Goal: Task Accomplishment & Management: Manage account settings

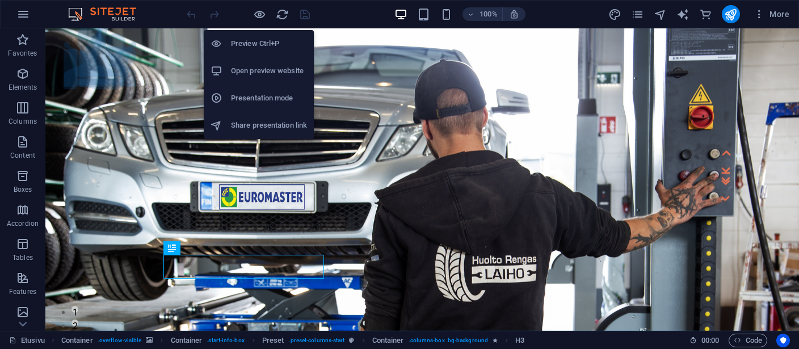
click at [258, 72] on h6 "Open preview website" at bounding box center [269, 71] width 76 height 14
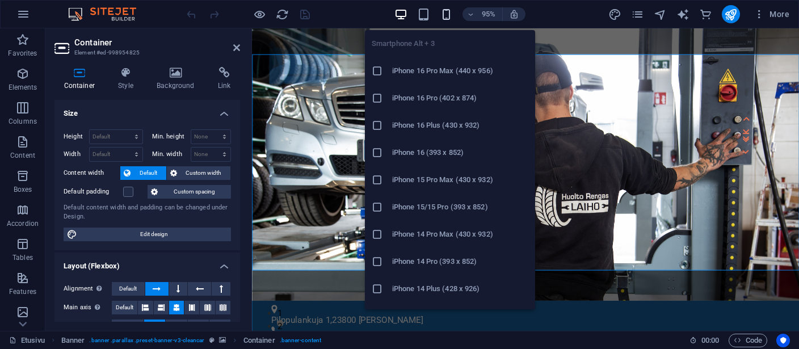
click at [448, 10] on icon "button" at bounding box center [446, 14] width 13 height 13
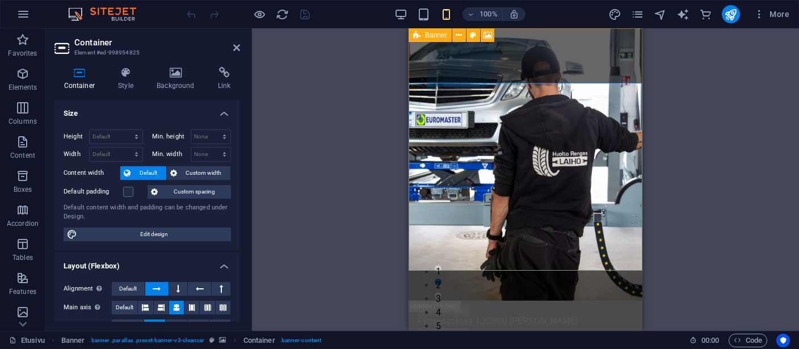
click at [420, 37] on div "Banner" at bounding box center [429, 35] width 43 height 14
select select "vh"
select select "header"
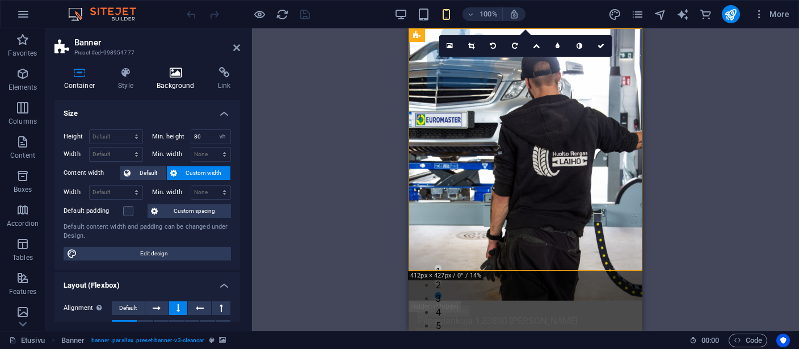
click at [178, 81] on h4 "Background" at bounding box center [177, 79] width 61 height 24
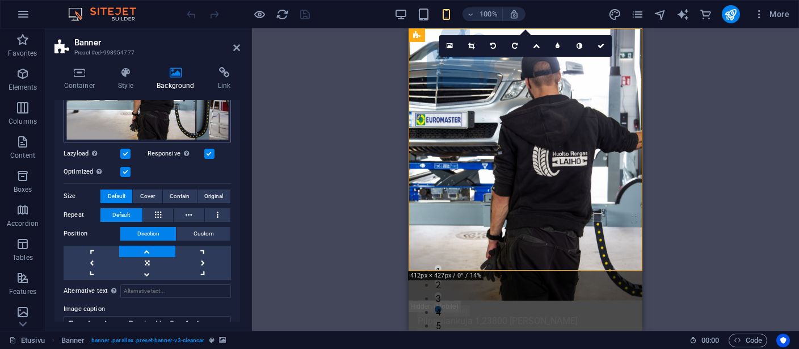
scroll to position [209, 0]
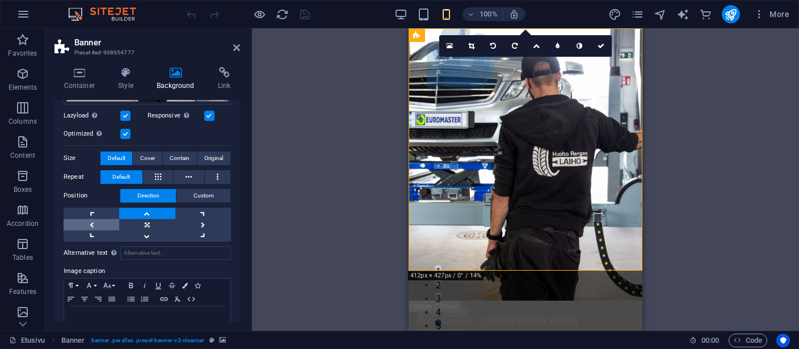
click at [94, 221] on link at bounding box center [92, 224] width 56 height 11
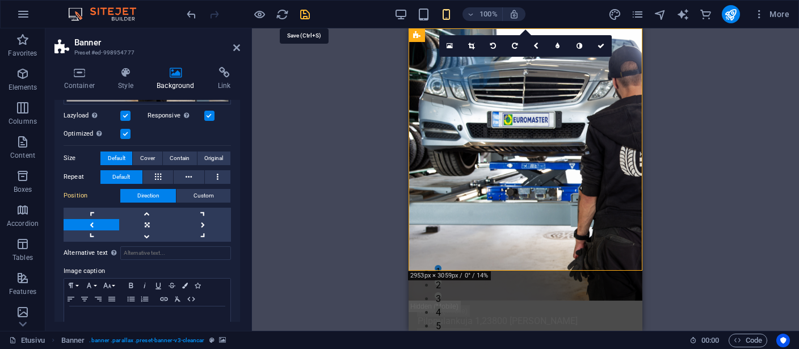
click at [305, 13] on icon "save" at bounding box center [304, 14] width 13 height 13
checkbox input "false"
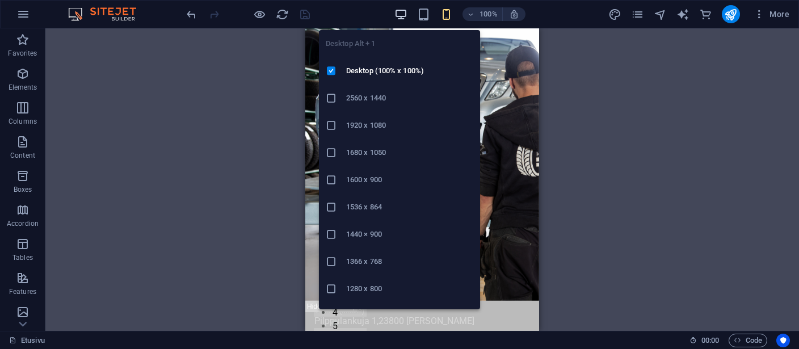
click at [403, 12] on icon "button" at bounding box center [400, 14] width 13 height 13
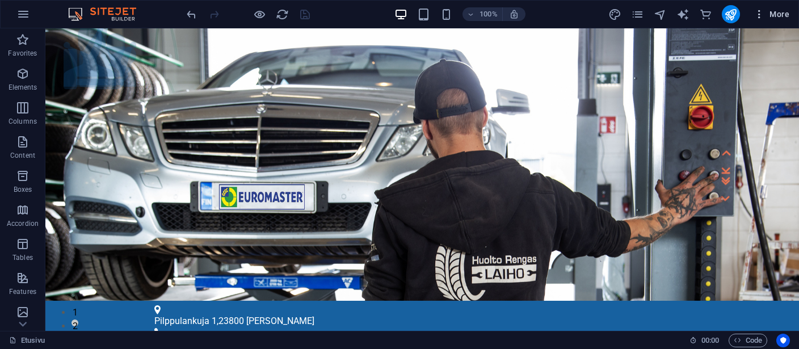
click at [773, 10] on span "More" at bounding box center [771, 14] width 36 height 11
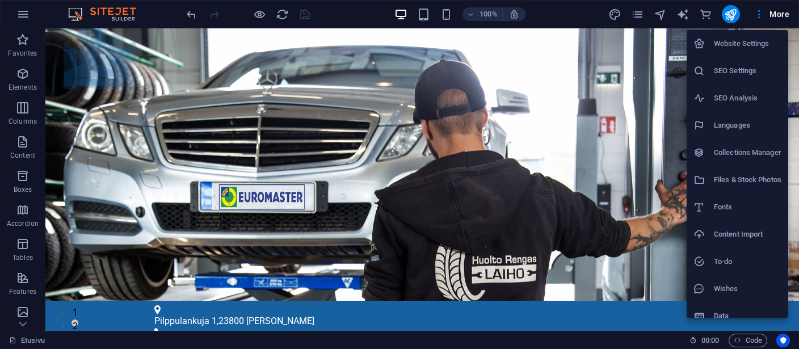
click at [749, 176] on h6 "Files & Stock Photos" at bounding box center [748, 180] width 68 height 14
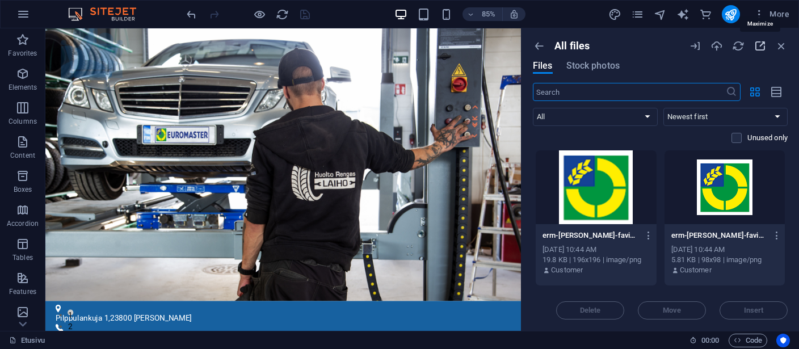
click at [765, 47] on icon "button" at bounding box center [759, 46] width 12 height 12
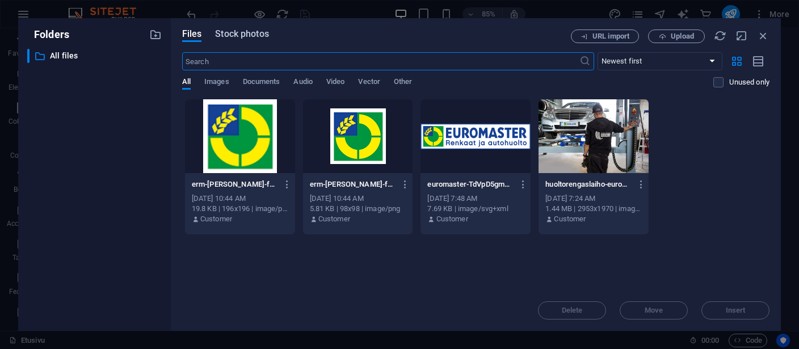
click at [232, 31] on span "Stock photos" at bounding box center [241, 34] width 53 height 14
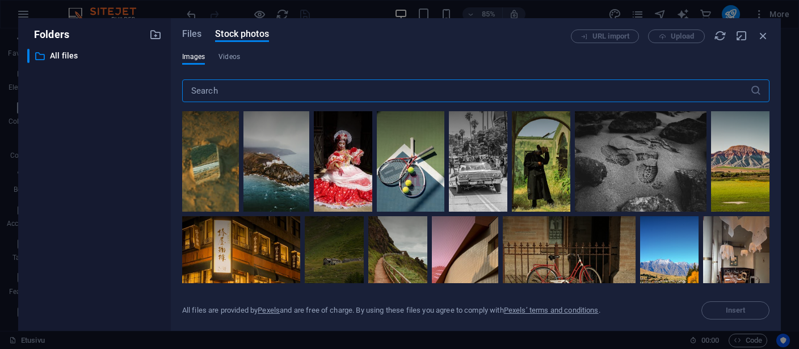
paste input "car-wash-1408492_1920.jpg"
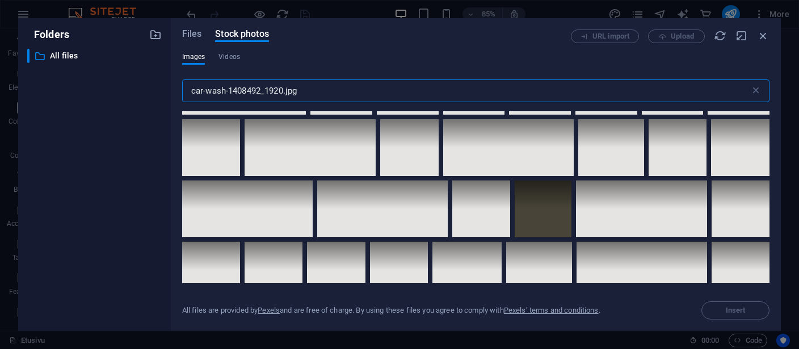
scroll to position [1310, 0]
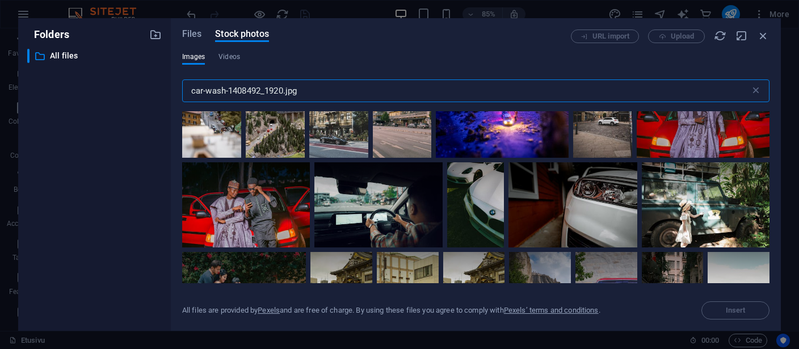
click at [192, 90] on input "car-wash-1408492_1920.jpg" at bounding box center [466, 90] width 568 height 23
drag, startPoint x: 225, startPoint y: 91, endPoint x: 457, endPoint y: 110, distance: 232.8
click at [454, 102] on input "car-wash-1408492_1920.jpg" at bounding box center [466, 90] width 568 height 23
type input "car-wash"
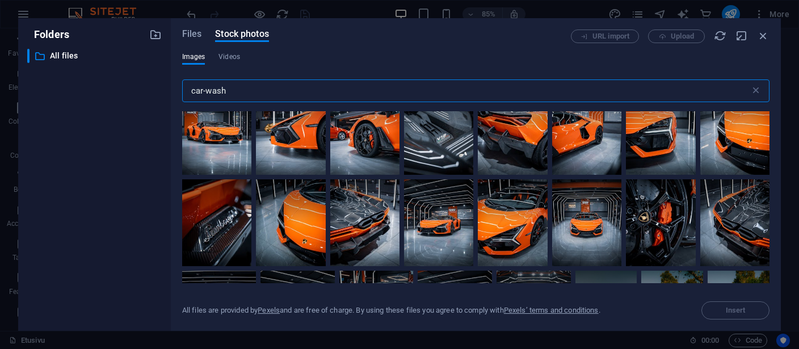
scroll to position [3459, 0]
click at [764, 35] on icon "button" at bounding box center [763, 35] width 12 height 12
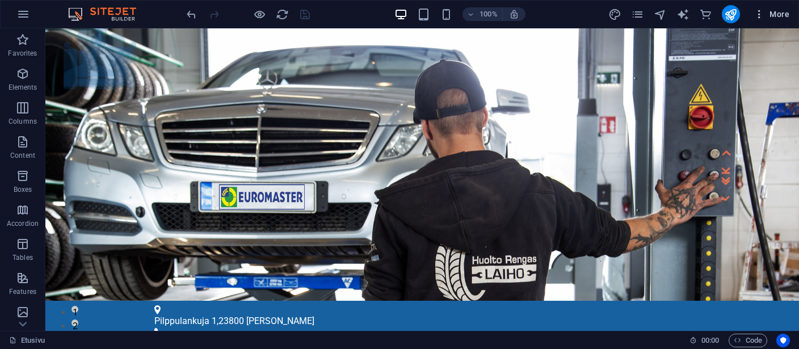
click at [761, 11] on icon "button" at bounding box center [758, 14] width 11 height 11
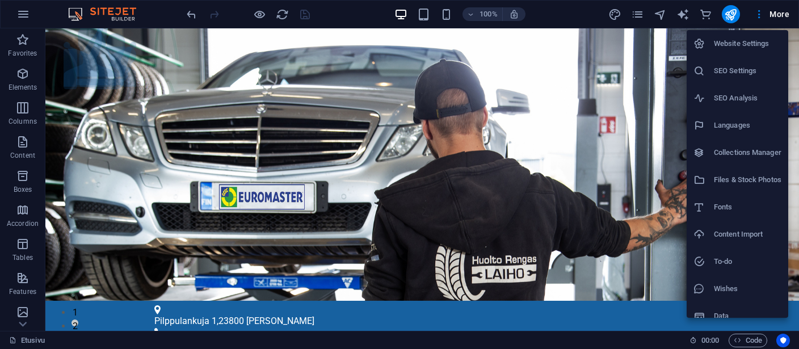
click at [636, 13] on div at bounding box center [399, 174] width 799 height 349
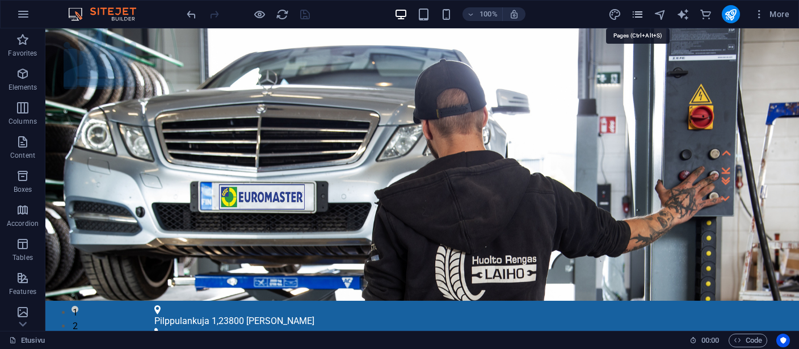
click at [638, 16] on icon "pages" at bounding box center [637, 14] width 13 height 13
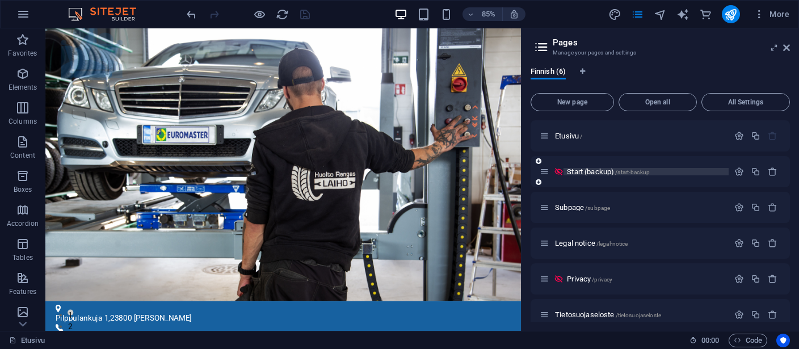
click at [610, 169] on span "Start (backup) /start-backup" at bounding box center [608, 171] width 83 height 9
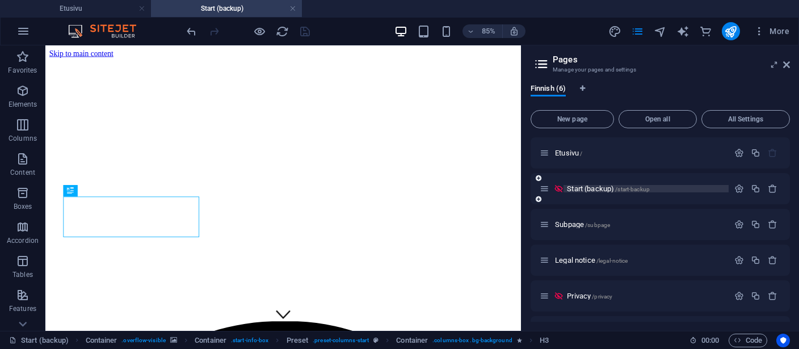
scroll to position [0, 0]
click at [792, 65] on aside "Pages Manage your pages and settings Finnish (6) New page Open all All Settings…" at bounding box center [660, 187] width 278 height 285
click at [787, 65] on icon at bounding box center [786, 64] width 7 height 9
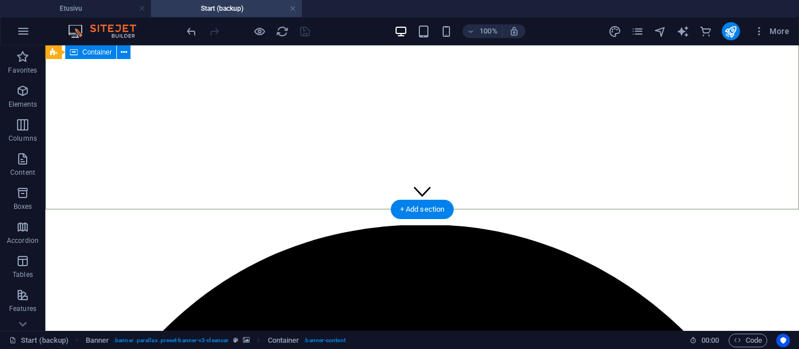
scroll to position [60, 0]
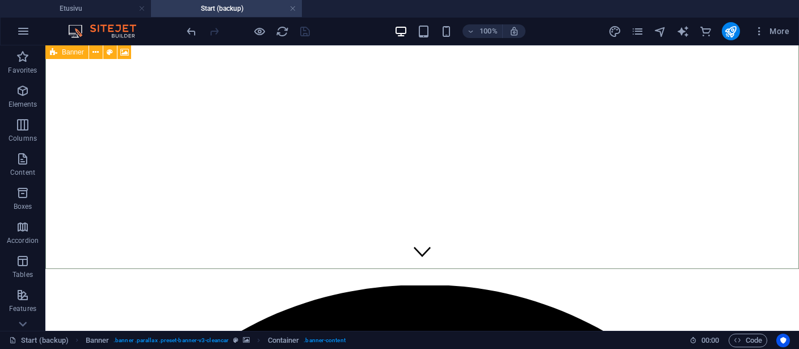
click at [55, 52] on icon at bounding box center [53, 52] width 7 height 14
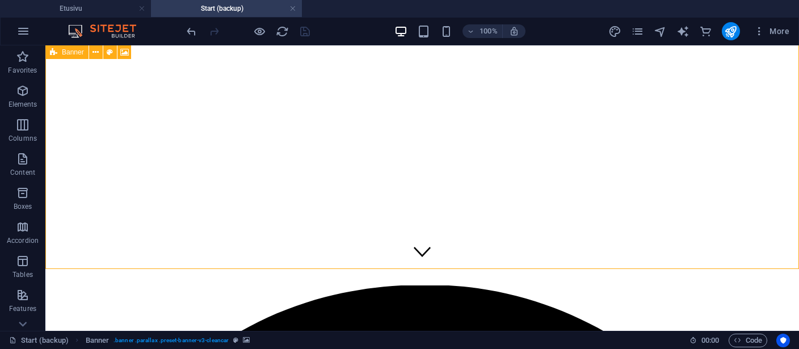
click at [55, 52] on icon at bounding box center [53, 52] width 7 height 14
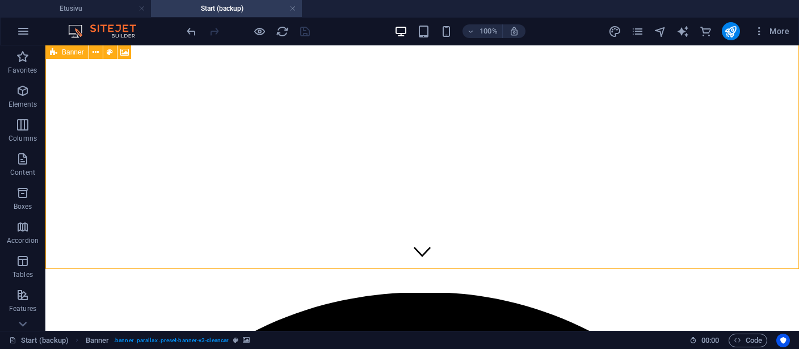
select select "vh"
select select "header"
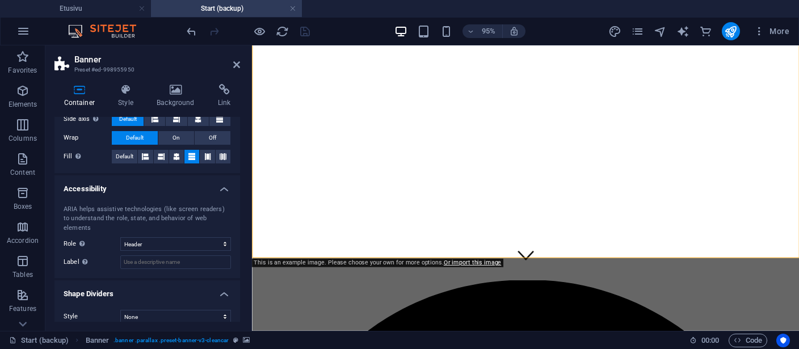
scroll to position [0, 0]
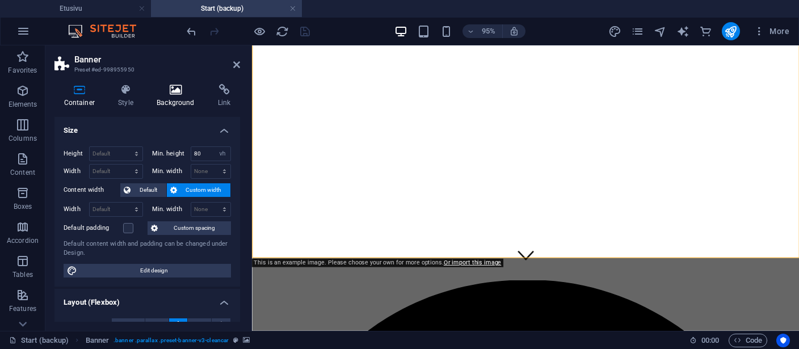
click at [175, 104] on h4 "Background" at bounding box center [177, 96] width 61 height 24
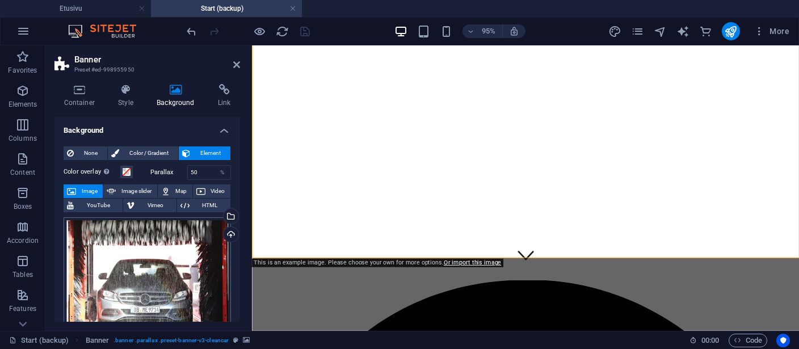
scroll to position [52, 0]
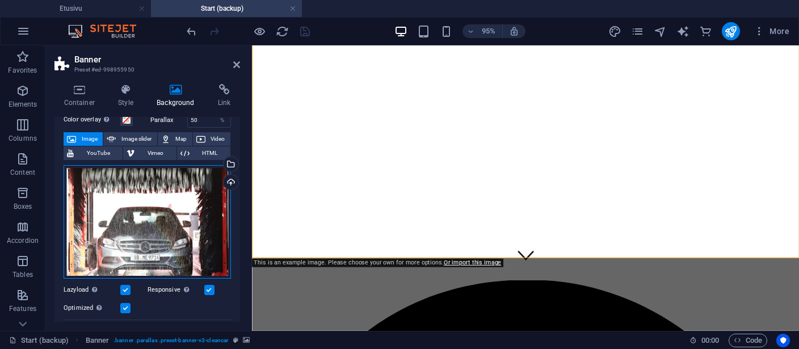
click at [178, 182] on div "Drag files here, click to choose files or select files from Files or our free s…" at bounding box center [147, 221] width 167 height 113
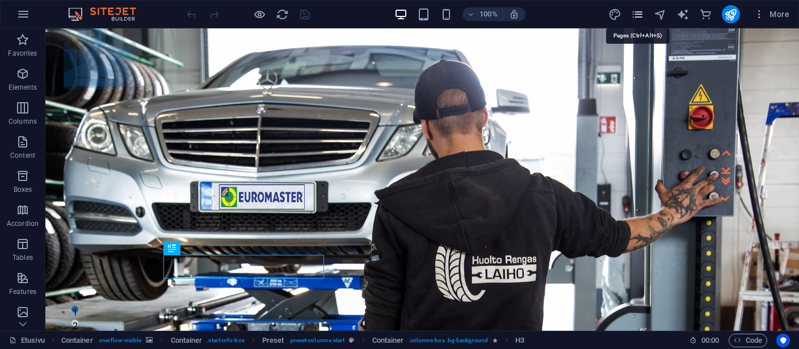
click at [641, 18] on icon "pages" at bounding box center [637, 14] width 13 height 13
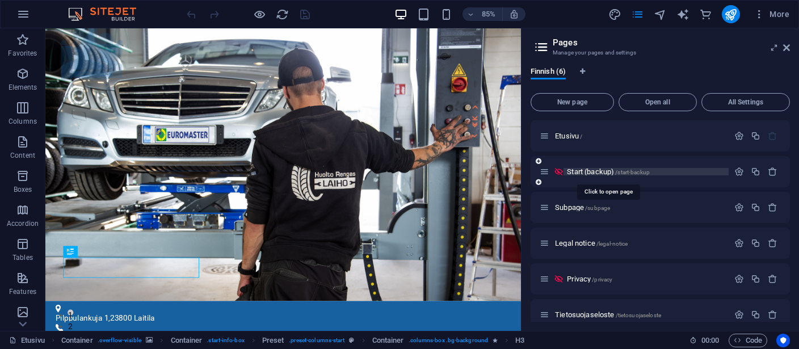
click at [598, 171] on span "Start (backup) /start-backup" at bounding box center [608, 171] width 83 height 9
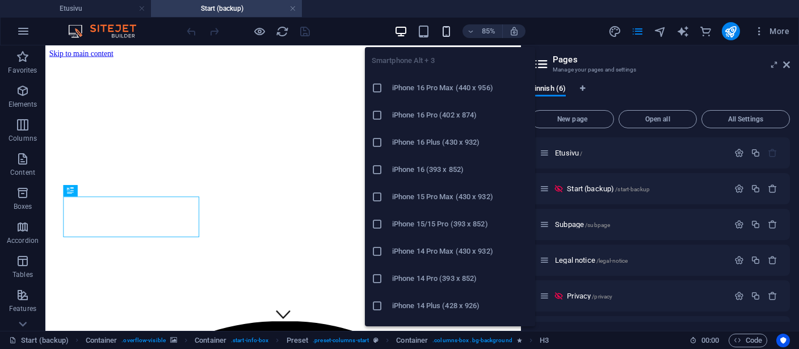
click at [444, 31] on icon "button" at bounding box center [446, 31] width 13 height 13
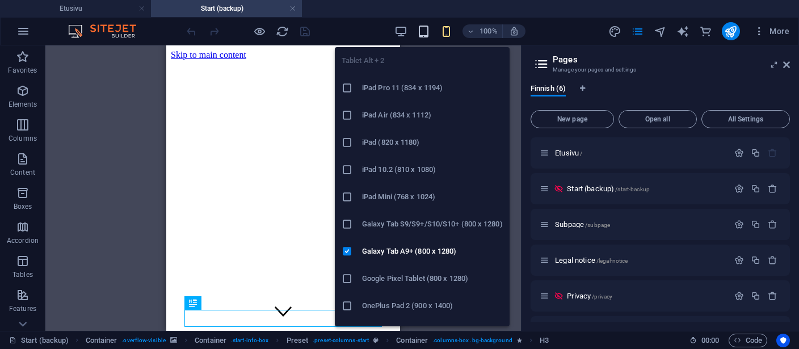
click at [423, 33] on icon "button" at bounding box center [423, 31] width 13 height 13
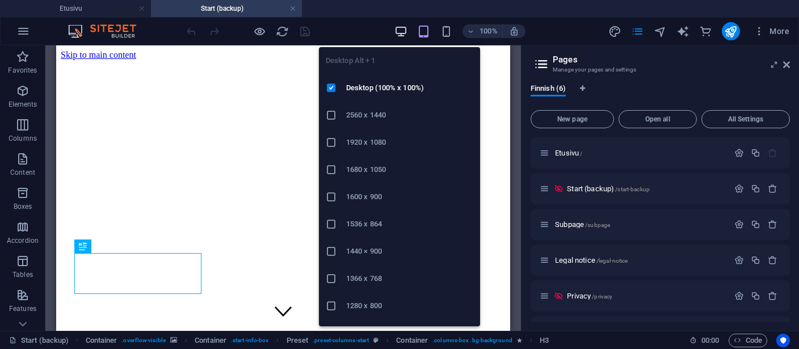
click at [399, 32] on icon "button" at bounding box center [400, 31] width 13 height 13
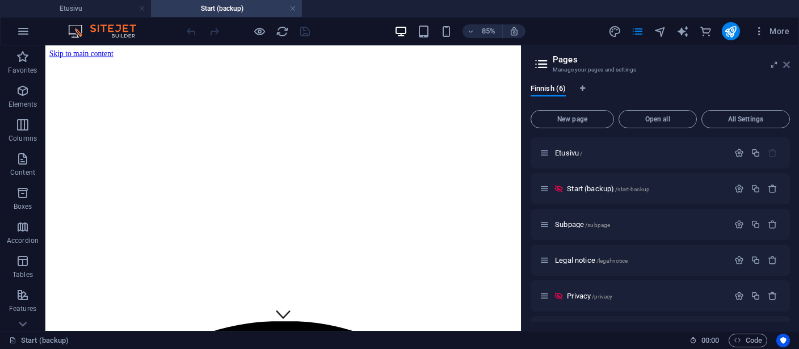
click at [786, 63] on icon at bounding box center [786, 64] width 7 height 9
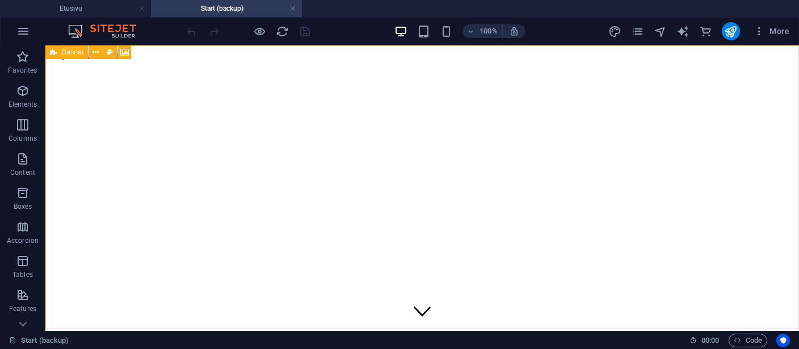
click at [67, 54] on span "Banner" at bounding box center [73, 52] width 22 height 7
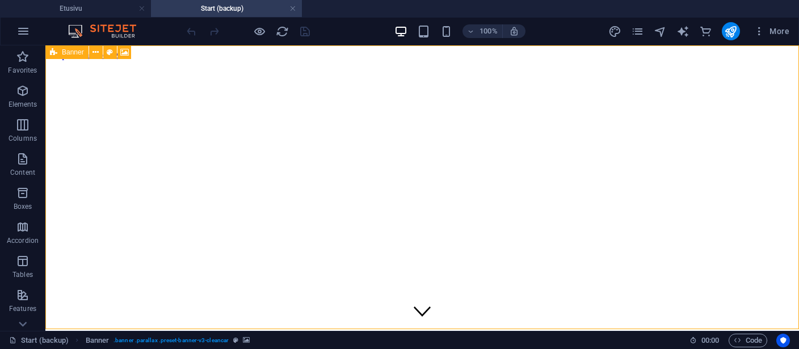
click at [67, 54] on span "Banner" at bounding box center [73, 52] width 22 height 7
select select "vh"
select select "header"
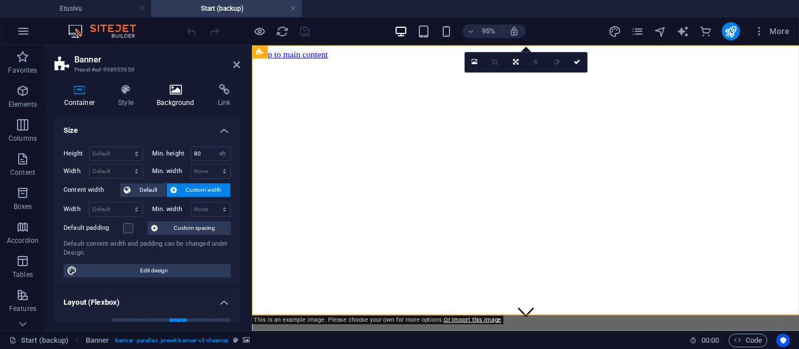
click at [167, 89] on icon at bounding box center [175, 89] width 57 height 11
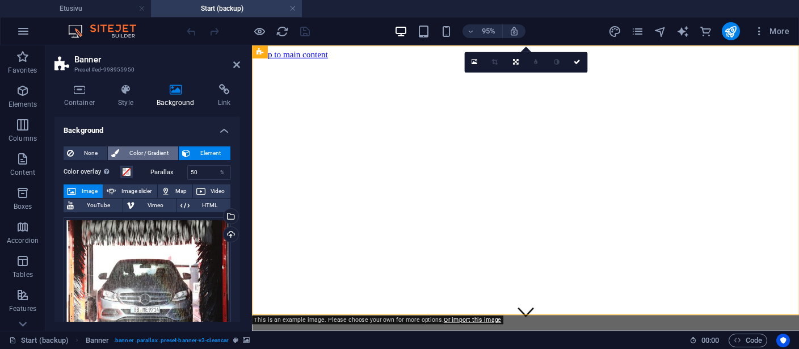
scroll to position [104, 0]
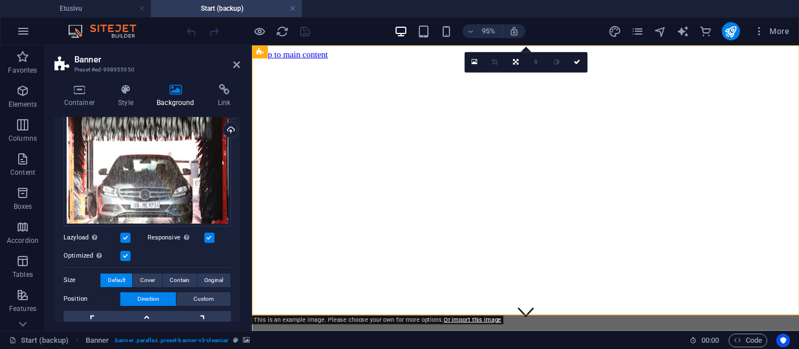
click at [56, 206] on div "None Color / Gradient Element Stretch background to full-width Color overlay Pl…" at bounding box center [147, 243] width 186 height 421
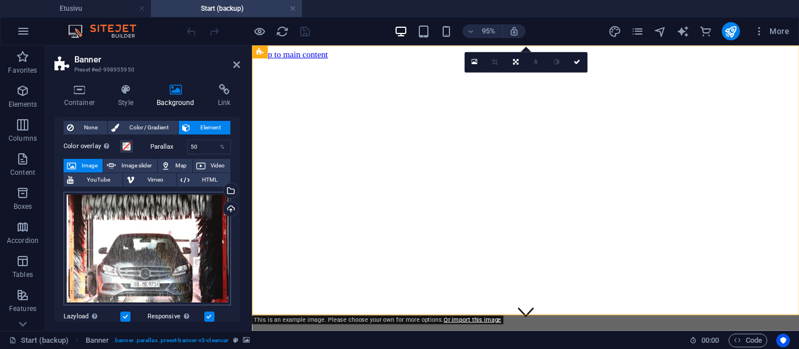
scroll to position [78, 0]
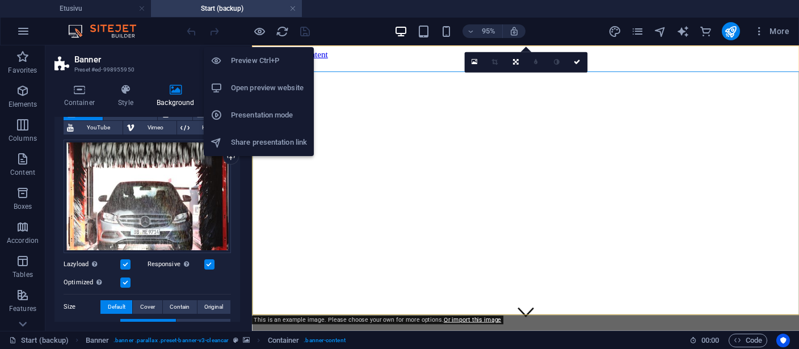
click at [258, 87] on h6 "Open preview website" at bounding box center [269, 88] width 76 height 14
click at [262, 57] on h6 "Preview Ctrl+P" at bounding box center [269, 61] width 76 height 14
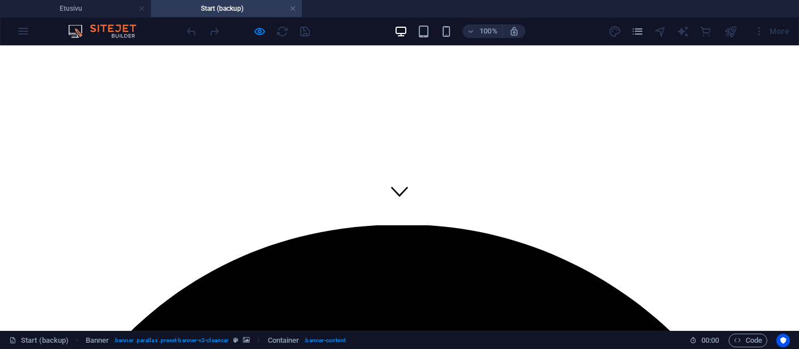
scroll to position [0, 0]
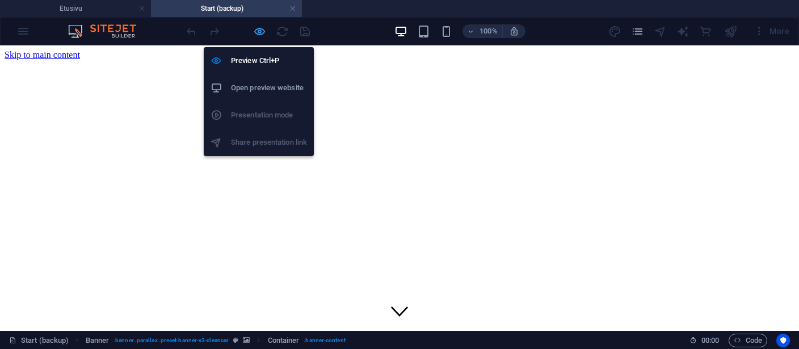
click at [254, 32] on icon "button" at bounding box center [259, 31] width 13 height 13
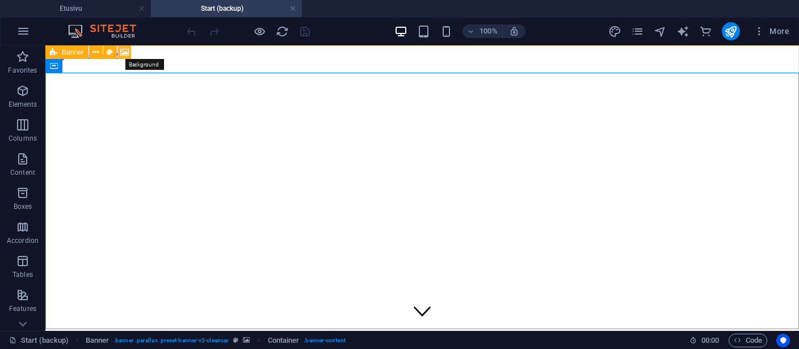
click at [124, 49] on icon at bounding box center [124, 53] width 9 height 12
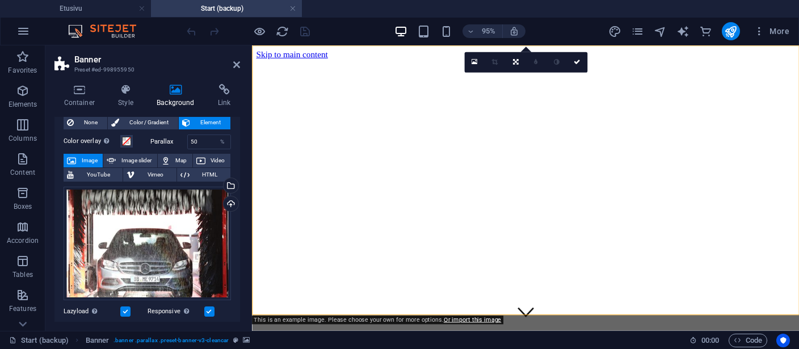
scroll to position [26, 0]
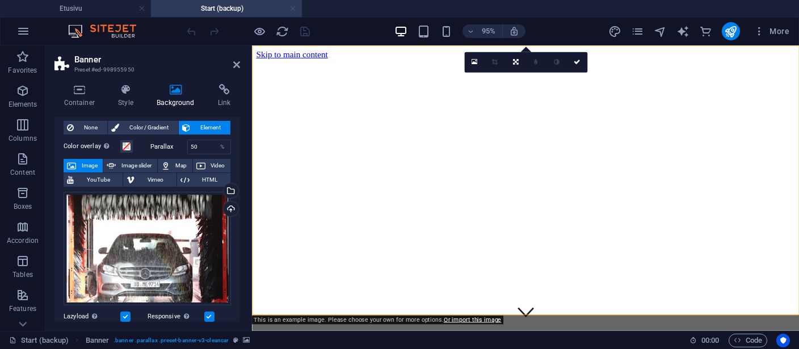
click at [294, 10] on link at bounding box center [292, 8] width 7 height 11
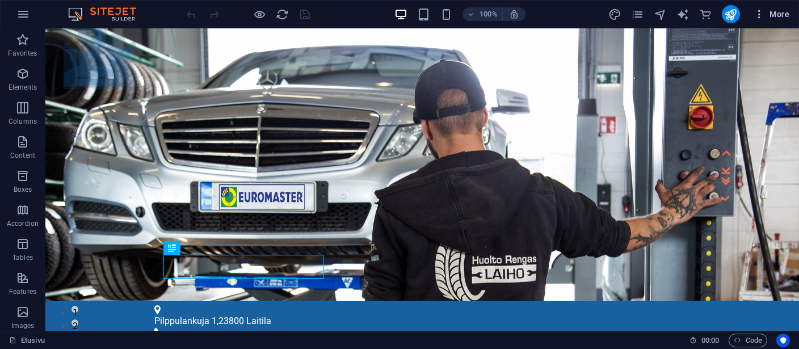
click at [781, 15] on span "More" at bounding box center [771, 14] width 36 height 11
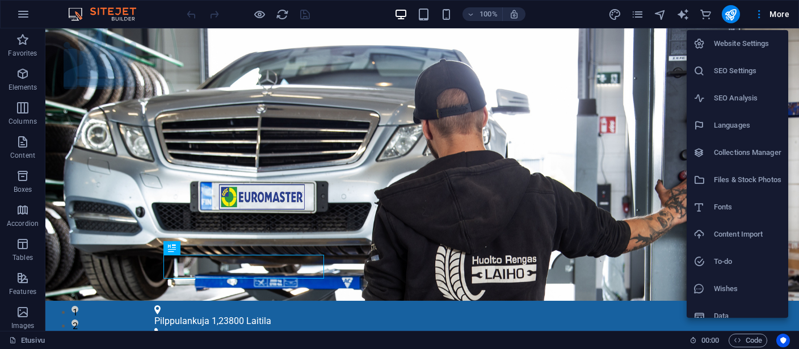
click at [746, 180] on h6 "Files & Stock Photos" at bounding box center [748, 180] width 68 height 14
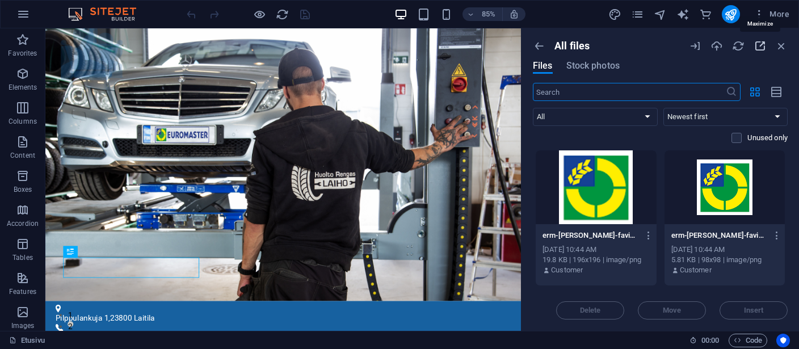
click at [760, 45] on icon "button" at bounding box center [759, 46] width 12 height 12
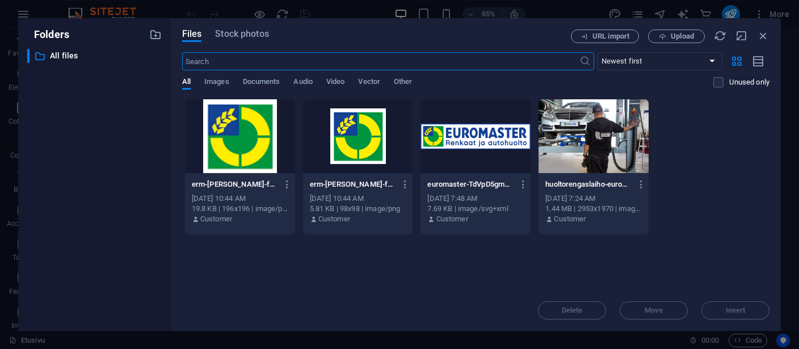
click at [242, 65] on input "text" at bounding box center [380, 61] width 397 height 18
paste input "car-wash-1408492_1920"
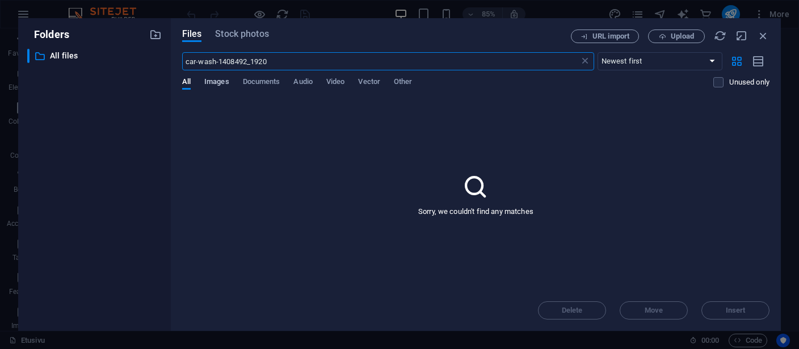
type input "car-wash-1408492_1920"
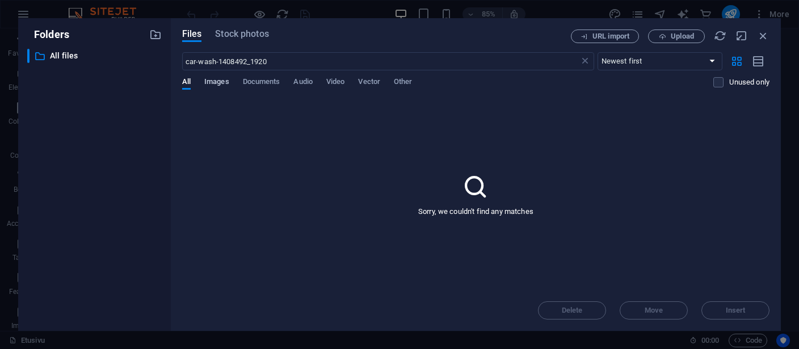
click at [216, 80] on span "Images" at bounding box center [216, 83] width 25 height 16
click at [242, 32] on span "Stock photos" at bounding box center [241, 34] width 53 height 14
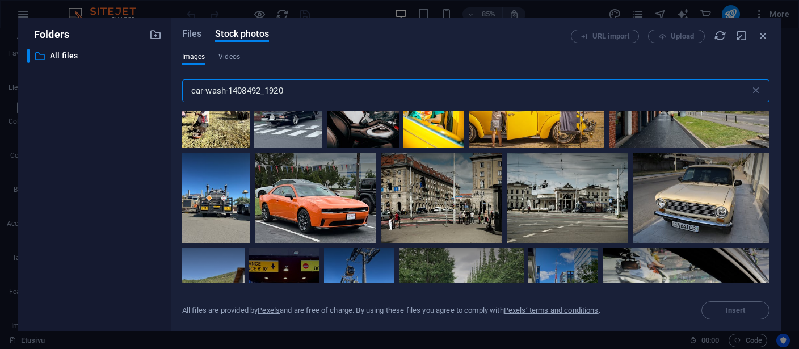
scroll to position [6821, 0]
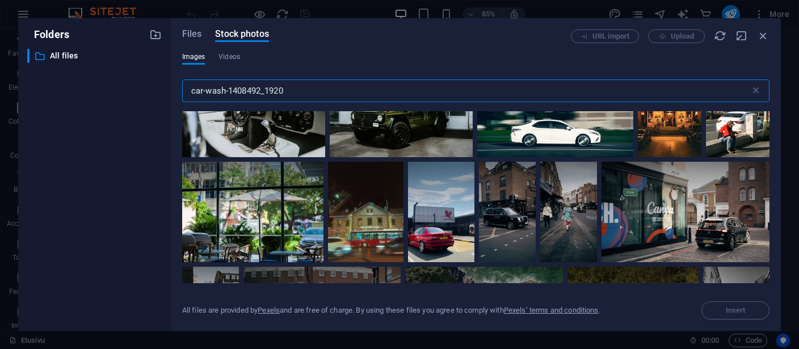
click at [225, 88] on input "car-wash-1408492_1920" at bounding box center [466, 90] width 568 height 23
drag, startPoint x: 230, startPoint y: 89, endPoint x: 129, endPoint y: 81, distance: 100.7
click at [182, 81] on input "car-wash-1408492_1920" at bounding box center [466, 90] width 568 height 23
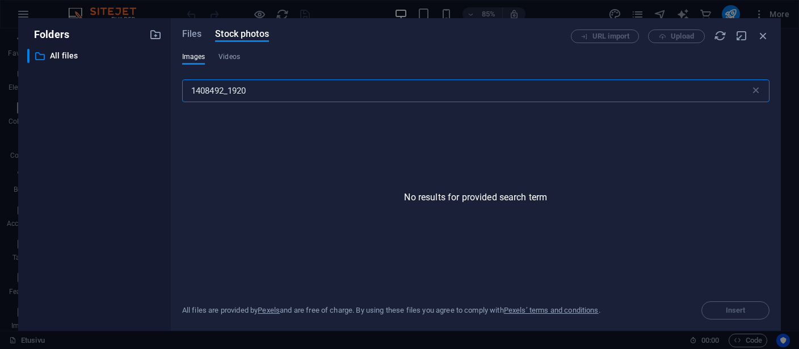
drag, startPoint x: 226, startPoint y: 90, endPoint x: 167, endPoint y: 86, distance: 58.6
click at [182, 86] on input "1408492_1920" at bounding box center [466, 90] width 568 height 23
type input "*_1920"
click at [764, 35] on icon "button" at bounding box center [763, 35] width 12 height 12
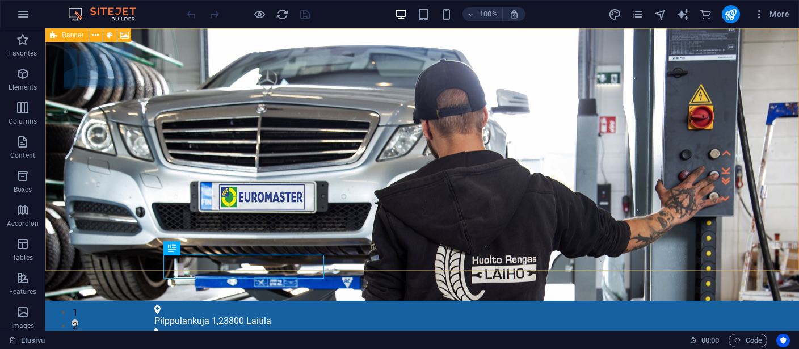
click at [57, 34] on icon at bounding box center [53, 35] width 7 height 14
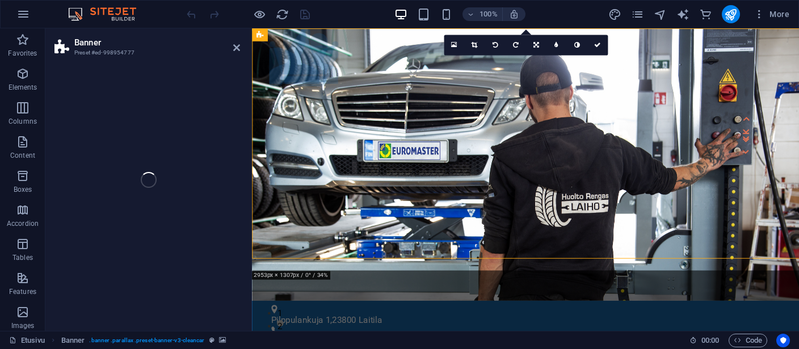
select select "vh"
select select "header"
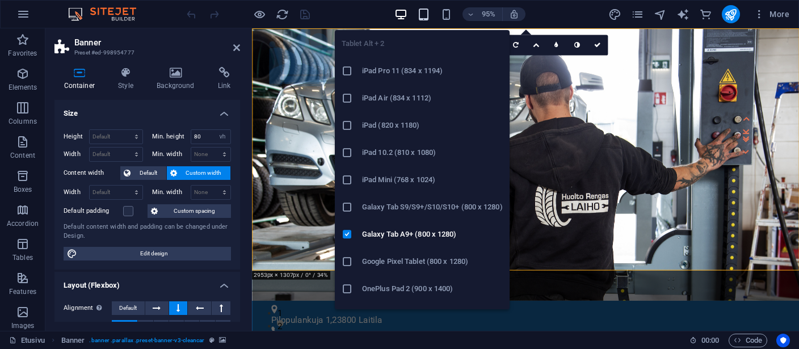
click at [427, 16] on icon "button" at bounding box center [423, 14] width 13 height 13
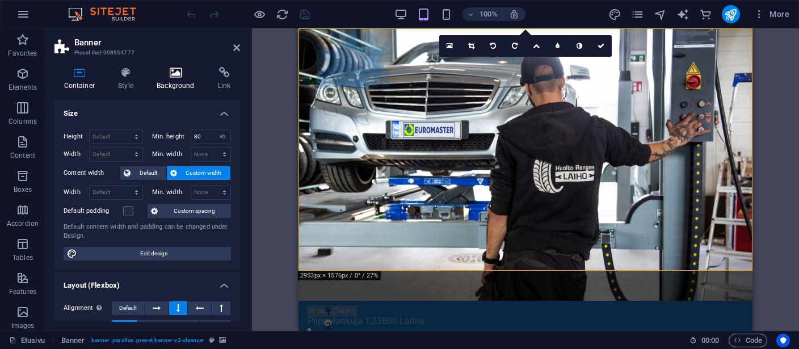
click at [178, 78] on icon at bounding box center [175, 72] width 57 height 11
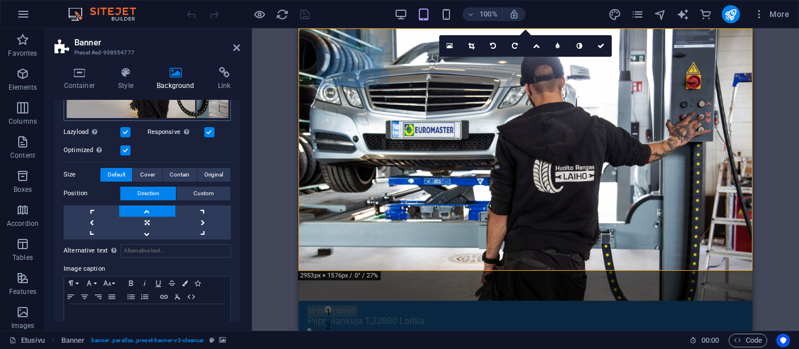
scroll to position [209, 0]
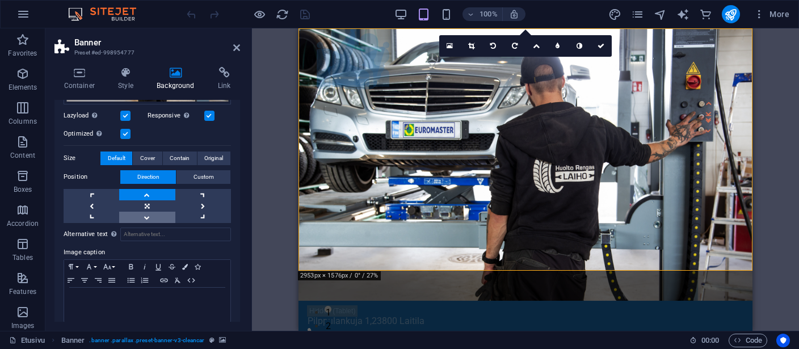
click at [147, 214] on link at bounding box center [147, 217] width 56 height 11
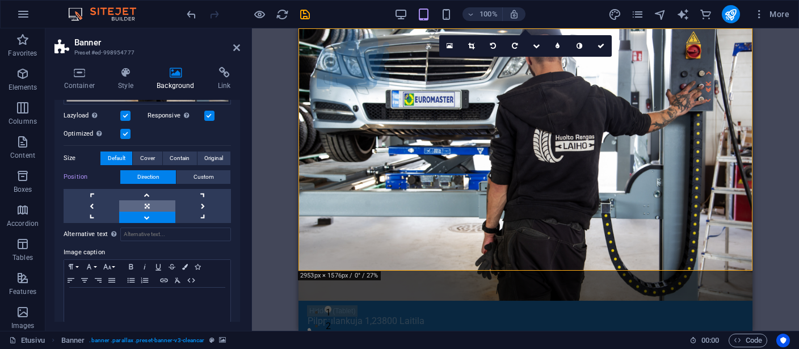
click at [148, 203] on link at bounding box center [147, 205] width 56 height 11
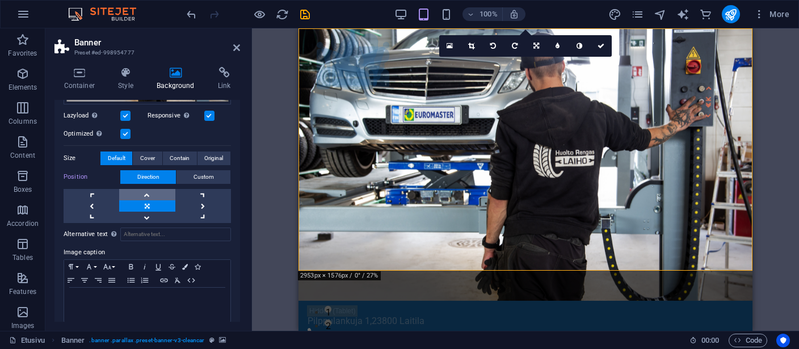
click at [148, 189] on link at bounding box center [147, 194] width 56 height 11
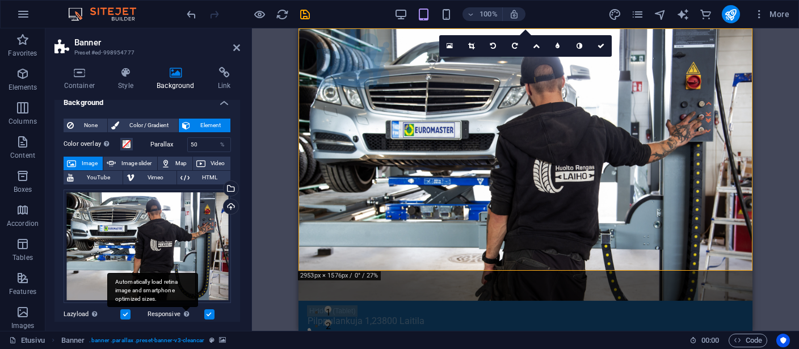
scroll to position [0, 0]
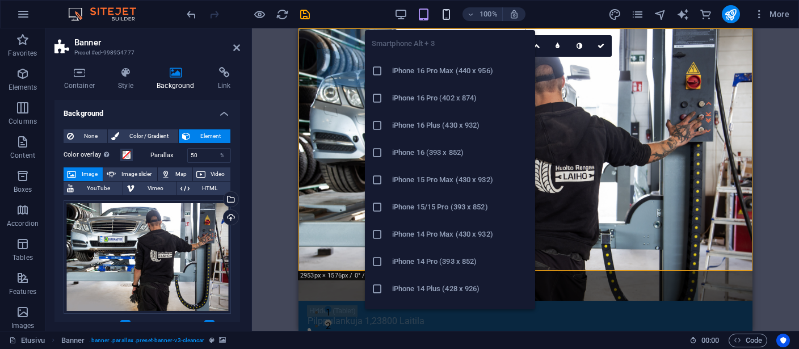
click at [447, 15] on icon "button" at bounding box center [446, 14] width 13 height 13
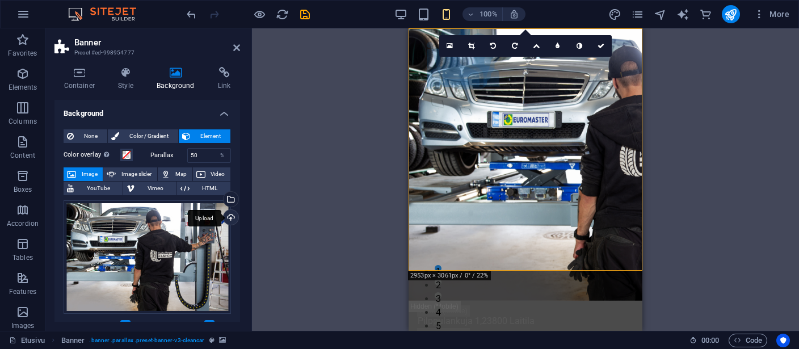
click at [229, 218] on div "Upload" at bounding box center [229, 218] width 17 height 17
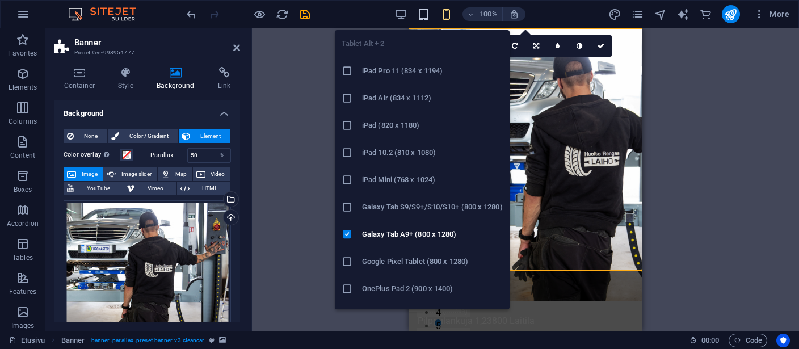
click at [425, 15] on icon "button" at bounding box center [423, 14] width 13 height 13
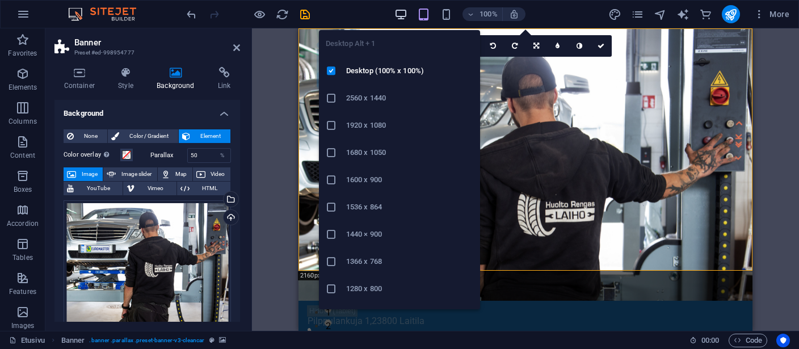
click at [401, 14] on icon "button" at bounding box center [400, 14] width 13 height 13
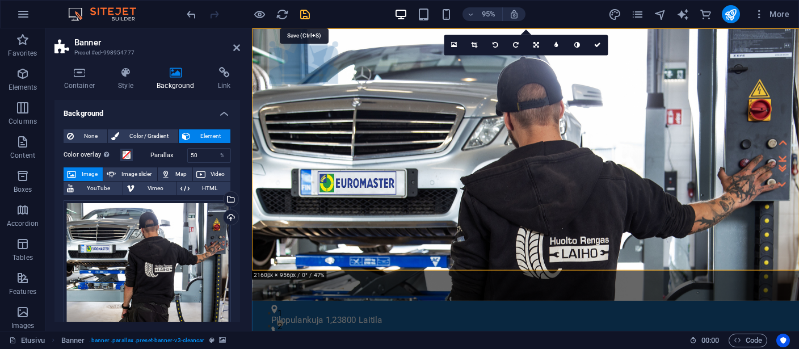
click at [302, 12] on icon "save" at bounding box center [304, 14] width 13 height 13
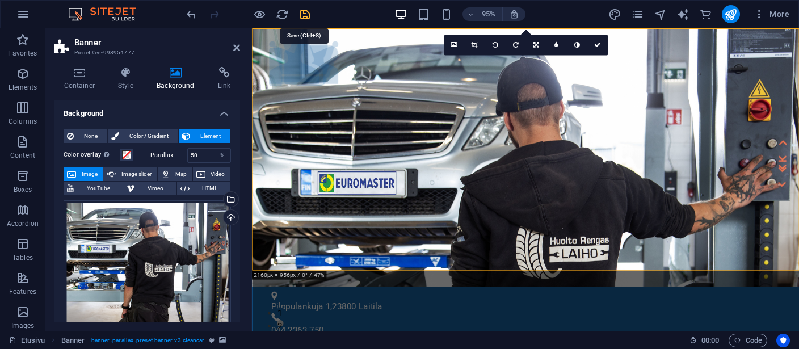
checkbox input "false"
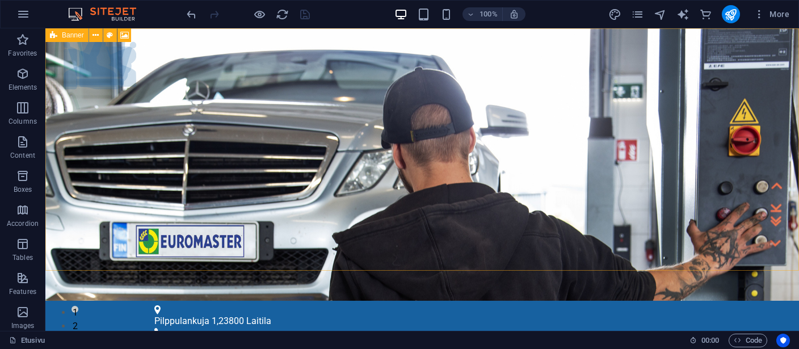
click at [57, 36] on div "Banner" at bounding box center [66, 35] width 43 height 14
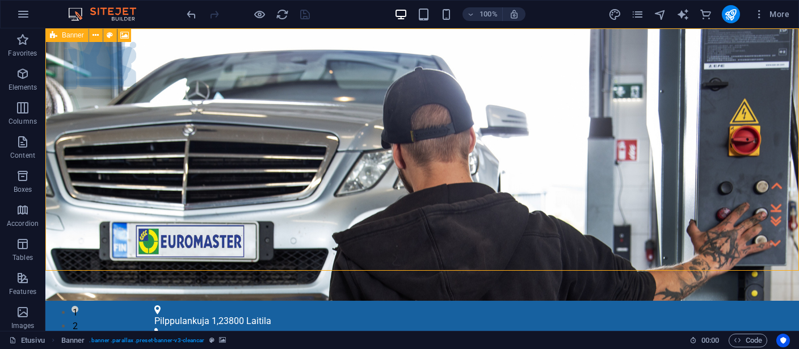
click at [57, 36] on div "Banner" at bounding box center [66, 35] width 43 height 14
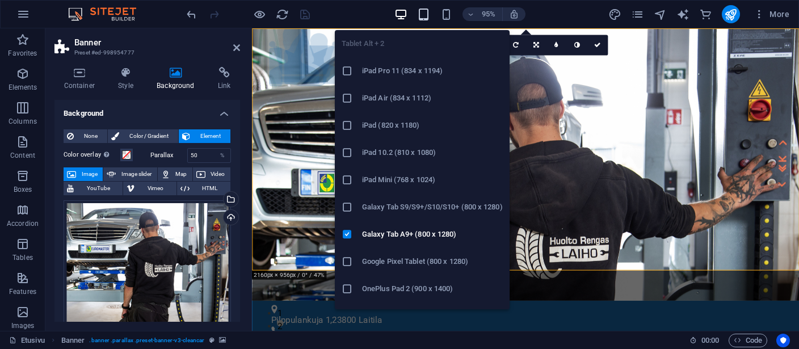
click at [427, 19] on icon "button" at bounding box center [423, 14] width 13 height 13
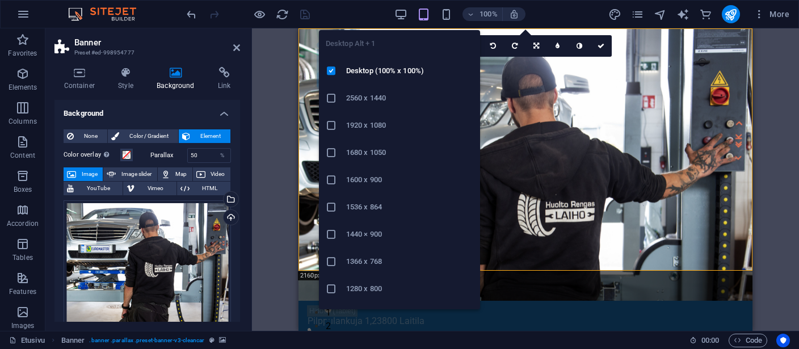
click at [329, 205] on icon at bounding box center [331, 206] width 11 height 11
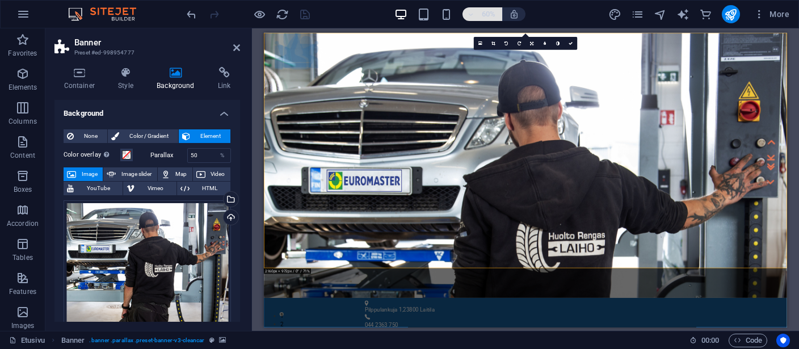
click at [469, 12] on icon "button" at bounding box center [471, 14] width 8 height 7
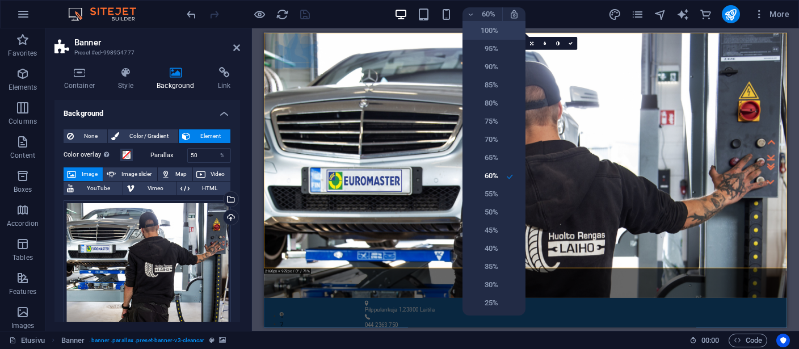
click at [483, 29] on h6 "100%" at bounding box center [483, 31] width 29 height 14
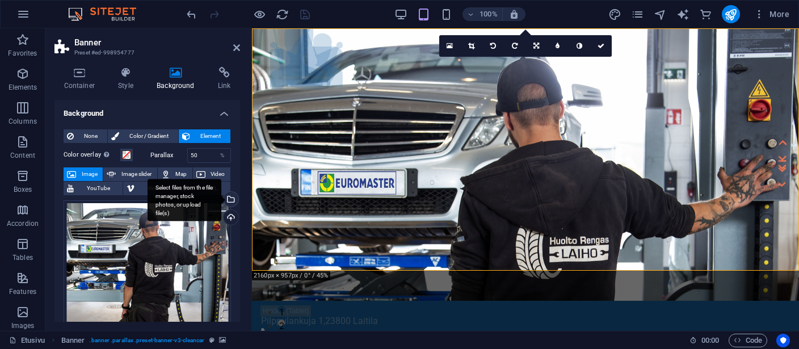
click at [231, 201] on div "Select files from the file manager, stock photos, or upload file(s)" at bounding box center [229, 200] width 17 height 17
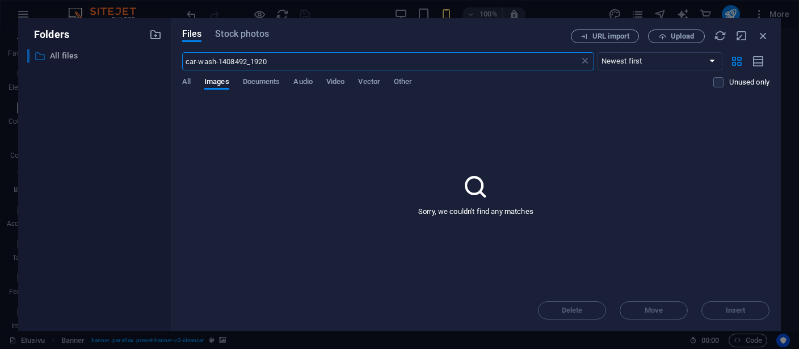
drag, startPoint x: 272, startPoint y: 60, endPoint x: 144, endPoint y: 50, distance: 129.1
click at [182, 52] on input "car-wash-1408492_1920" at bounding box center [380, 61] width 397 height 18
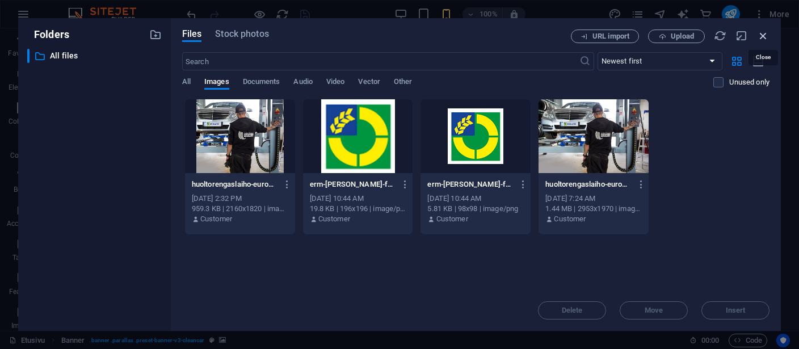
click at [764, 35] on icon "button" at bounding box center [763, 35] width 12 height 12
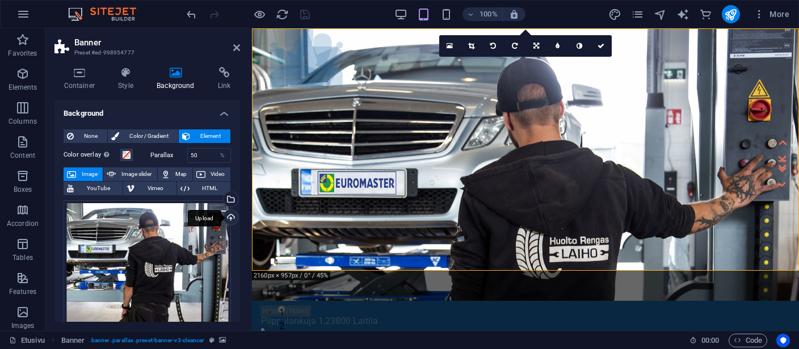
click at [228, 214] on div "Upload" at bounding box center [229, 218] width 17 height 17
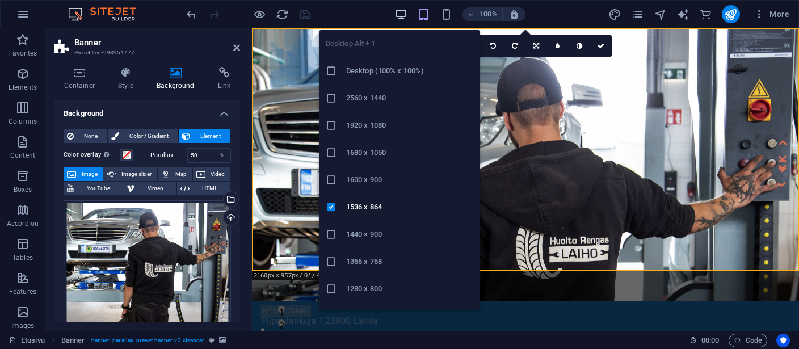
click at [399, 13] on icon "button" at bounding box center [400, 14] width 13 height 13
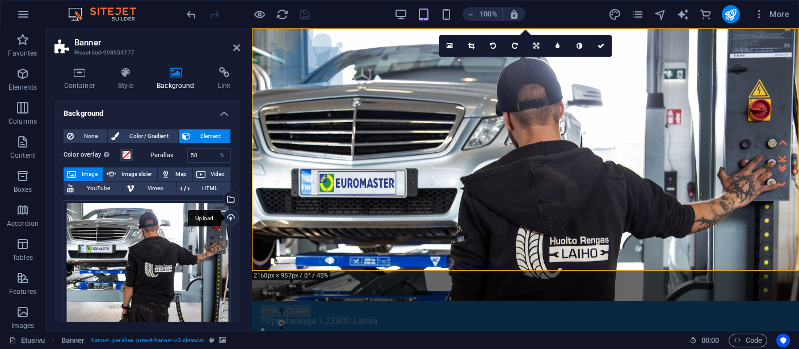
click at [229, 217] on div "Upload" at bounding box center [229, 218] width 17 height 17
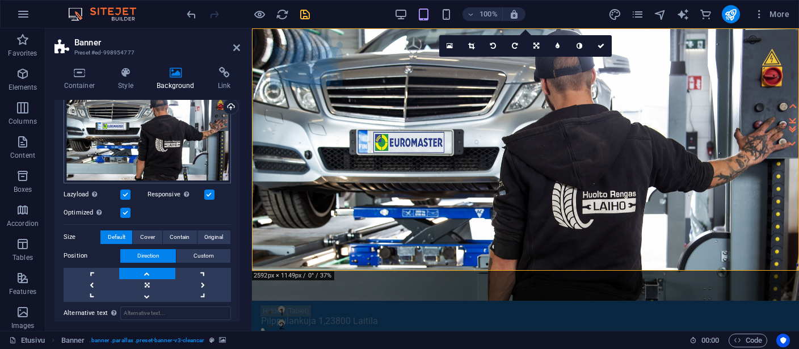
scroll to position [157, 0]
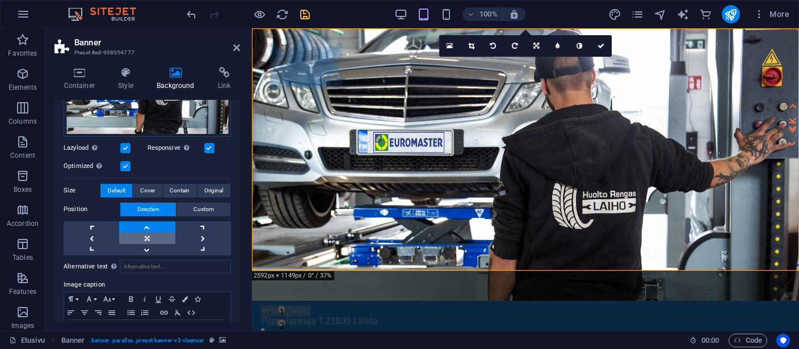
click at [145, 238] on link at bounding box center [147, 238] width 56 height 11
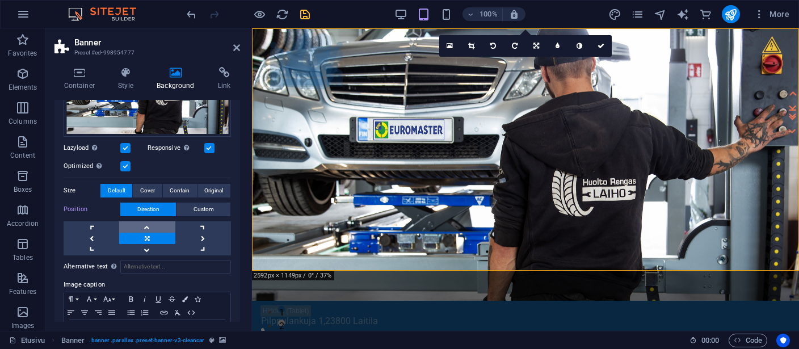
click at [145, 227] on link at bounding box center [147, 226] width 56 height 11
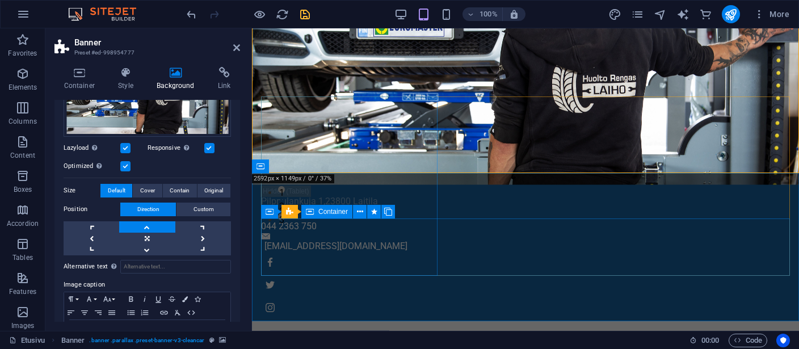
scroll to position [0, 0]
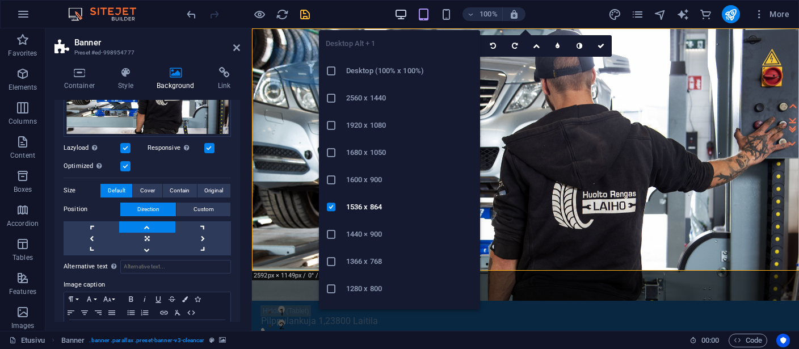
click at [402, 13] on icon "button" at bounding box center [400, 14] width 13 height 13
click at [400, 11] on icon "button" at bounding box center [400, 14] width 13 height 13
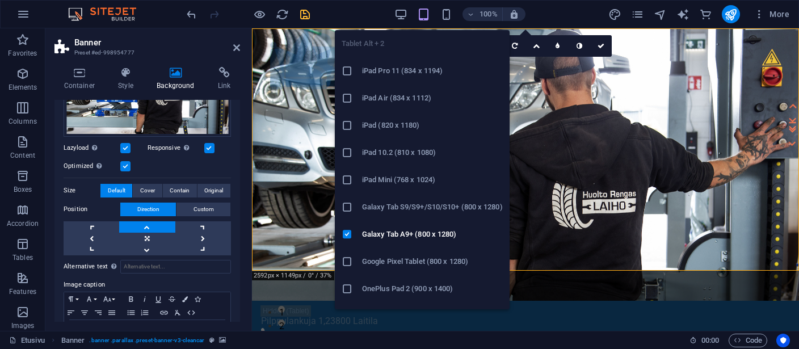
click at [424, 11] on icon "button" at bounding box center [423, 14] width 13 height 13
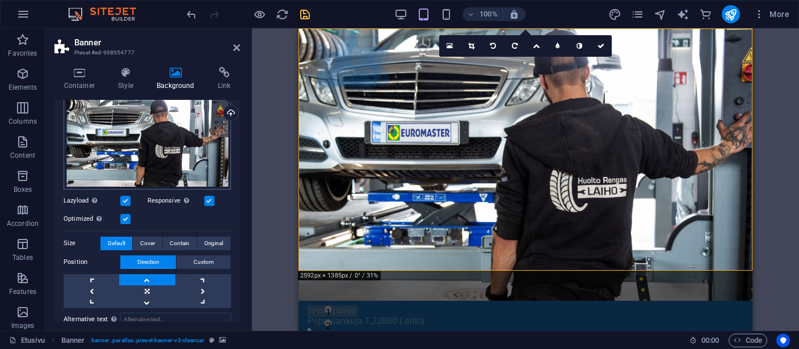
scroll to position [52, 0]
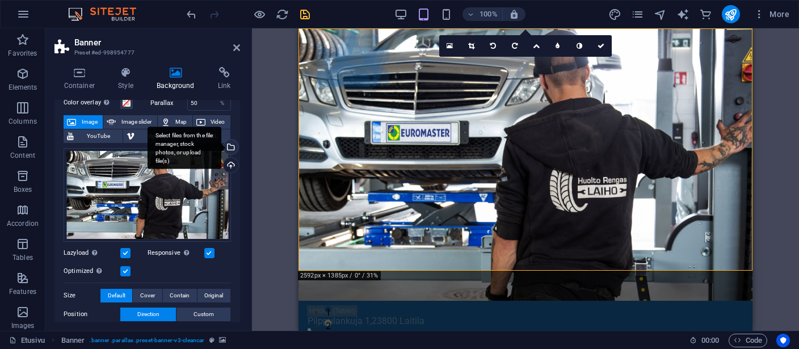
click at [230, 146] on div "Select files from the file manager, stock photos, or upload file(s)" at bounding box center [229, 148] width 17 height 17
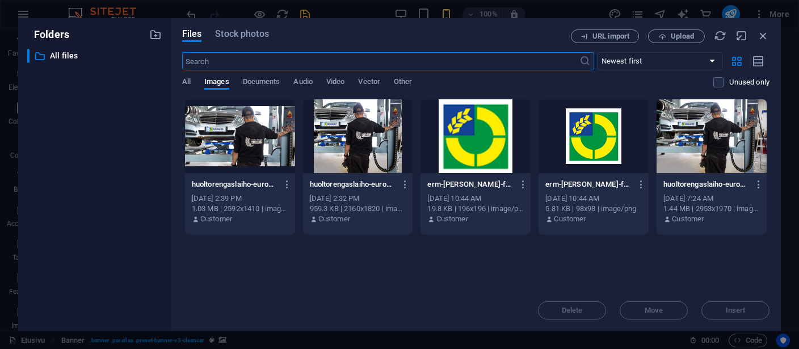
click at [344, 129] on div at bounding box center [358, 136] width 110 height 74
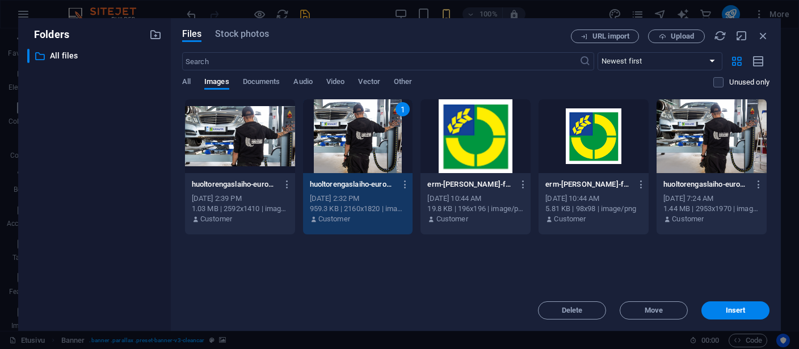
click at [710, 133] on div at bounding box center [711, 136] width 110 height 74
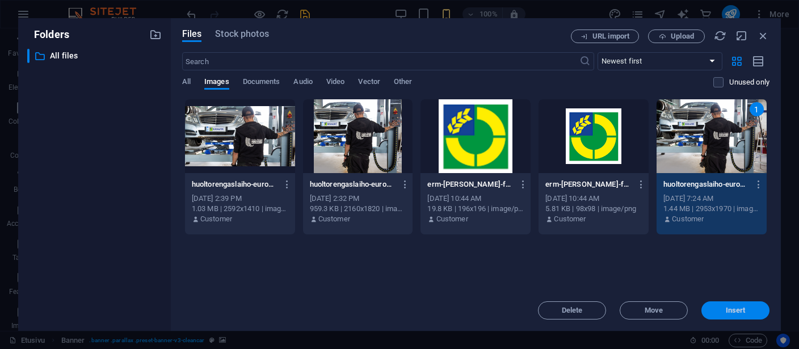
click at [743, 306] on button "Insert" at bounding box center [735, 310] width 68 height 18
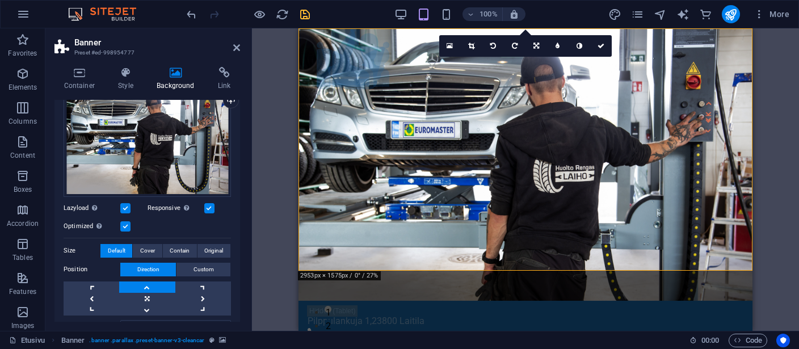
scroll to position [157, 0]
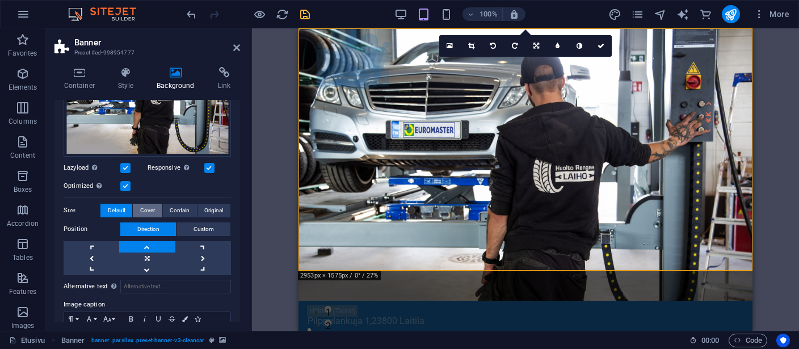
click at [150, 208] on span "Cover" at bounding box center [147, 211] width 15 height 14
click at [176, 207] on span "Contain" at bounding box center [180, 211] width 20 height 14
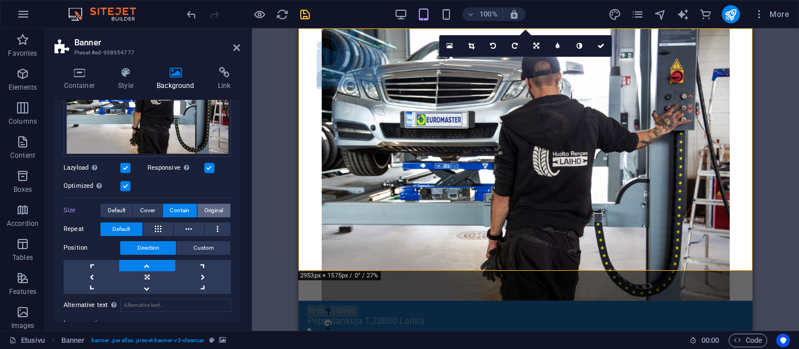
click at [207, 206] on span "Original" at bounding box center [213, 211] width 19 height 14
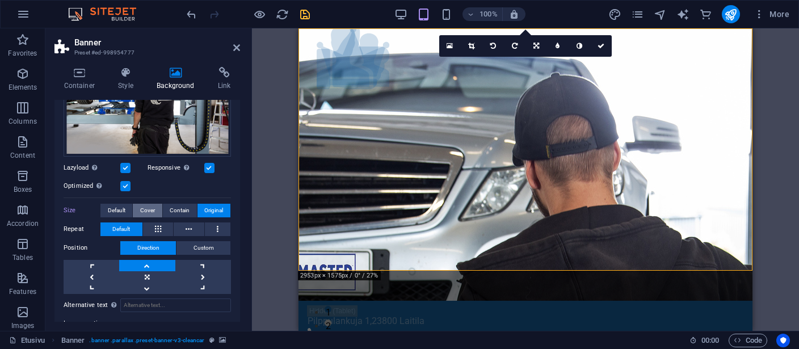
click at [151, 209] on span "Cover" at bounding box center [147, 211] width 15 height 14
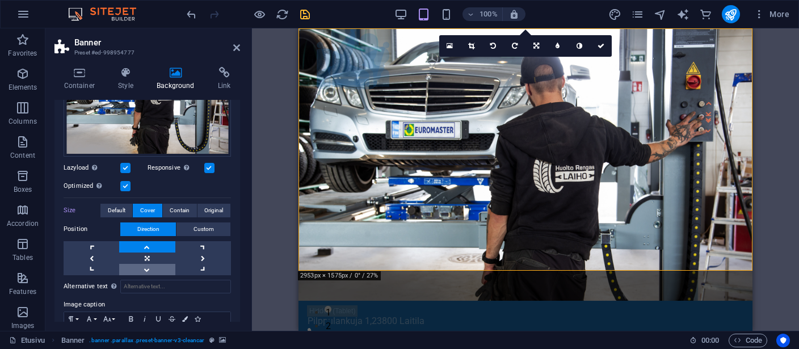
click at [144, 268] on link at bounding box center [147, 269] width 56 height 11
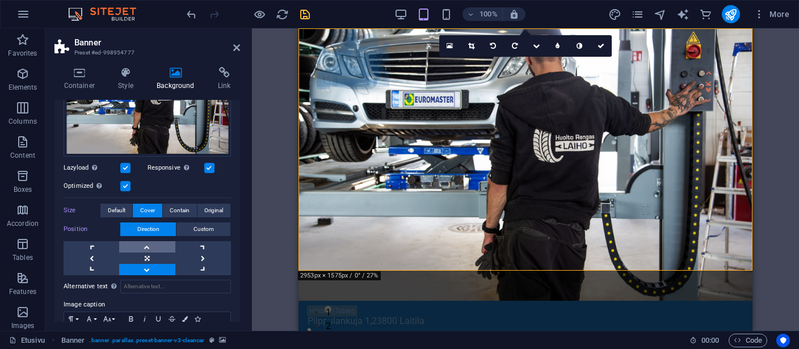
click at [148, 242] on link at bounding box center [147, 246] width 56 height 11
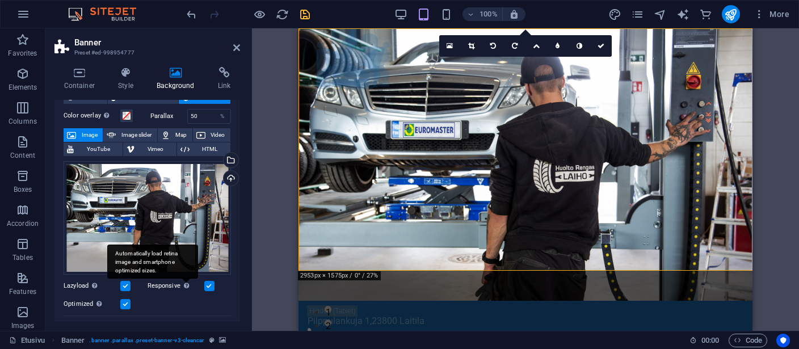
scroll to position [0, 0]
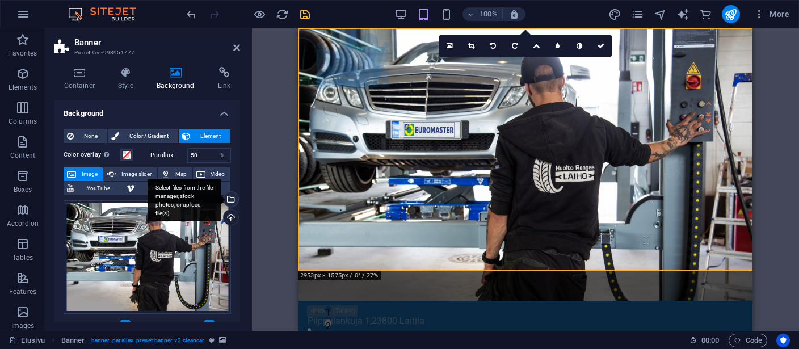
click at [221, 197] on div "Select files from the file manager, stock photos, or upload file(s)" at bounding box center [184, 200] width 74 height 43
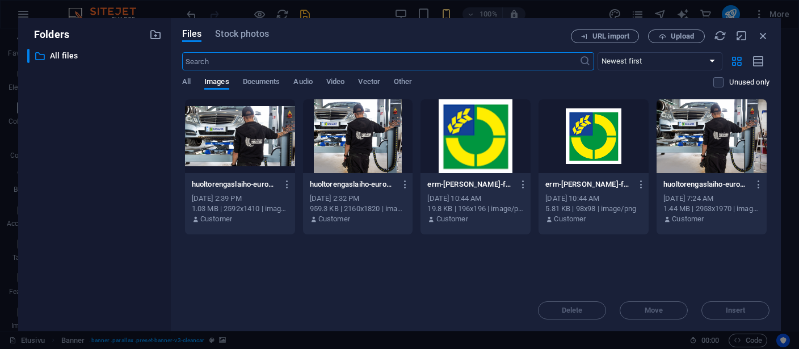
click at [339, 130] on div at bounding box center [358, 136] width 110 height 74
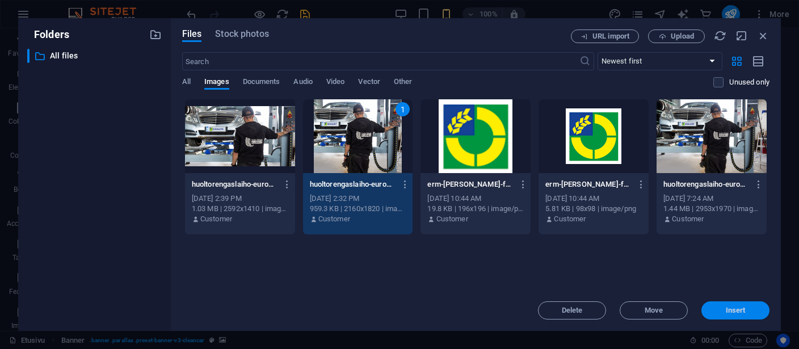
click at [753, 309] on span "Insert" at bounding box center [735, 310] width 59 height 7
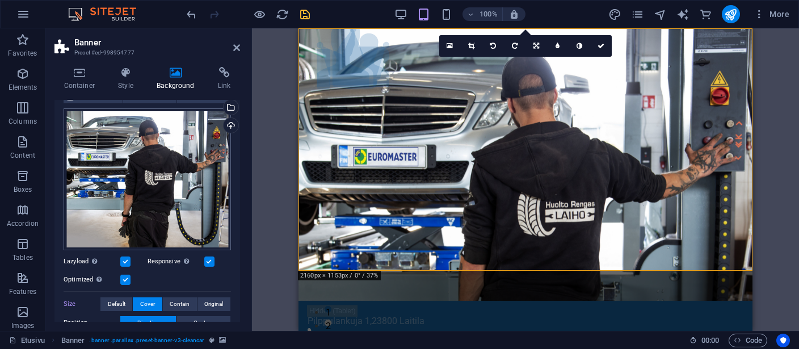
scroll to position [104, 0]
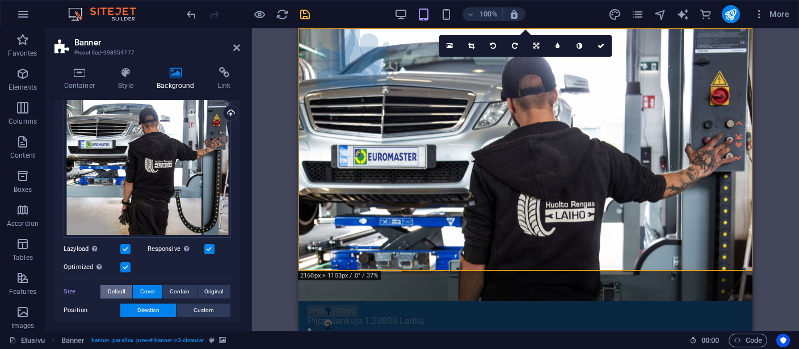
click at [113, 289] on span "Default" at bounding box center [117, 292] width 18 height 14
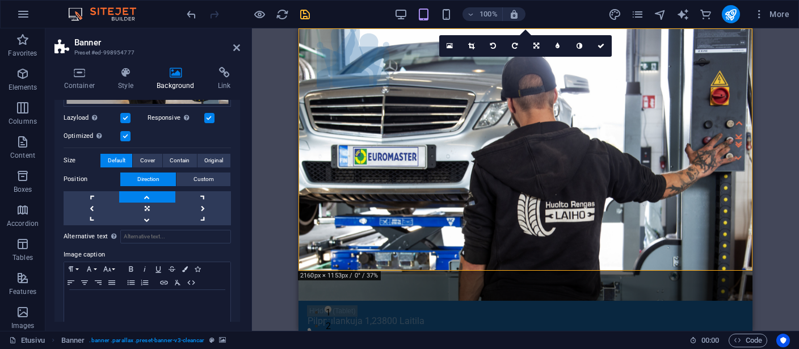
scroll to position [247, 0]
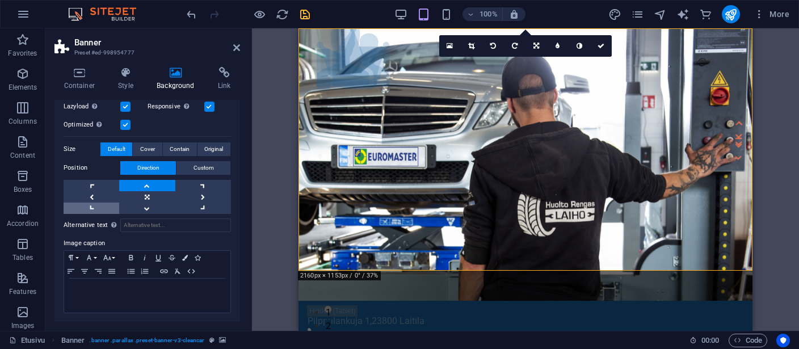
click at [90, 206] on link at bounding box center [92, 208] width 56 height 11
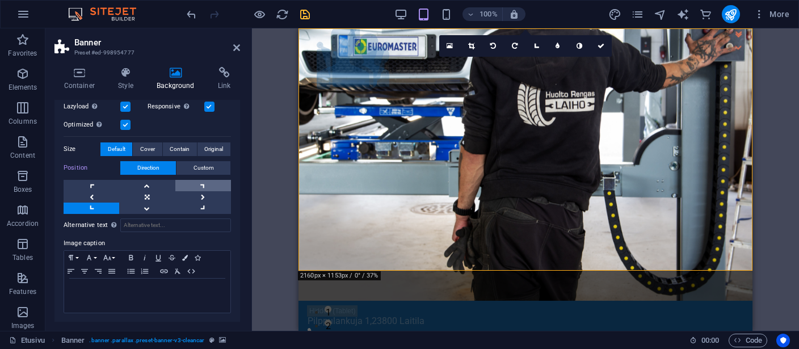
click at [201, 184] on link at bounding box center [203, 185] width 56 height 11
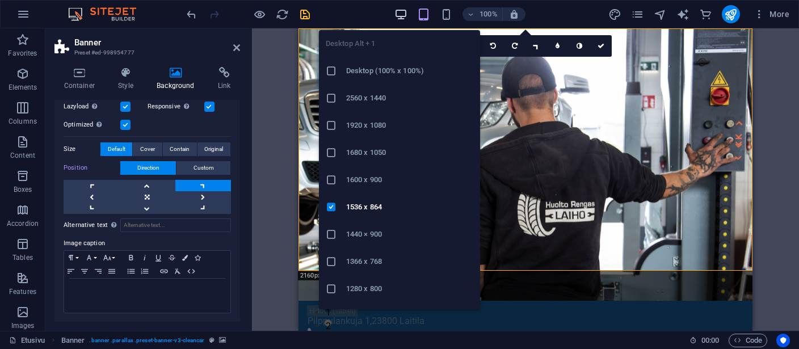
click at [402, 15] on icon "button" at bounding box center [400, 14] width 13 height 13
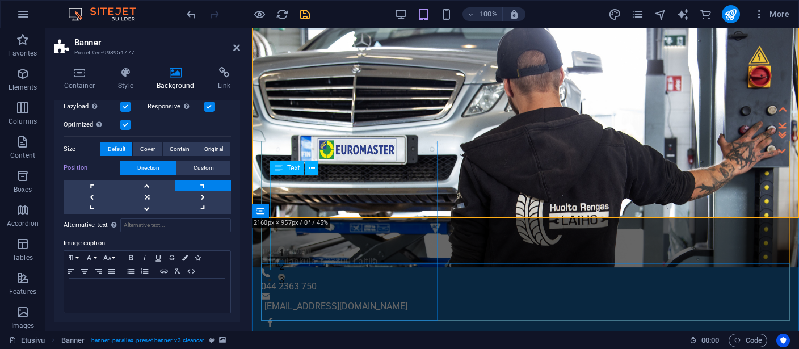
scroll to position [0, 0]
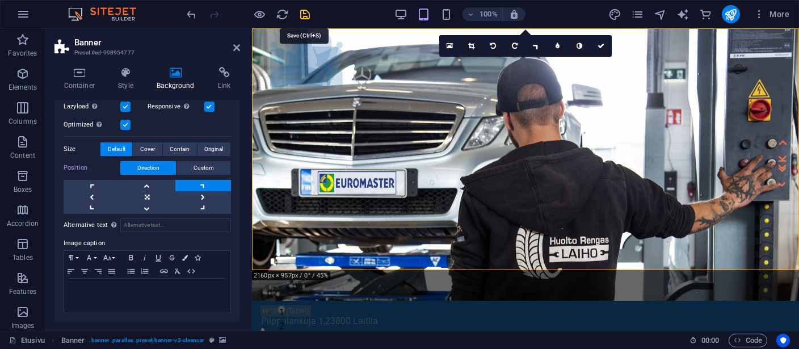
click at [303, 12] on icon "save" at bounding box center [304, 14] width 13 height 13
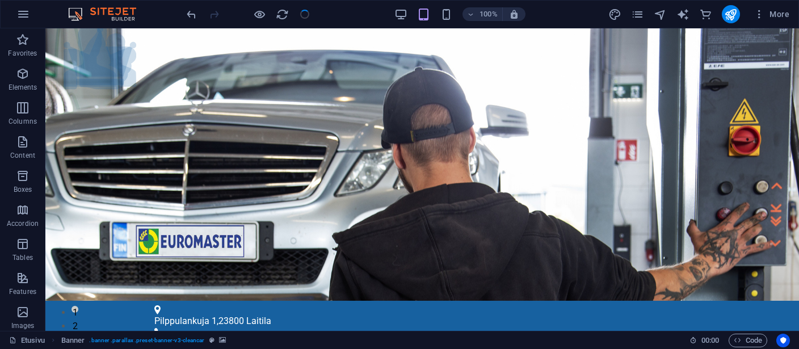
checkbox input "false"
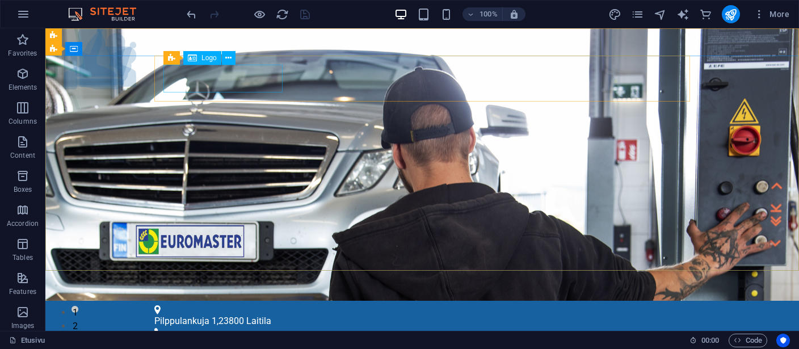
click at [213, 61] on span "Logo" at bounding box center [208, 57] width 15 height 7
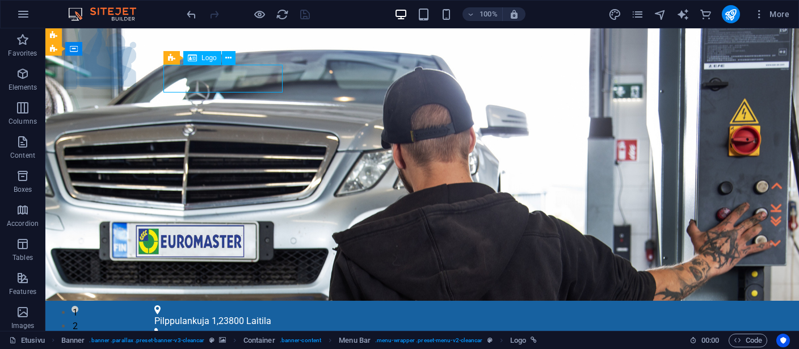
click at [213, 61] on span "Logo" at bounding box center [208, 57] width 15 height 7
select select "px"
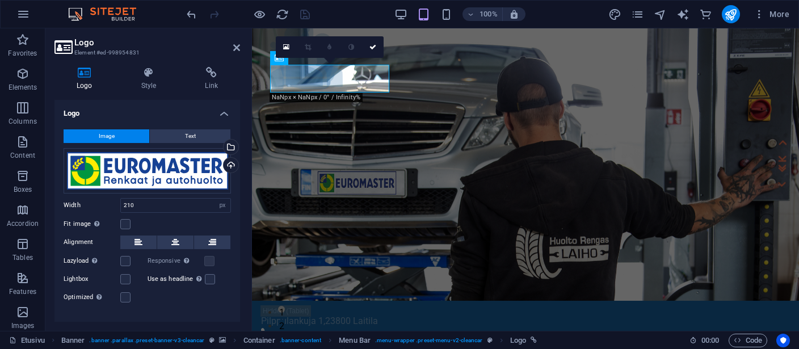
scroll to position [18, 0]
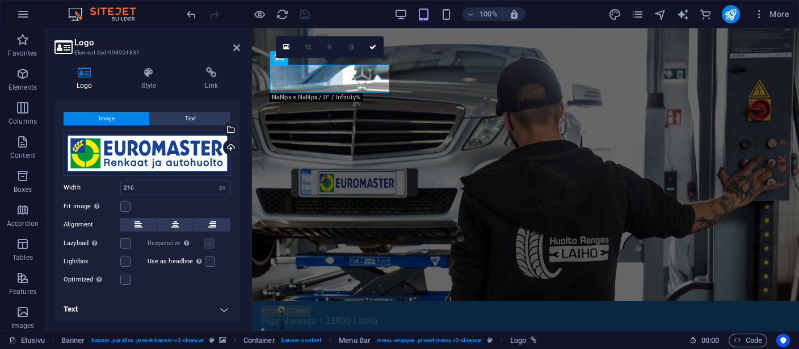
click at [208, 242] on label at bounding box center [209, 243] width 10 height 10
click at [209, 246] on label at bounding box center [209, 243] width 10 height 10
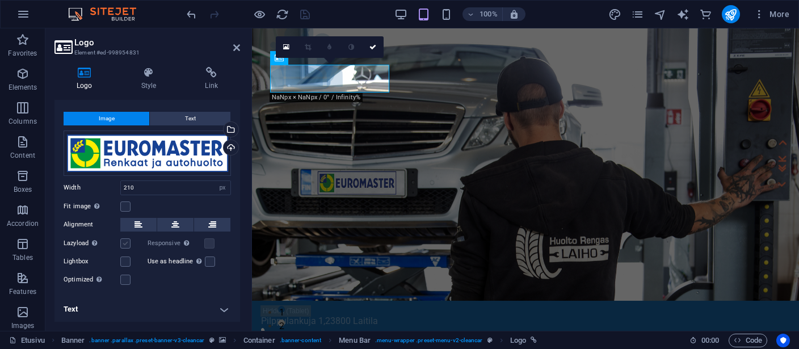
click at [126, 241] on label at bounding box center [125, 243] width 10 height 10
click at [0, 0] on input "Lazyload Loading images after the page loads improves page speed." at bounding box center [0, 0] width 0 height 0
click at [127, 279] on label at bounding box center [125, 280] width 10 height 10
click at [0, 0] on input "Optimized Images are compressed to improve page speed." at bounding box center [0, 0] width 0 height 0
click at [210, 241] on label at bounding box center [209, 243] width 10 height 10
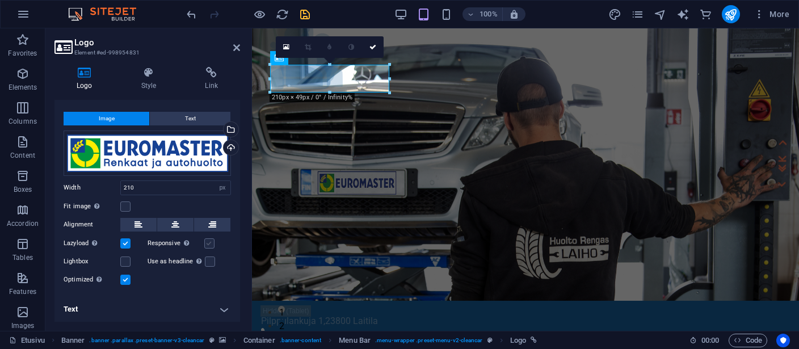
click at [0, 0] on input "Responsive Automatically load retina image and smartphone optimized sizes." at bounding box center [0, 0] width 0 height 0
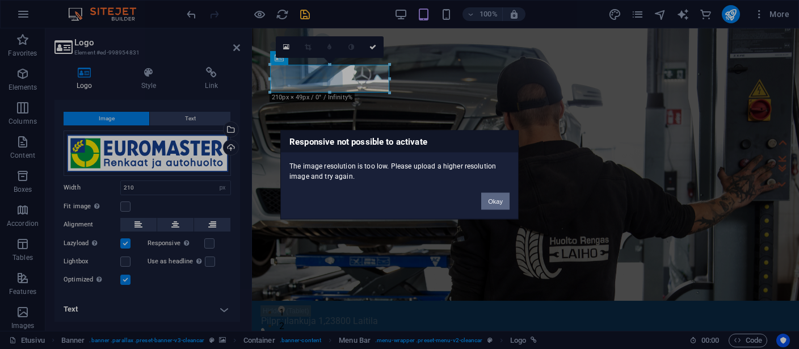
click at [501, 198] on button "Okay" at bounding box center [495, 200] width 28 height 17
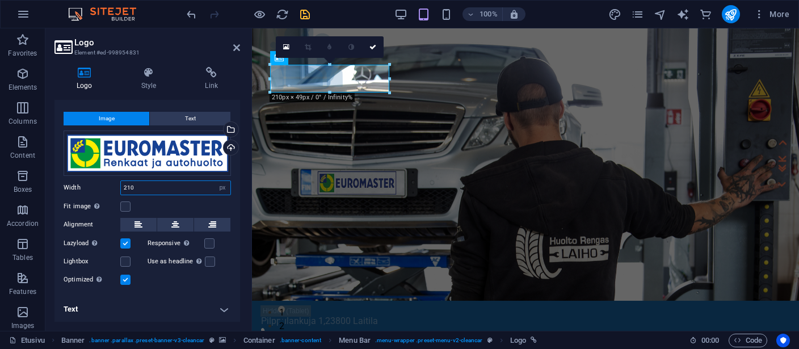
click at [143, 187] on input "210" at bounding box center [175, 188] width 109 height 14
drag, startPoint x: 146, startPoint y: 188, endPoint x: 119, endPoint y: 191, distance: 28.0
click at [121, 191] on input "210" at bounding box center [175, 188] width 109 height 14
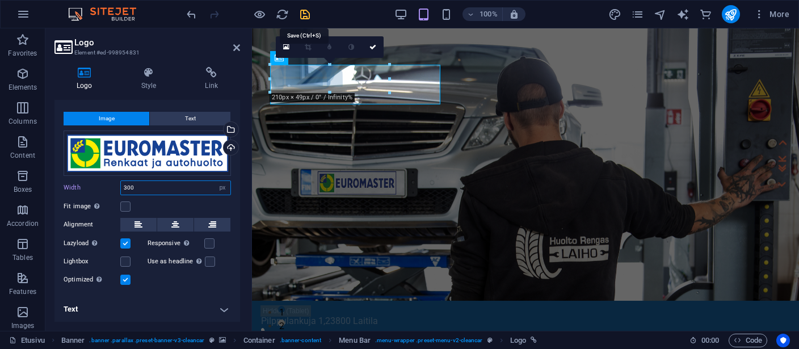
type input "300"
click at [303, 15] on icon "save" at bounding box center [304, 14] width 13 height 13
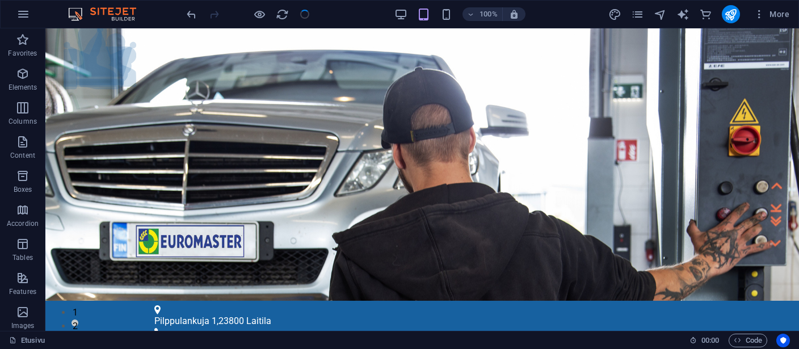
checkbox input "false"
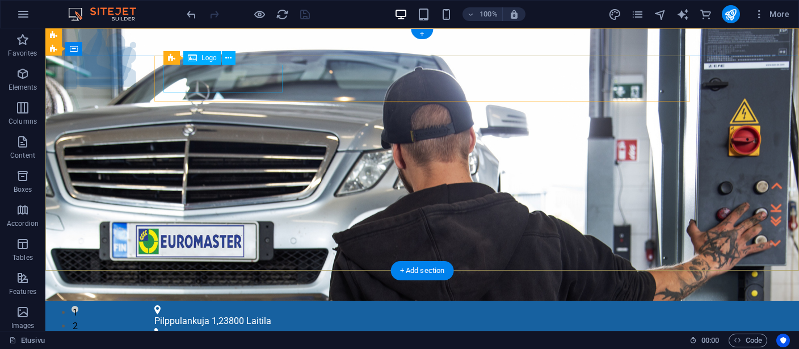
select select "px"
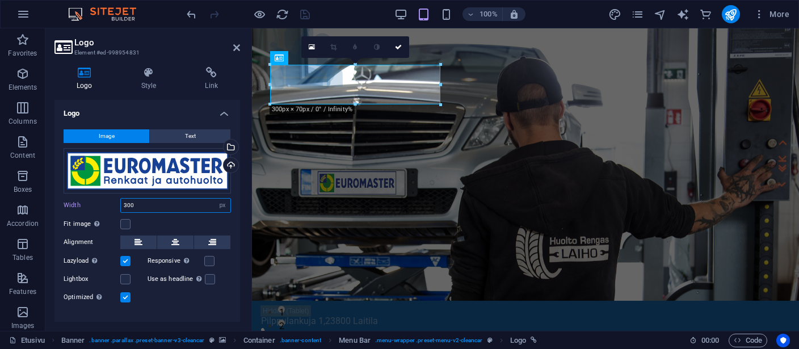
drag, startPoint x: 139, startPoint y: 204, endPoint x: 118, endPoint y: 208, distance: 21.4
click at [121, 208] on input "300" at bounding box center [175, 206] width 109 height 14
click at [124, 224] on label at bounding box center [125, 224] width 10 height 10
click at [0, 0] on input "Fit image Automatically fit image to a fixed width and height" at bounding box center [0, 0] width 0 height 0
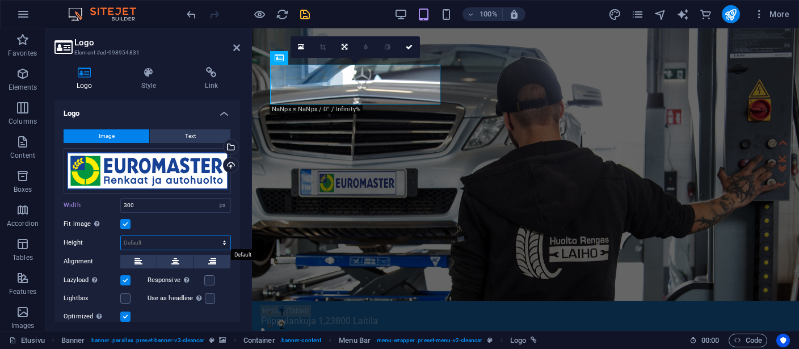
click at [121, 236] on select "Default auto px" at bounding box center [175, 243] width 109 height 14
click option "auto" at bounding box center [0, 0] width 0 height 0
select select "px"
click option "px" at bounding box center [0, 0] width 0 height 0
type input "70"
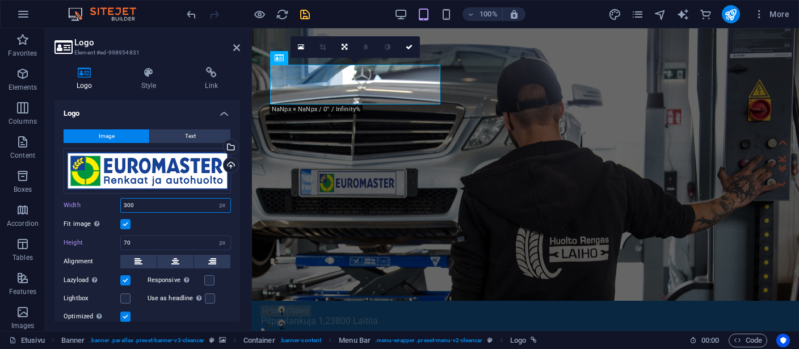
drag, startPoint x: 143, startPoint y: 204, endPoint x: 119, endPoint y: 204, distance: 23.8
click at [121, 204] on input "300" at bounding box center [175, 206] width 109 height 14
type input "400"
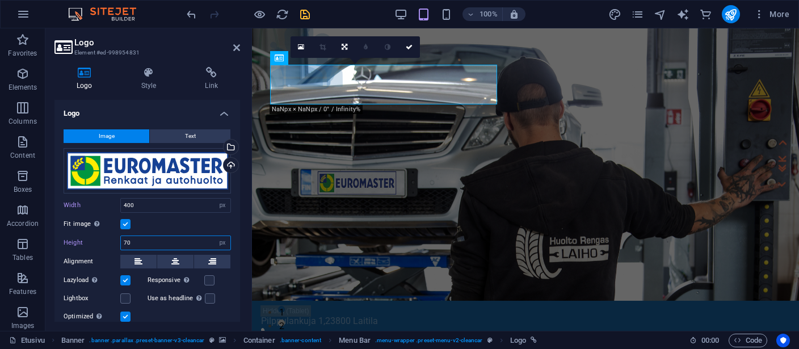
drag, startPoint x: 138, startPoint y: 242, endPoint x: 119, endPoint y: 242, distance: 19.3
click at [121, 242] on input "70" at bounding box center [175, 243] width 109 height 14
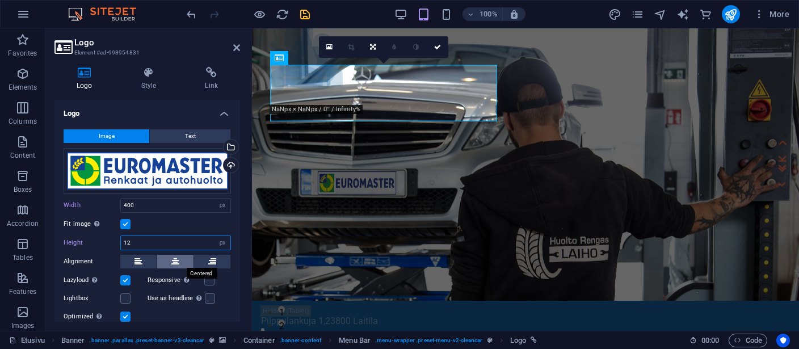
type input "120"
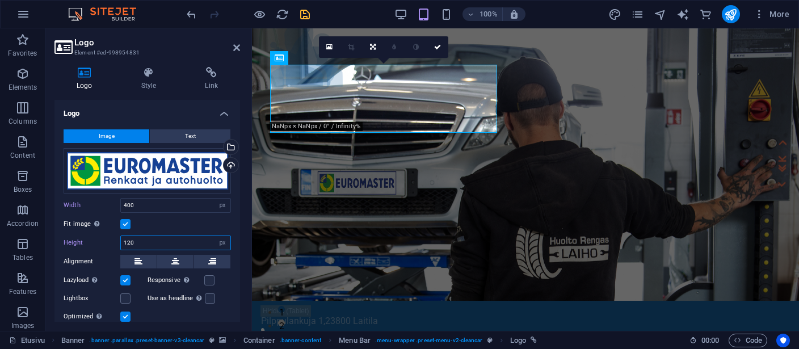
drag, startPoint x: 86, startPoint y: 236, endPoint x: 69, endPoint y: 238, distance: 16.5
click at [121, 238] on input "120" at bounding box center [175, 243] width 109 height 14
click at [125, 224] on label at bounding box center [125, 224] width 10 height 10
click at [0, 0] on input "Fit image Automatically fit image to a fixed width and height" at bounding box center [0, 0] width 0 height 0
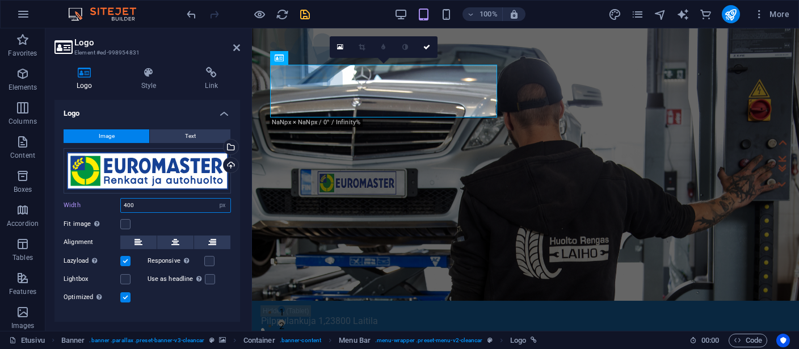
drag, startPoint x: 147, startPoint y: 205, endPoint x: 112, endPoint y: 203, distance: 35.2
click at [121, 203] on input "400" at bounding box center [175, 206] width 109 height 14
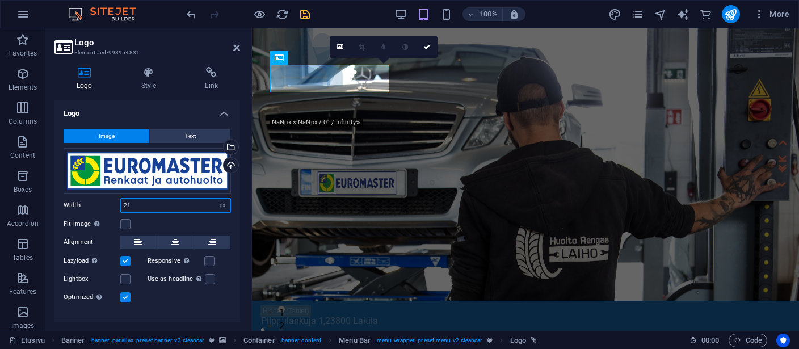
type input "2"
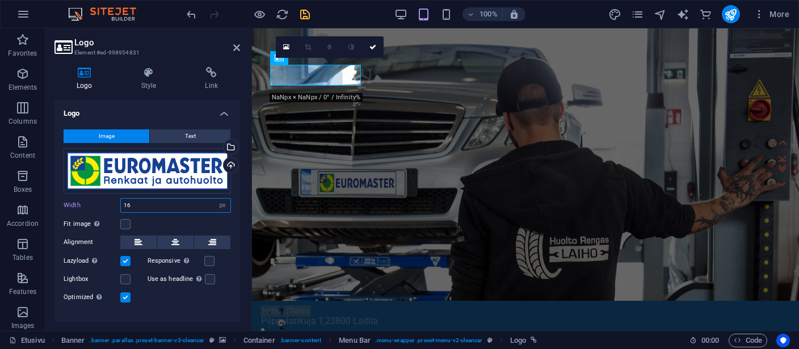
type input "1"
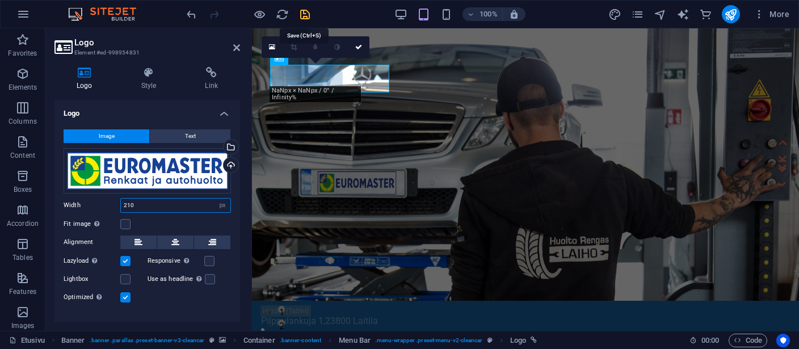
type input "210"
click at [303, 18] on icon "save" at bounding box center [304, 14] width 13 height 13
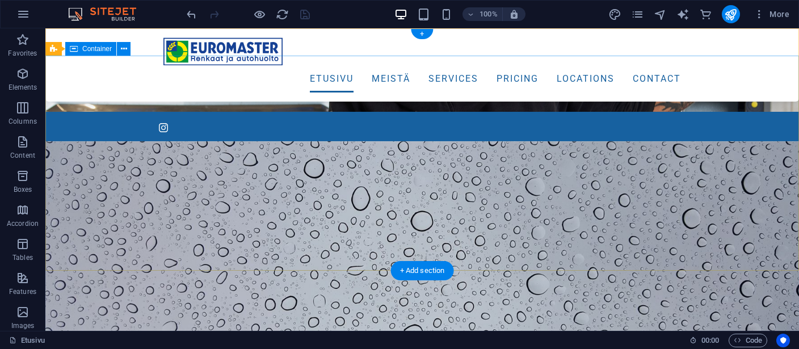
scroll to position [0, 0]
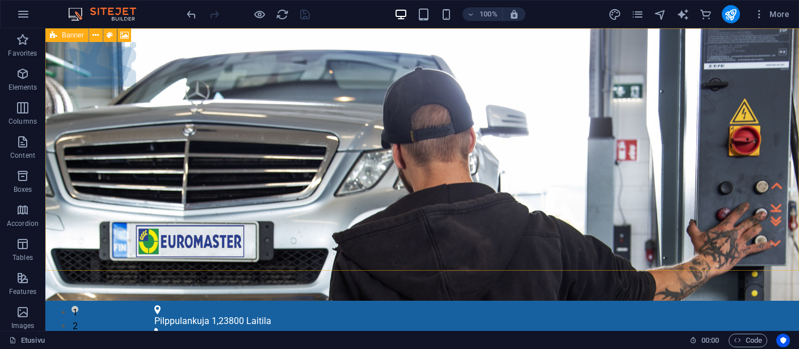
click at [64, 33] on span "Banner" at bounding box center [73, 35] width 22 height 7
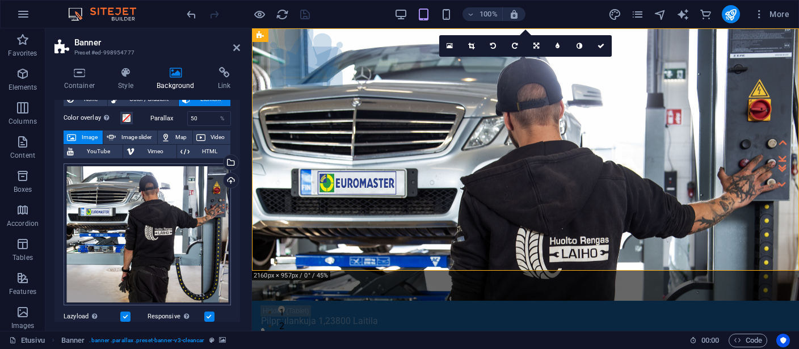
scroll to position [52, 0]
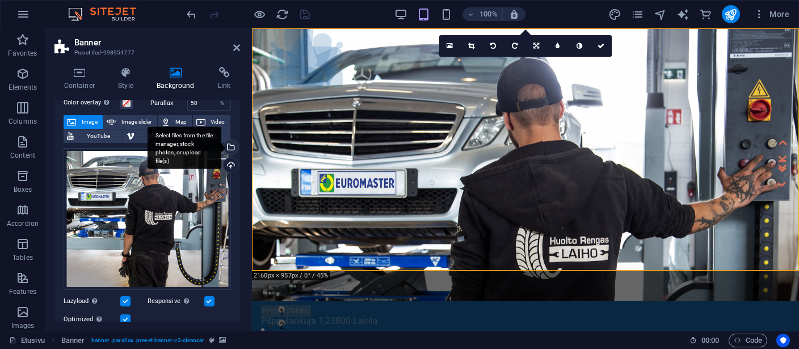
click at [230, 147] on div "Select files from the file manager, stock photos, or upload file(s)" at bounding box center [229, 148] width 17 height 17
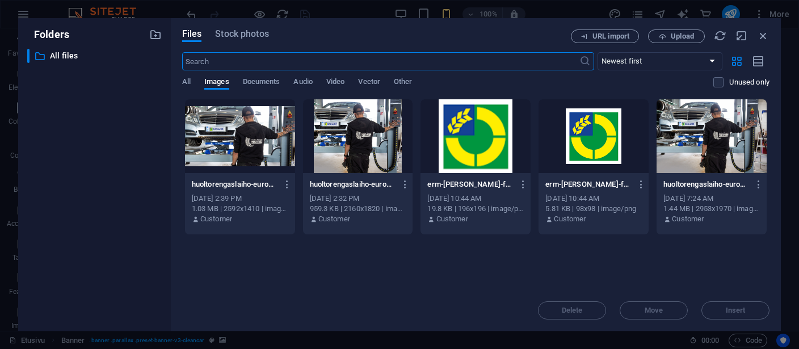
click at [687, 155] on div at bounding box center [711, 136] width 110 height 74
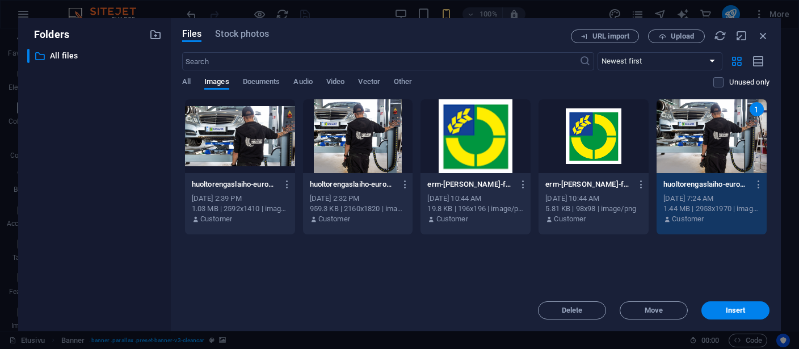
click at [689, 148] on div "1" at bounding box center [711, 136] width 110 height 74
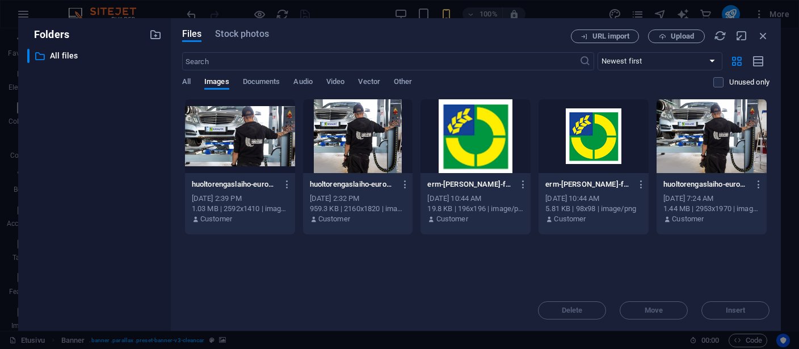
click at [689, 148] on div at bounding box center [711, 136] width 110 height 74
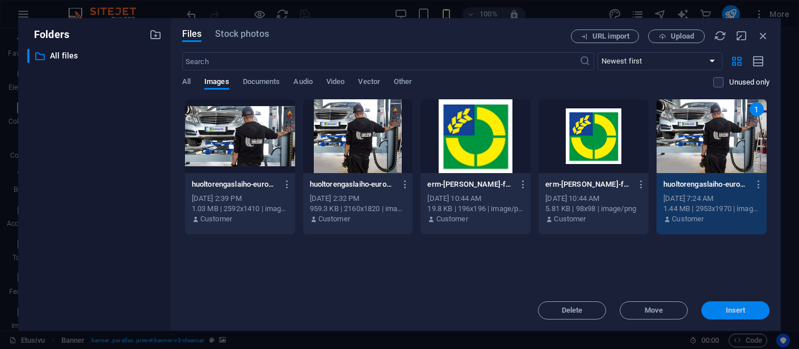
click at [728, 308] on span "Insert" at bounding box center [736, 310] width 20 height 7
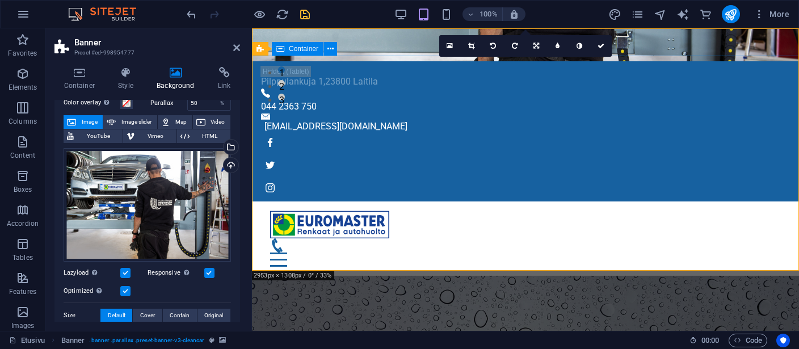
scroll to position [0, 0]
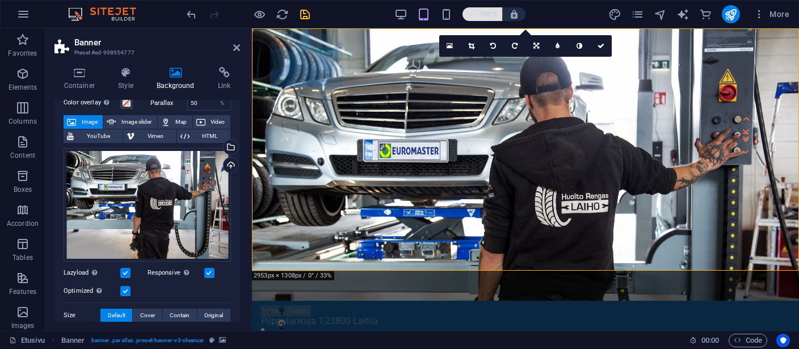
click at [468, 10] on span "100%" at bounding box center [482, 14] width 31 height 14
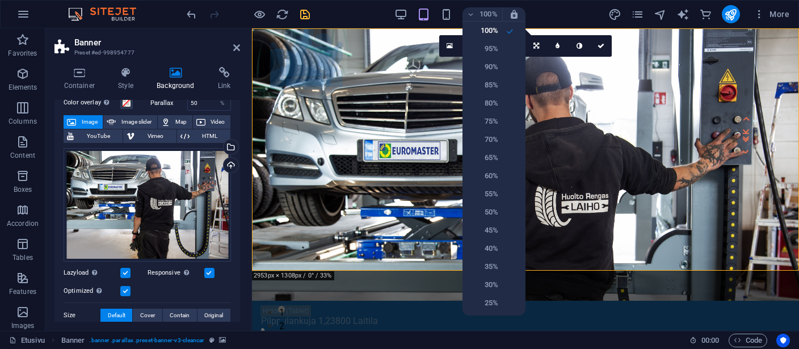
click at [397, 12] on div at bounding box center [399, 174] width 799 height 349
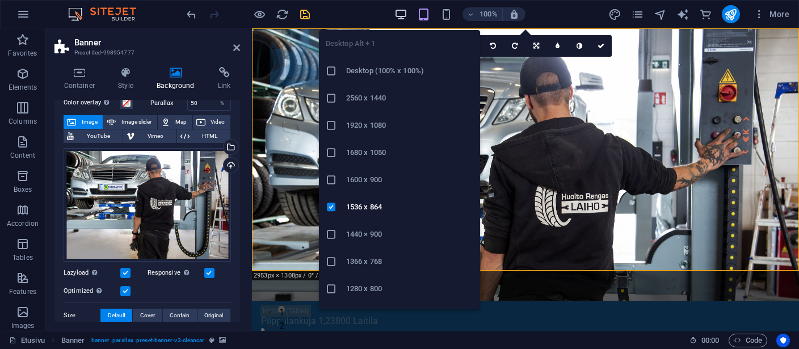
click at [403, 15] on icon "button" at bounding box center [400, 14] width 13 height 13
click at [331, 70] on icon at bounding box center [331, 70] width 11 height 11
click at [372, 93] on h6 "2560 x 1440" at bounding box center [409, 98] width 127 height 14
click at [400, 13] on icon "button" at bounding box center [400, 14] width 13 height 13
click at [383, 182] on h6 "1600 x 900" at bounding box center [409, 180] width 127 height 14
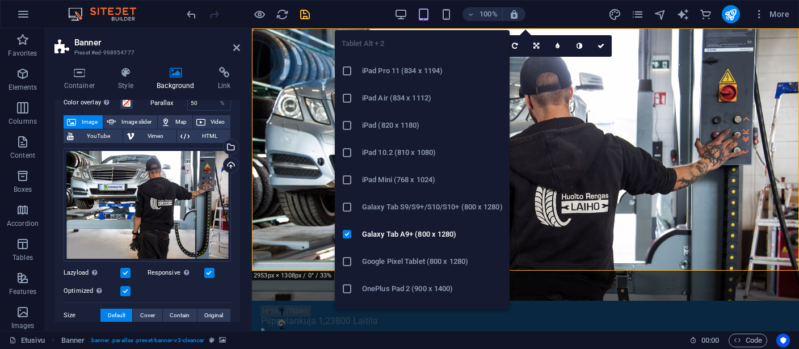
click at [426, 14] on icon "button" at bounding box center [423, 14] width 13 height 13
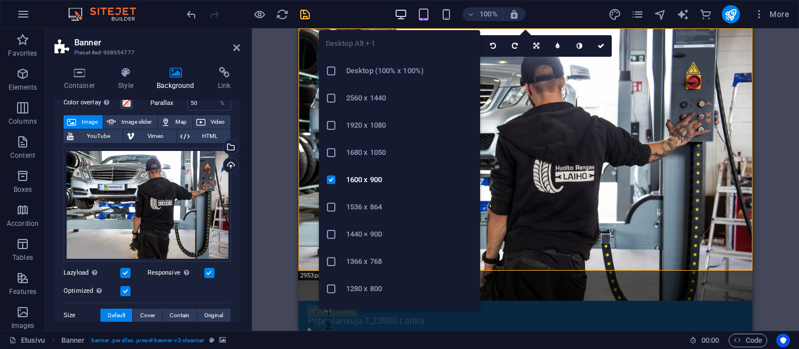
click at [403, 15] on icon "button" at bounding box center [400, 14] width 13 height 13
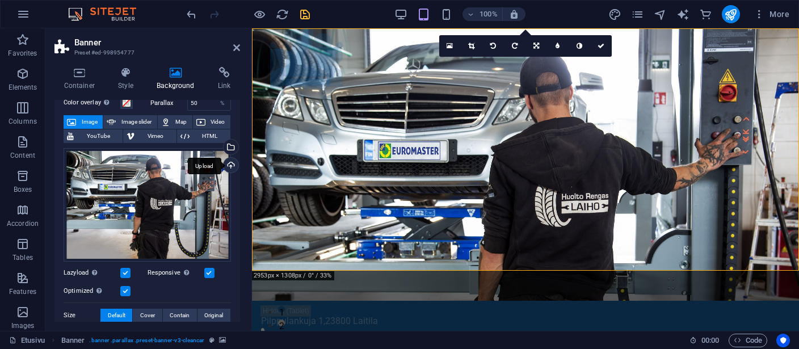
click at [230, 163] on div "Upload" at bounding box center [229, 166] width 17 height 17
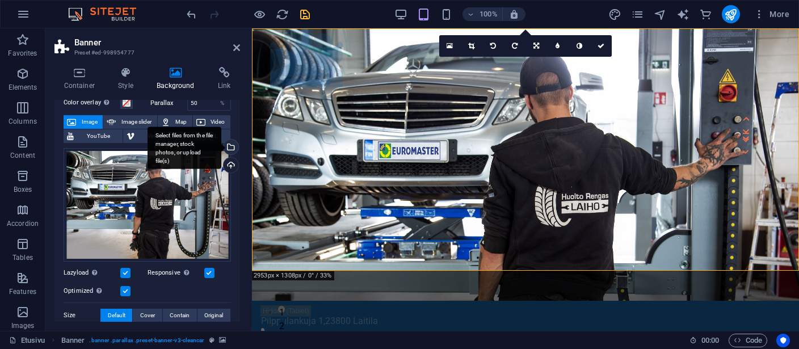
click at [231, 146] on div "Select files from the file manager, stock photos, or upload file(s)" at bounding box center [229, 148] width 17 height 17
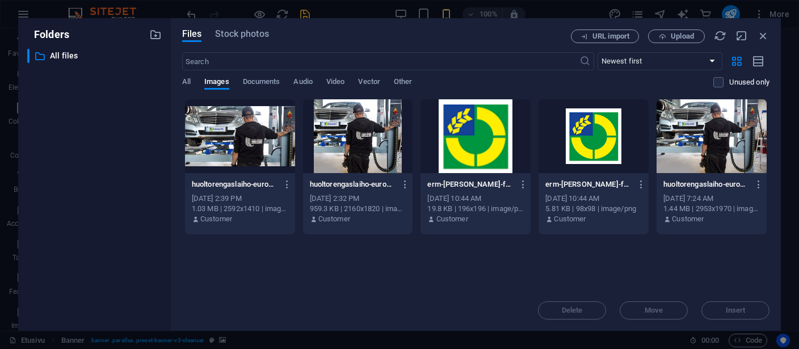
click at [736, 129] on div at bounding box center [711, 136] width 110 height 74
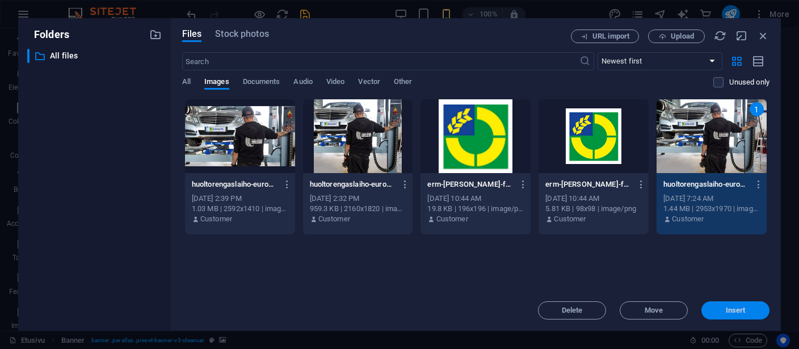
click at [748, 311] on span "Insert" at bounding box center [735, 310] width 59 height 7
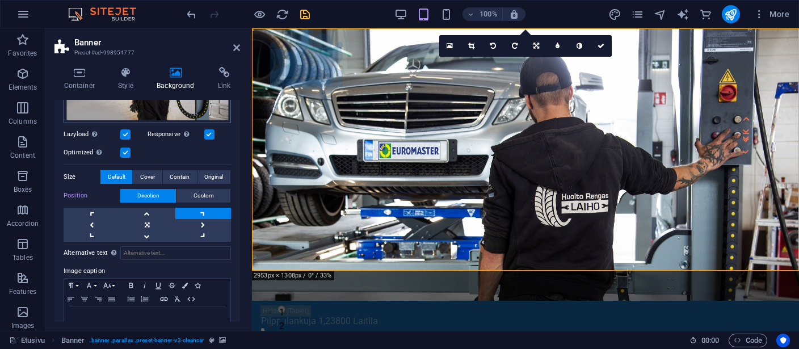
scroll to position [209, 0]
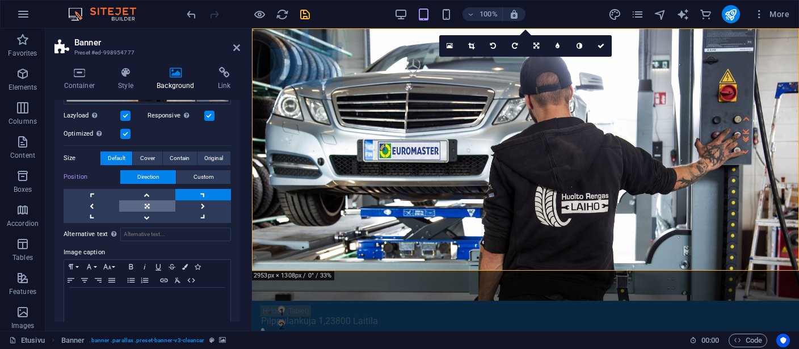
click at [151, 205] on link at bounding box center [147, 205] width 56 height 11
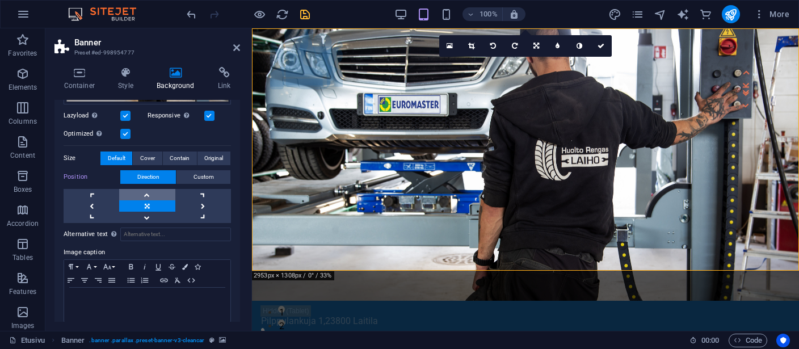
click at [147, 193] on link at bounding box center [147, 194] width 56 height 11
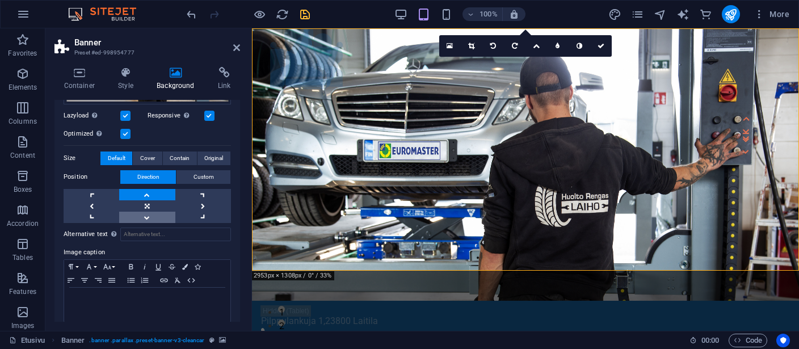
click at [149, 214] on link at bounding box center [147, 217] width 56 height 11
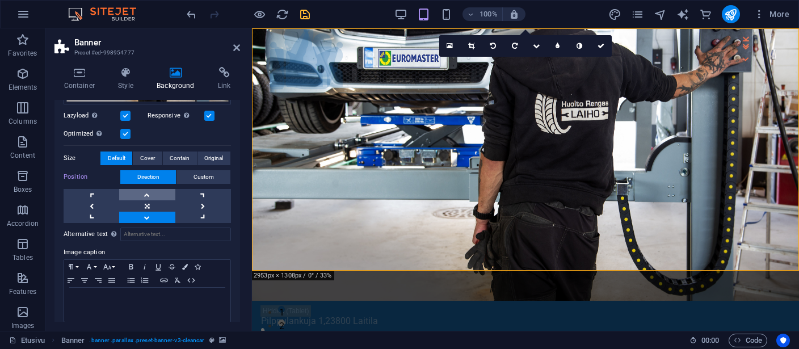
click at [149, 192] on link at bounding box center [147, 194] width 56 height 11
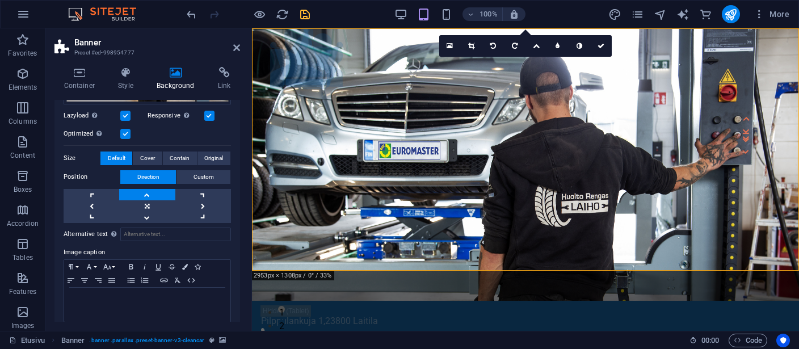
click at [126, 132] on label at bounding box center [125, 134] width 10 height 10
click at [0, 0] on input "Optimized Images are compressed to improve page speed." at bounding box center [0, 0] width 0 height 0
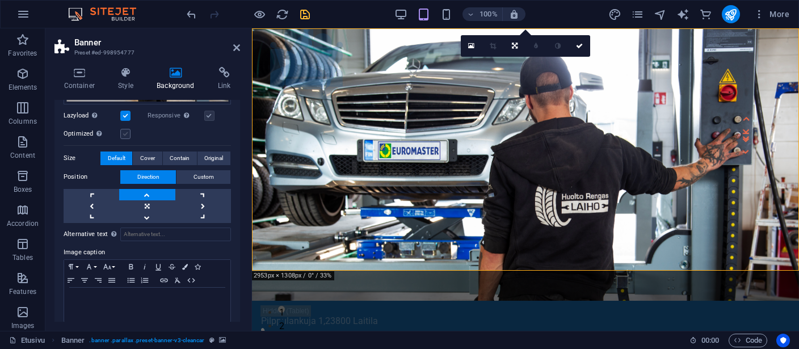
click at [126, 132] on label at bounding box center [125, 134] width 10 height 10
click at [0, 0] on input "Optimized Images are compressed to improve page speed." at bounding box center [0, 0] width 0 height 0
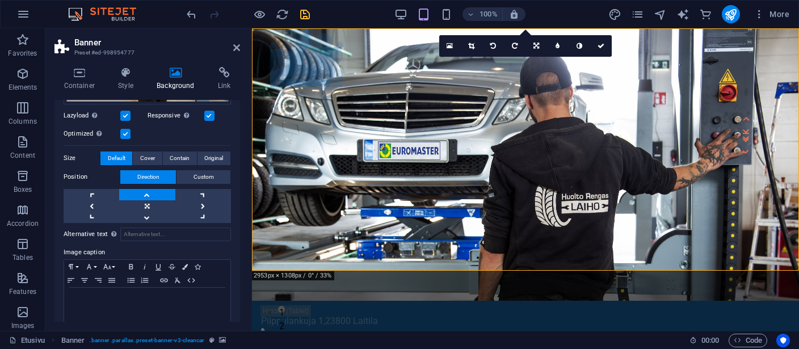
click at [208, 112] on label at bounding box center [209, 116] width 10 height 10
click at [0, 0] on input "Responsive Automatically load retina image and smartphone optimized sizes." at bounding box center [0, 0] width 0 height 0
click at [304, 17] on icon "save" at bounding box center [304, 14] width 13 height 13
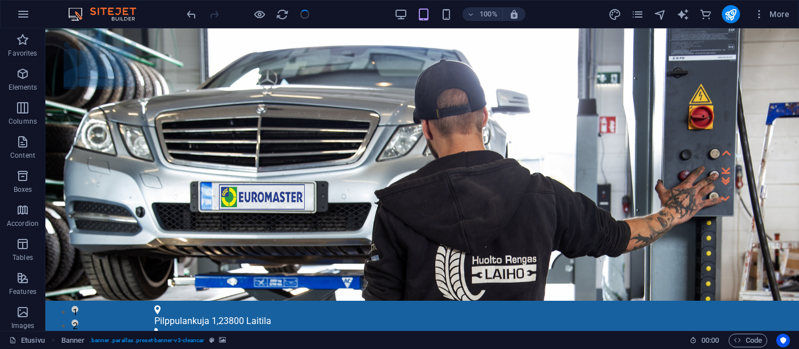
checkbox input "false"
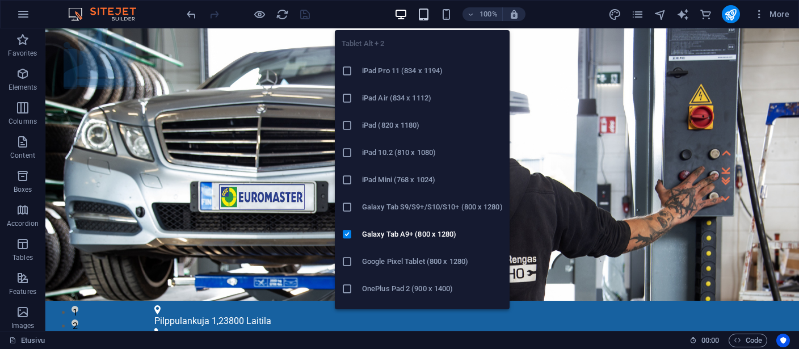
click at [423, 13] on icon "button" at bounding box center [423, 14] width 13 height 13
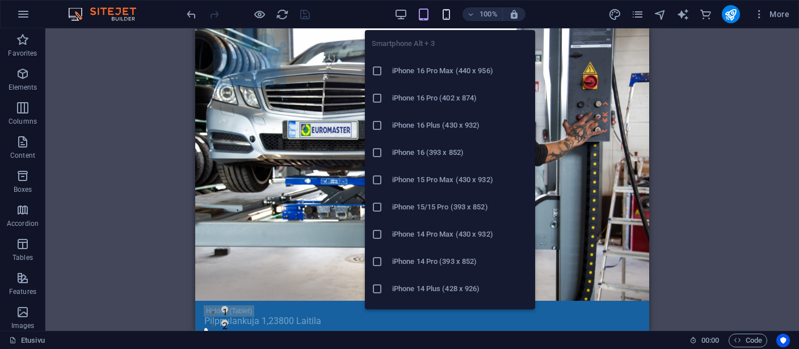
click at [445, 14] on icon "button" at bounding box center [446, 14] width 13 height 13
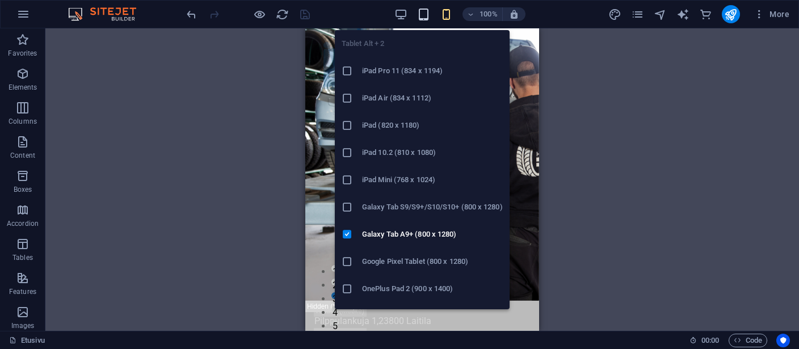
click at [422, 12] on icon "button" at bounding box center [423, 14] width 13 height 13
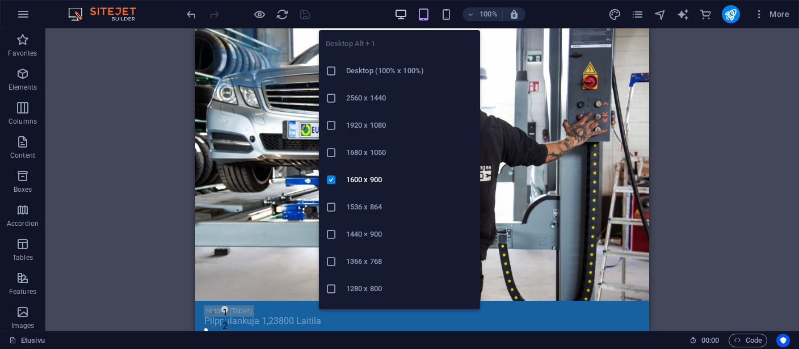
click at [401, 11] on icon "button" at bounding box center [400, 14] width 13 height 13
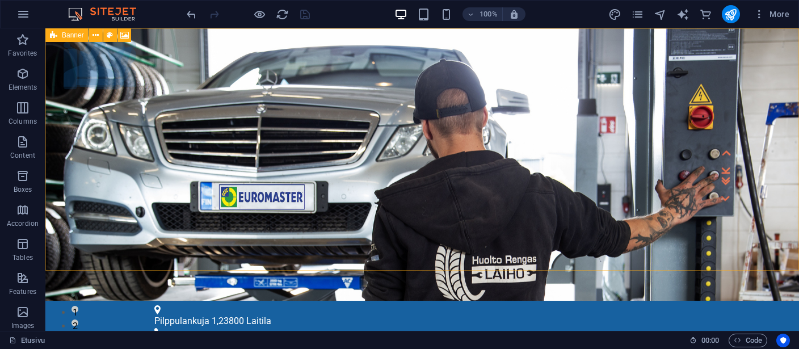
click at [66, 33] on span "Banner" at bounding box center [73, 35] width 22 height 7
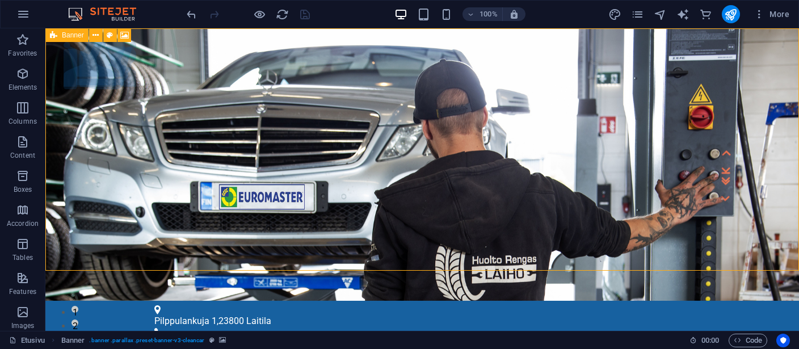
click at [66, 33] on span "Banner" at bounding box center [73, 35] width 22 height 7
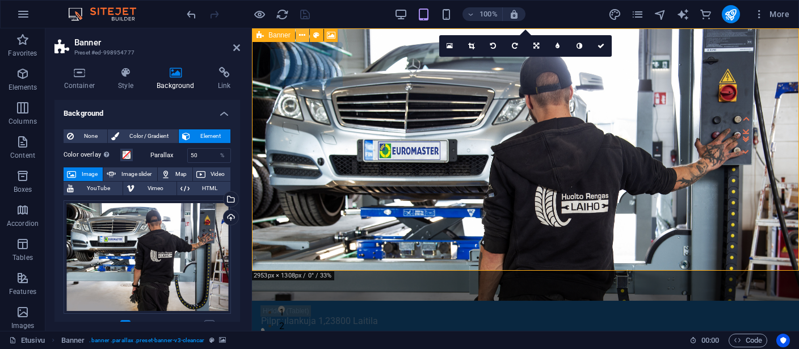
click at [300, 31] on icon at bounding box center [302, 35] width 6 height 12
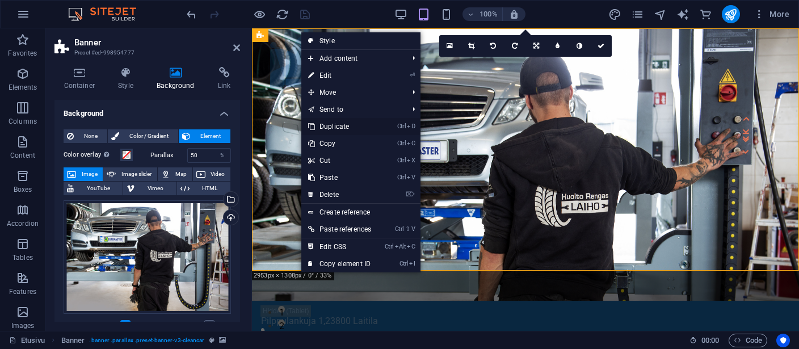
click at [322, 121] on link "Ctrl D Duplicate" at bounding box center [339, 126] width 77 height 17
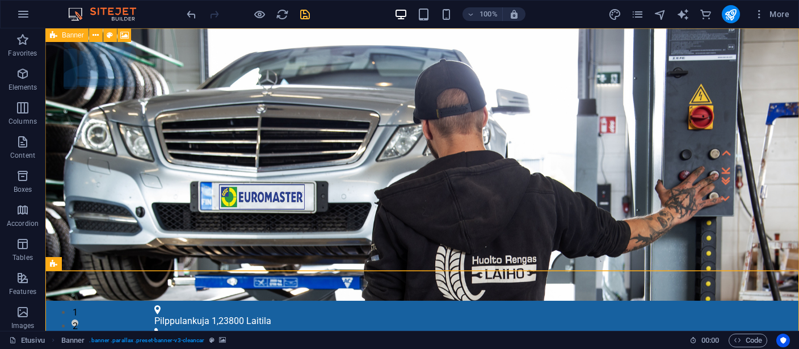
click at [79, 33] on span "Banner" at bounding box center [73, 35] width 22 height 7
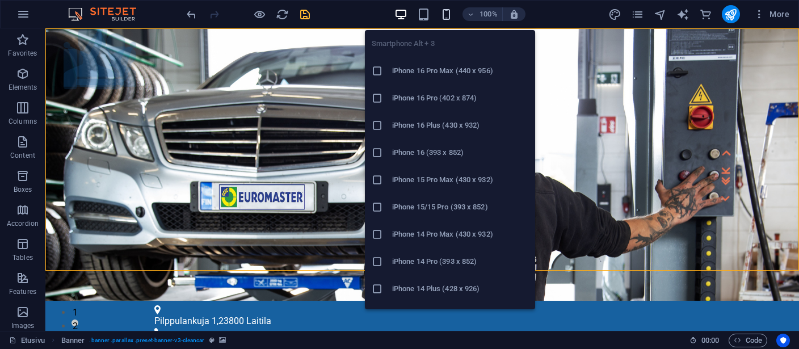
click at [448, 12] on icon "button" at bounding box center [446, 14] width 13 height 13
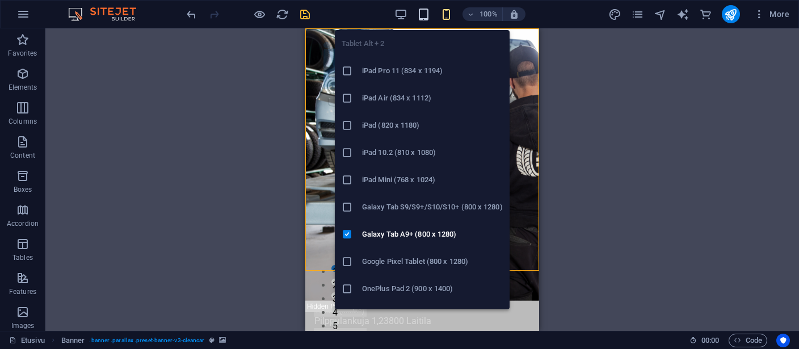
click at [425, 15] on icon "button" at bounding box center [423, 14] width 13 height 13
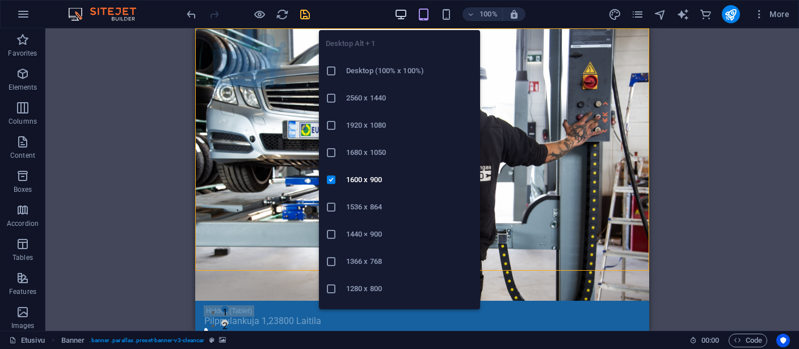
click at [400, 11] on icon "button" at bounding box center [400, 14] width 13 height 13
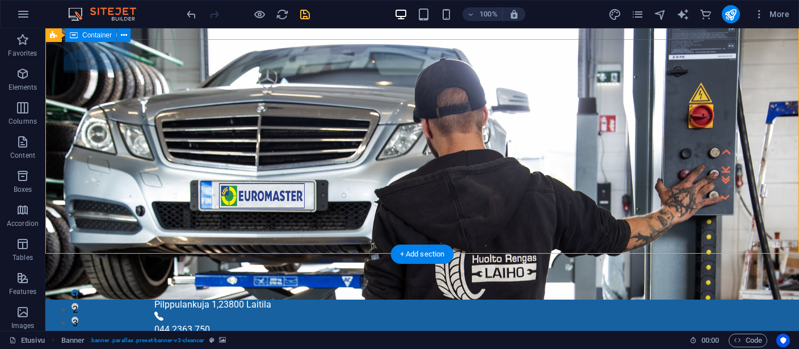
scroll to position [0, 0]
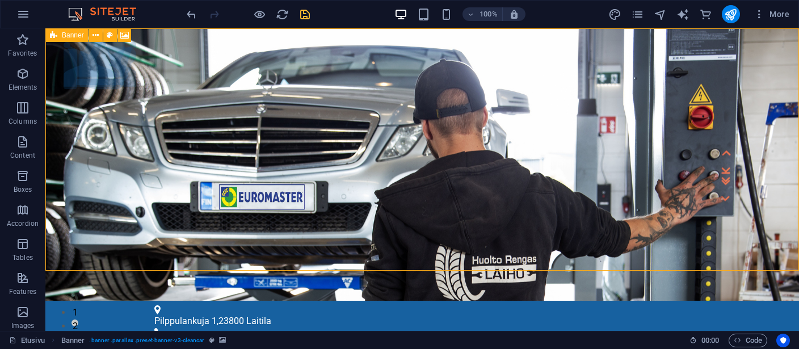
click at [56, 35] on icon at bounding box center [53, 35] width 7 height 14
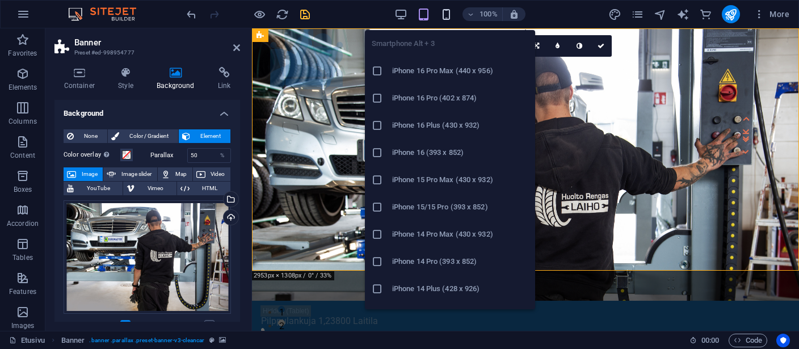
click at [443, 12] on icon "button" at bounding box center [446, 14] width 13 height 13
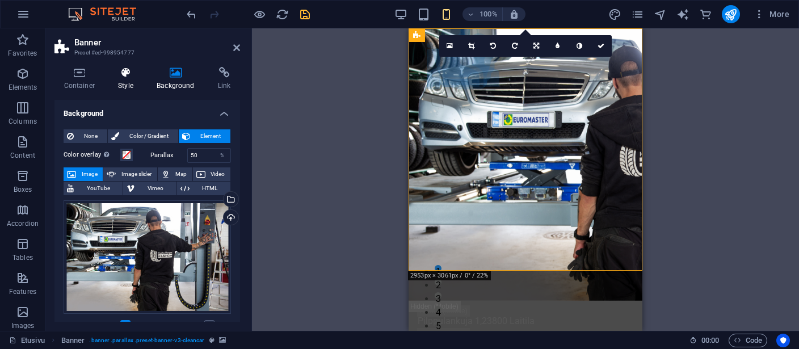
click at [121, 73] on icon at bounding box center [126, 72] width 34 height 11
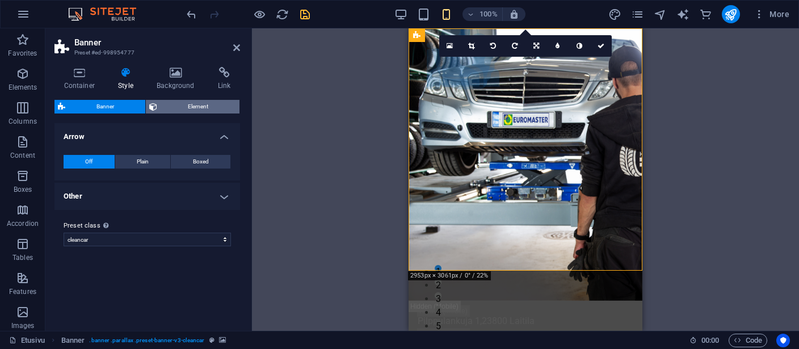
click at [186, 108] on span "Element" at bounding box center [199, 107] width 76 height 14
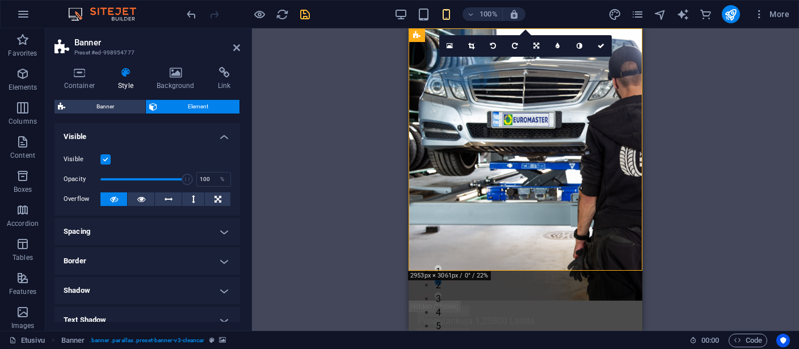
click at [108, 157] on label at bounding box center [105, 159] width 10 height 10
click at [0, 0] on input "Visible" at bounding box center [0, 0] width 0 height 0
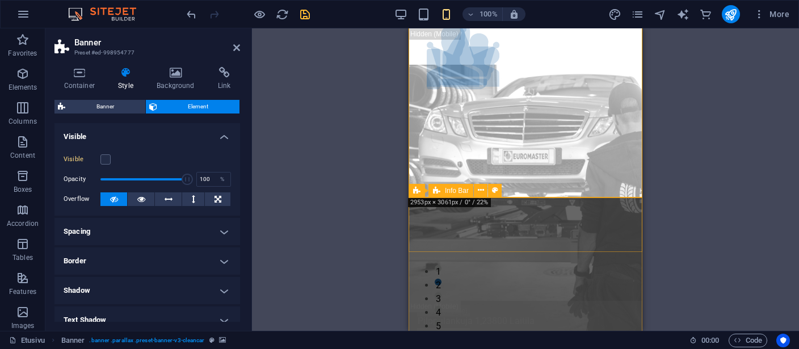
scroll to position [179, 0]
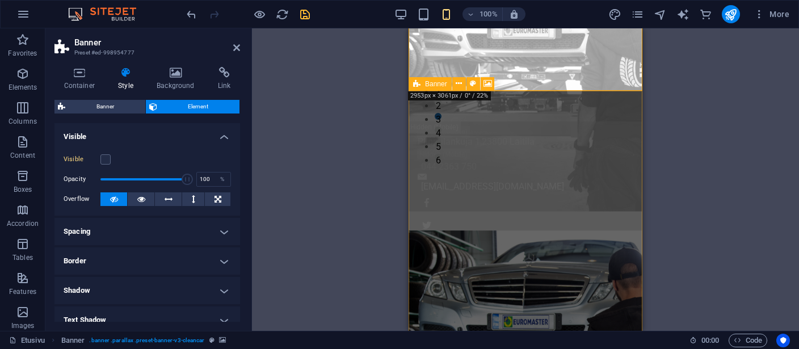
click at [429, 85] on span "Banner" at bounding box center [436, 84] width 22 height 7
select select "vh"
select select "header"
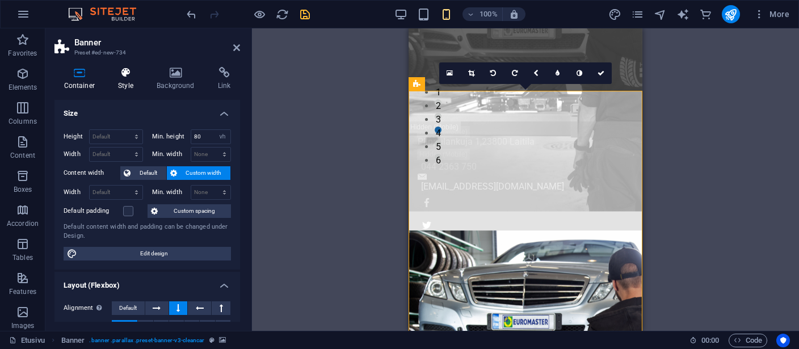
click at [122, 72] on icon at bounding box center [126, 72] width 34 height 11
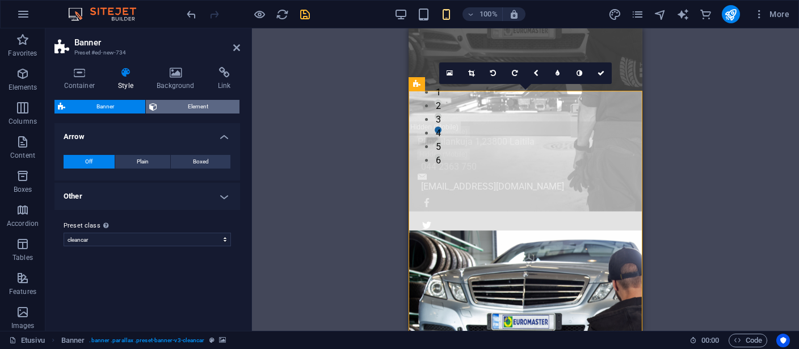
click at [179, 102] on span "Element" at bounding box center [199, 107] width 76 height 14
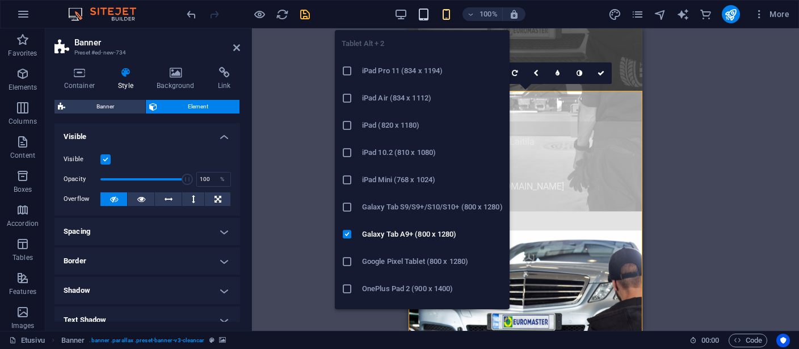
click at [422, 10] on icon "button" at bounding box center [423, 14] width 13 height 13
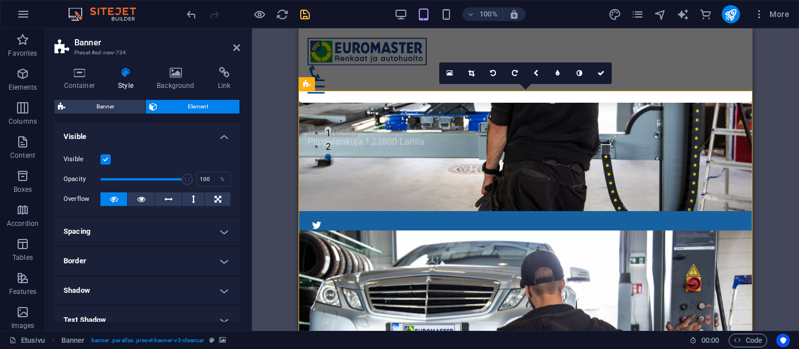
click at [106, 159] on label at bounding box center [105, 159] width 10 height 10
click at [0, 0] on input "Visible" at bounding box center [0, 0] width 0 height 0
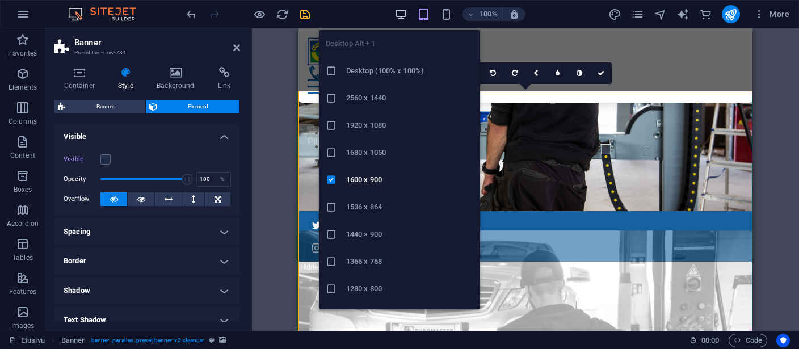
click at [401, 12] on icon "button" at bounding box center [400, 14] width 13 height 13
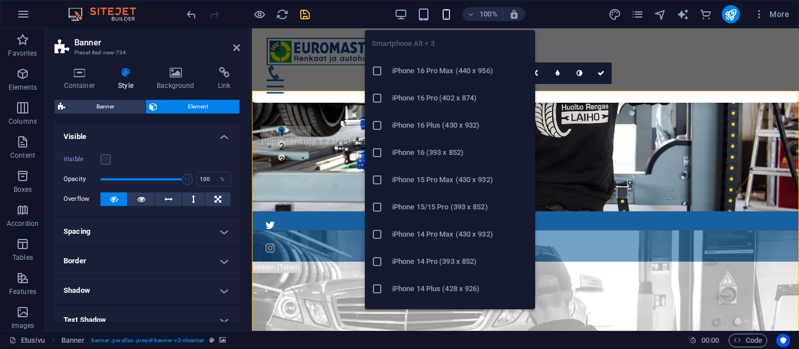
click at [445, 15] on icon "button" at bounding box center [446, 14] width 13 height 13
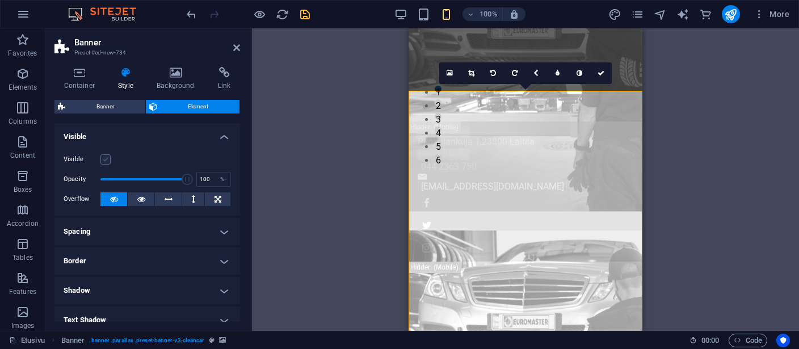
click at [104, 159] on label at bounding box center [105, 159] width 10 height 10
click at [0, 0] on input "Visible" at bounding box center [0, 0] width 0 height 0
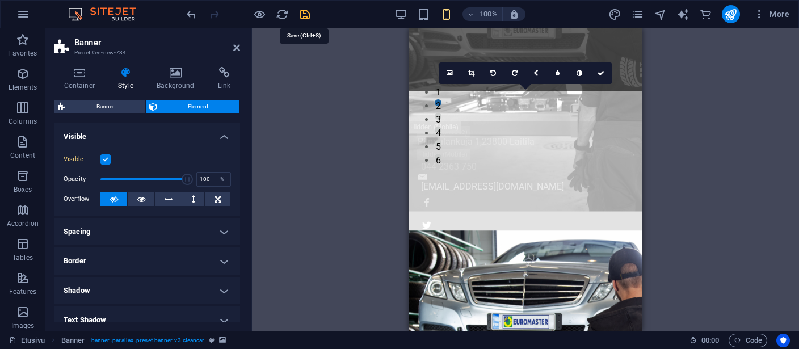
click at [303, 17] on icon "save" at bounding box center [304, 14] width 13 height 13
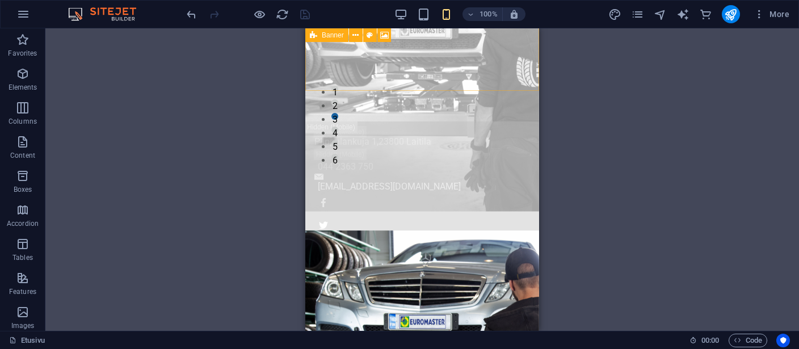
click at [320, 35] on div "Banner" at bounding box center [326, 35] width 43 height 14
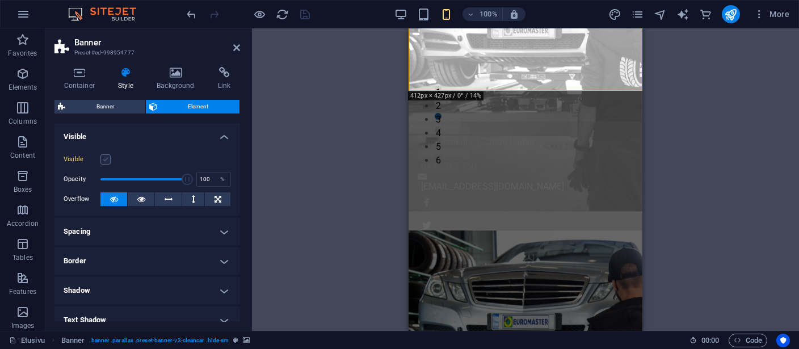
click at [104, 160] on label at bounding box center [105, 159] width 10 height 10
click at [0, 0] on input "Visible" at bounding box center [0, 0] width 0 height 0
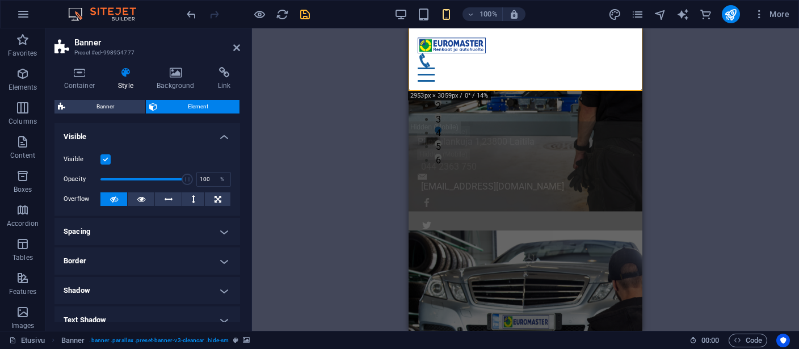
click at [104, 160] on label at bounding box center [105, 159] width 10 height 10
click at [0, 0] on input "Visible" at bounding box center [0, 0] width 0 height 0
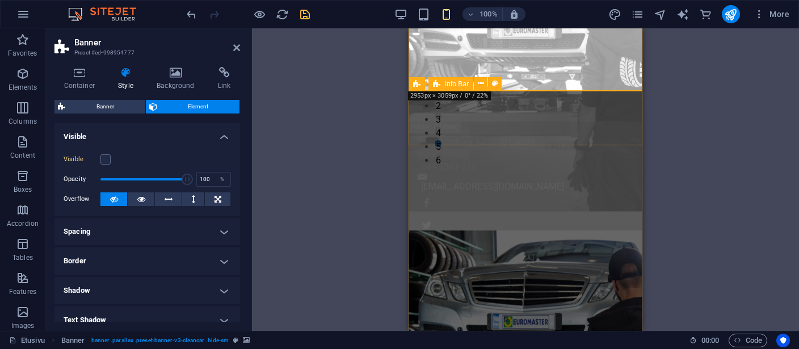
click at [459, 85] on span "Info Bar" at bounding box center [457, 84] width 24 height 7
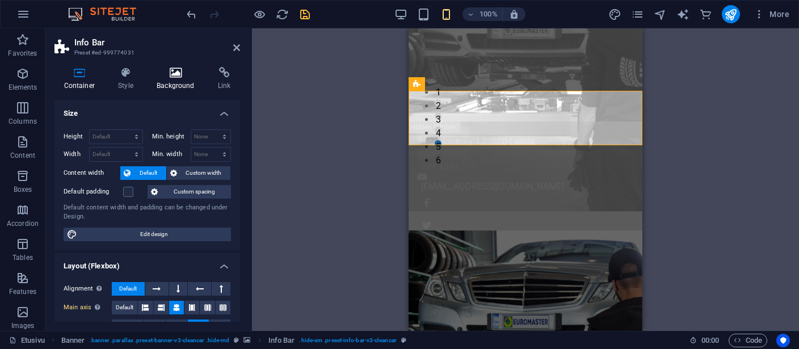
click at [178, 78] on icon at bounding box center [175, 72] width 57 height 11
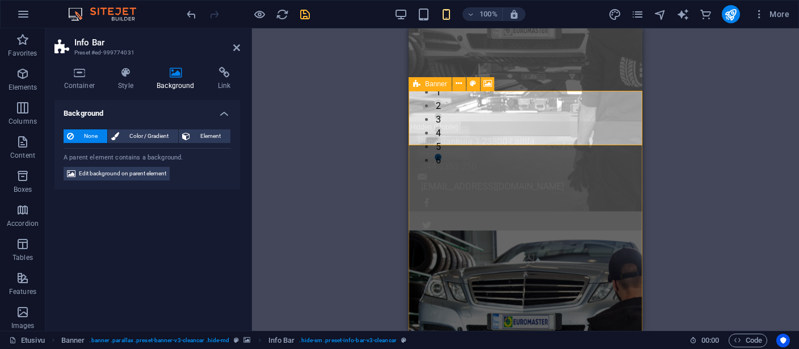
click at [425, 82] on span "Banner" at bounding box center [436, 84] width 22 height 7
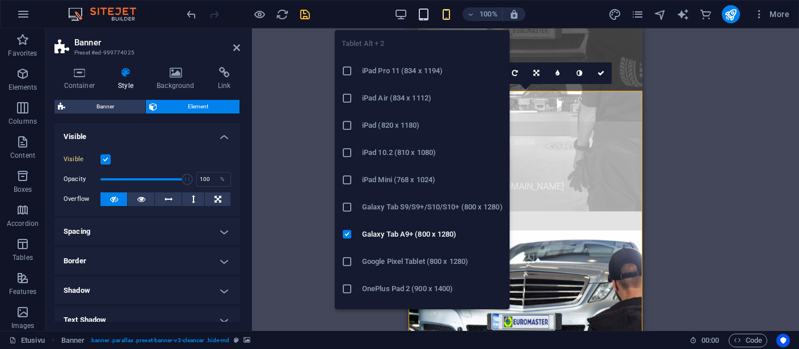
click at [424, 13] on icon "button" at bounding box center [423, 14] width 13 height 13
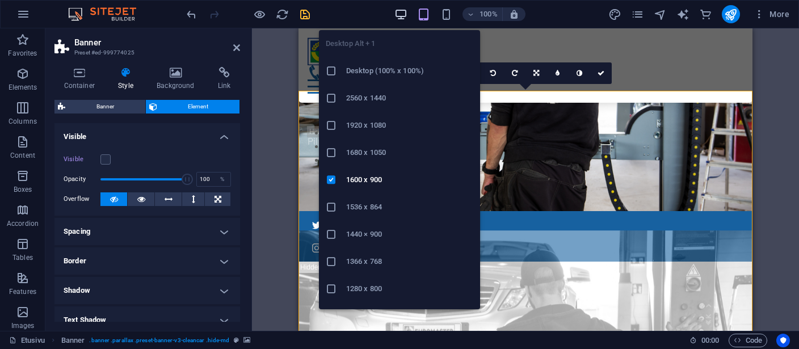
click at [400, 13] on icon "button" at bounding box center [400, 14] width 13 height 13
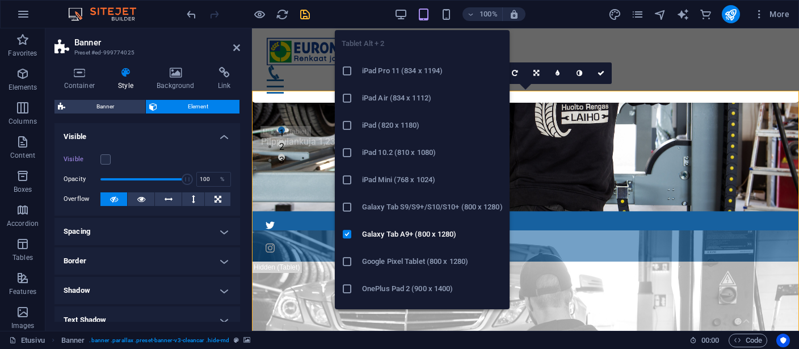
click at [427, 12] on icon "button" at bounding box center [423, 14] width 13 height 13
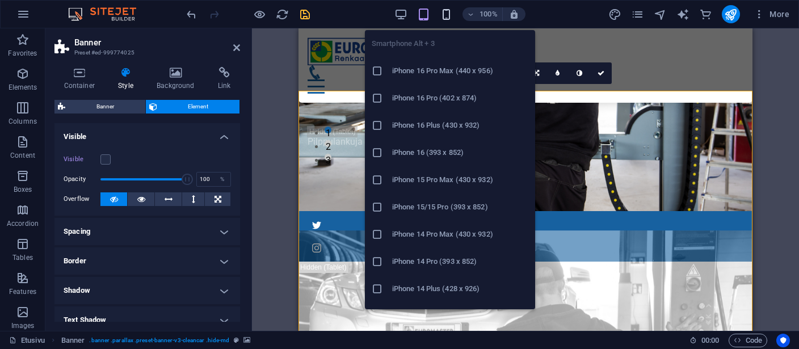
click at [445, 13] on icon "button" at bounding box center [446, 14] width 13 height 13
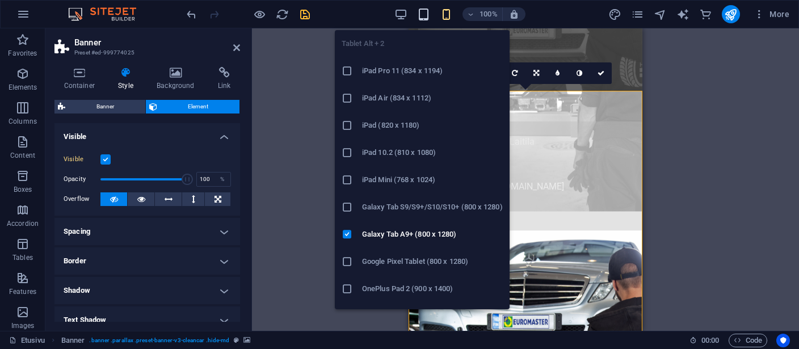
click at [426, 15] on icon "button" at bounding box center [423, 14] width 13 height 13
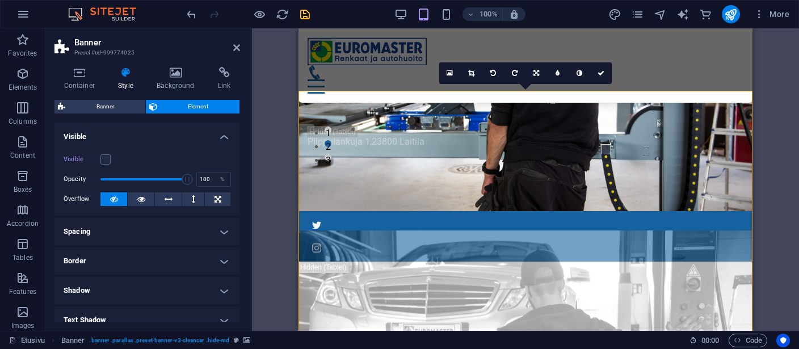
click at [408, 15] on div "100%" at bounding box center [459, 14] width 131 height 18
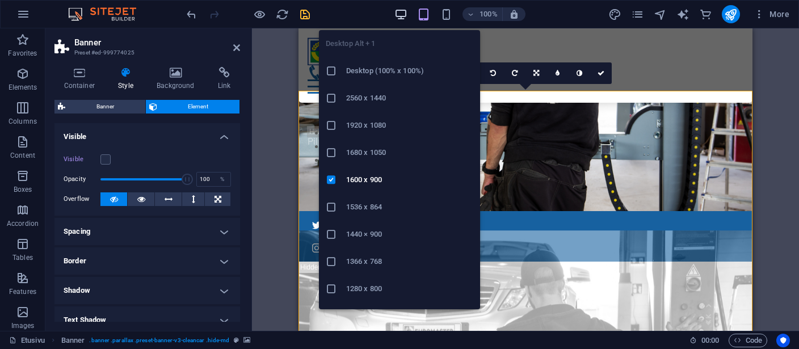
click at [400, 13] on icon "button" at bounding box center [400, 14] width 13 height 13
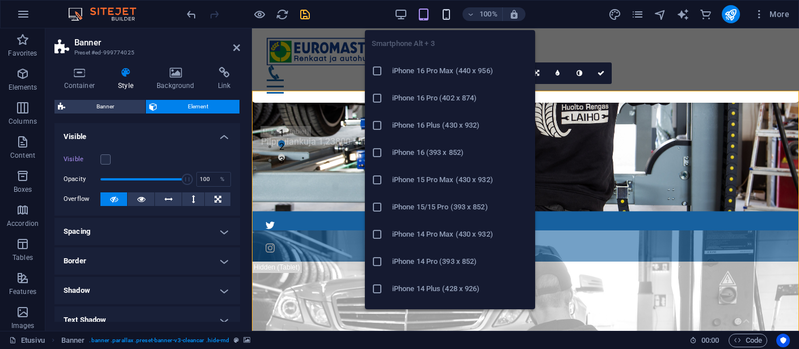
click at [446, 14] on icon "button" at bounding box center [446, 14] width 13 height 13
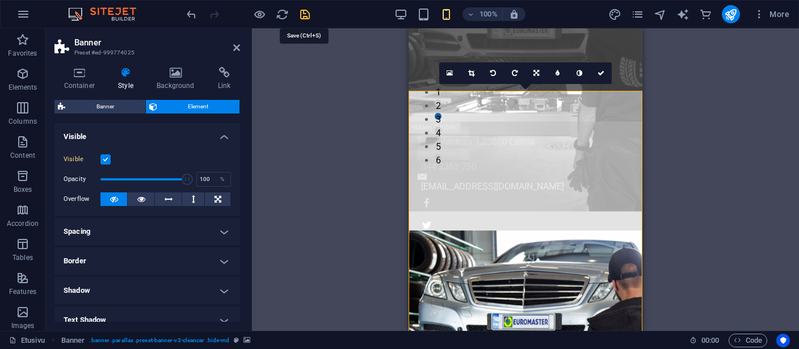
click at [305, 12] on icon "save" at bounding box center [304, 14] width 13 height 13
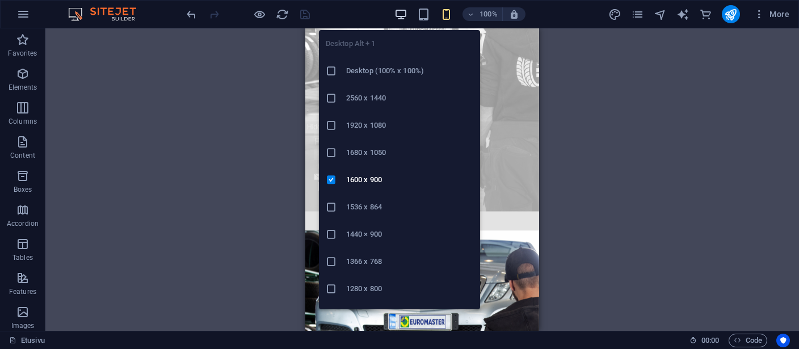
click at [401, 12] on icon "button" at bounding box center [400, 14] width 13 height 13
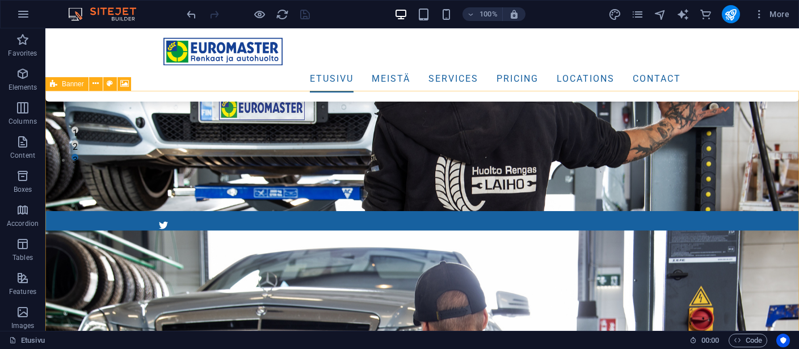
click at [66, 83] on span "Banner" at bounding box center [73, 84] width 22 height 7
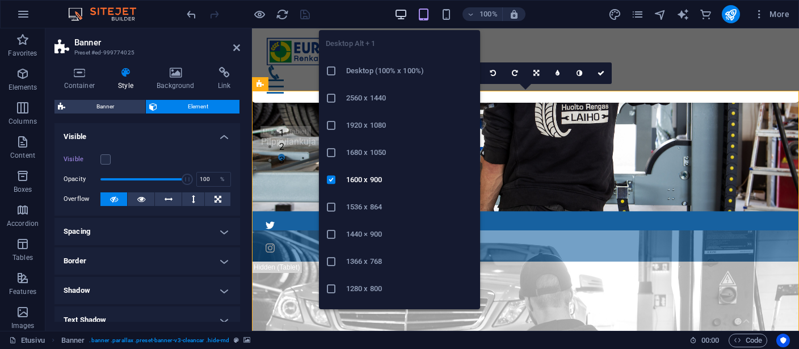
click at [401, 13] on icon "button" at bounding box center [400, 14] width 13 height 13
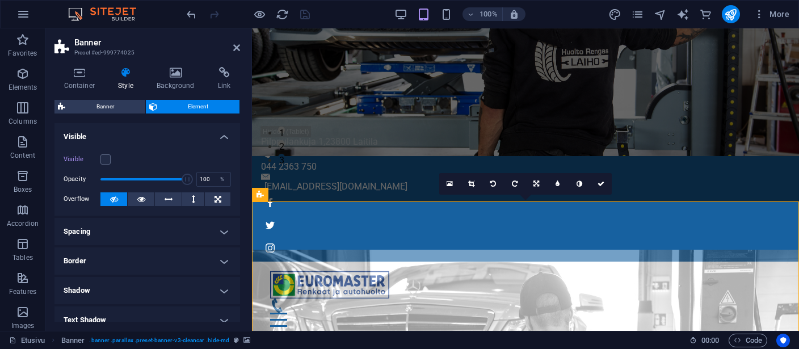
scroll to position [0, 0]
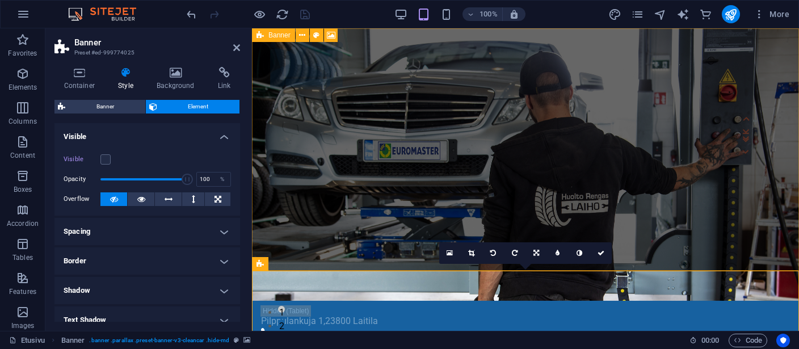
click at [269, 34] on span "Banner" at bounding box center [279, 35] width 22 height 7
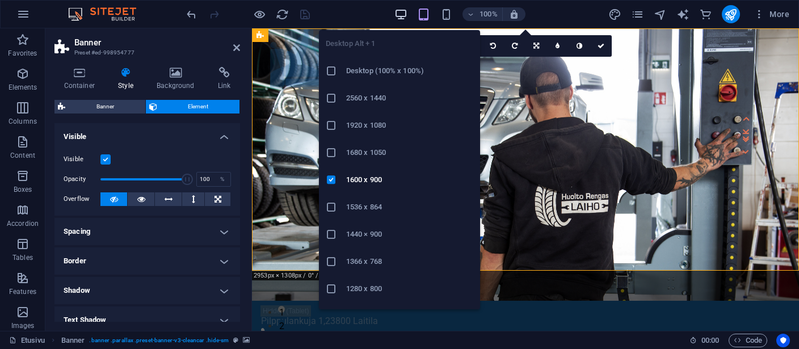
click at [402, 12] on icon "button" at bounding box center [400, 14] width 13 height 13
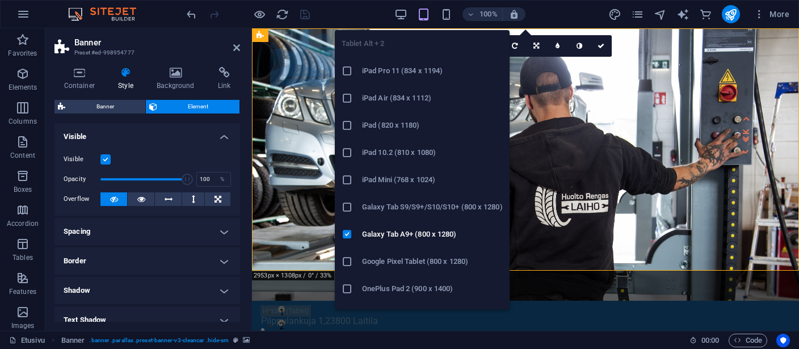
click at [423, 13] on icon "button" at bounding box center [423, 14] width 13 height 13
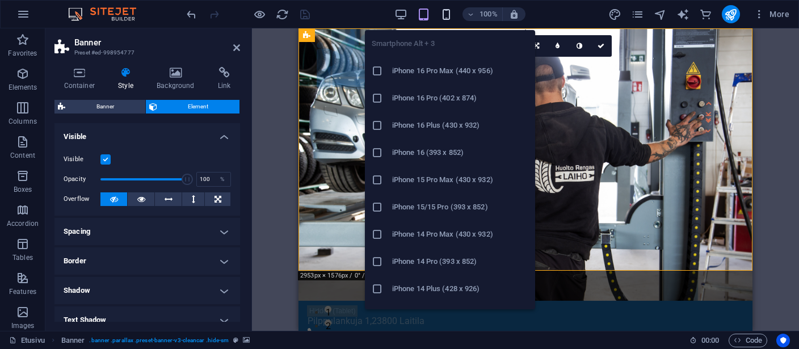
click at [445, 15] on icon "button" at bounding box center [446, 14] width 13 height 13
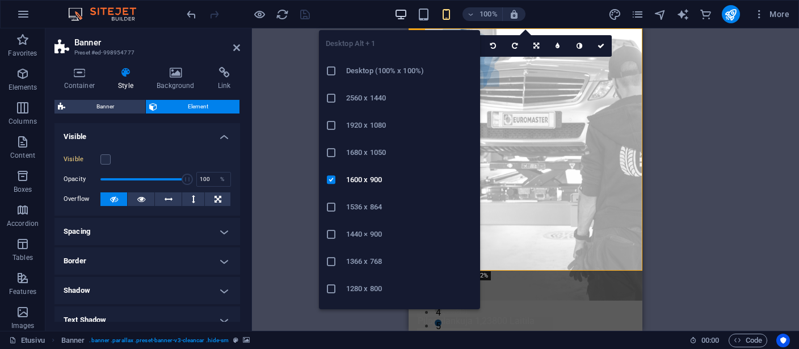
click at [398, 12] on icon "button" at bounding box center [400, 14] width 13 height 13
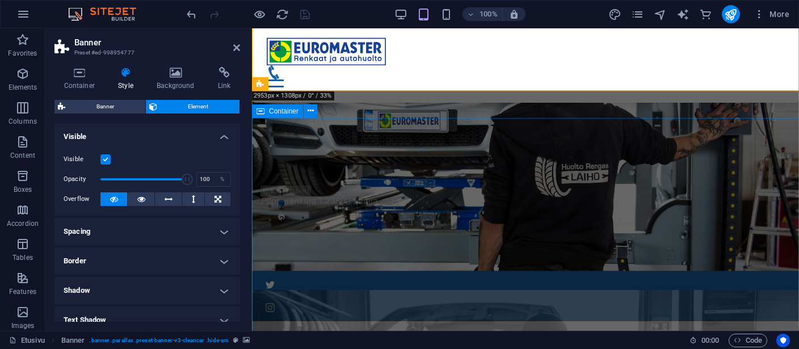
scroll to position [179, 0]
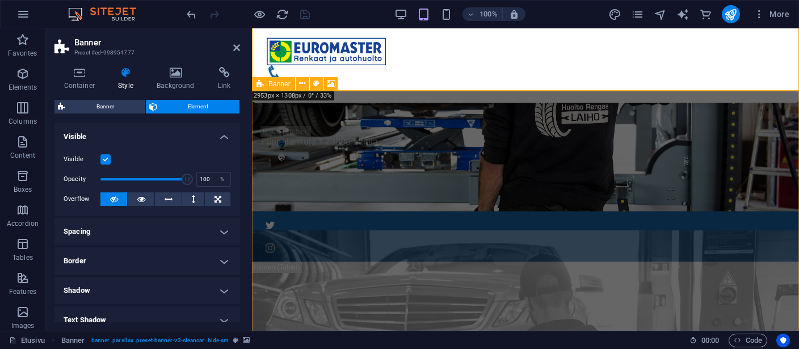
click at [279, 85] on span "Banner" at bounding box center [279, 84] width 22 height 7
click at [280, 85] on span "Banner" at bounding box center [279, 84] width 22 height 7
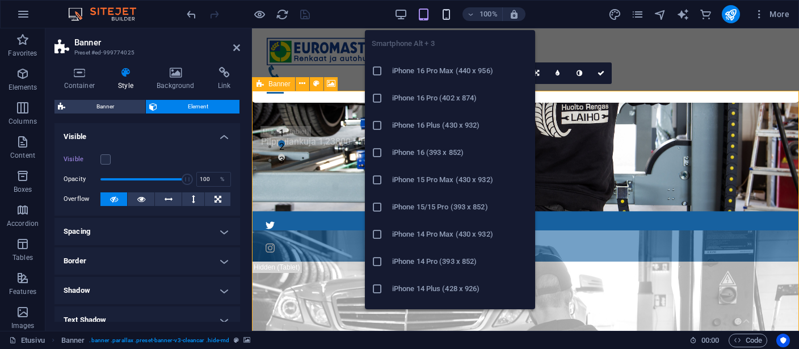
click at [449, 11] on icon "button" at bounding box center [446, 14] width 13 height 13
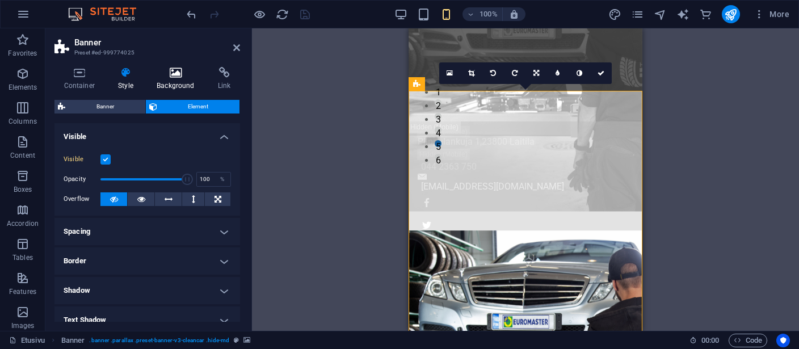
click at [179, 83] on h4 "Background" at bounding box center [177, 79] width 61 height 24
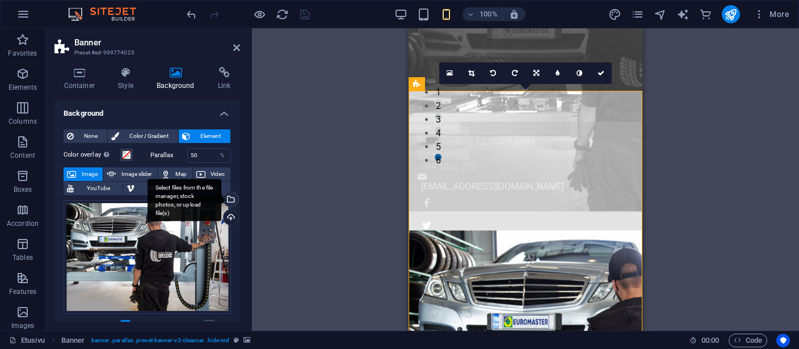
click at [226, 195] on div "Select files from the file manager, stock photos, or upload file(s)" at bounding box center [229, 200] width 17 height 17
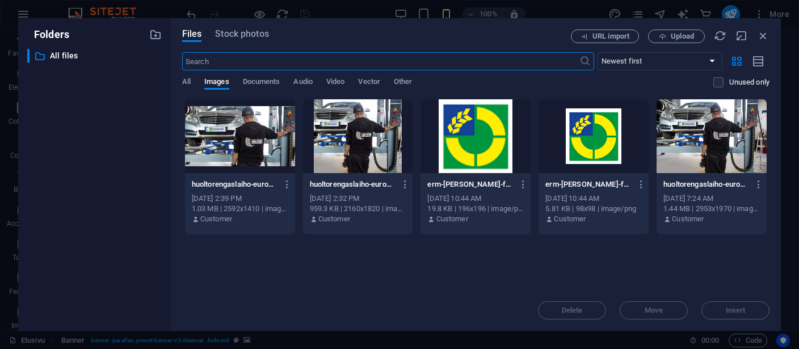
click at [334, 129] on div at bounding box center [358, 136] width 110 height 74
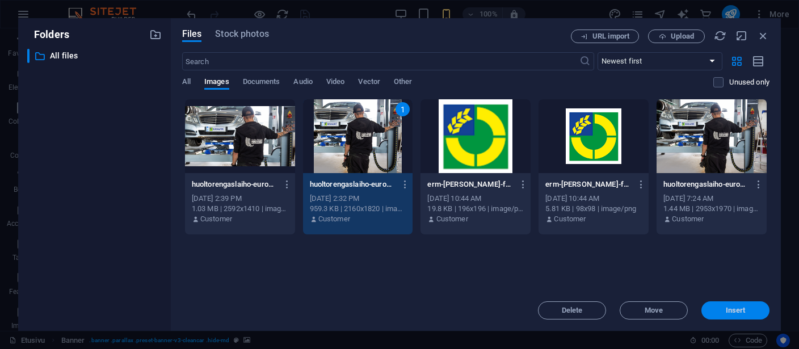
click at [744, 310] on span "Insert" at bounding box center [736, 310] width 20 height 7
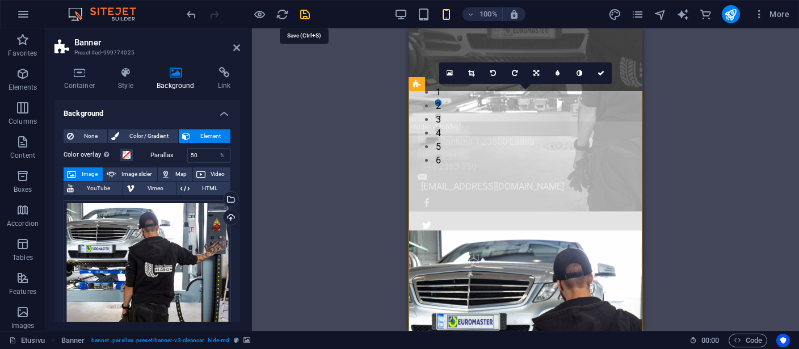
click at [303, 13] on icon "save" at bounding box center [304, 14] width 13 height 13
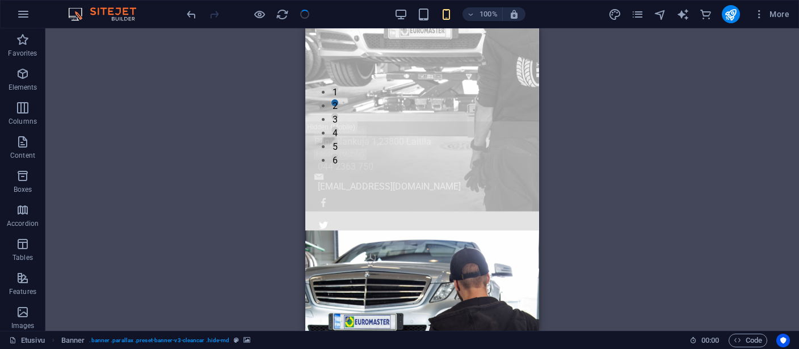
checkbox input "false"
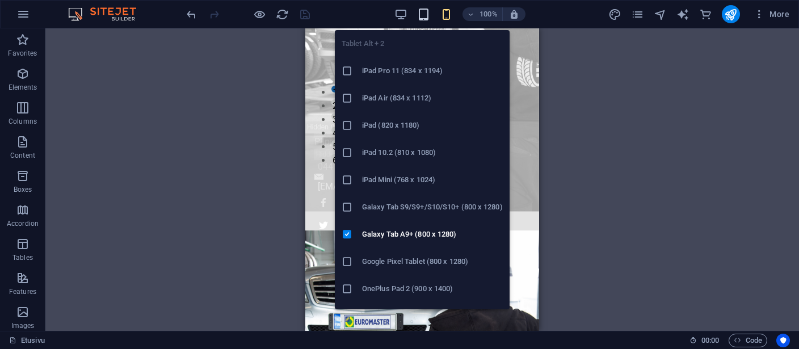
click at [423, 12] on icon "button" at bounding box center [423, 14] width 13 height 13
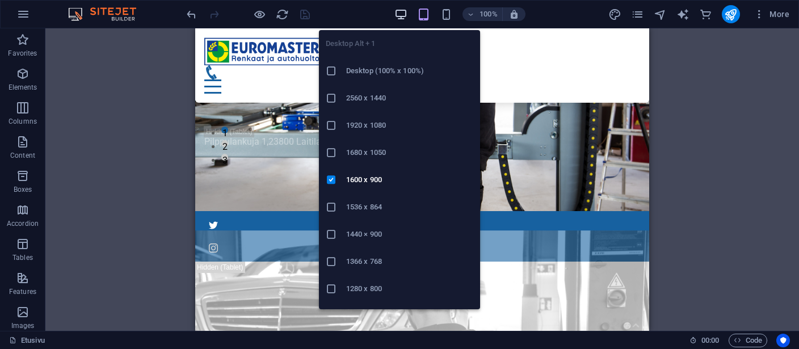
click at [400, 11] on icon "button" at bounding box center [400, 14] width 13 height 13
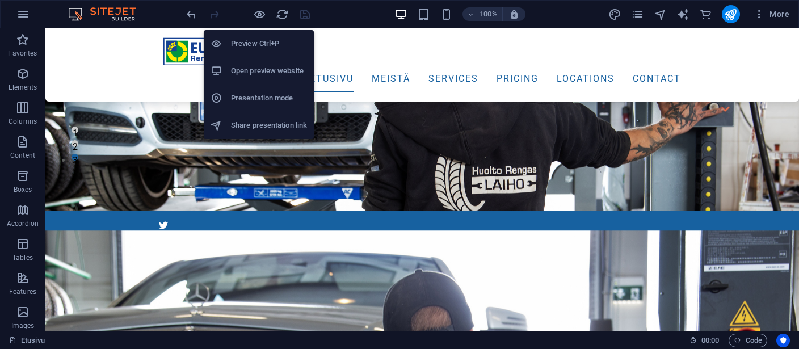
click at [262, 69] on h6 "Open preview website" at bounding box center [269, 71] width 76 height 14
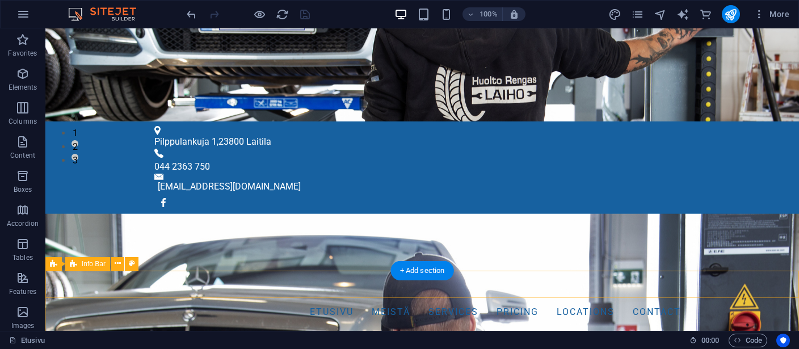
scroll to position [0, 0]
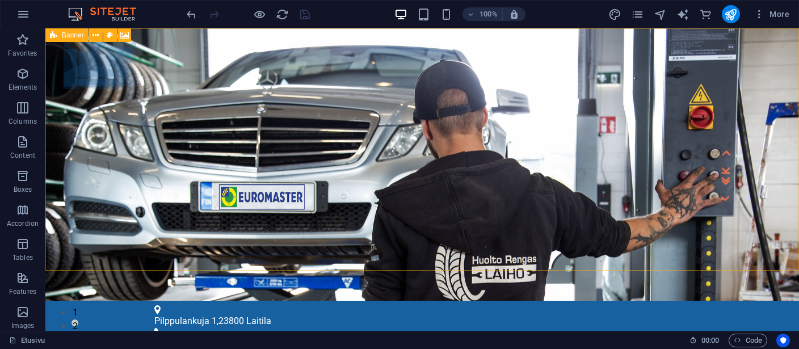
click at [69, 36] on span "Banner" at bounding box center [73, 35] width 22 height 7
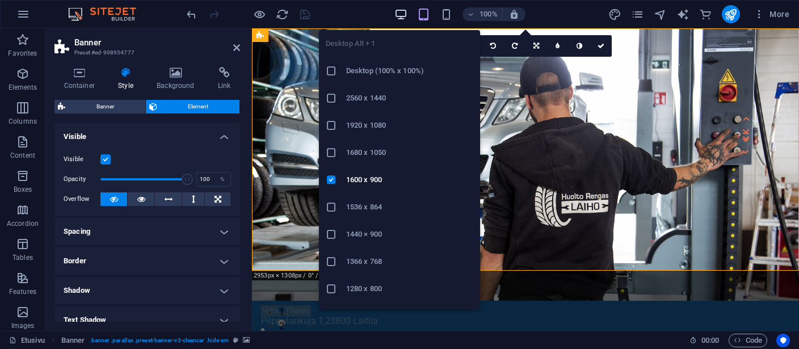
click at [399, 12] on icon "button" at bounding box center [400, 14] width 13 height 13
click at [331, 69] on icon at bounding box center [331, 70] width 11 height 11
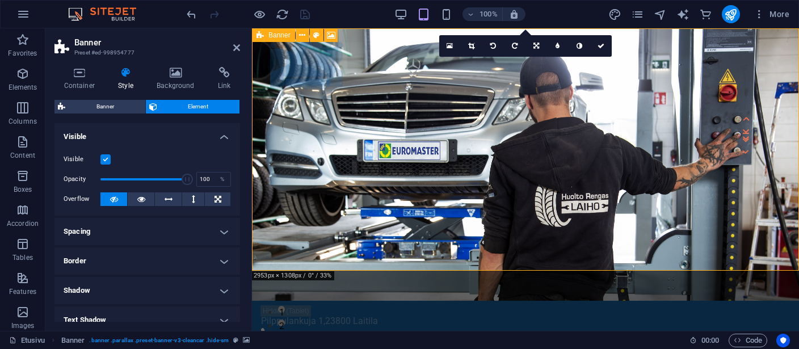
click at [276, 34] on span "Banner" at bounding box center [279, 35] width 22 height 7
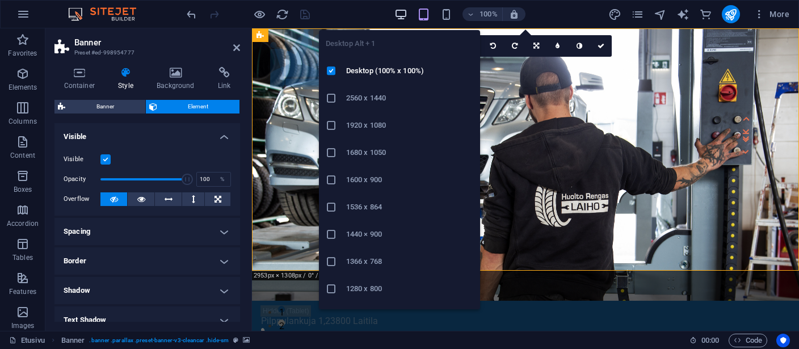
click at [402, 11] on icon "button" at bounding box center [400, 14] width 13 height 13
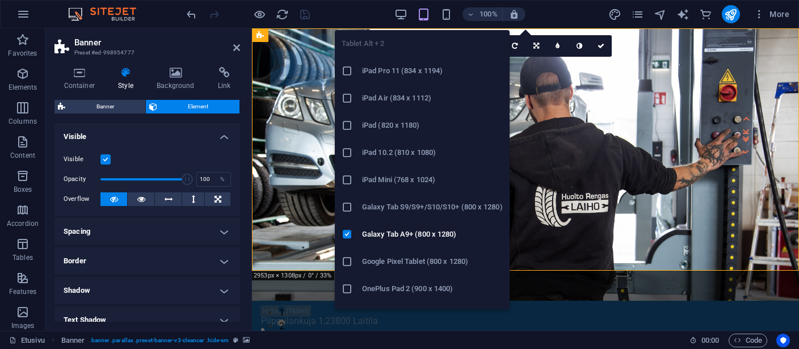
click at [423, 12] on icon "button" at bounding box center [423, 14] width 13 height 13
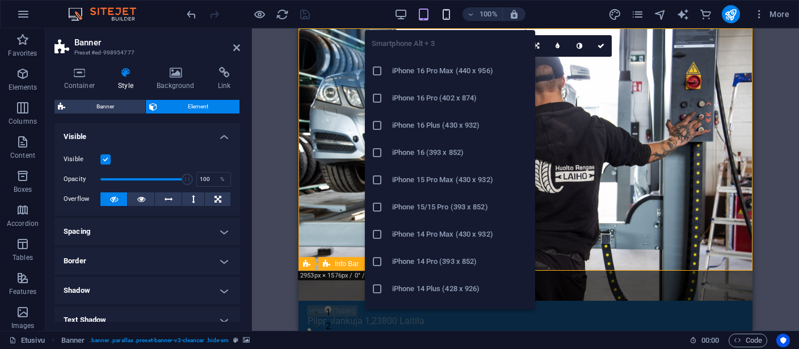
click at [447, 13] on icon "button" at bounding box center [446, 14] width 13 height 13
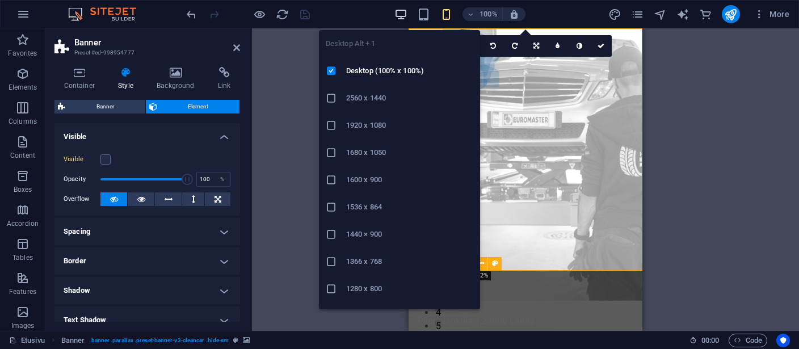
click at [395, 12] on icon "button" at bounding box center [400, 14] width 13 height 13
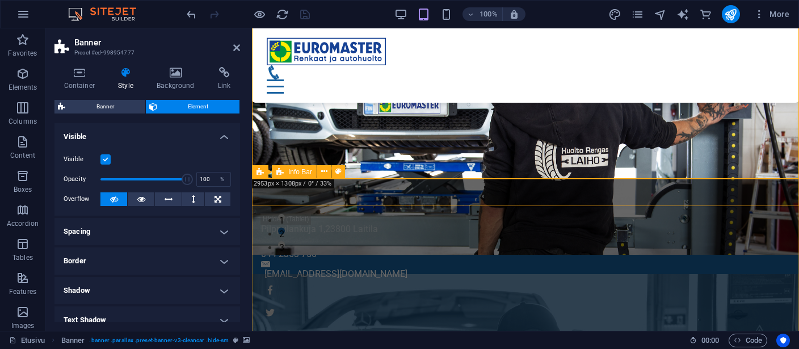
scroll to position [120, 0]
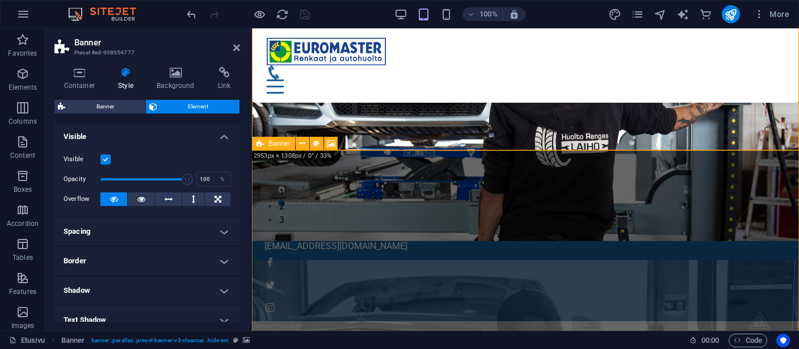
click at [271, 144] on span "Banner" at bounding box center [279, 143] width 22 height 7
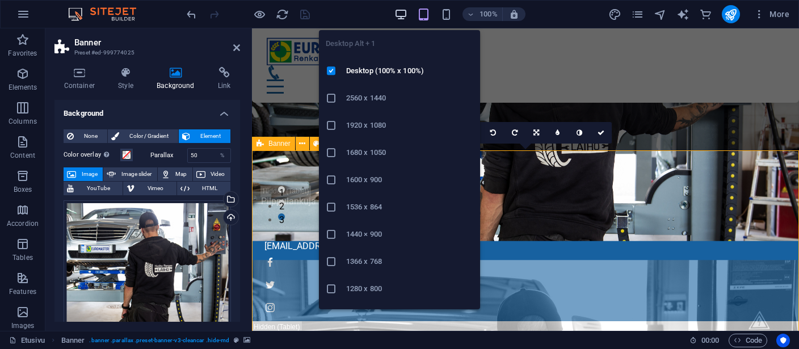
click at [400, 9] on icon "button" at bounding box center [400, 14] width 13 height 13
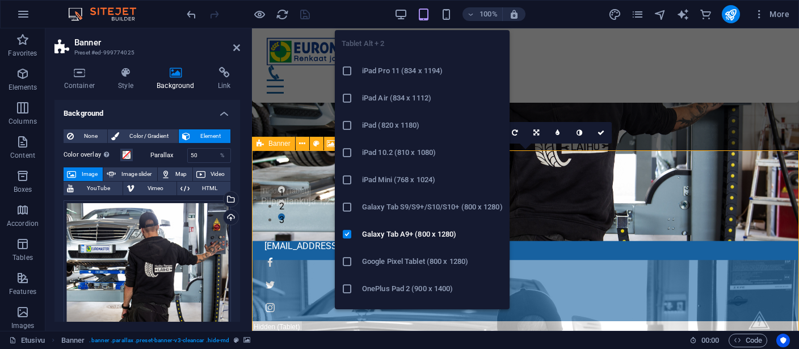
click at [423, 12] on icon "button" at bounding box center [423, 14] width 13 height 13
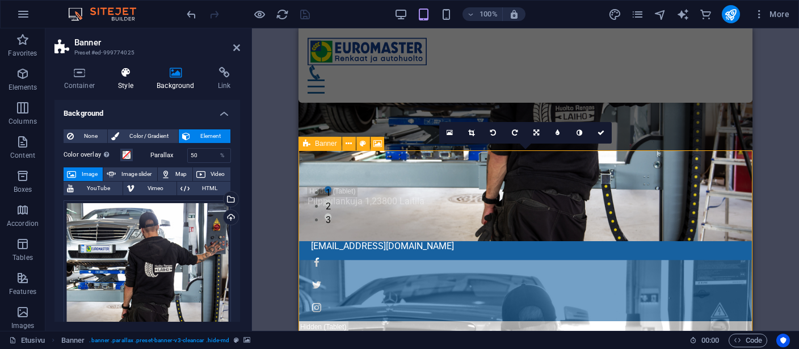
click at [134, 74] on icon at bounding box center [126, 72] width 34 height 11
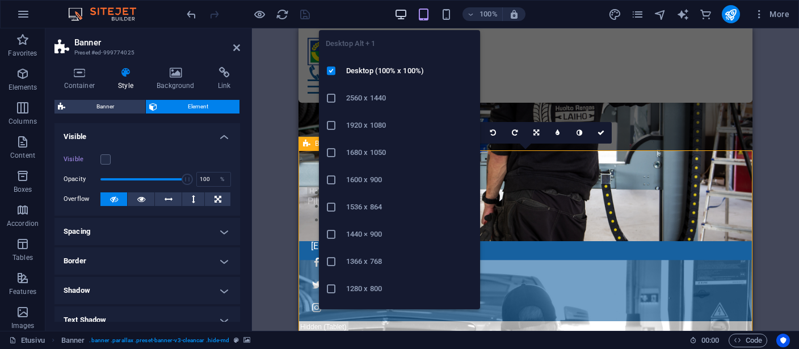
click at [400, 12] on icon "button" at bounding box center [400, 14] width 13 height 13
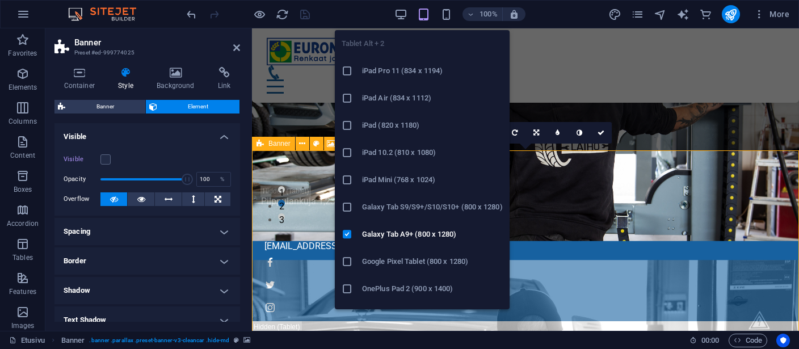
click at [423, 12] on icon "button" at bounding box center [423, 14] width 13 height 13
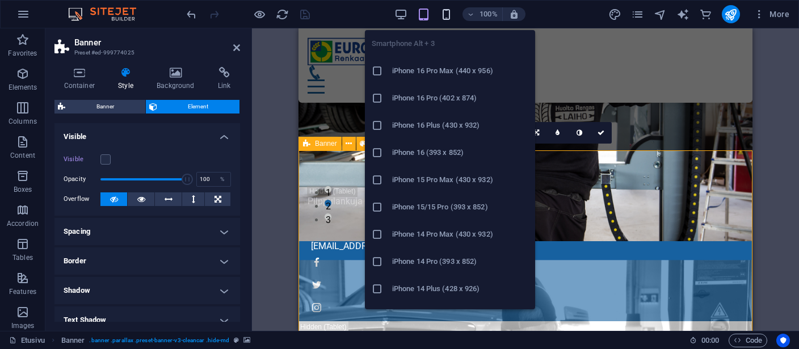
click at [449, 15] on icon "button" at bounding box center [446, 14] width 13 height 13
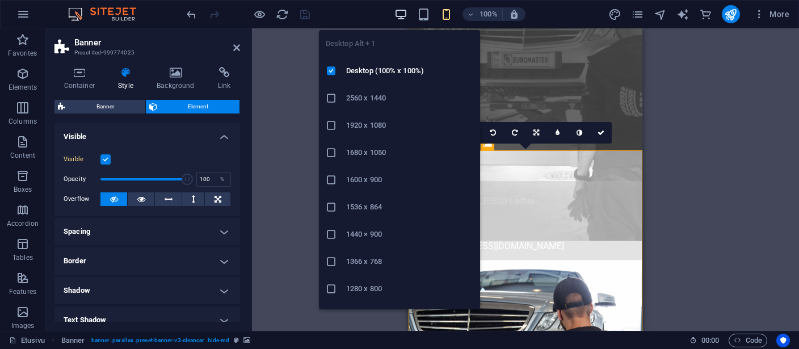
click at [396, 12] on icon "button" at bounding box center [400, 14] width 13 height 13
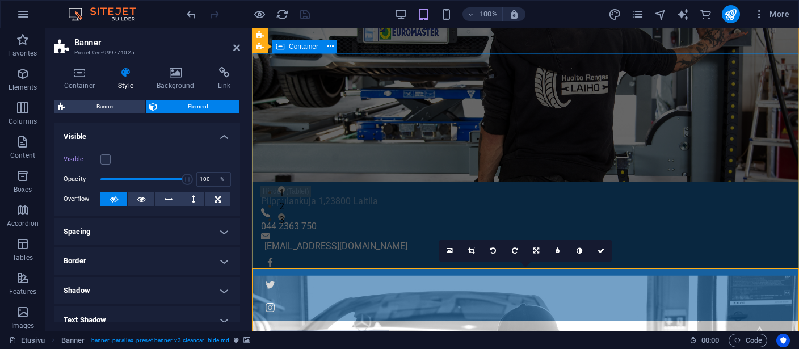
scroll to position [0, 0]
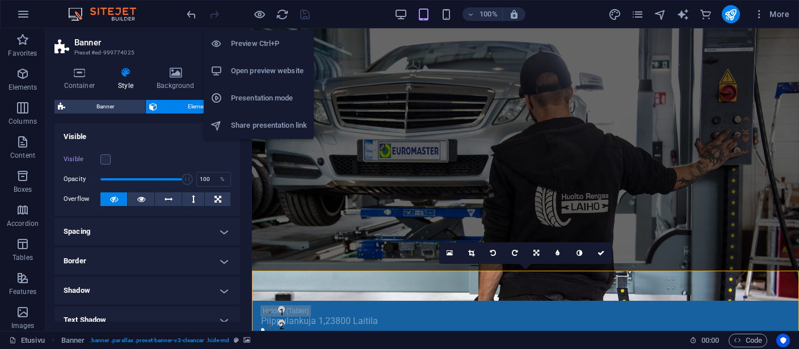
click at [251, 41] on h6 "Preview Ctrl+P" at bounding box center [269, 44] width 76 height 14
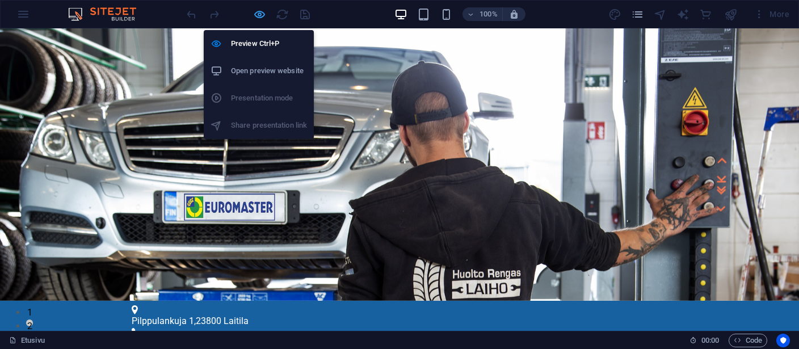
click at [260, 14] on icon "button" at bounding box center [259, 14] width 13 height 13
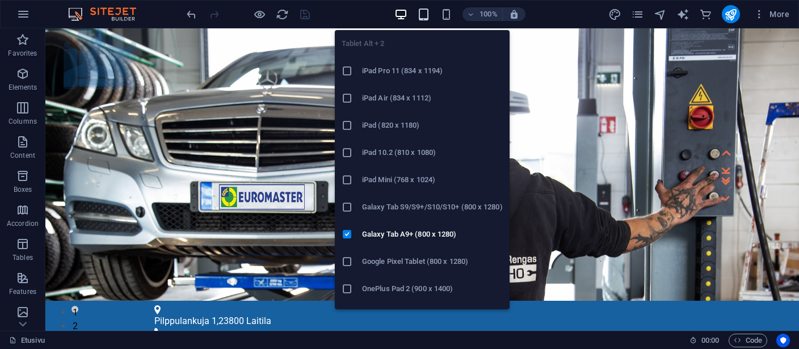
click at [424, 14] on icon "button" at bounding box center [423, 14] width 13 height 13
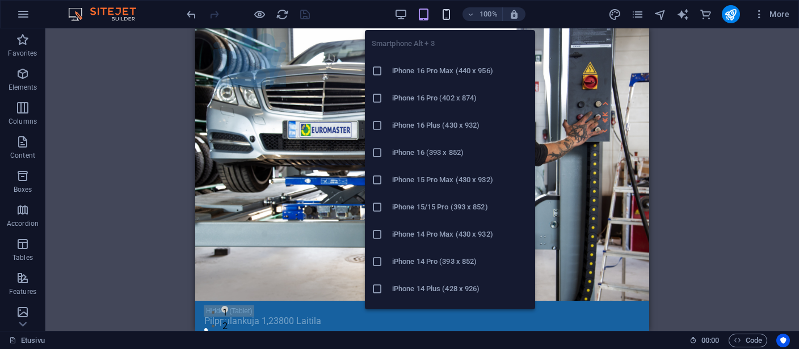
click at [448, 10] on icon "button" at bounding box center [446, 14] width 13 height 13
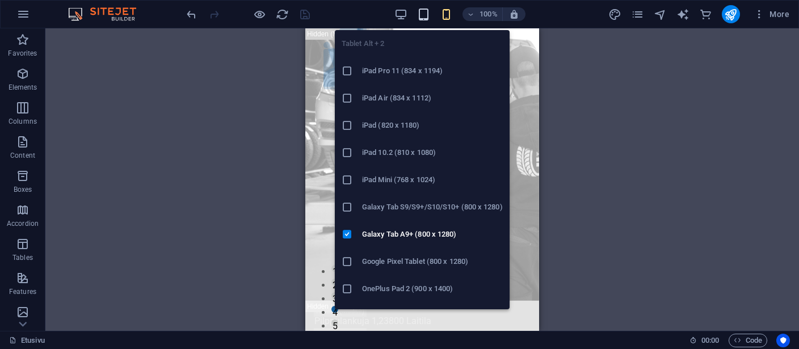
click at [424, 13] on icon "button" at bounding box center [423, 14] width 13 height 13
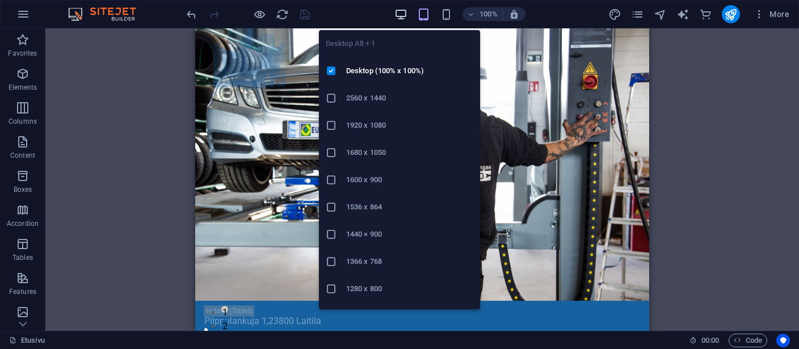
click at [399, 15] on icon "button" at bounding box center [400, 14] width 13 height 13
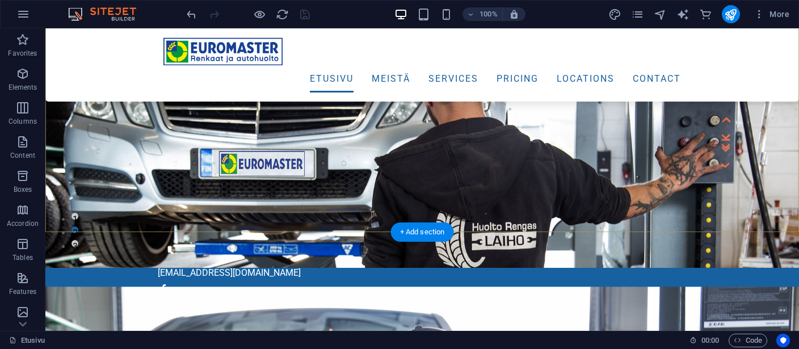
scroll to position [120, 0]
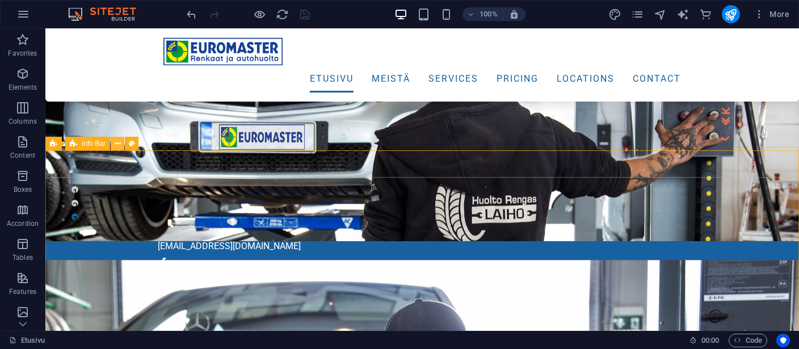
click at [117, 142] on icon at bounding box center [118, 144] width 6 height 12
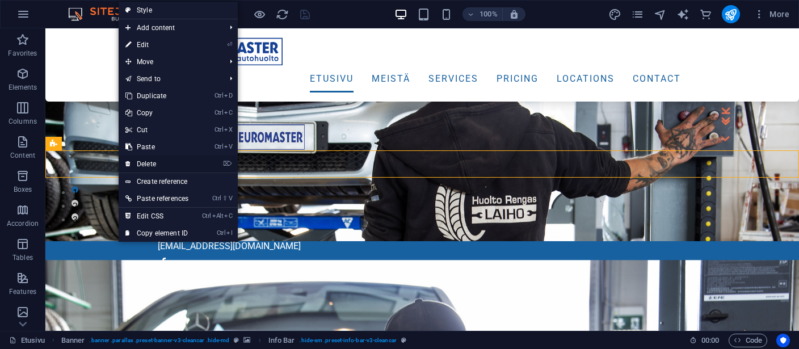
click at [155, 162] on link "⌦ Delete" at bounding box center [157, 163] width 77 height 17
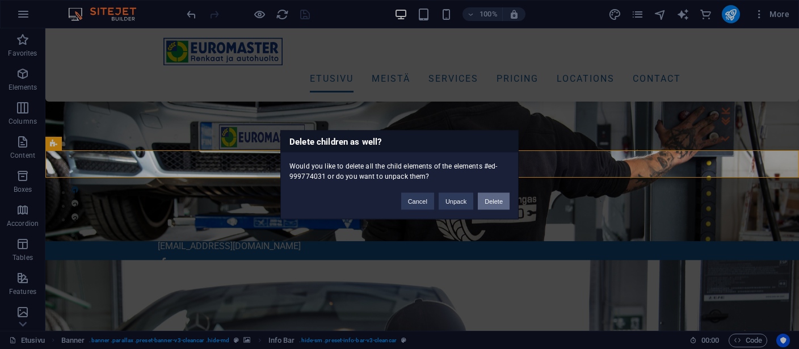
click at [491, 200] on button "Delete" at bounding box center [494, 200] width 32 height 17
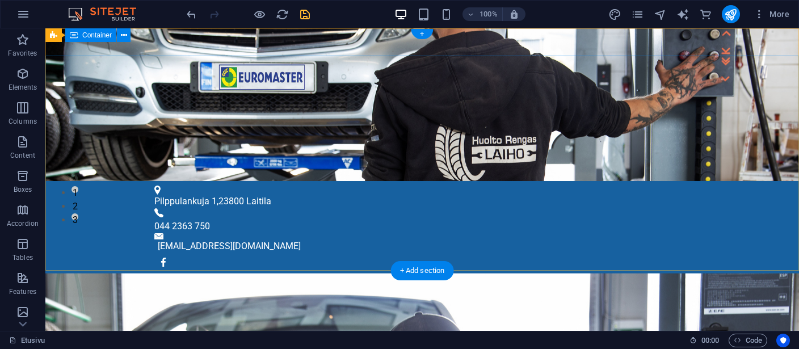
scroll to position [0, 0]
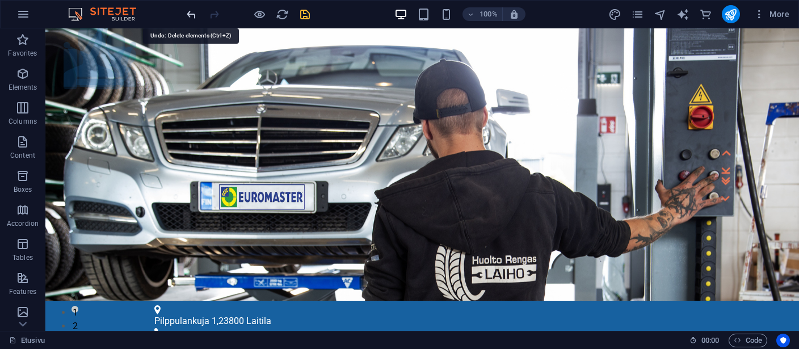
click at [185, 16] on icon "undo" at bounding box center [191, 14] width 13 height 13
click at [191, 15] on icon "undo" at bounding box center [191, 14] width 13 height 13
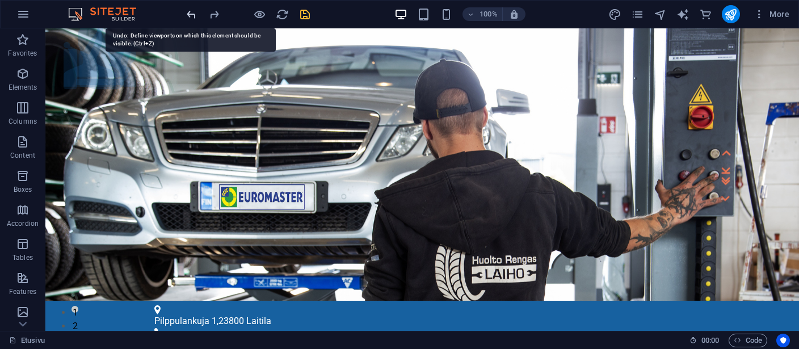
click at [191, 15] on icon "undo" at bounding box center [191, 14] width 13 height 13
click at [191, 14] on icon "undo" at bounding box center [191, 14] width 13 height 13
click at [190, 13] on icon "undo" at bounding box center [191, 14] width 13 height 13
click at [191, 13] on icon "undo" at bounding box center [191, 14] width 13 height 13
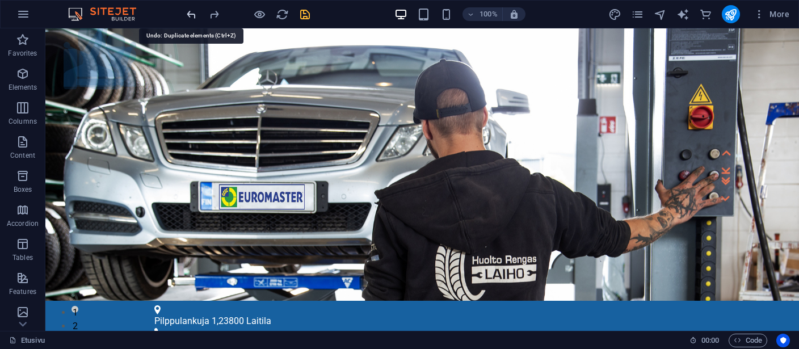
click at [189, 14] on icon "undo" at bounding box center [191, 14] width 13 height 13
drag, startPoint x: 190, startPoint y: 13, endPoint x: 357, endPoint y: 11, distance: 166.8
click at [357, 10] on div "100% More" at bounding box center [488, 14] width 609 height 18
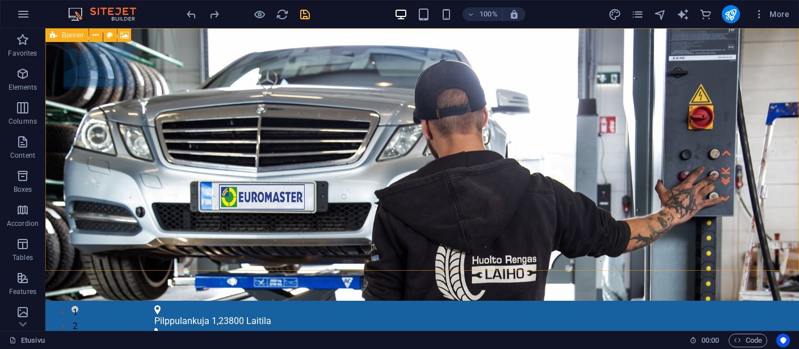
click at [71, 35] on span "Banner" at bounding box center [73, 35] width 22 height 7
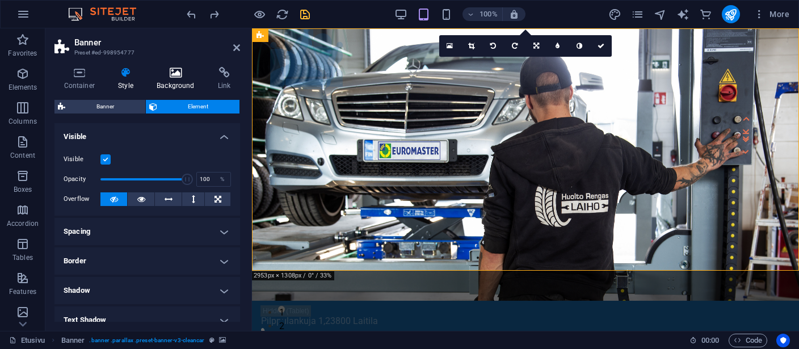
click at [174, 81] on h4 "Background" at bounding box center [177, 79] width 61 height 24
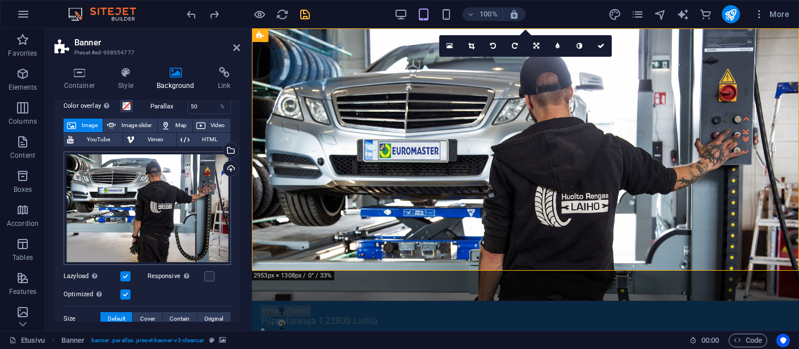
scroll to position [52, 0]
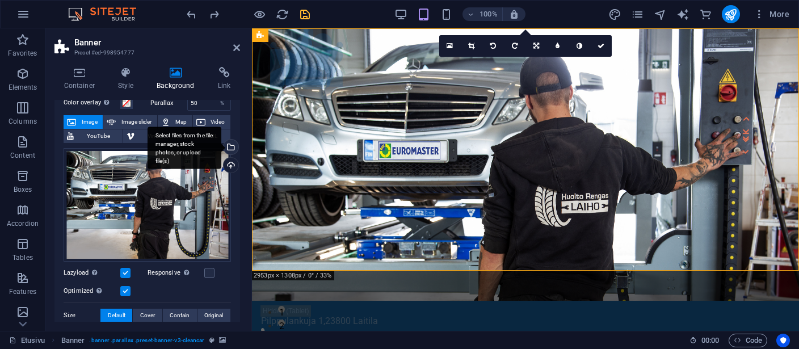
click at [221, 146] on div "Select files from the file manager, stock photos, or upload file(s)" at bounding box center [184, 148] width 74 height 43
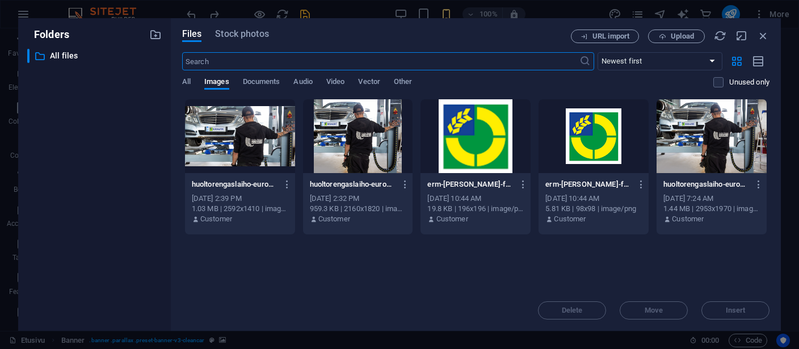
click at [390, 135] on div at bounding box center [358, 136] width 110 height 74
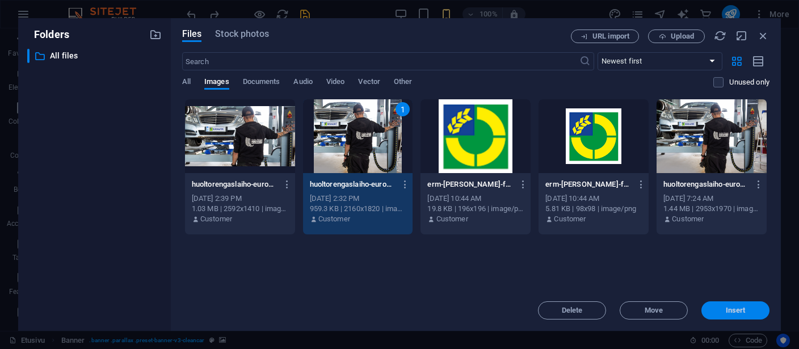
click at [744, 313] on span "Insert" at bounding box center [736, 310] width 20 height 7
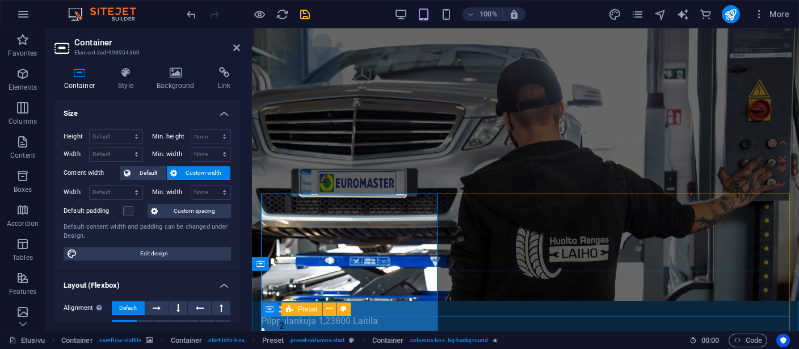
click at [293, 308] on icon at bounding box center [289, 309] width 7 height 14
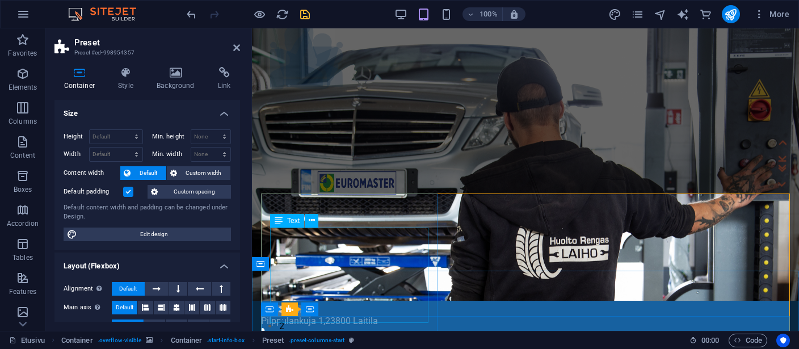
select select "px"
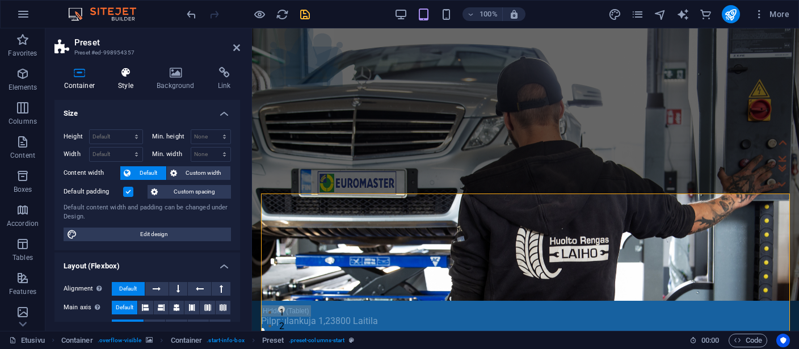
click at [125, 86] on h4 "Style" at bounding box center [128, 79] width 39 height 24
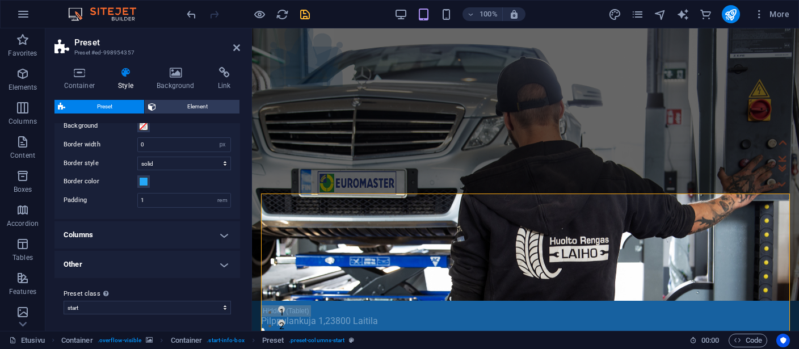
scroll to position [0, 0]
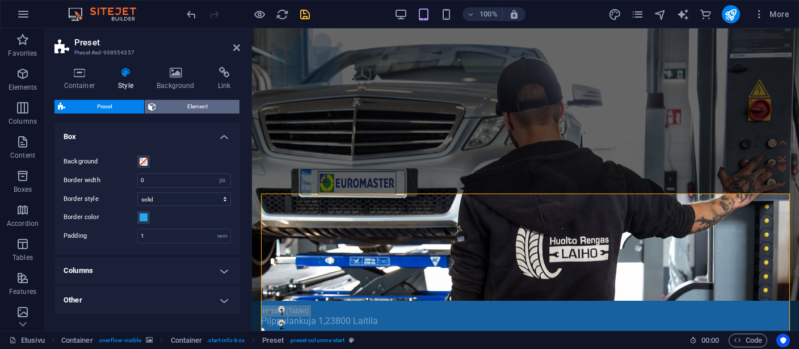
click at [189, 101] on span "Element" at bounding box center [197, 107] width 77 height 14
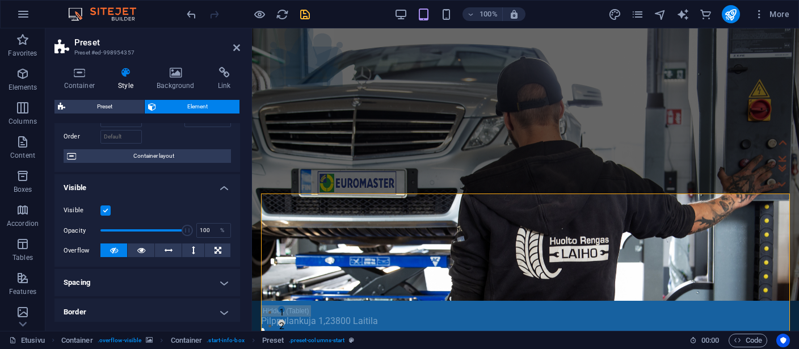
scroll to position [123, 0]
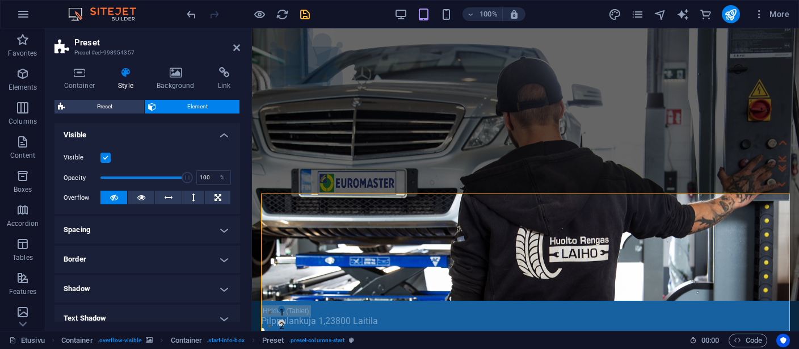
click at [157, 225] on h4 "Spacing" at bounding box center [147, 229] width 186 height 27
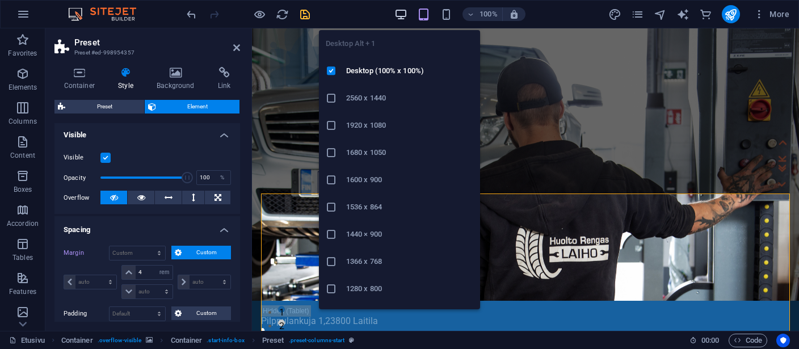
click at [400, 11] on icon "button" at bounding box center [400, 14] width 13 height 13
click at [400, 12] on icon "button" at bounding box center [400, 14] width 13 height 13
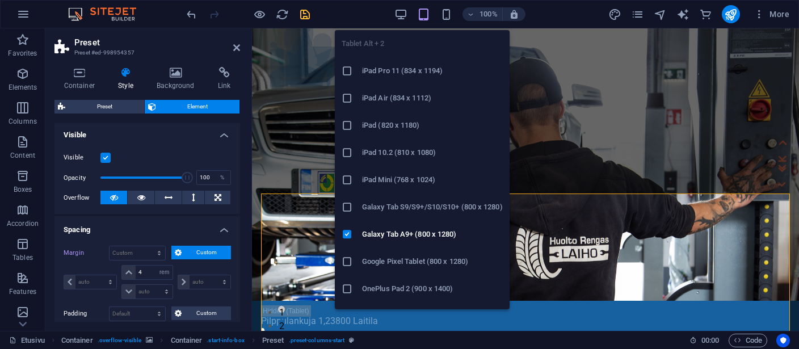
click at [428, 11] on icon "button" at bounding box center [423, 14] width 13 height 13
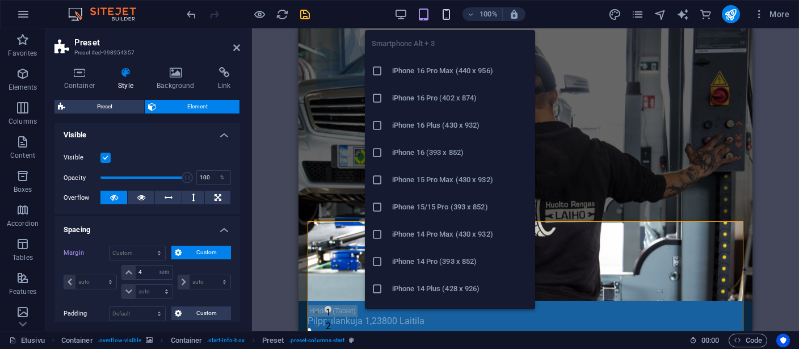
click at [449, 14] on icon "button" at bounding box center [446, 14] width 13 height 13
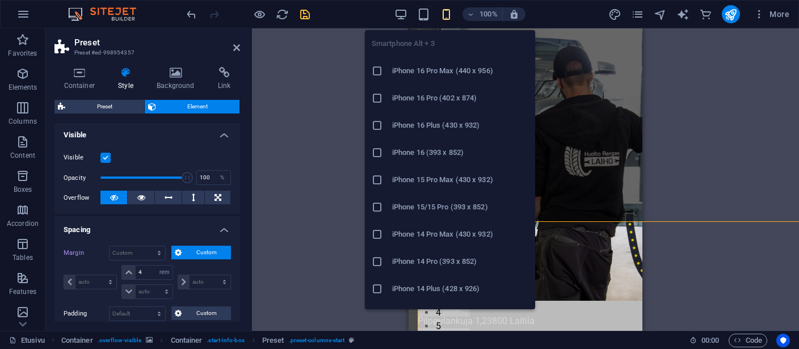
select select "DISABLED_OPTION_VALUE"
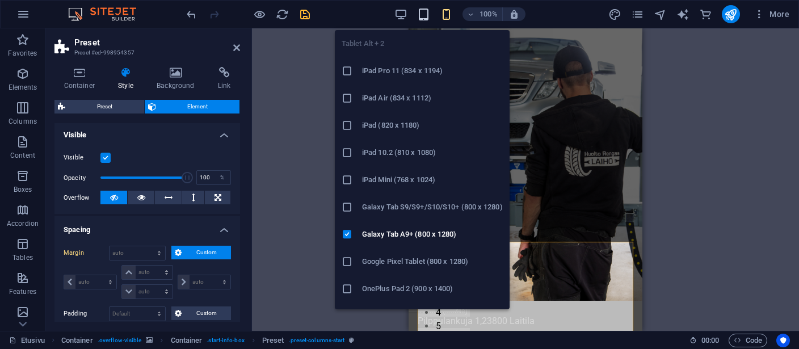
click at [422, 13] on icon "button" at bounding box center [423, 14] width 13 height 13
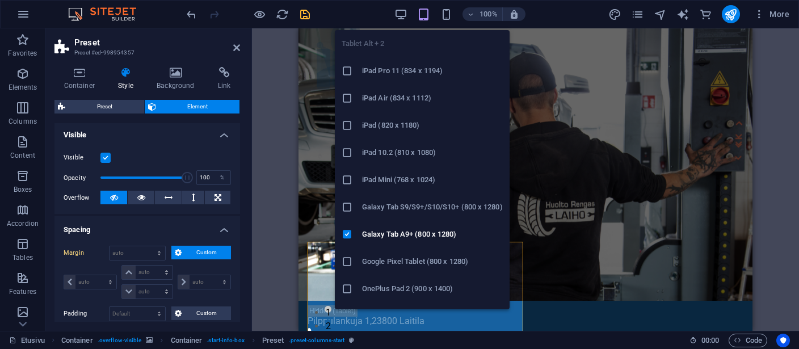
type input "4"
select select "rem"
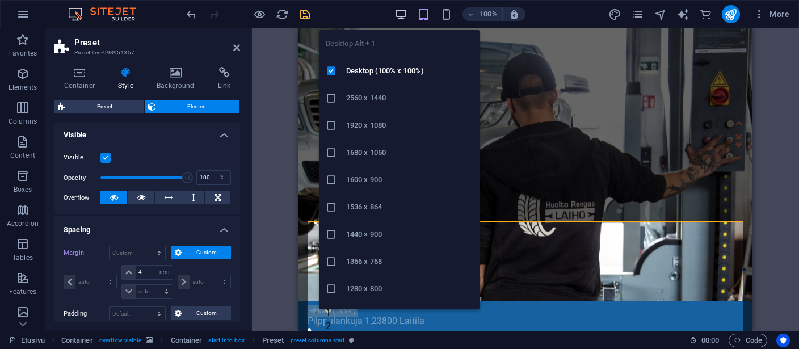
click at [402, 14] on icon "button" at bounding box center [400, 14] width 13 height 13
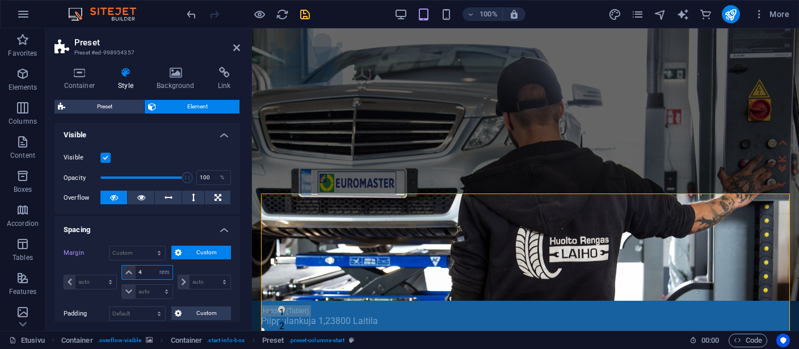
drag, startPoint x: 145, startPoint y: 272, endPoint x: 133, endPoint y: 269, distance: 11.7
click at [136, 269] on input "4" at bounding box center [154, 272] width 36 height 14
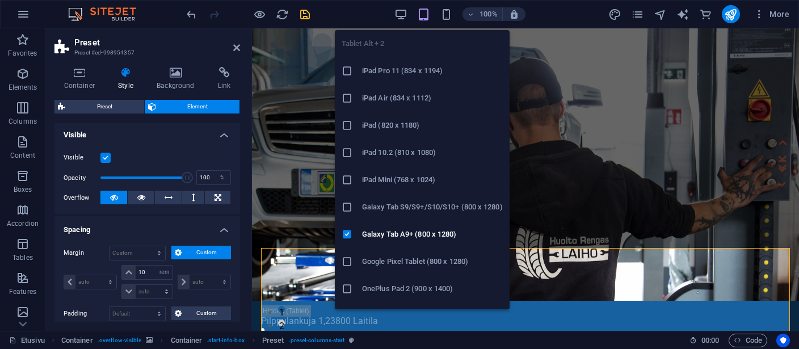
click at [425, 13] on icon "button" at bounding box center [423, 14] width 13 height 13
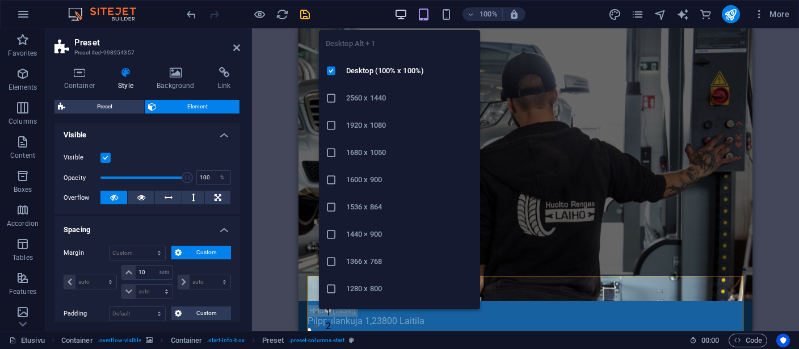
click at [398, 14] on icon "button" at bounding box center [400, 14] width 13 height 13
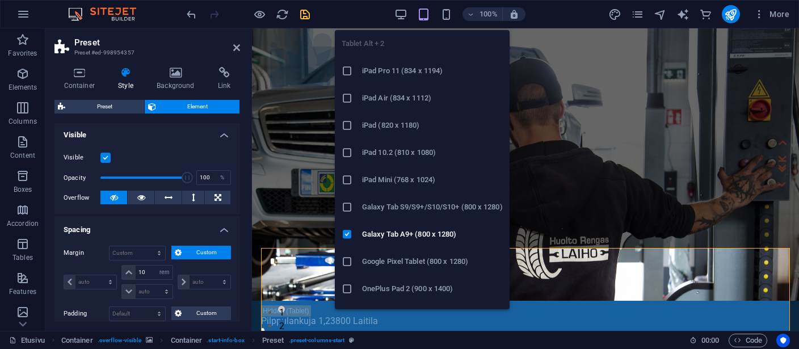
click at [424, 12] on icon "button" at bounding box center [423, 14] width 13 height 13
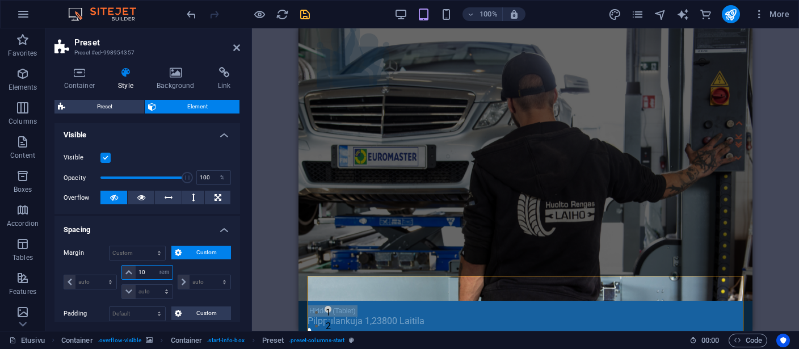
drag, startPoint x: 147, startPoint y: 273, endPoint x: 137, endPoint y: 274, distance: 10.3
click at [137, 274] on input "10" at bounding box center [154, 272] width 36 height 14
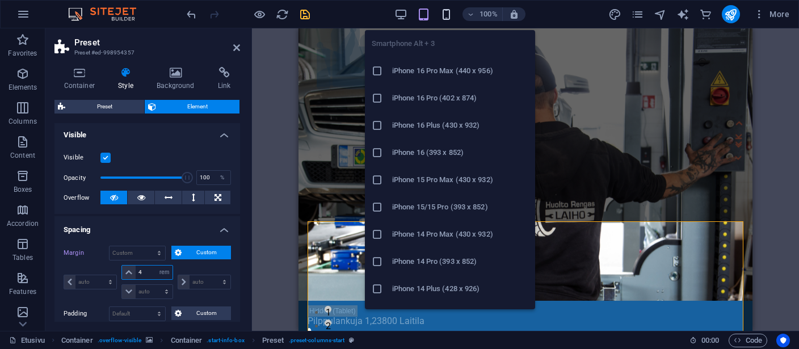
type input "4"
click at [449, 13] on icon "button" at bounding box center [446, 14] width 13 height 13
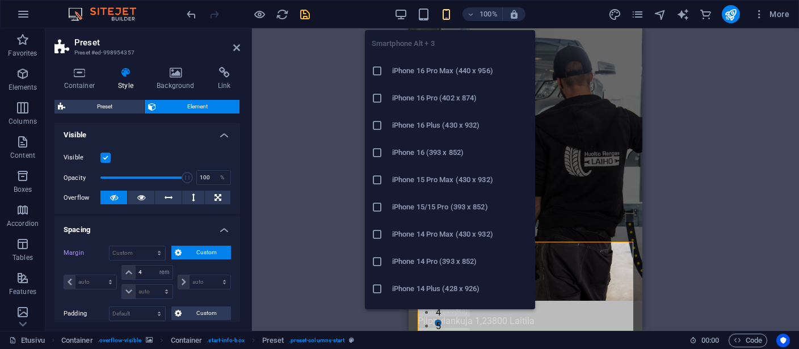
select select "DISABLED_OPTION_VALUE"
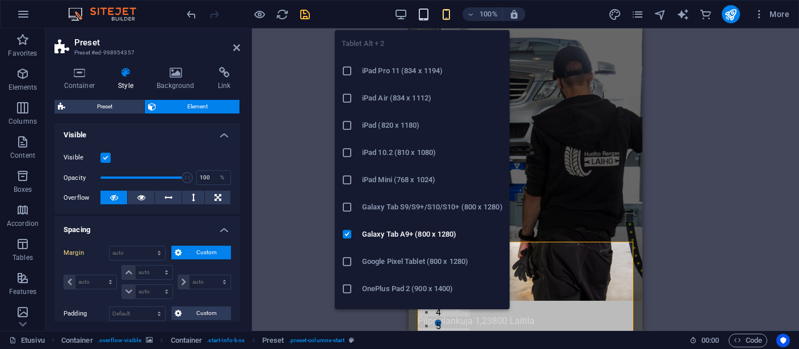
click at [424, 16] on icon "button" at bounding box center [423, 14] width 13 height 13
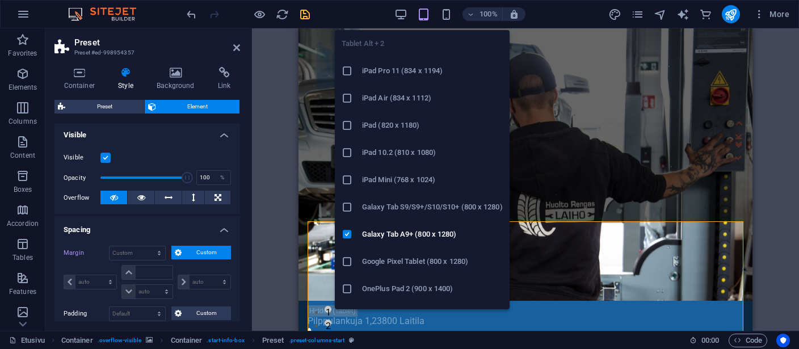
type input "4"
select select "rem"
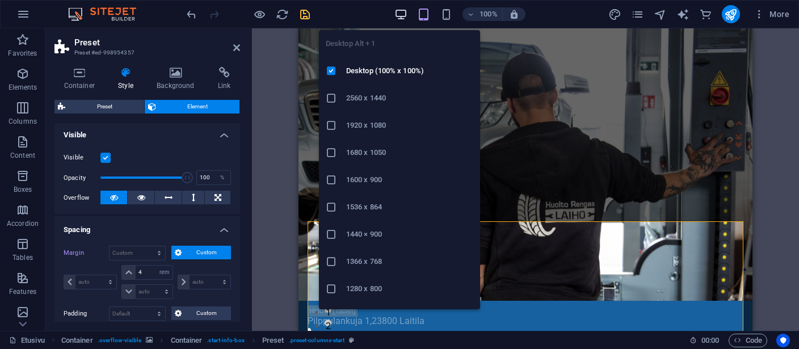
click at [399, 11] on icon "button" at bounding box center [400, 14] width 13 height 13
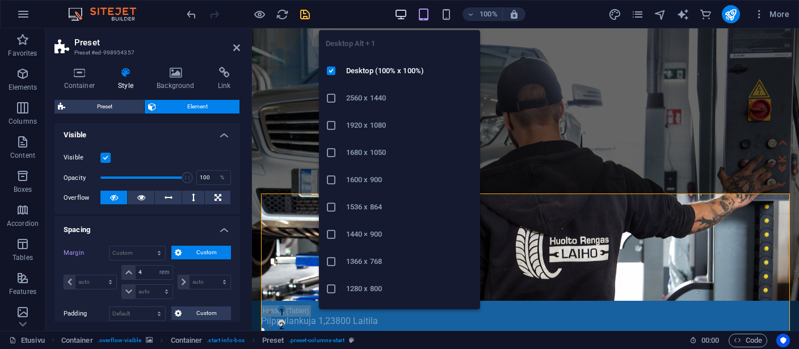
click at [399, 14] on icon "button" at bounding box center [400, 14] width 13 height 13
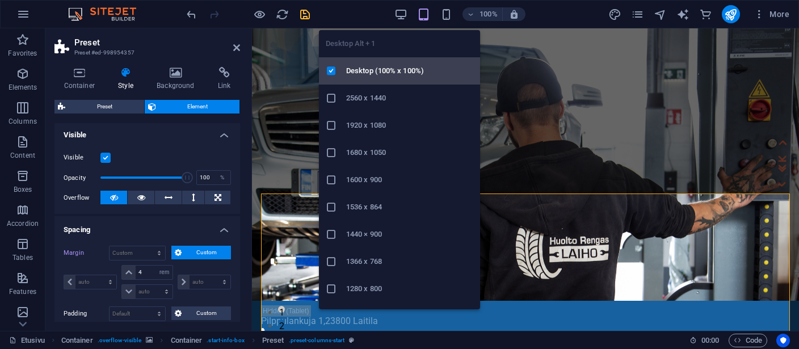
drag, startPoint x: 331, startPoint y: 69, endPoint x: 117, endPoint y: 44, distance: 215.3
click at [331, 69] on icon at bounding box center [331, 70] width 11 height 11
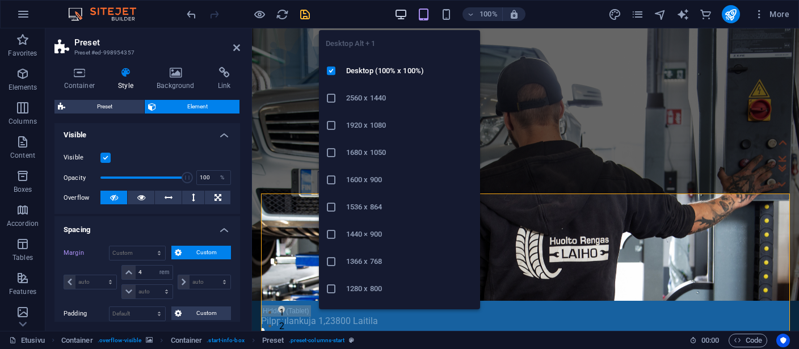
click at [402, 11] on icon "button" at bounding box center [400, 14] width 13 height 13
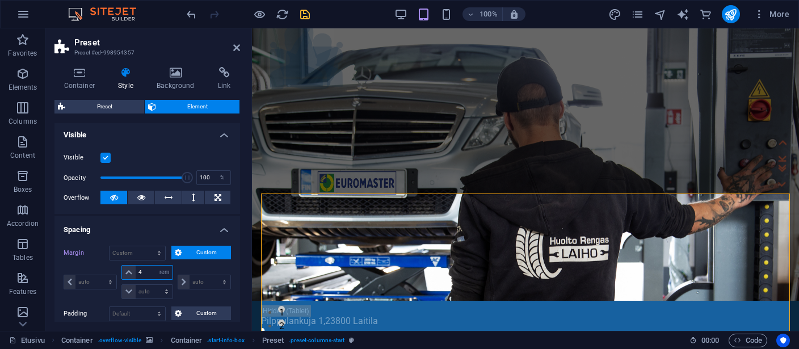
drag, startPoint x: 143, startPoint y: 273, endPoint x: 134, endPoint y: 272, distance: 9.2
click at [136, 272] on input "4" at bounding box center [154, 272] width 36 height 14
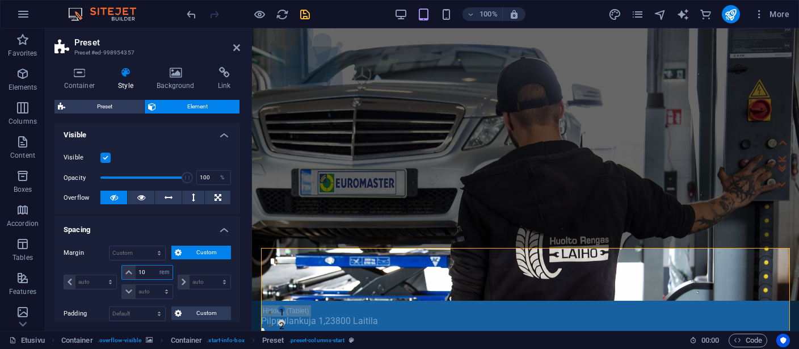
type input "10"
click at [302, 14] on icon "save" at bounding box center [304, 14] width 13 height 13
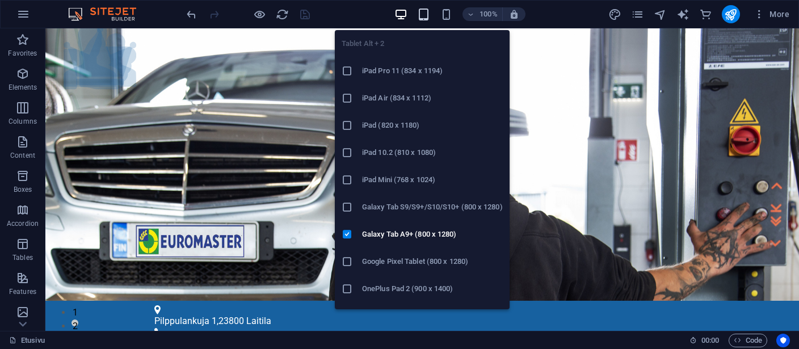
click at [422, 15] on icon "button" at bounding box center [423, 14] width 13 height 13
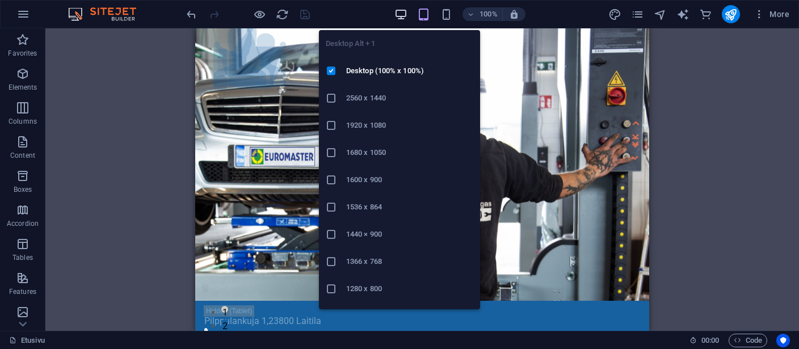
click at [397, 13] on icon "button" at bounding box center [400, 14] width 13 height 13
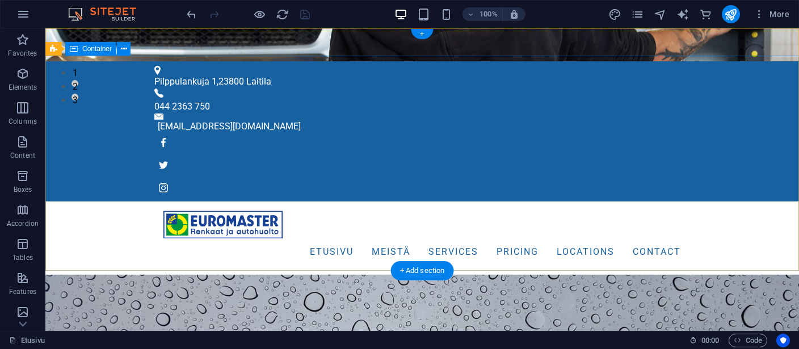
scroll to position [0, 0]
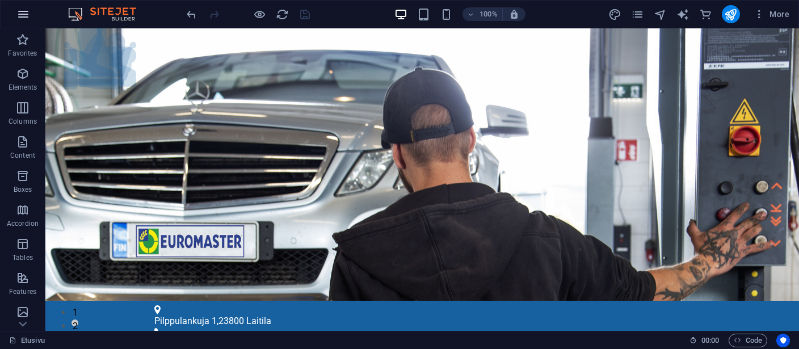
click at [19, 12] on icon "button" at bounding box center [23, 14] width 14 height 14
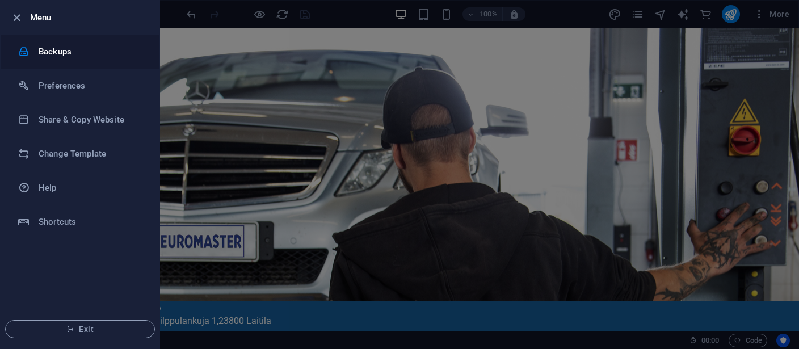
click at [49, 49] on h6 "Backups" at bounding box center [91, 52] width 105 height 14
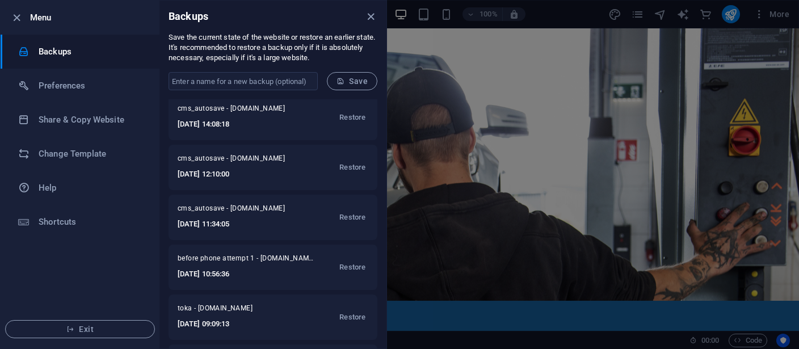
scroll to position [209, 0]
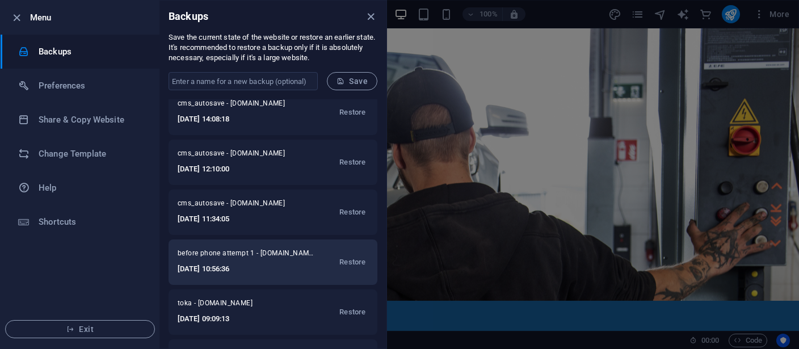
click at [269, 260] on span "before phone attempt 1 - [DOMAIN_NAME]" at bounding box center [246, 255] width 136 height 14
click at [348, 260] on span "Restore" at bounding box center [352, 262] width 26 height 14
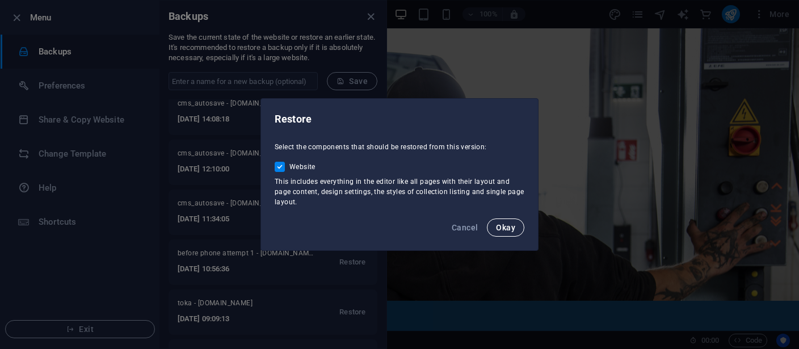
click at [515, 226] on span "Okay" at bounding box center [505, 227] width 19 height 9
checkbox input "false"
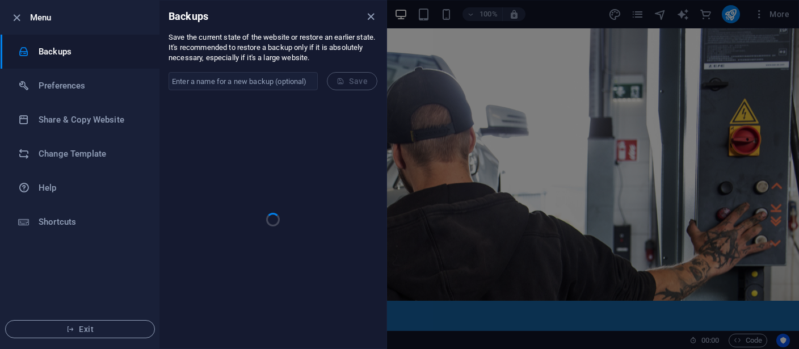
scroll to position [0, 0]
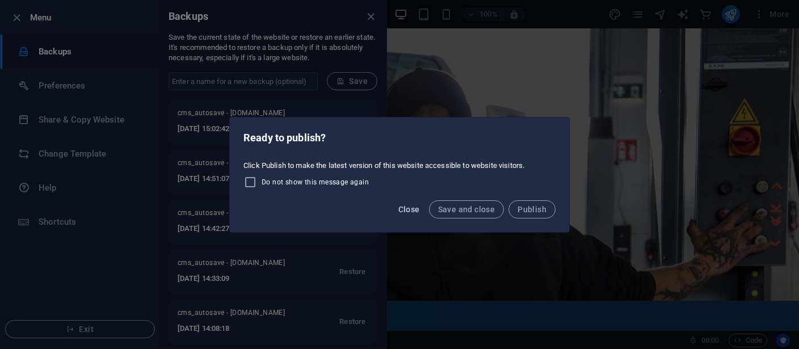
click at [407, 207] on span "Close" at bounding box center [409, 209] width 22 height 9
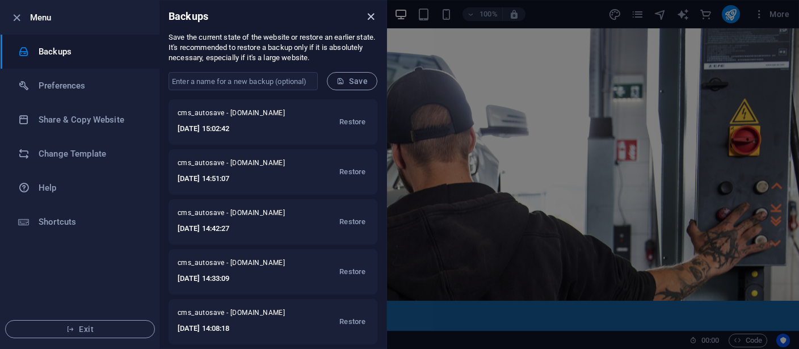
click at [371, 18] on icon "close" at bounding box center [370, 16] width 13 height 13
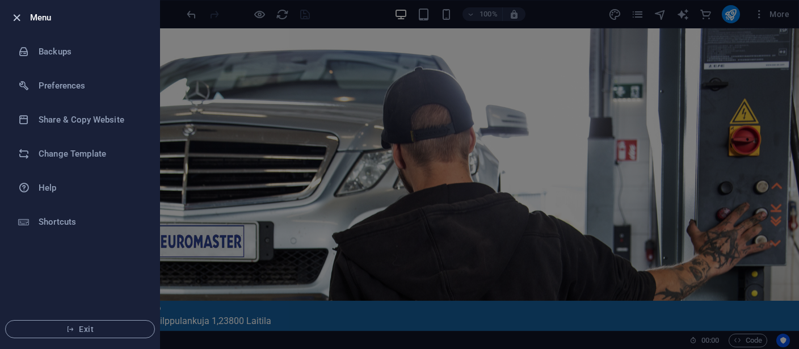
click at [11, 12] on div at bounding box center [20, 18] width 20 height 14
click at [18, 16] on icon "button" at bounding box center [16, 17] width 13 height 13
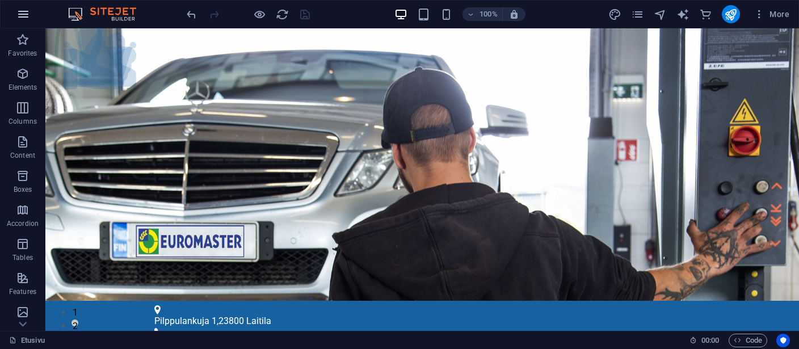
click at [23, 12] on icon "button" at bounding box center [23, 14] width 14 height 14
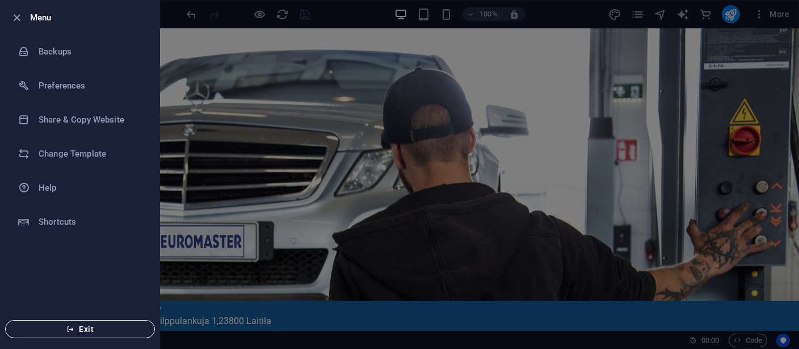
click at [73, 326] on icon "button" at bounding box center [70, 329] width 8 height 8
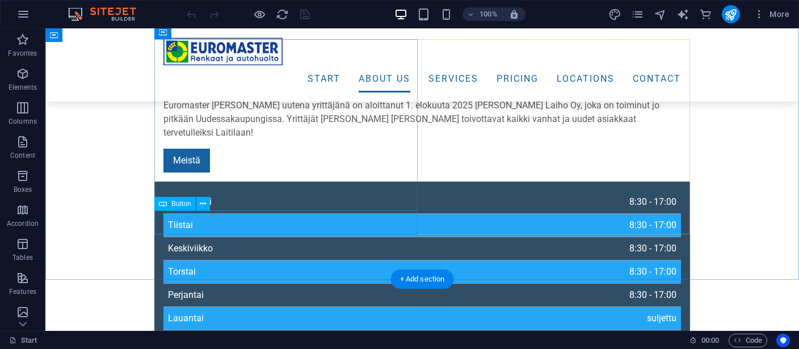
scroll to position [419, 0]
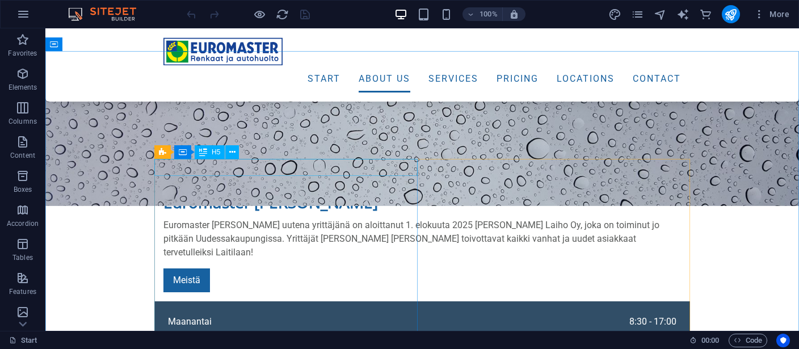
click at [212, 153] on span "H5" at bounding box center [216, 152] width 9 height 7
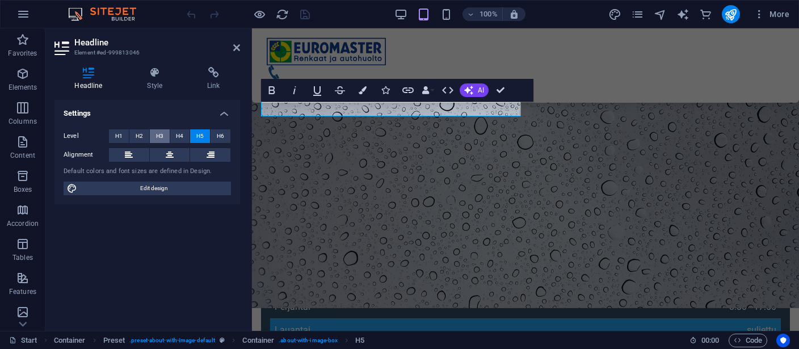
click at [162, 132] on span "H3" at bounding box center [159, 136] width 7 height 14
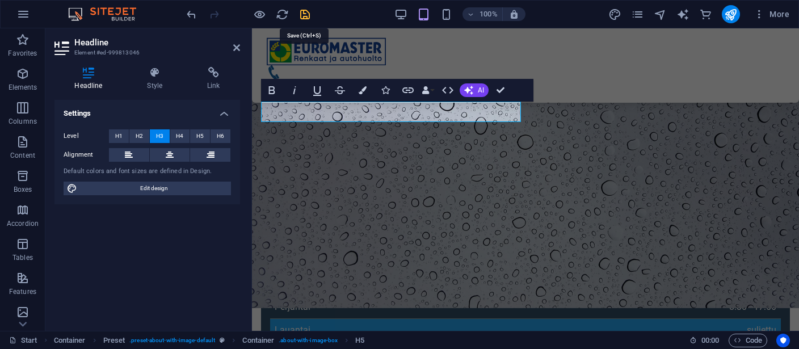
click at [308, 14] on icon "save" at bounding box center [304, 14] width 13 height 13
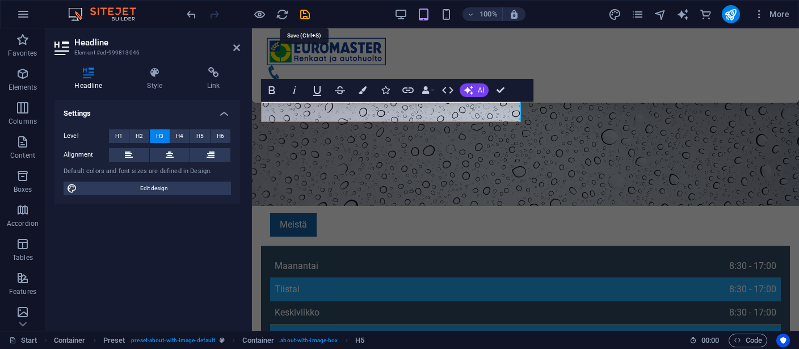
checkbox input "false"
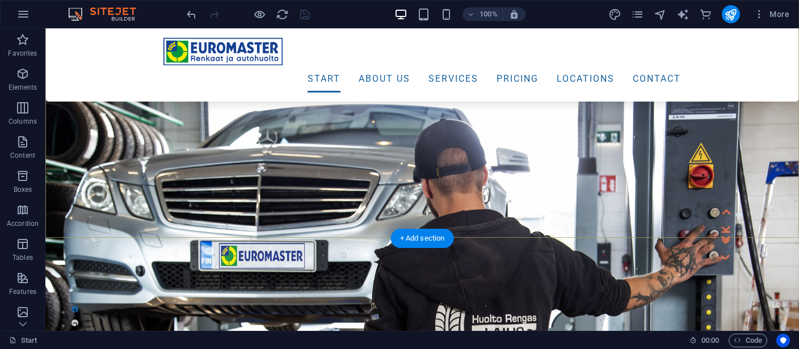
scroll to position [120, 0]
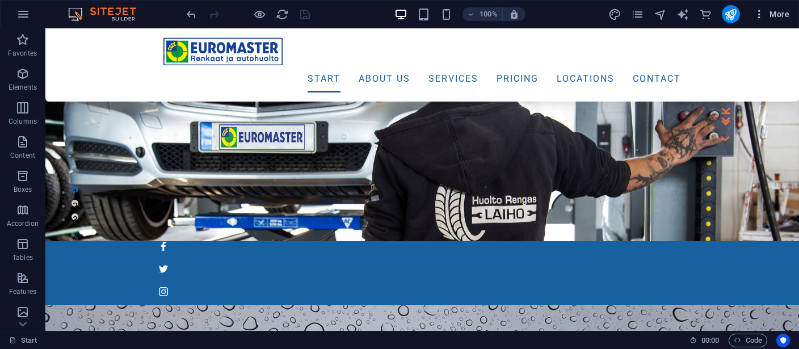
click at [765, 14] on icon "button" at bounding box center [758, 14] width 11 height 11
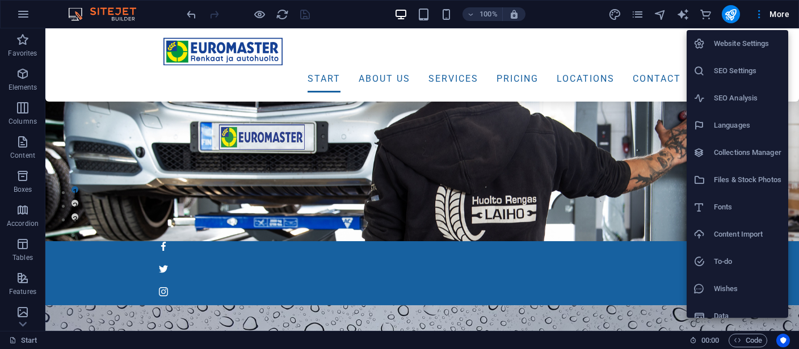
click at [758, 44] on h6 "Website Settings" at bounding box center [748, 44] width 68 height 14
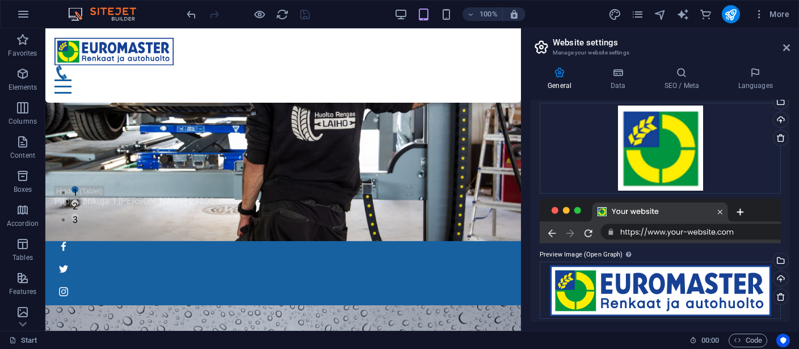
scroll to position [120, 0]
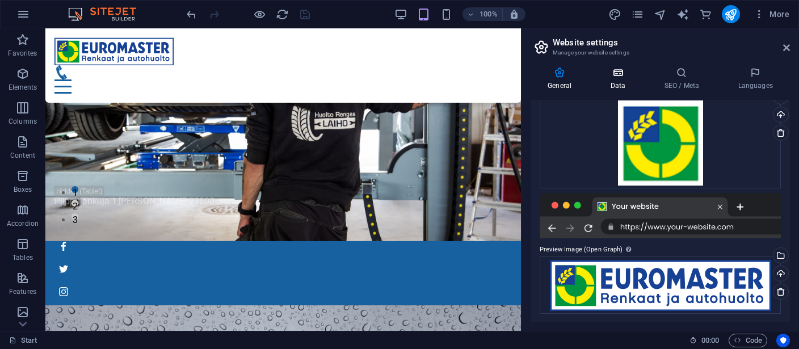
click at [622, 78] on icon at bounding box center [617, 72] width 49 height 11
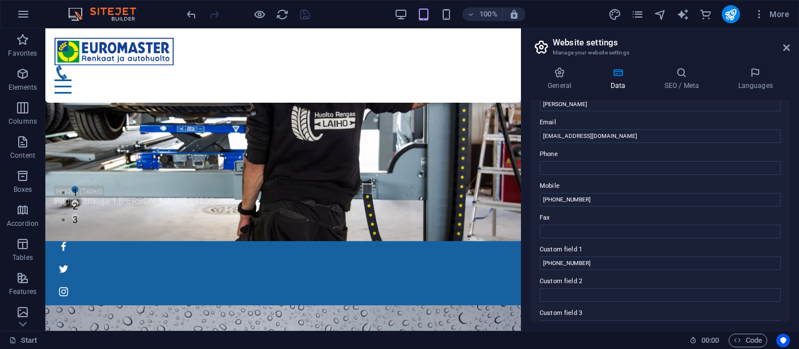
scroll to position [209, 0]
click at [606, 197] on input "+358442363750" at bounding box center [659, 198] width 241 height 14
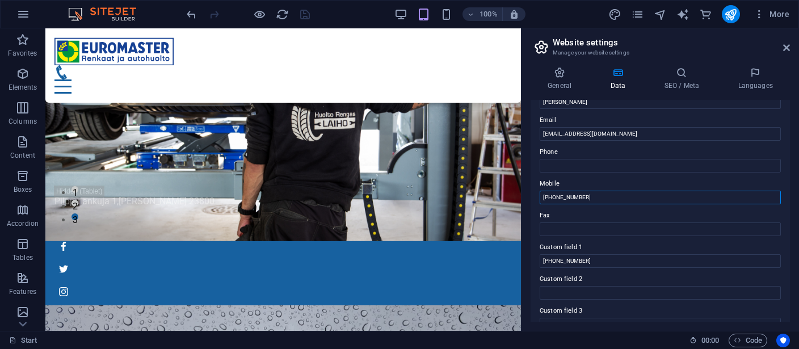
click at [555, 199] on input "+358442363750" at bounding box center [659, 198] width 241 height 14
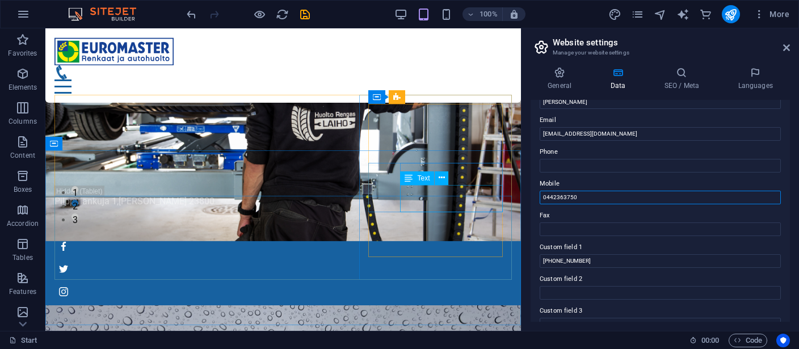
type input "0442363750"
click at [424, 179] on span "Text" at bounding box center [423, 178] width 12 height 7
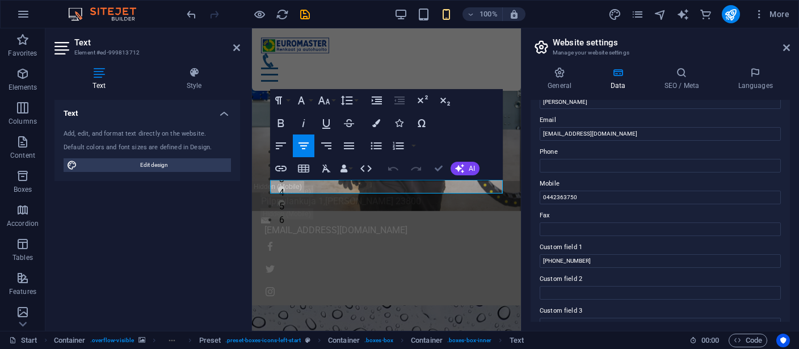
scroll to position [501, 0]
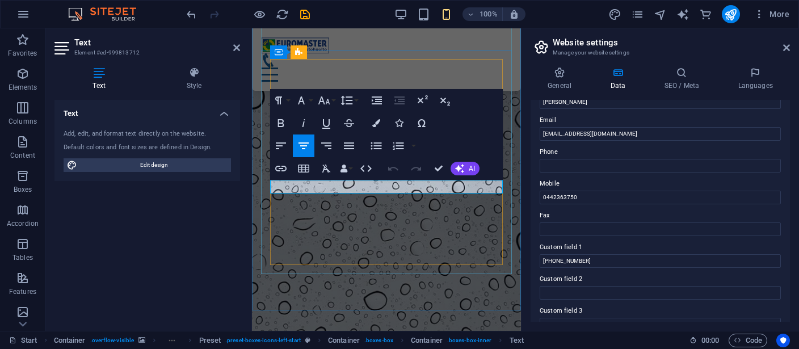
drag, startPoint x: 392, startPoint y: 185, endPoint x: 452, endPoint y: 185, distance: 59.6
copy p "050 3434 349"
drag, startPoint x: 601, startPoint y: 260, endPoint x: 562, endPoint y: 259, distance: 39.1
click at [539, 258] on input "+358503434349" at bounding box center [659, 261] width 241 height 14
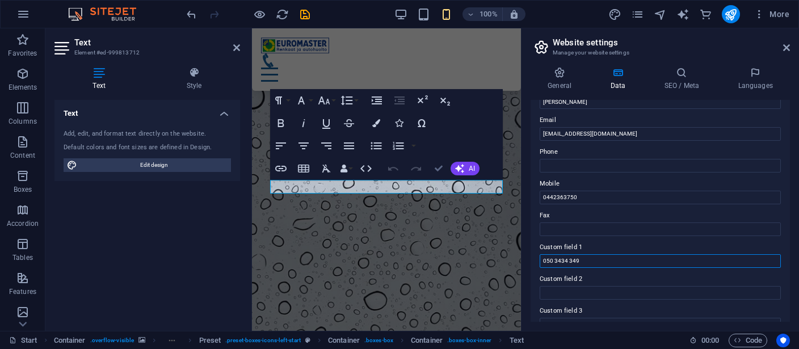
drag, startPoint x: 435, startPoint y: 168, endPoint x: 398, endPoint y: 147, distance: 42.7
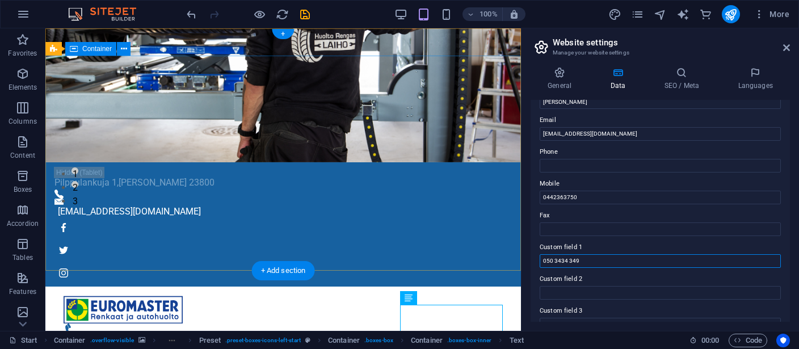
scroll to position [0, 0]
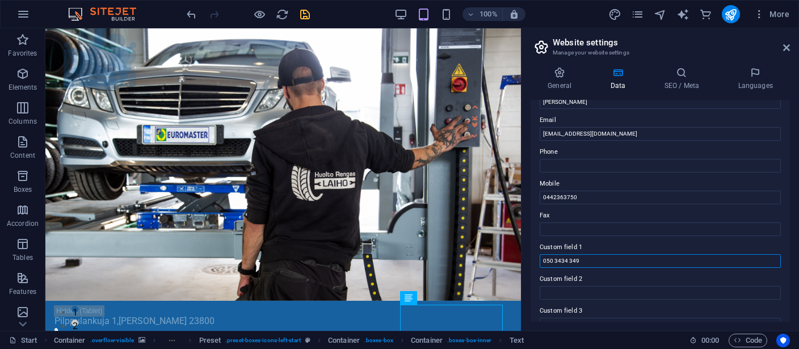
type input "050 3434 349"
click at [305, 12] on icon "save" at bounding box center [304, 14] width 13 height 13
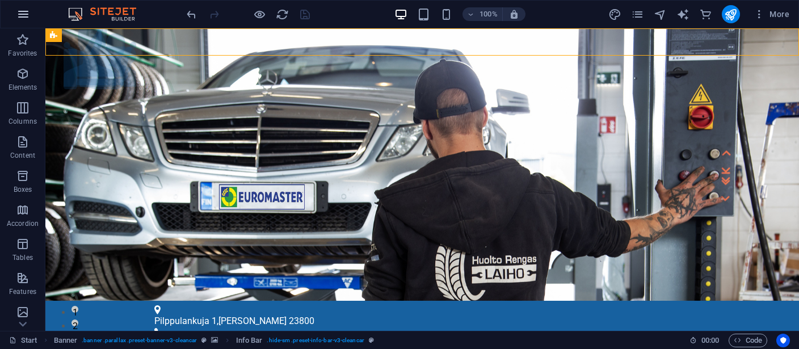
click at [20, 12] on icon "button" at bounding box center [23, 14] width 14 height 14
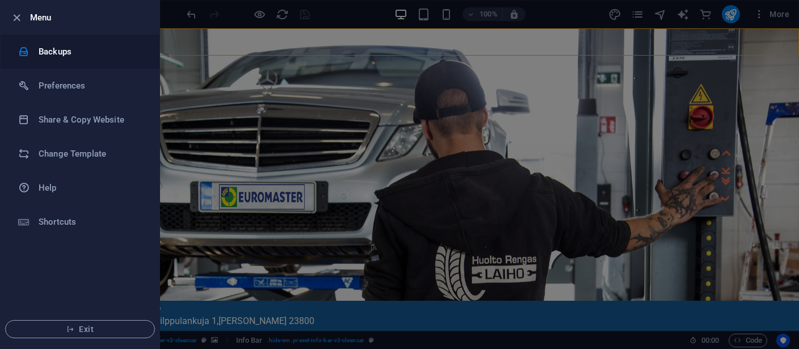
click at [46, 49] on h6 "Backups" at bounding box center [91, 52] width 105 height 14
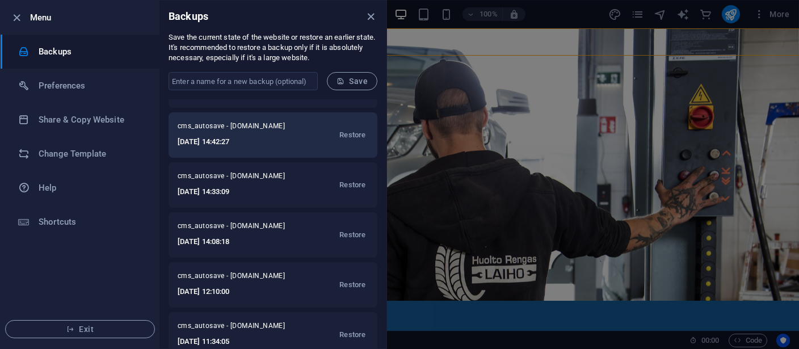
scroll to position [104, 0]
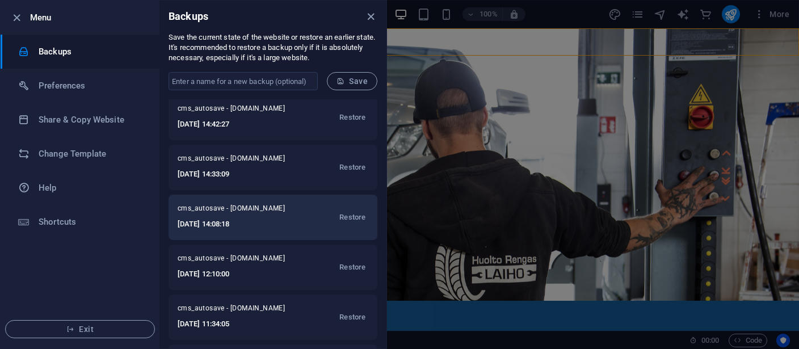
click at [262, 212] on span "cms_autosave - [DOMAIN_NAME]" at bounding box center [239, 211] width 122 height 14
click at [357, 216] on span "Restore" at bounding box center [352, 217] width 26 height 14
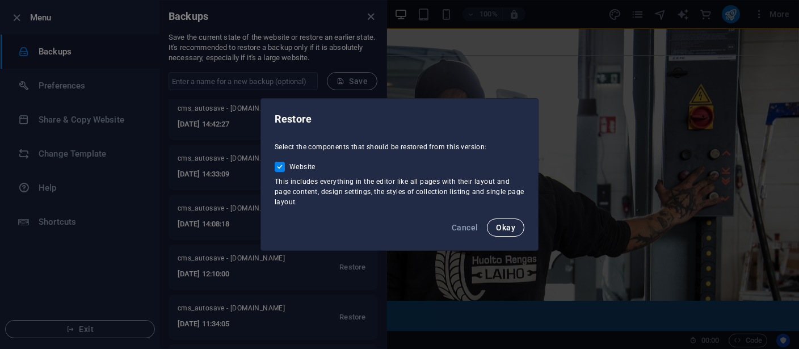
click at [511, 229] on span "Okay" at bounding box center [505, 227] width 19 height 9
checkbox input "false"
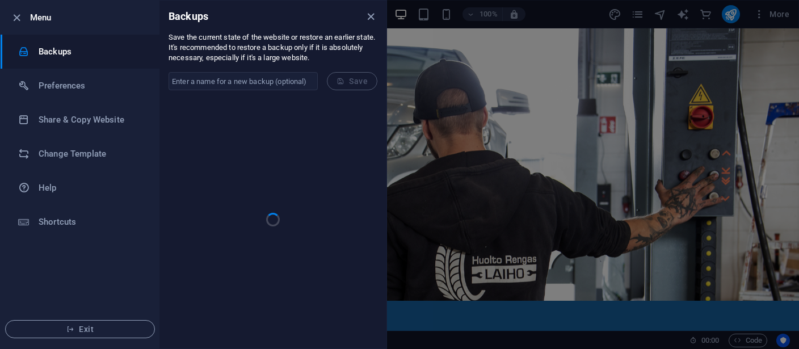
scroll to position [0, 0]
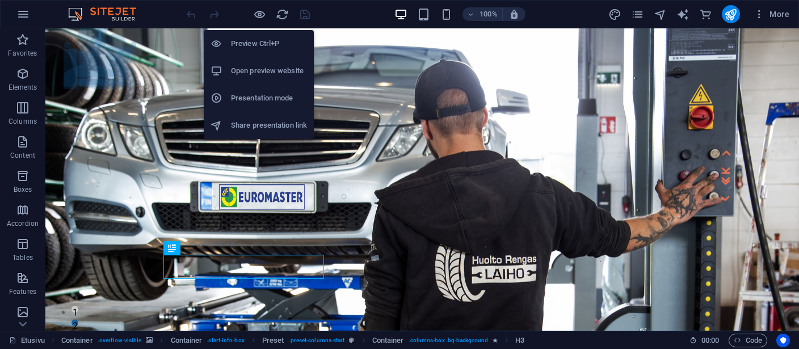
click at [254, 69] on h6 "Open preview website" at bounding box center [269, 71] width 76 height 14
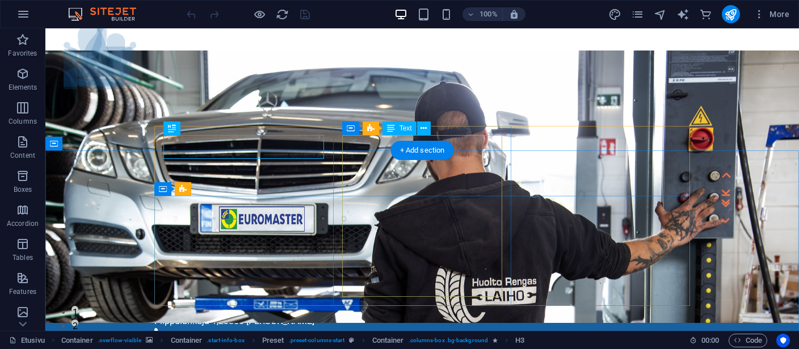
scroll to position [120, 0]
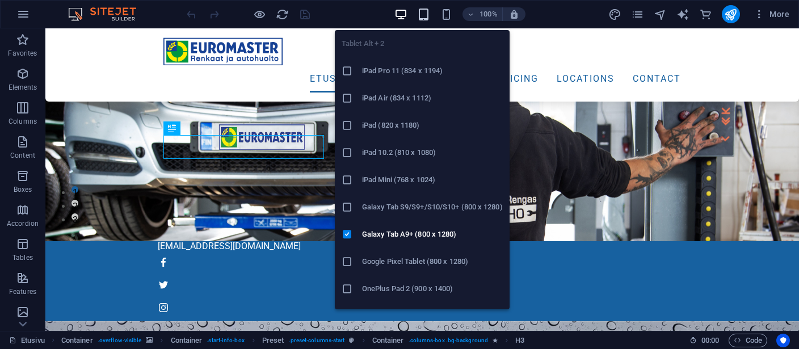
click at [424, 13] on icon "button" at bounding box center [423, 14] width 13 height 13
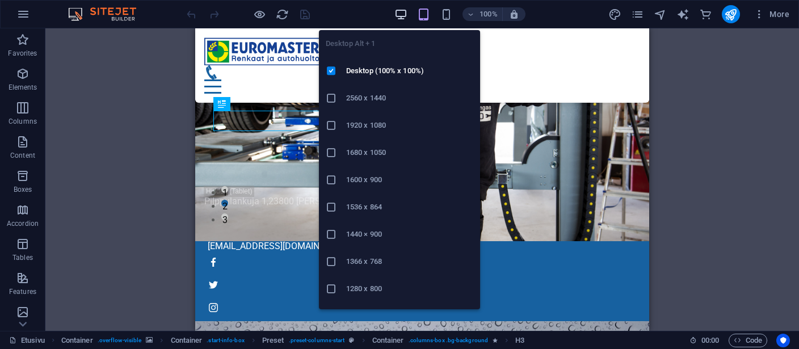
click at [403, 13] on icon "button" at bounding box center [400, 14] width 13 height 13
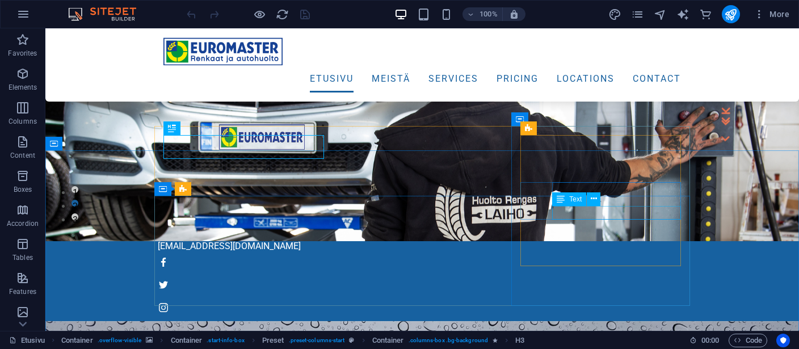
click at [576, 203] on span "Text" at bounding box center [575, 199] width 12 height 7
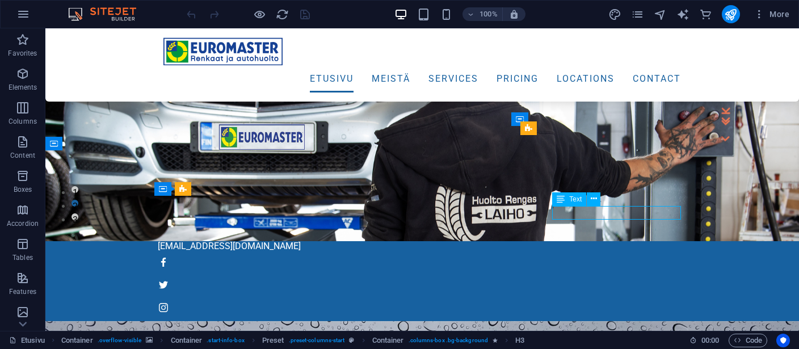
click at [576, 203] on span "Text" at bounding box center [575, 199] width 12 height 7
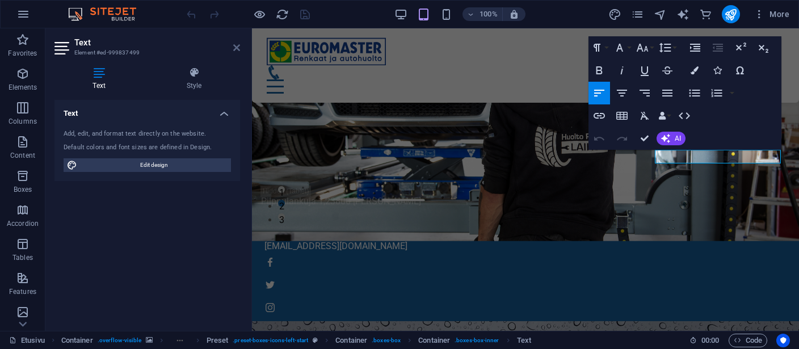
click at [238, 48] on icon at bounding box center [236, 47] width 7 height 9
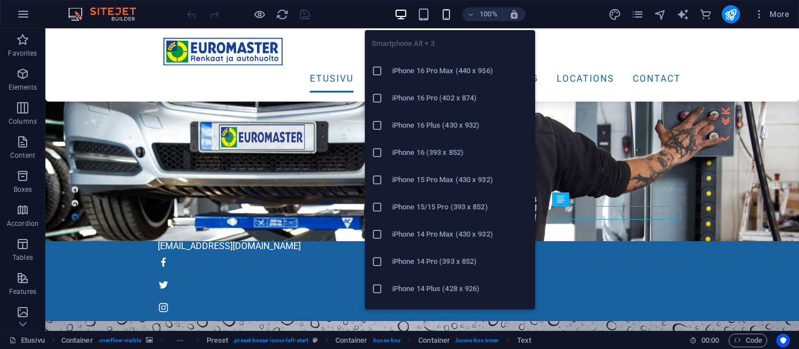
click at [443, 14] on icon "button" at bounding box center [446, 14] width 13 height 13
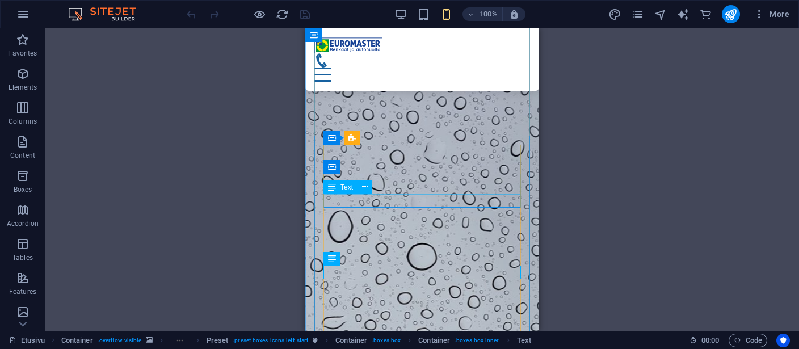
scroll to position [412, 0]
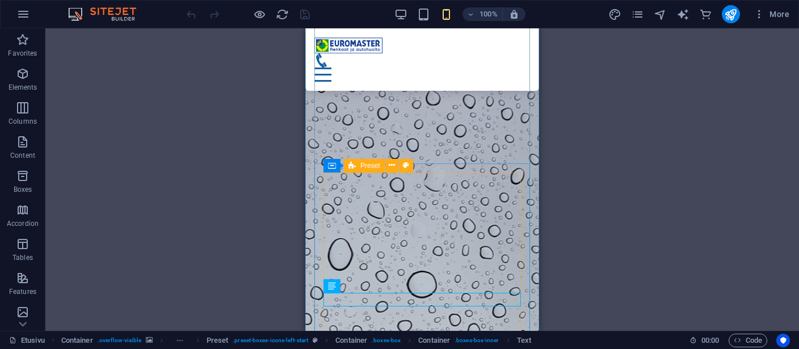
click at [360, 165] on div "Preset" at bounding box center [364, 166] width 41 height 14
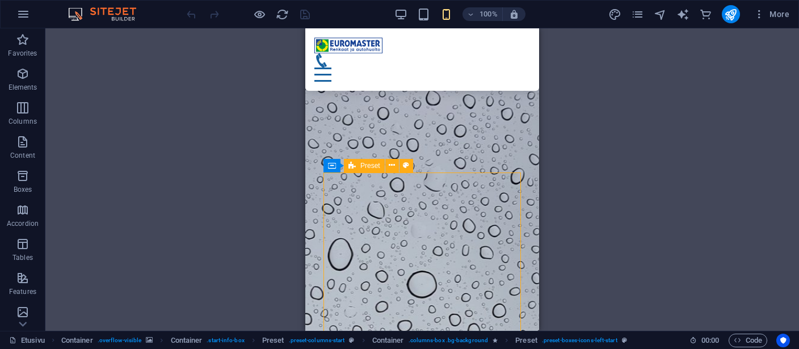
click at [360, 165] on div "Preset" at bounding box center [364, 166] width 41 height 14
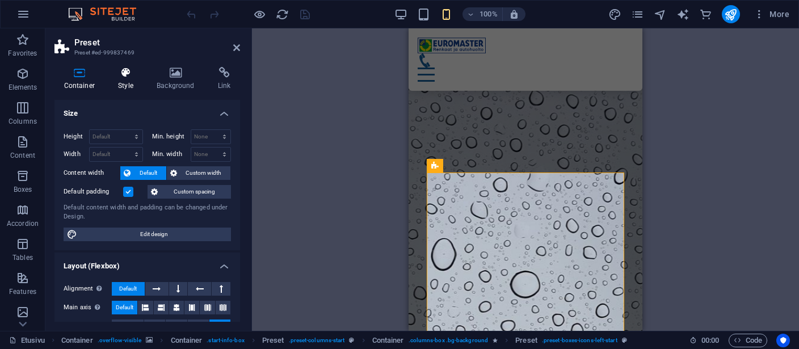
click at [127, 85] on h4 "Style" at bounding box center [128, 79] width 39 height 24
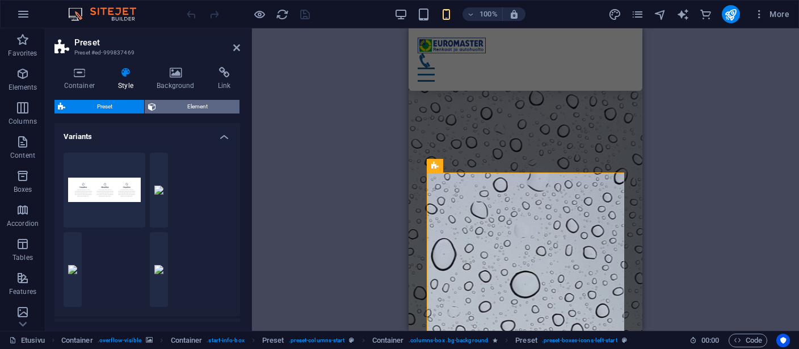
click at [178, 102] on span "Element" at bounding box center [197, 107] width 77 height 14
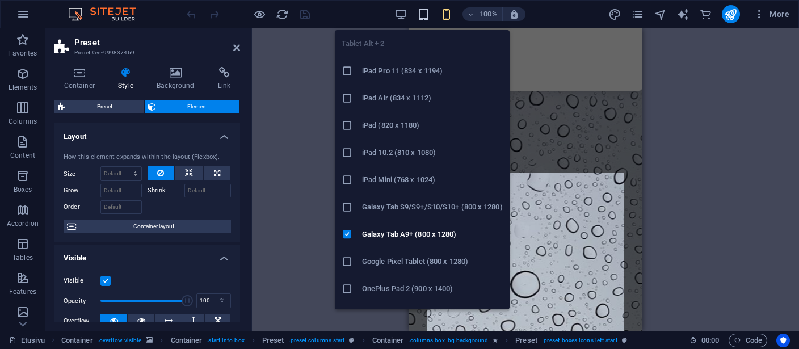
click at [423, 11] on icon "button" at bounding box center [423, 14] width 13 height 13
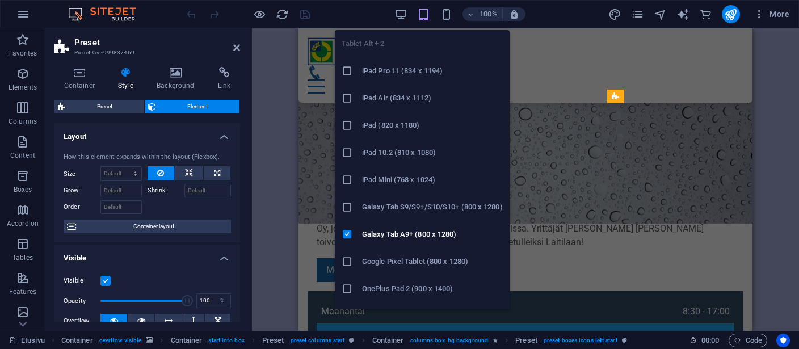
scroll to position [127, 0]
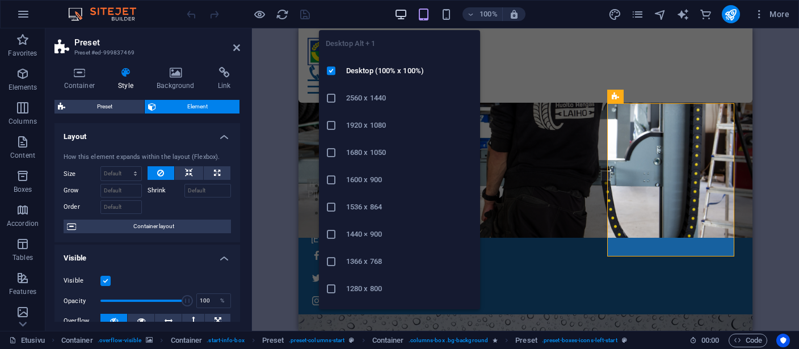
click at [399, 13] on icon "button" at bounding box center [400, 14] width 13 height 13
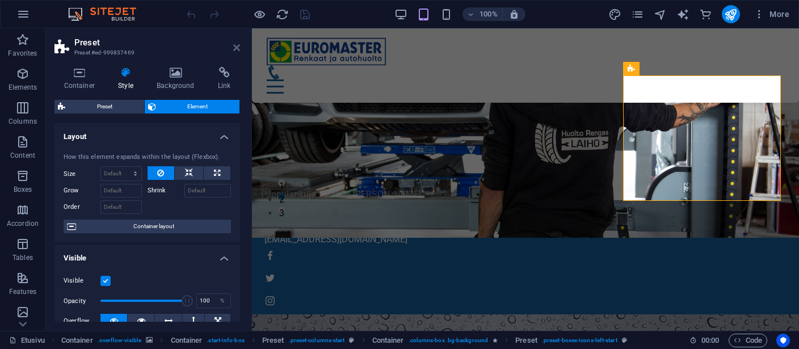
drag, startPoint x: 237, startPoint y: 47, endPoint x: 190, endPoint y: 18, distance: 54.5
click at [237, 47] on icon at bounding box center [236, 47] width 7 height 9
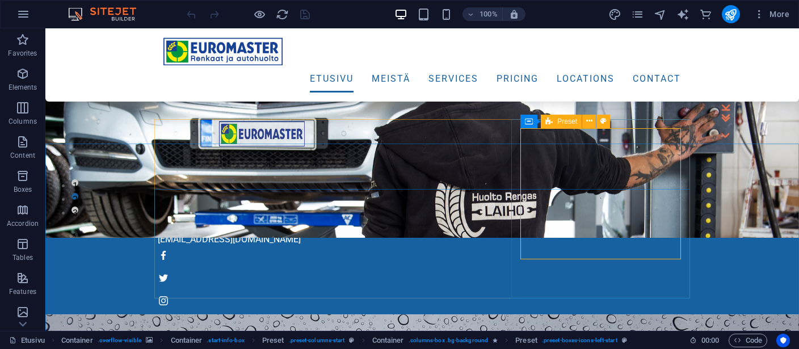
click at [572, 123] on span "Preset" at bounding box center [567, 121] width 20 height 7
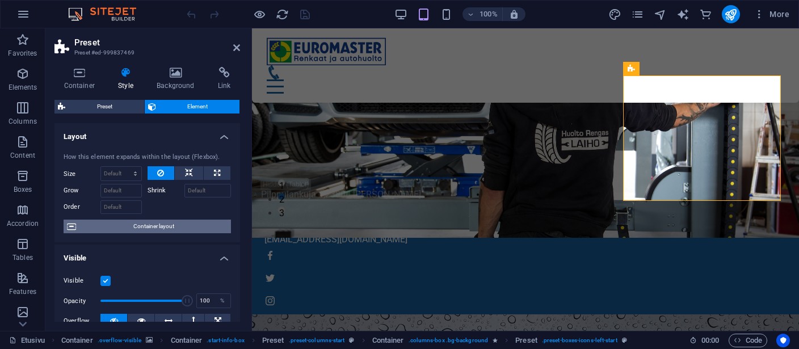
click at [162, 221] on span "Container layout" at bounding box center [153, 227] width 148 height 14
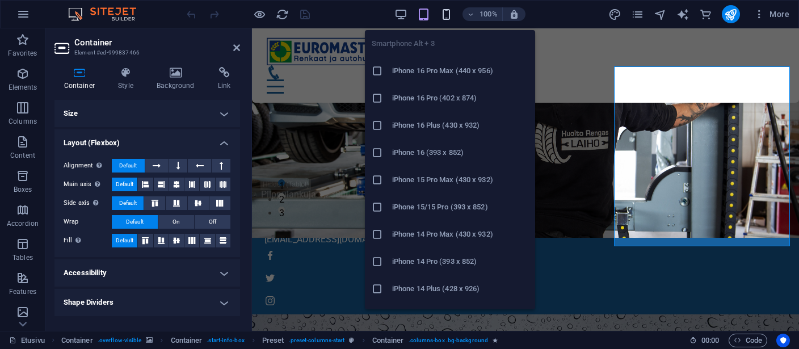
click at [450, 12] on icon "button" at bounding box center [446, 14] width 13 height 13
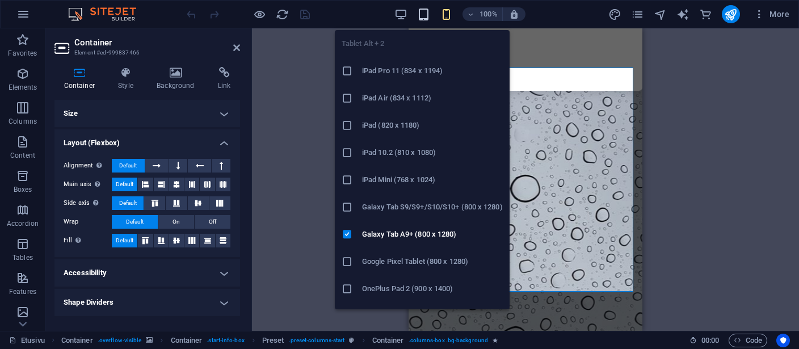
click at [425, 14] on icon "button" at bounding box center [423, 14] width 13 height 13
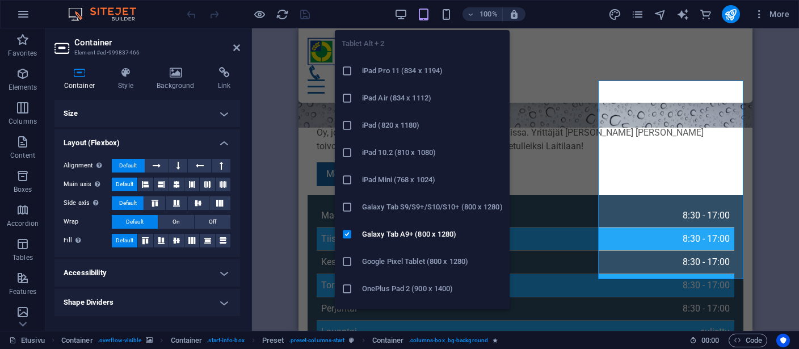
scroll to position [140, 0]
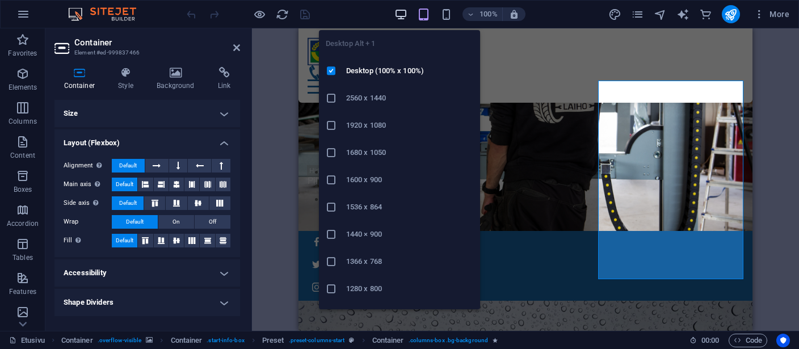
click at [402, 14] on icon "button" at bounding box center [400, 14] width 13 height 13
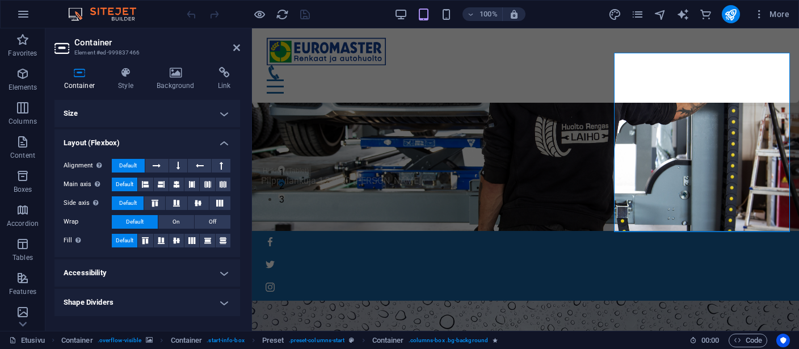
click at [171, 106] on h4 "Size" at bounding box center [147, 113] width 186 height 27
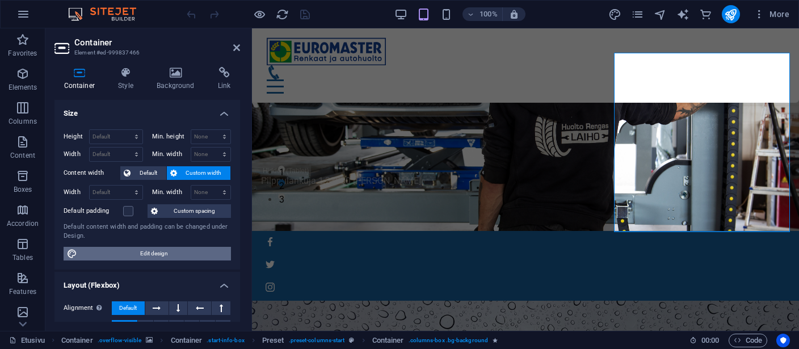
click at [175, 251] on span "Edit design" at bounding box center [154, 254] width 147 height 14
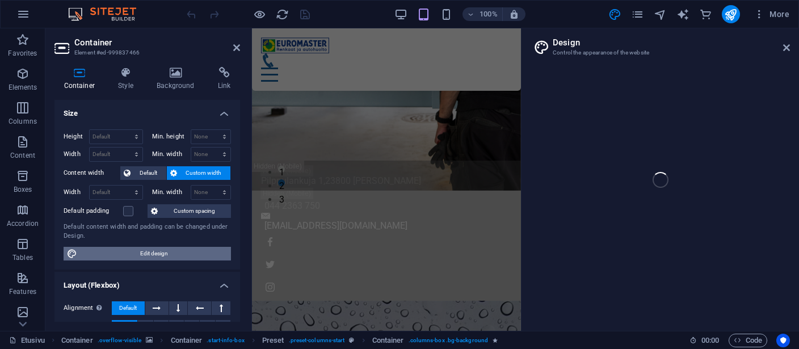
scroll to position [483, 0]
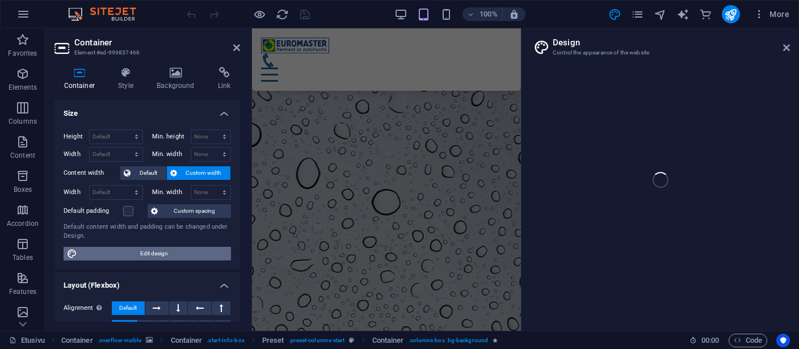
select select "px"
select select "300"
select select "px"
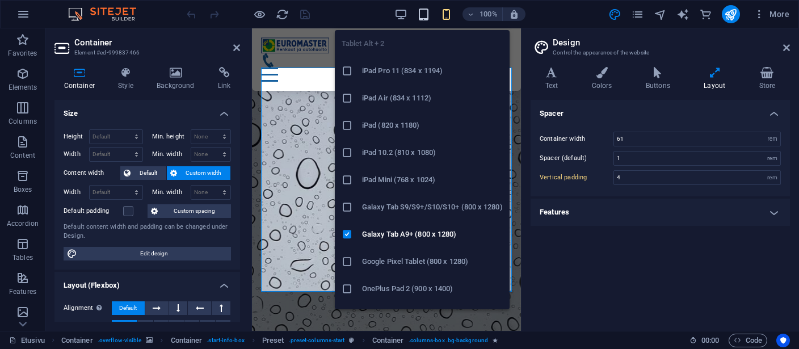
click at [424, 15] on icon "button" at bounding box center [423, 14] width 13 height 13
click at [424, 10] on icon "button" at bounding box center [423, 14] width 13 height 13
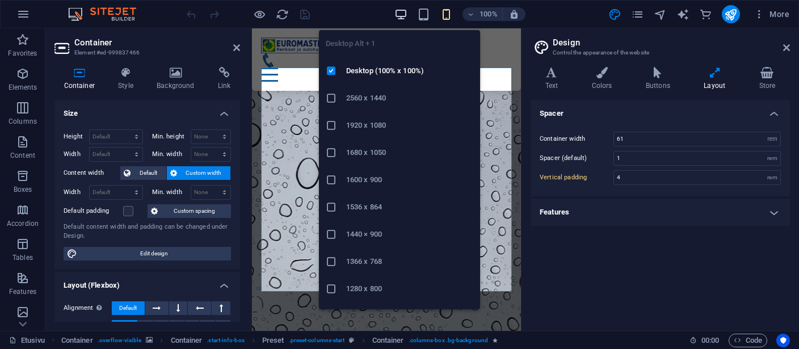
click at [402, 11] on icon "button" at bounding box center [400, 14] width 13 height 13
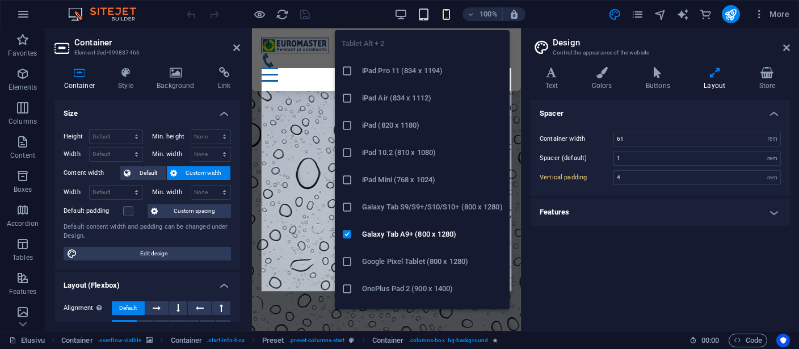
click at [427, 10] on icon "button" at bounding box center [423, 14] width 13 height 13
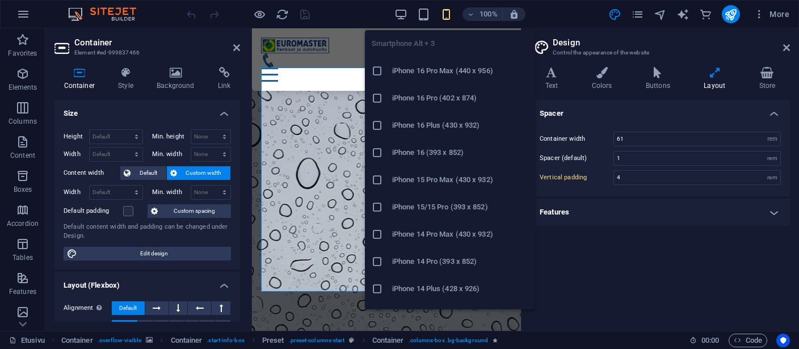
click at [441, 14] on icon "button" at bounding box center [446, 14] width 13 height 13
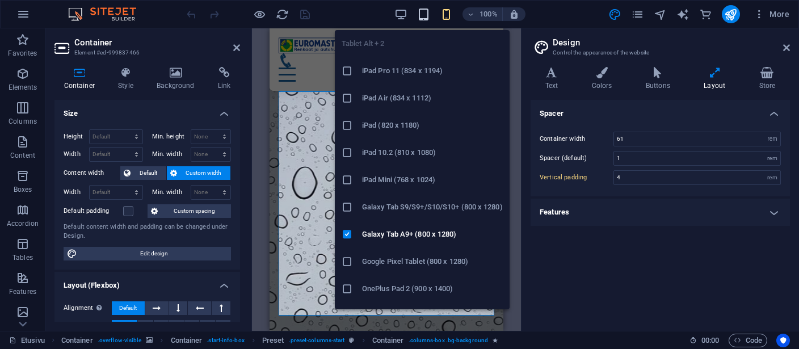
click at [424, 18] on icon "button" at bounding box center [423, 14] width 13 height 13
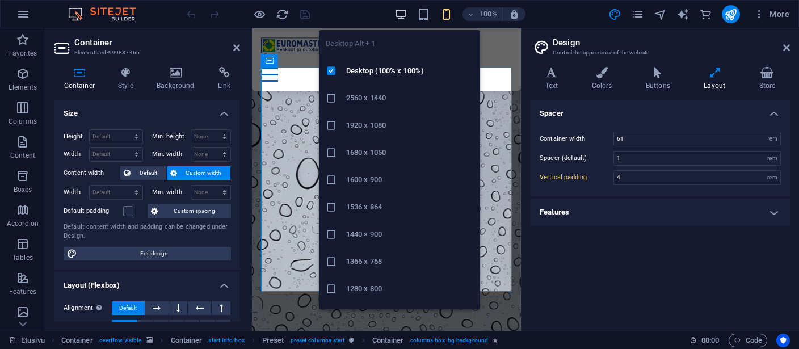
click at [397, 11] on icon "button" at bounding box center [400, 14] width 13 height 13
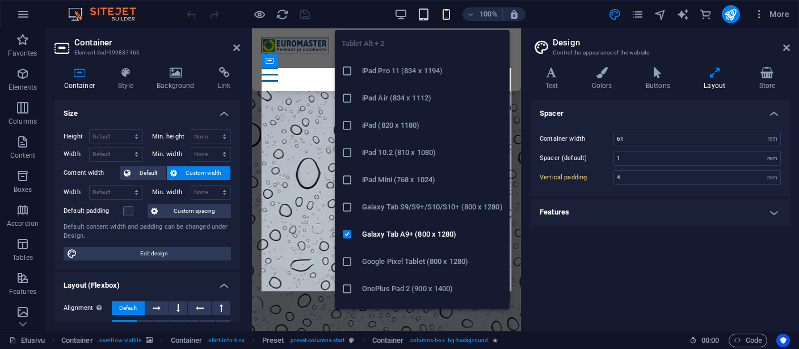
click at [424, 12] on icon "button" at bounding box center [423, 14] width 13 height 13
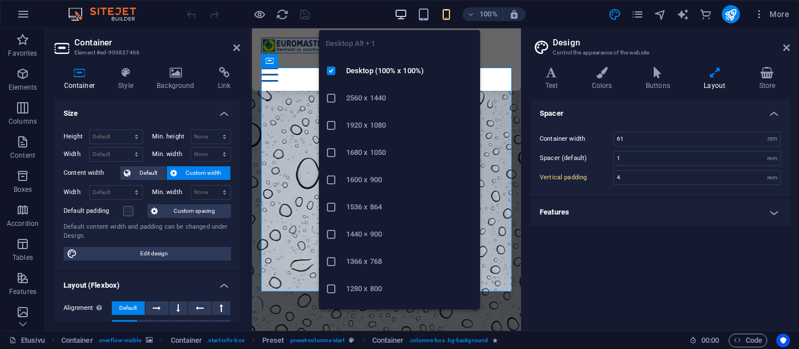
click at [403, 11] on icon "button" at bounding box center [400, 14] width 13 height 13
click at [405, 12] on icon "button" at bounding box center [400, 14] width 13 height 13
click at [405, 13] on icon "button" at bounding box center [400, 14] width 13 height 13
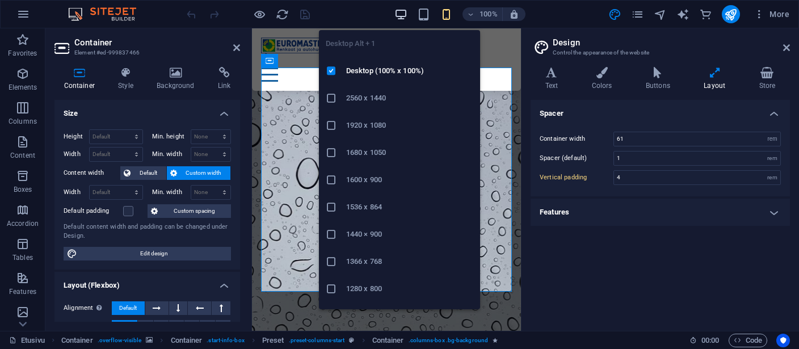
drag, startPoint x: 405, startPoint y: 12, endPoint x: 216, endPoint y: 41, distance: 191.7
click at [405, 12] on icon "button" at bounding box center [400, 14] width 13 height 13
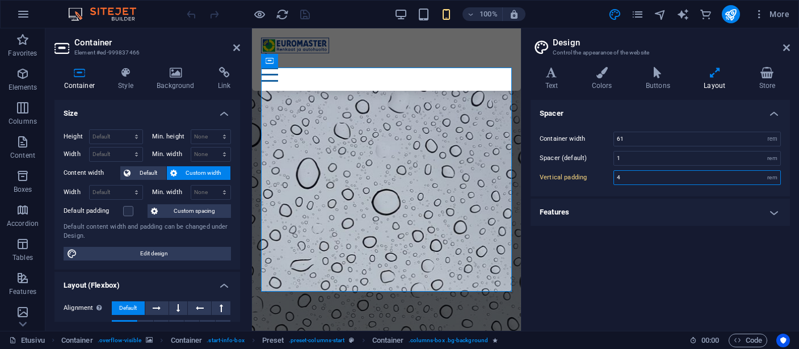
drag, startPoint x: 631, startPoint y: 177, endPoint x: 613, endPoint y: 175, distance: 18.2
click at [614, 175] on input "4" at bounding box center [697, 178] width 166 height 14
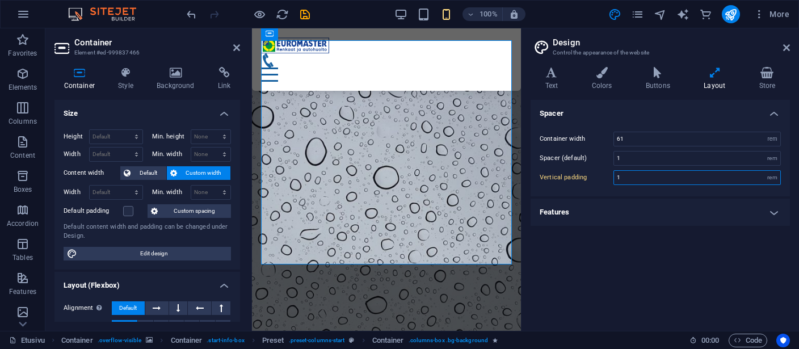
drag, startPoint x: 629, startPoint y: 176, endPoint x: 608, endPoint y: 174, distance: 20.5
click at [614, 174] on input "1" at bounding box center [697, 178] width 166 height 14
type input "4"
click at [774, 212] on h4 "Features" at bounding box center [659, 212] width 259 height 27
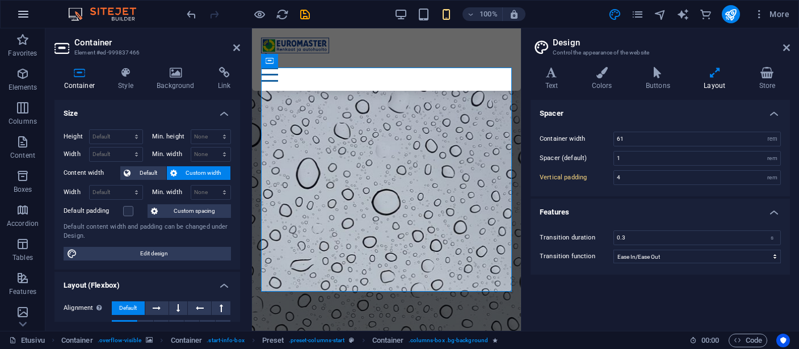
click at [26, 10] on icon "button" at bounding box center [23, 14] width 14 height 14
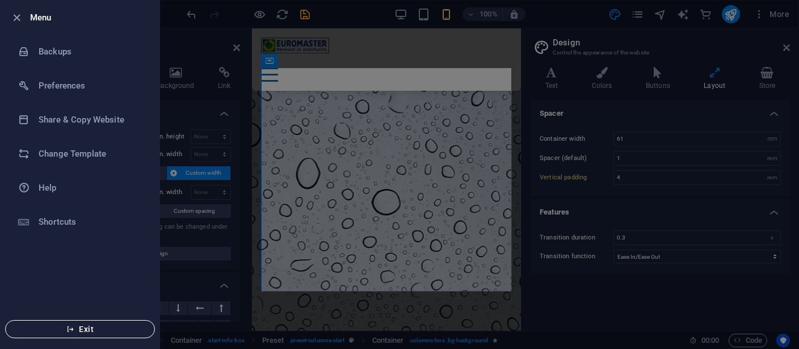
click at [102, 331] on span "Exit" at bounding box center [80, 328] width 130 height 9
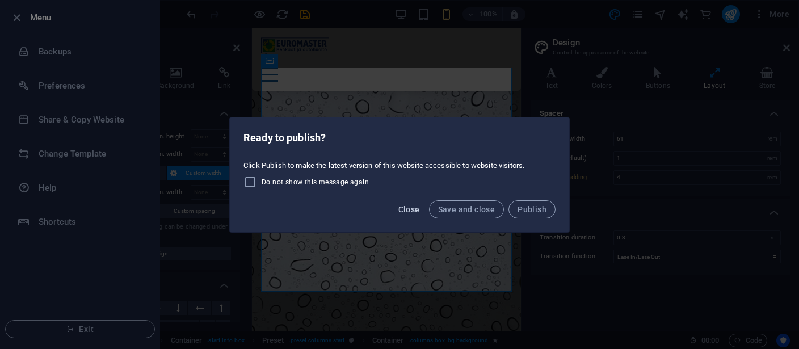
click at [416, 205] on span "Close" at bounding box center [409, 209] width 22 height 9
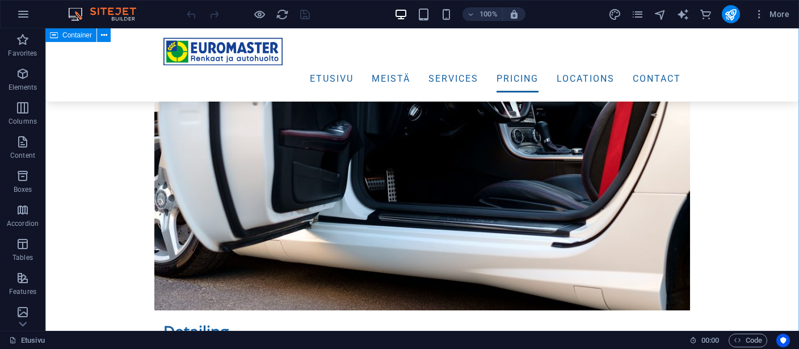
scroll to position [4783, 0]
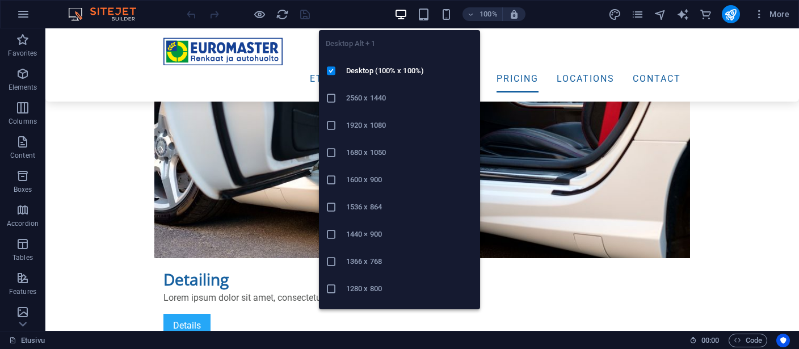
click at [400, 12] on icon "button" at bounding box center [400, 14] width 13 height 13
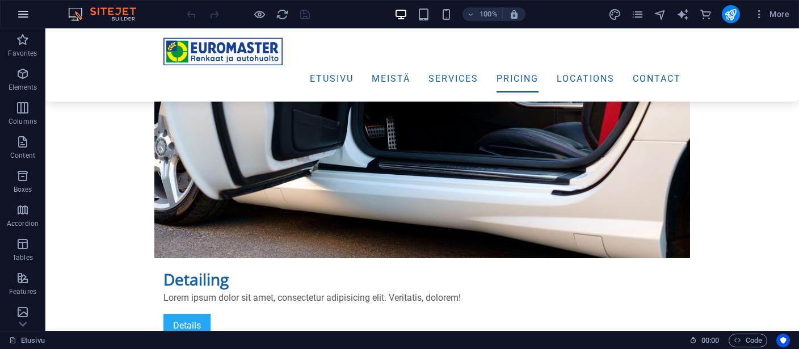
click at [19, 18] on icon "button" at bounding box center [23, 14] width 14 height 14
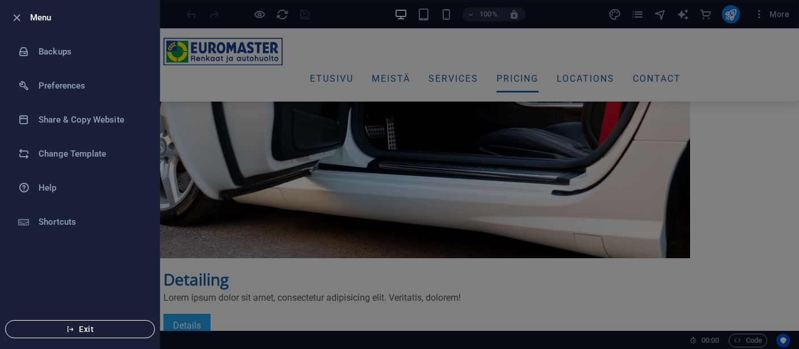
click at [81, 328] on span "Exit" at bounding box center [80, 328] width 130 height 9
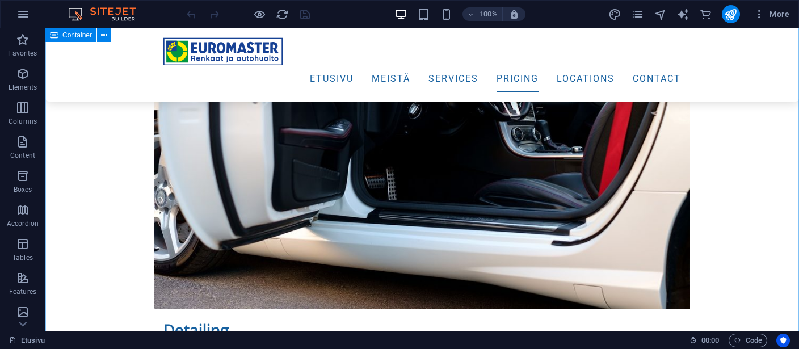
scroll to position [4972, 0]
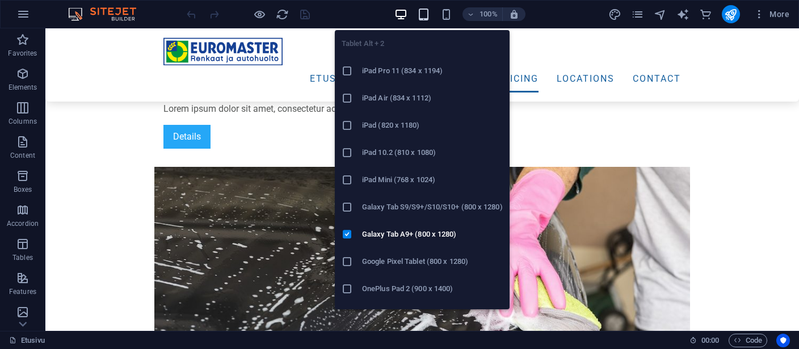
click at [428, 12] on icon "button" at bounding box center [423, 14] width 13 height 13
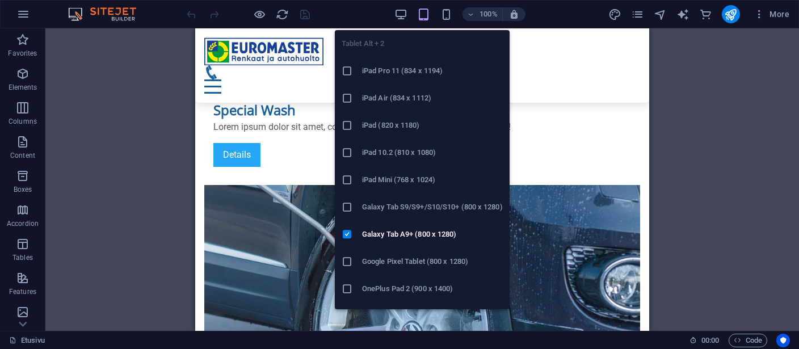
scroll to position [5937, 0]
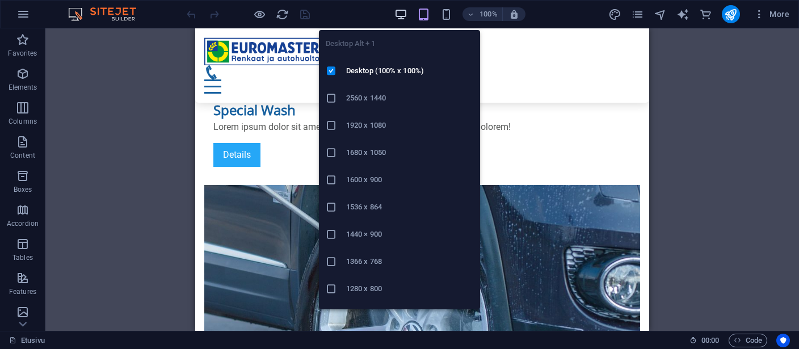
click at [402, 15] on icon "button" at bounding box center [400, 14] width 13 height 13
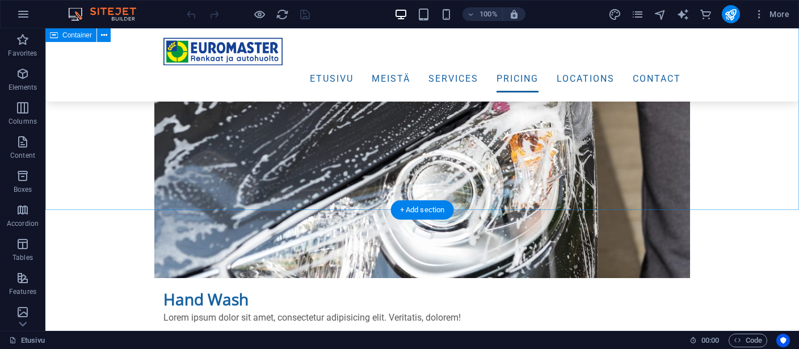
scroll to position [5331, 0]
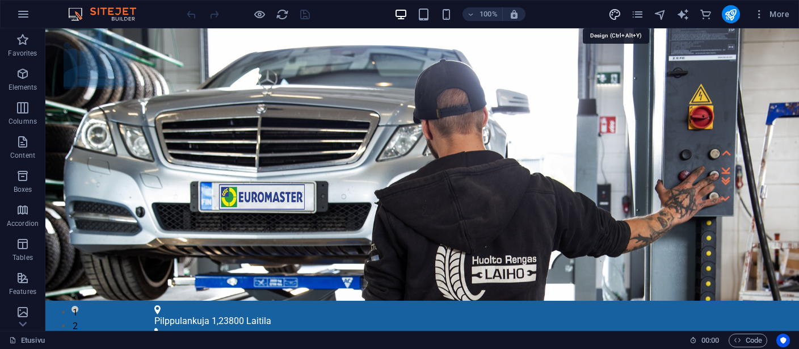
click at [614, 13] on icon "design" at bounding box center [614, 14] width 13 height 13
select select "px"
select select "300"
select select "px"
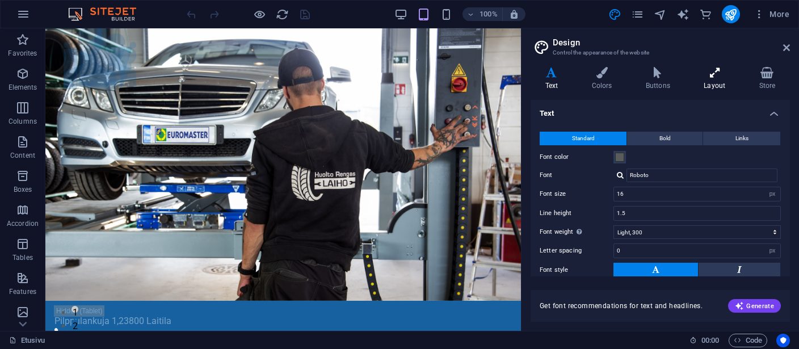
click at [711, 73] on icon at bounding box center [714, 72] width 50 height 11
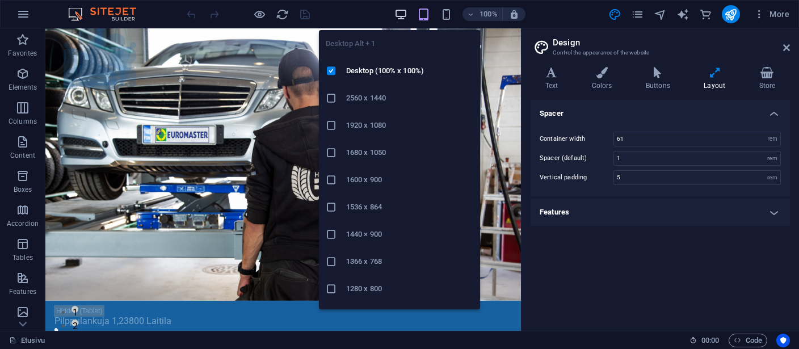
click at [395, 12] on icon "button" at bounding box center [400, 14] width 13 height 13
click at [399, 14] on icon "button" at bounding box center [400, 14] width 13 height 13
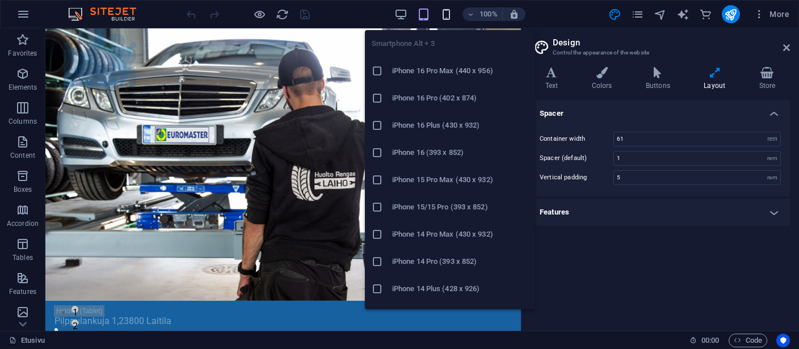
click at [446, 13] on icon "button" at bounding box center [446, 14] width 13 height 13
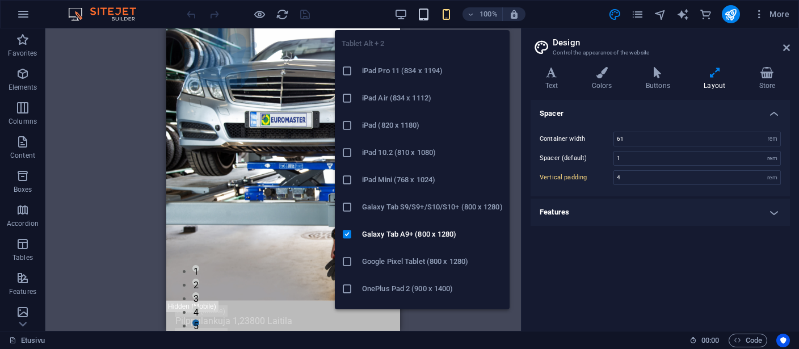
click at [426, 13] on icon "button" at bounding box center [423, 14] width 13 height 13
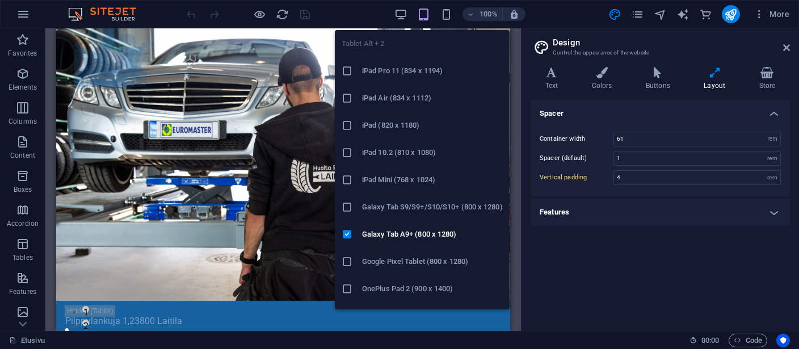
type input "5"
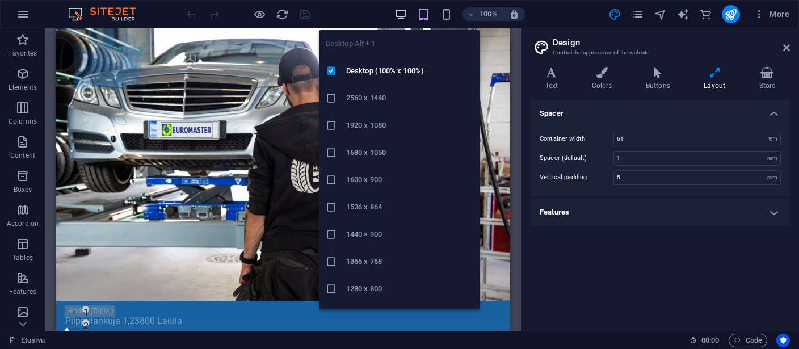
click at [399, 12] on icon "button" at bounding box center [400, 14] width 13 height 13
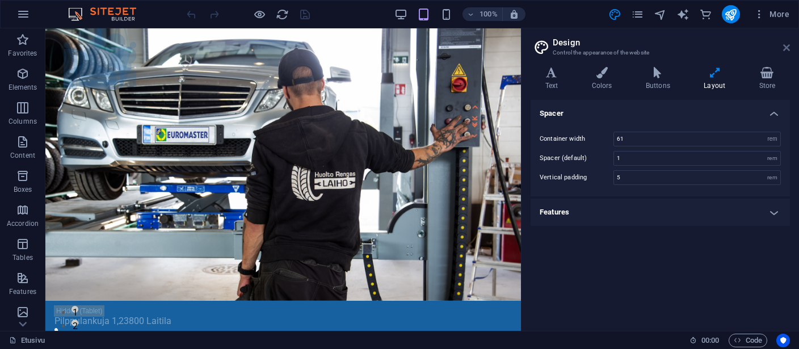
click at [786, 48] on icon at bounding box center [786, 47] width 7 height 9
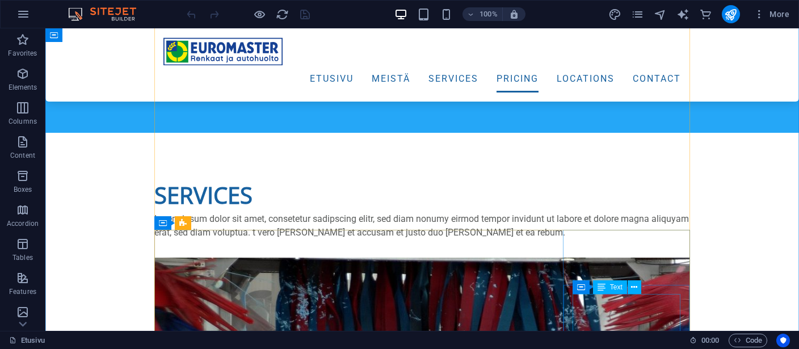
scroll to position [3714, 0]
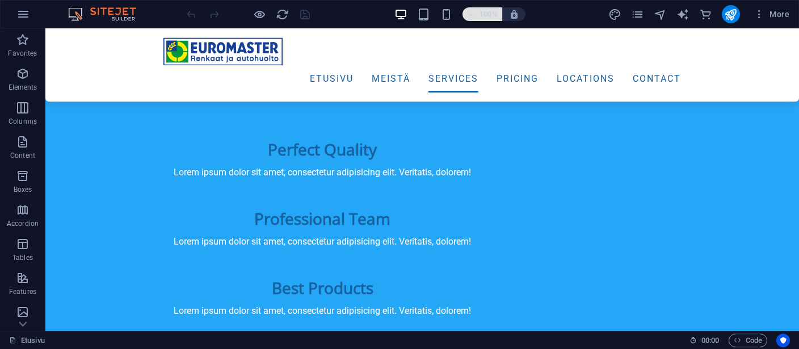
click at [473, 18] on icon "button" at bounding box center [471, 14] width 8 height 7
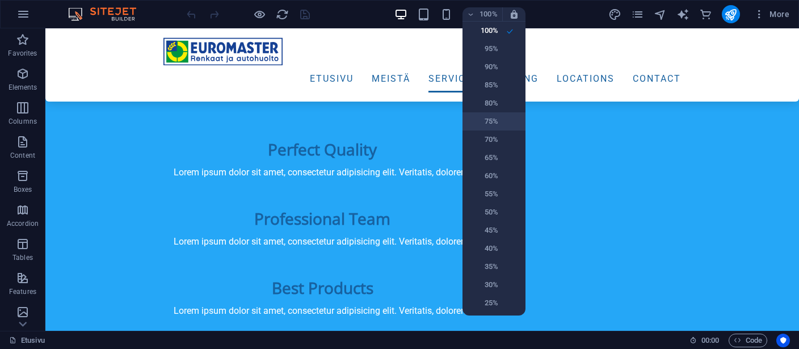
click at [486, 120] on h6 "75%" at bounding box center [483, 122] width 29 height 14
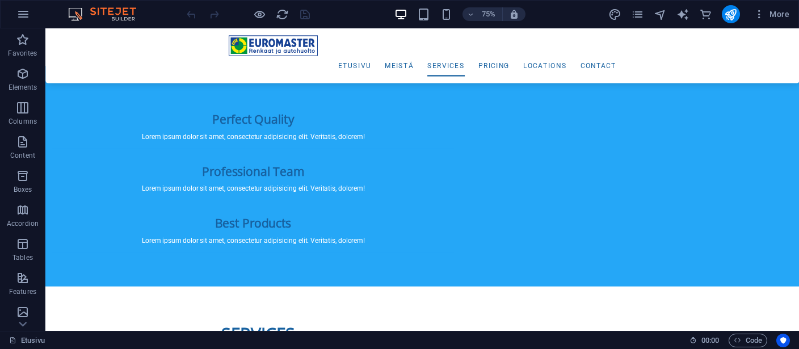
scroll to position [3795, 0]
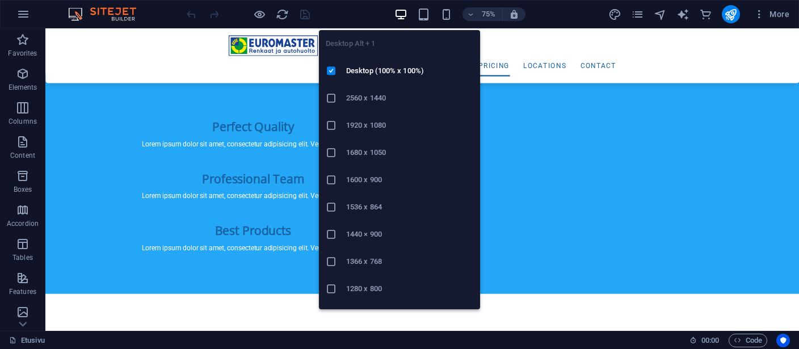
click at [399, 14] on icon "button" at bounding box center [400, 14] width 13 height 13
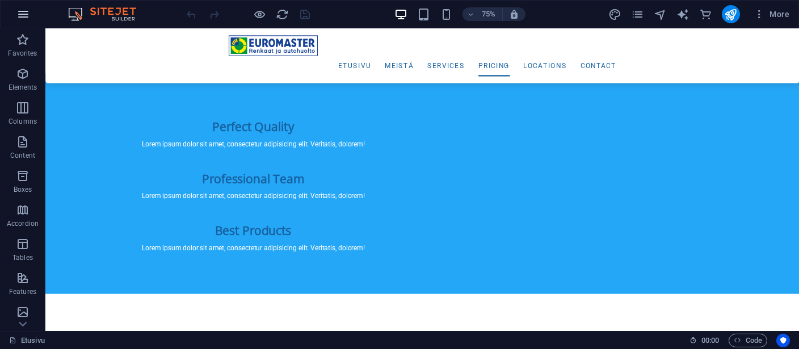
click at [23, 16] on icon "button" at bounding box center [23, 14] width 14 height 14
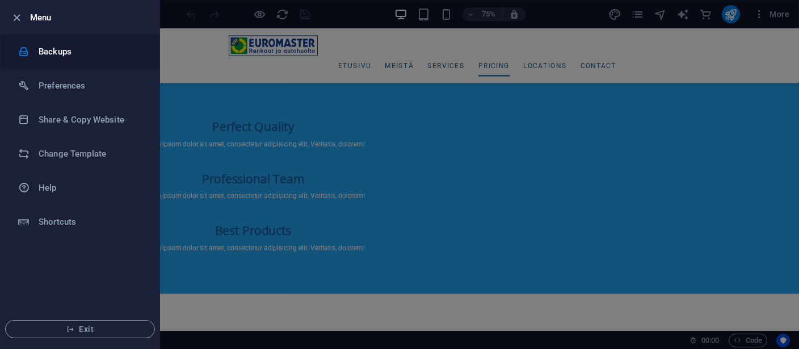
click at [40, 54] on h6 "Backups" at bounding box center [91, 52] width 105 height 14
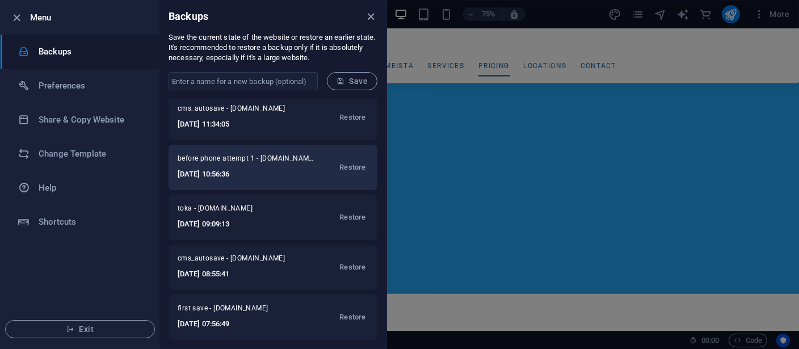
scroll to position [0, 0]
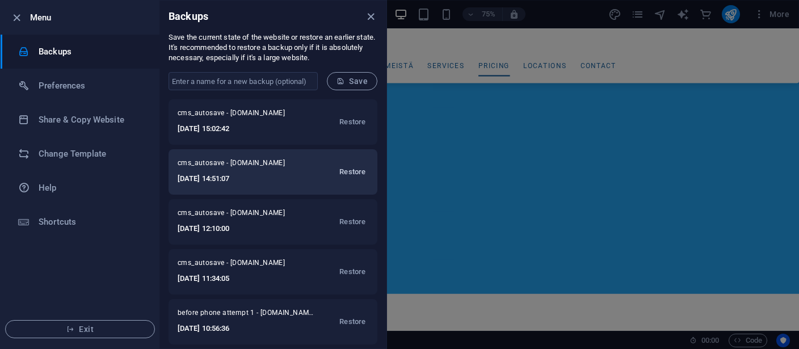
click at [352, 168] on span "Restore" at bounding box center [352, 172] width 26 height 14
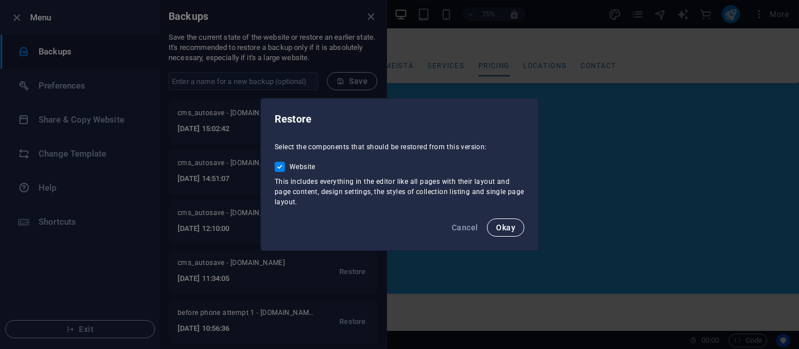
click at [500, 222] on button "Okay" at bounding box center [505, 227] width 37 height 18
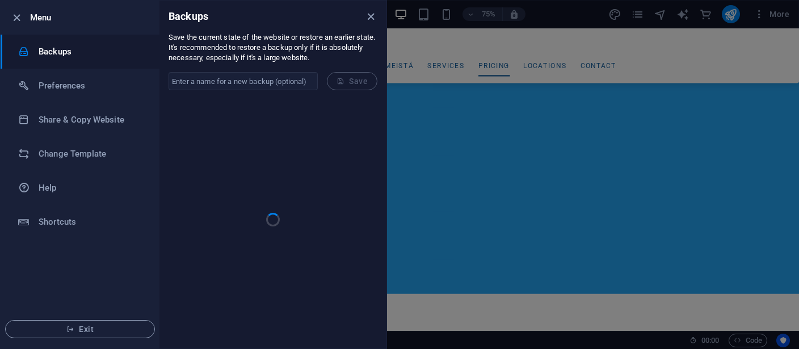
checkbox input "false"
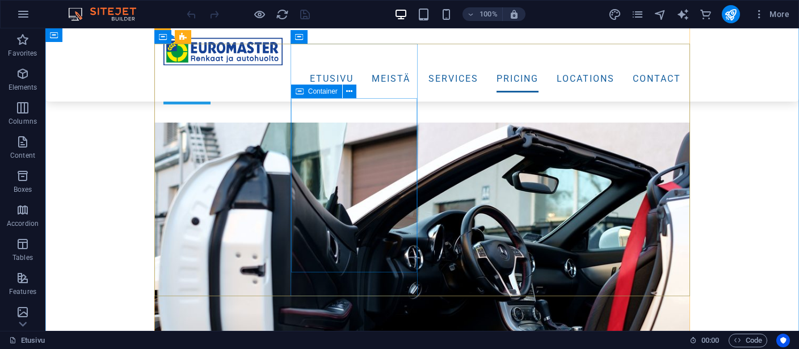
scroll to position [4852, 0]
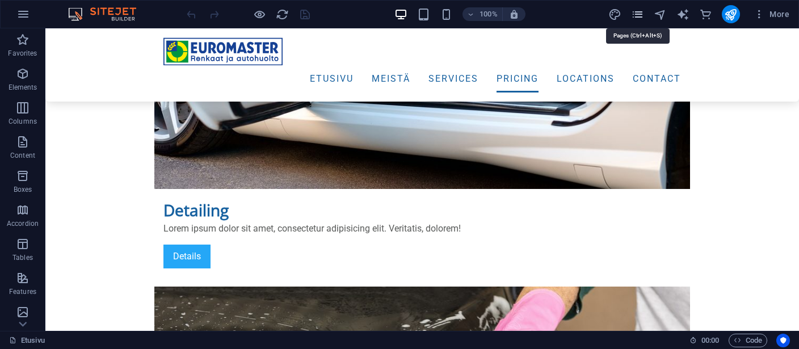
click at [635, 15] on icon "pages" at bounding box center [637, 14] width 13 height 13
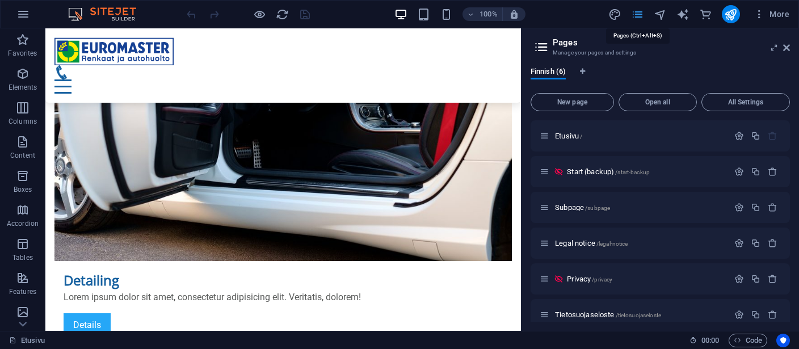
scroll to position [5783, 0]
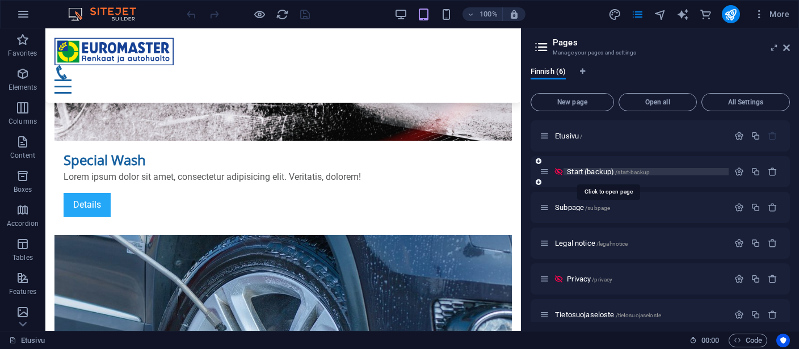
click at [598, 170] on span "Start (backup) /start-backup" at bounding box center [608, 171] width 83 height 9
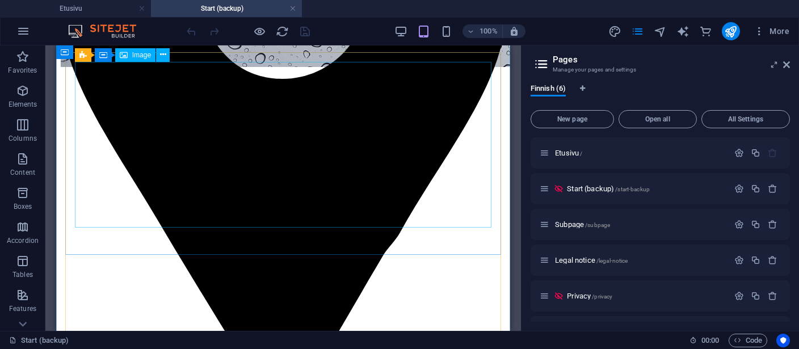
scroll to position [4972, 0]
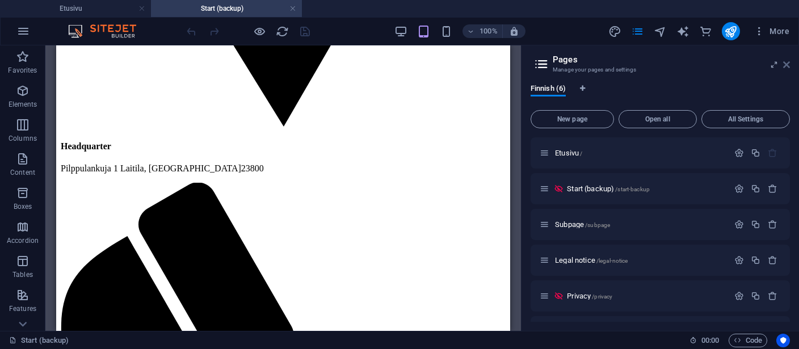
click at [787, 65] on icon at bounding box center [786, 64] width 7 height 9
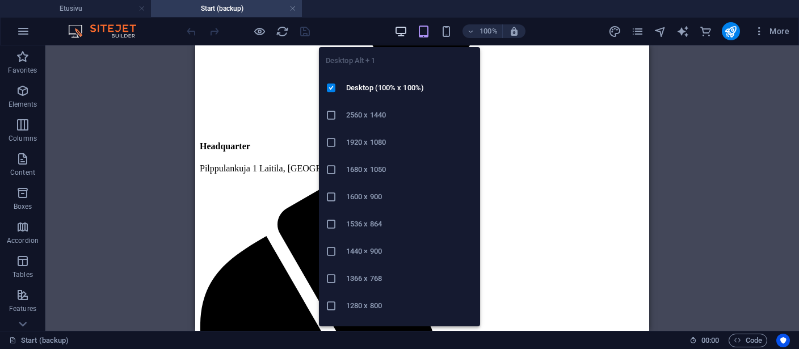
click at [399, 32] on icon "button" at bounding box center [400, 31] width 13 height 13
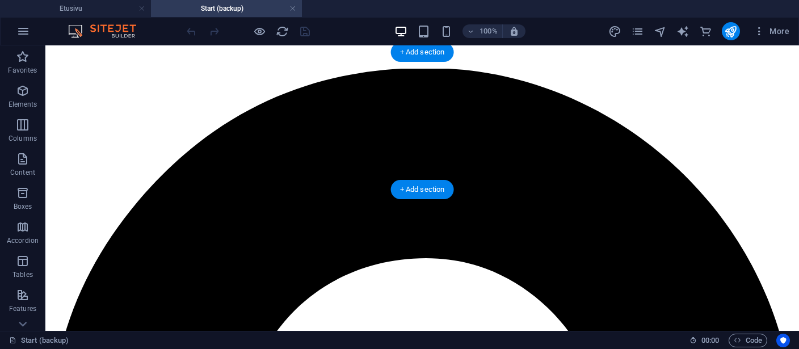
scroll to position [0, 0]
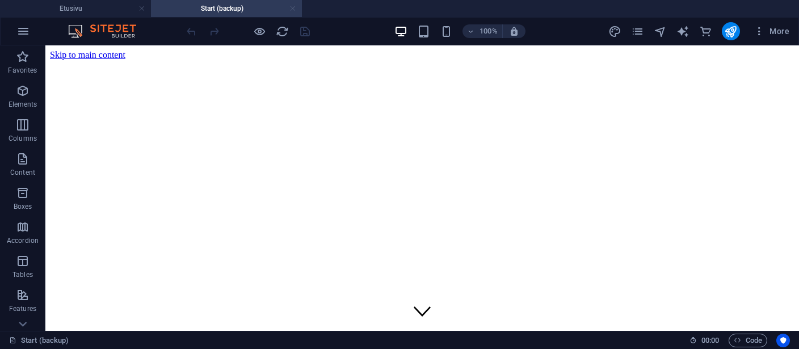
click at [293, 9] on link at bounding box center [292, 8] width 7 height 11
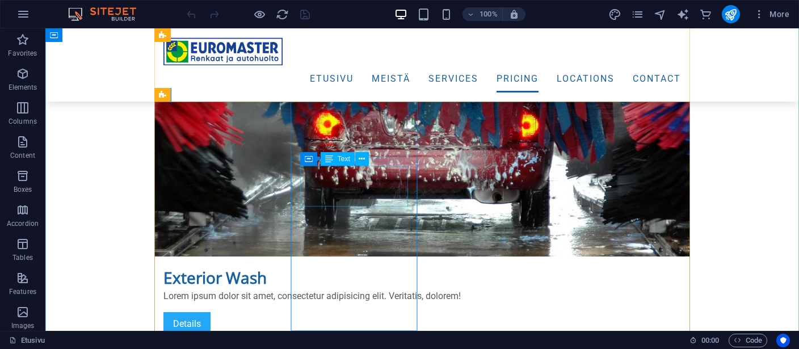
scroll to position [4082, 0]
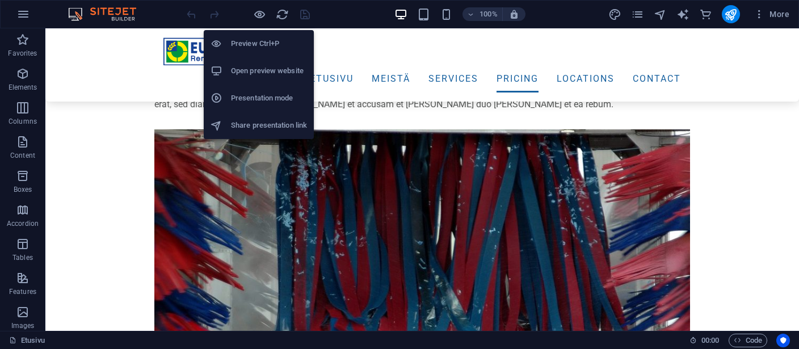
click at [256, 66] on h6 "Open preview website" at bounding box center [269, 71] width 76 height 14
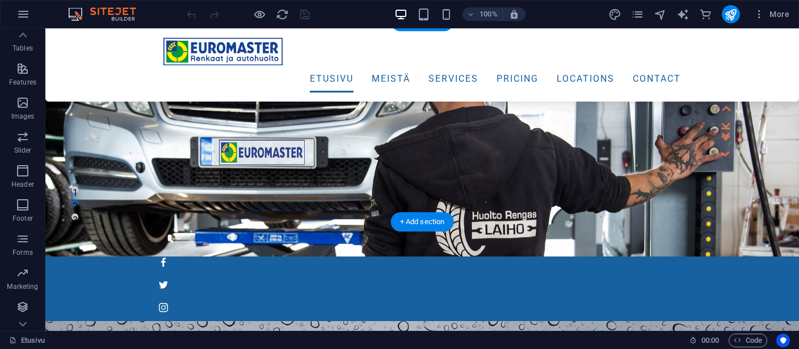
scroll to position [359, 0]
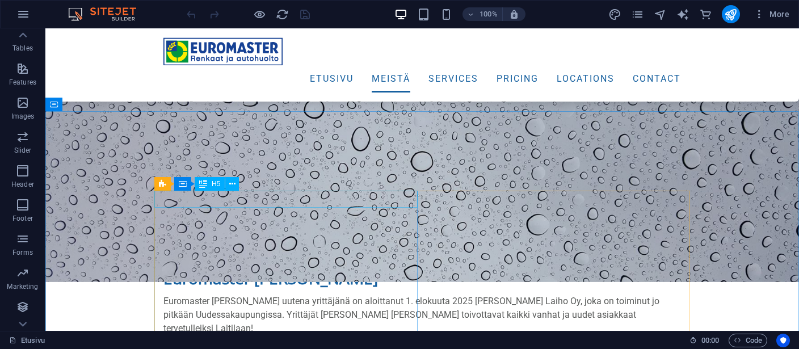
click at [218, 185] on span "H5" at bounding box center [216, 183] width 9 height 7
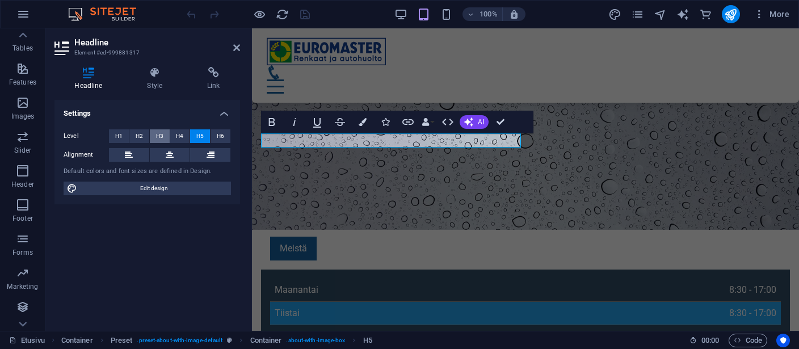
click at [158, 134] on span "H3" at bounding box center [159, 136] width 7 height 14
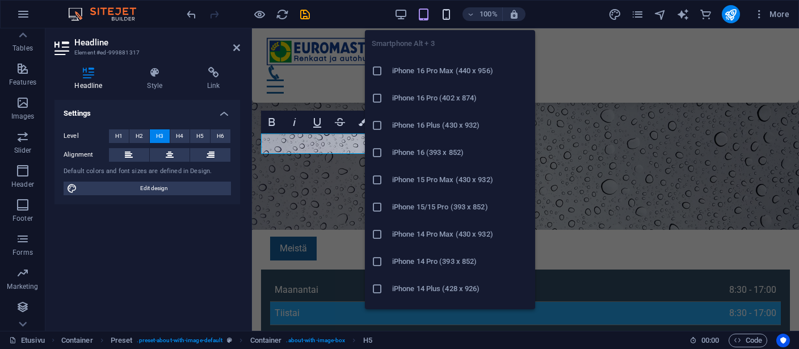
click at [445, 12] on icon "button" at bounding box center [446, 14] width 13 height 13
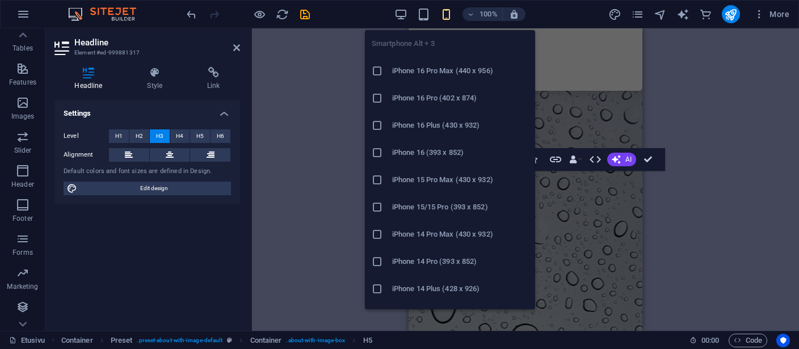
scroll to position [724, 0]
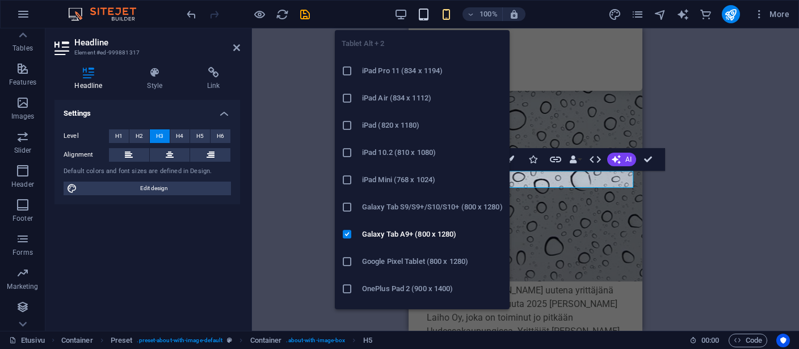
click at [424, 14] on icon "button" at bounding box center [423, 14] width 13 height 13
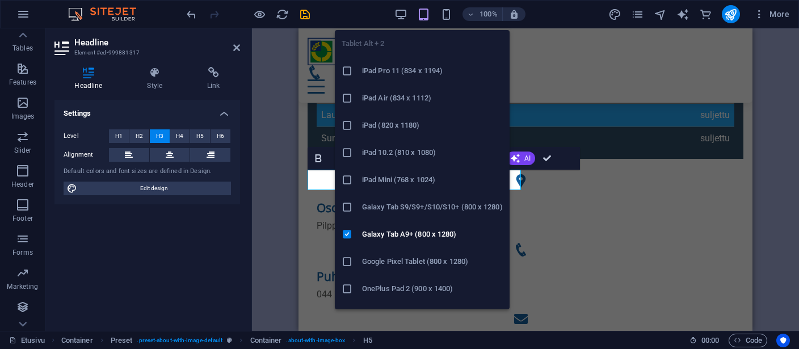
scroll to position [369, 0]
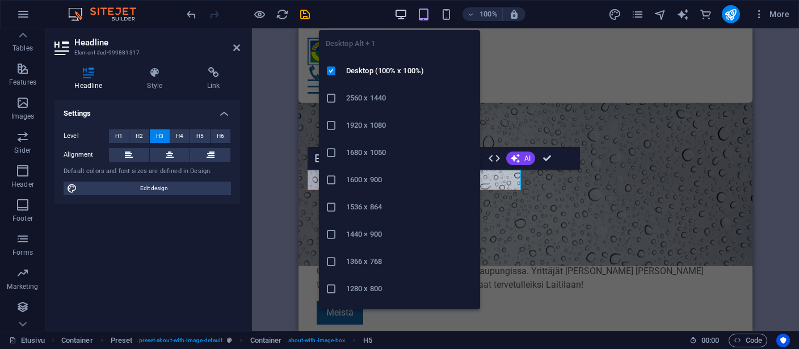
click at [400, 14] on icon "button" at bounding box center [400, 14] width 13 height 13
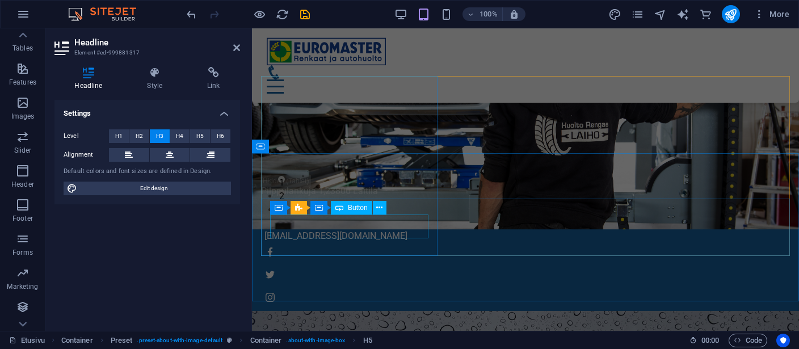
scroll to position [10, 0]
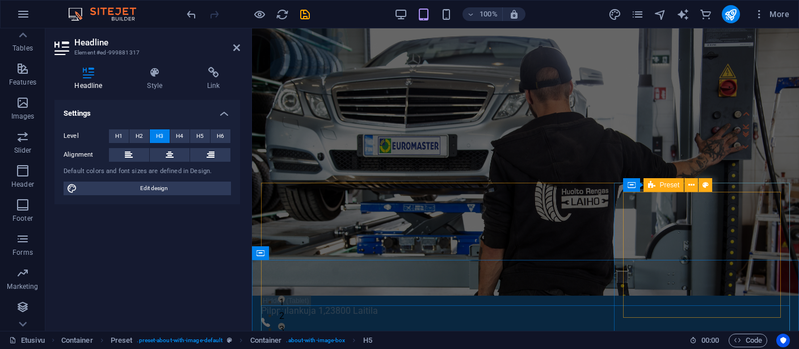
click at [665, 186] on span "Preset" at bounding box center [670, 185] width 20 height 7
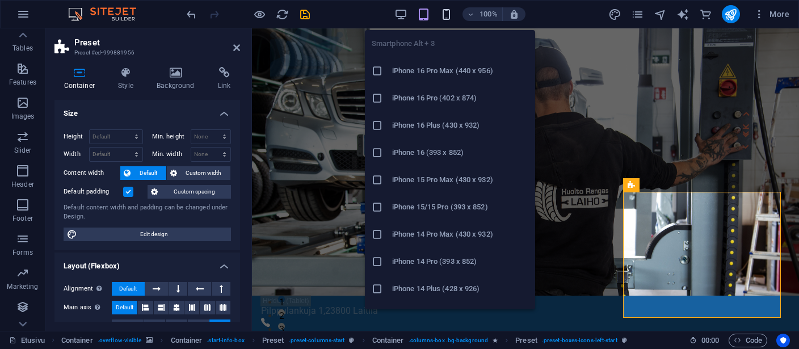
click at [445, 12] on icon "button" at bounding box center [446, 14] width 13 height 13
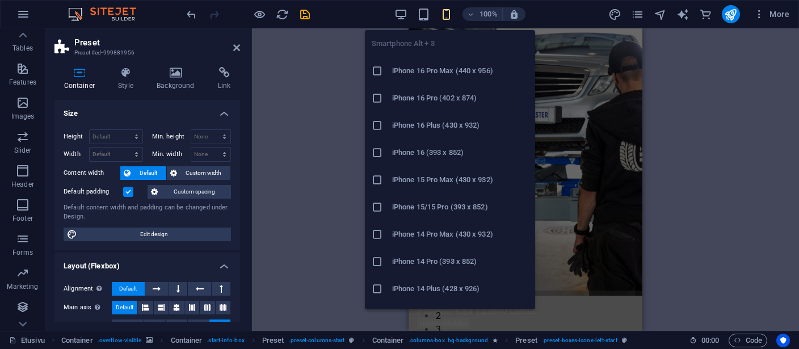
scroll to position [508, 0]
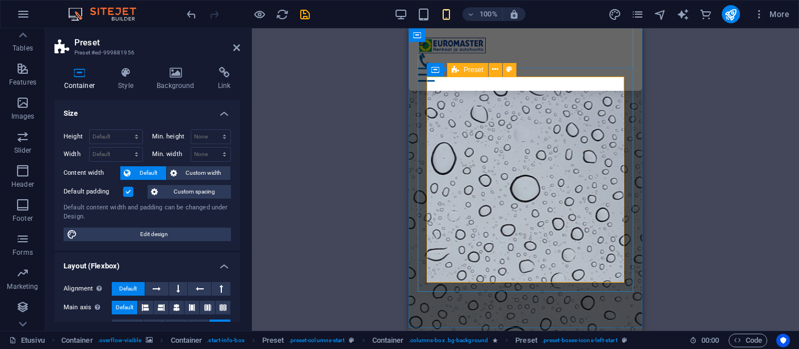
click at [465, 70] on span "Preset" at bounding box center [473, 69] width 20 height 7
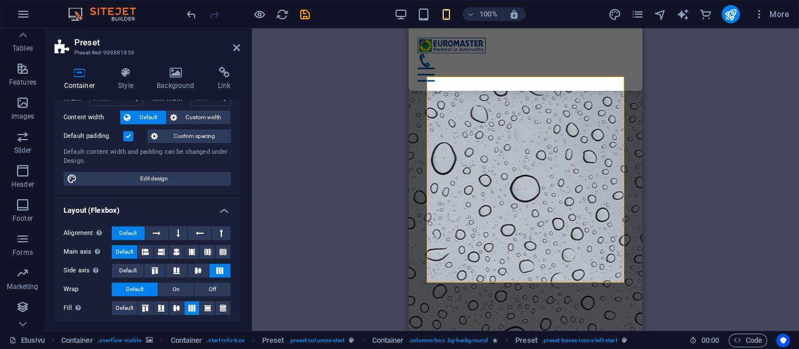
scroll to position [52, 0]
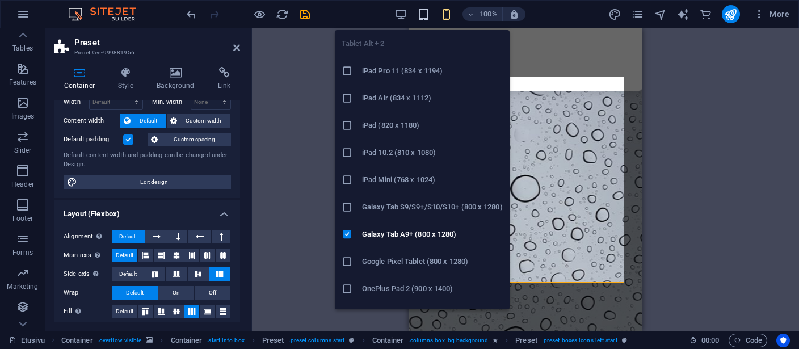
click at [423, 16] on icon "button" at bounding box center [423, 14] width 13 height 13
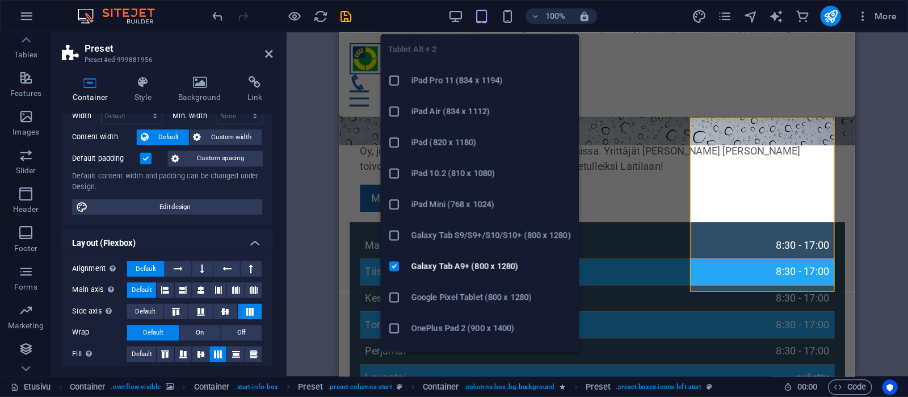
scroll to position [127, 0]
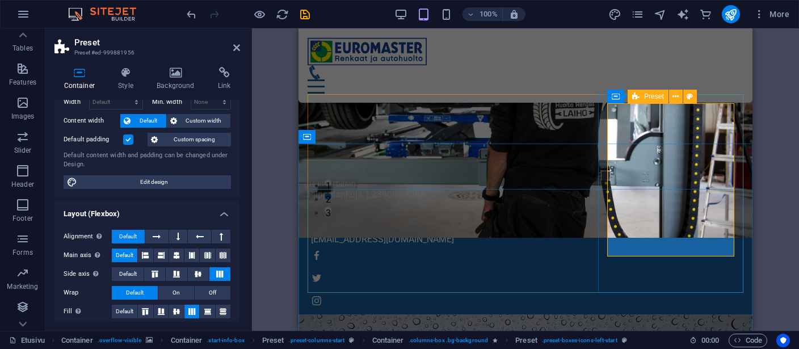
click at [657, 96] on span "Preset" at bounding box center [654, 96] width 20 height 7
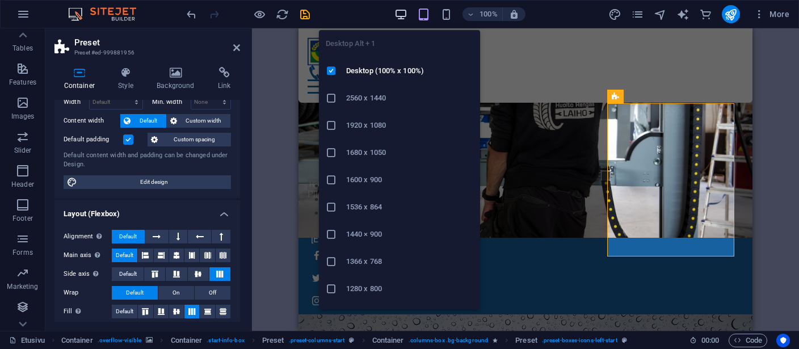
click at [400, 13] on icon "button" at bounding box center [400, 14] width 13 height 13
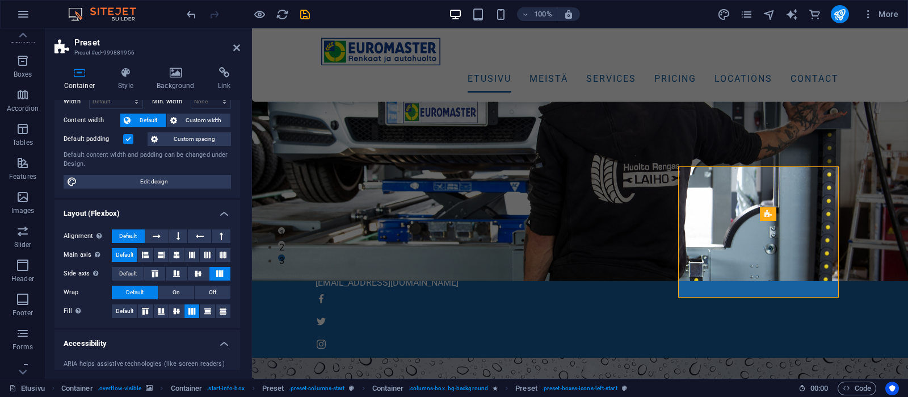
scroll to position [52, 0]
click at [141, 339] on h4 "Accessibility" at bounding box center [147, 340] width 186 height 20
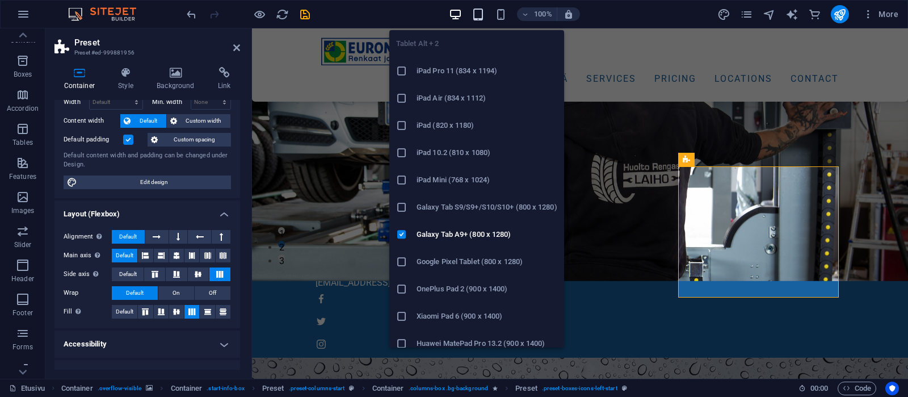
click at [478, 16] on icon "button" at bounding box center [477, 14] width 13 height 13
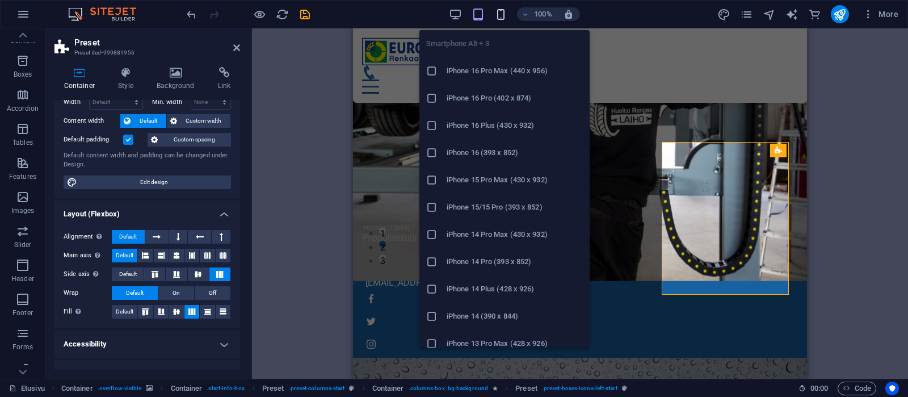
click at [500, 12] on icon "button" at bounding box center [500, 14] width 13 height 13
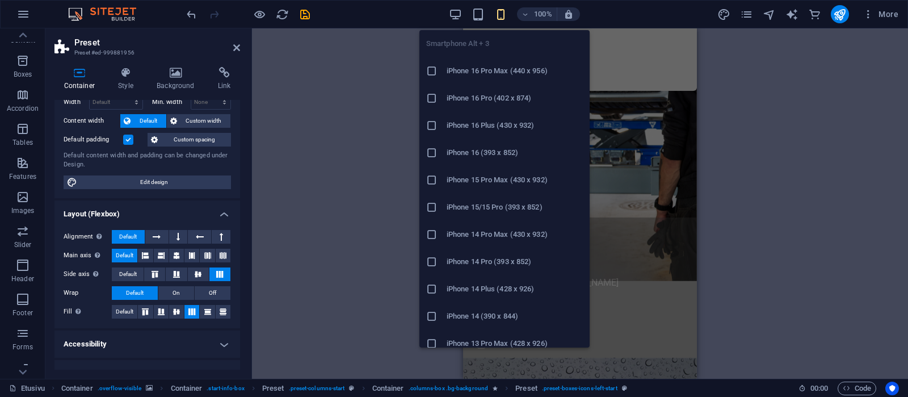
scroll to position [522, 0]
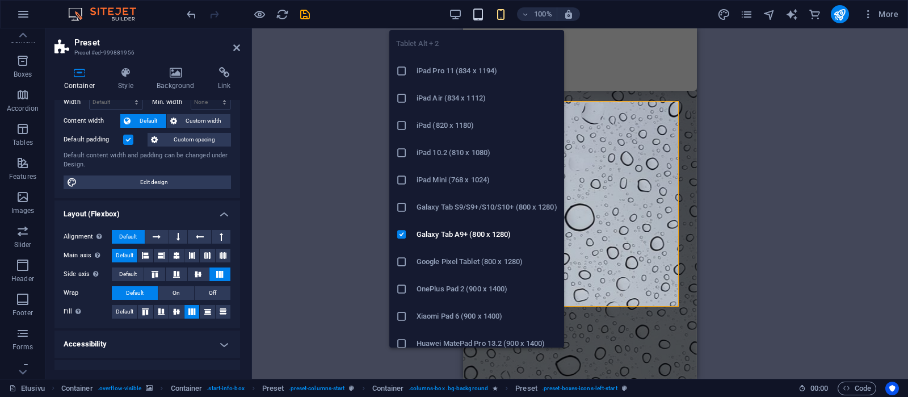
click at [478, 15] on icon "button" at bounding box center [477, 14] width 13 height 13
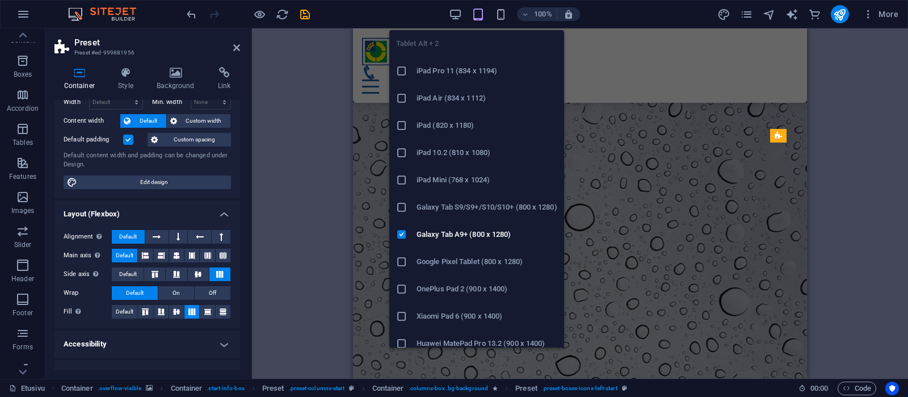
scroll to position [141, 0]
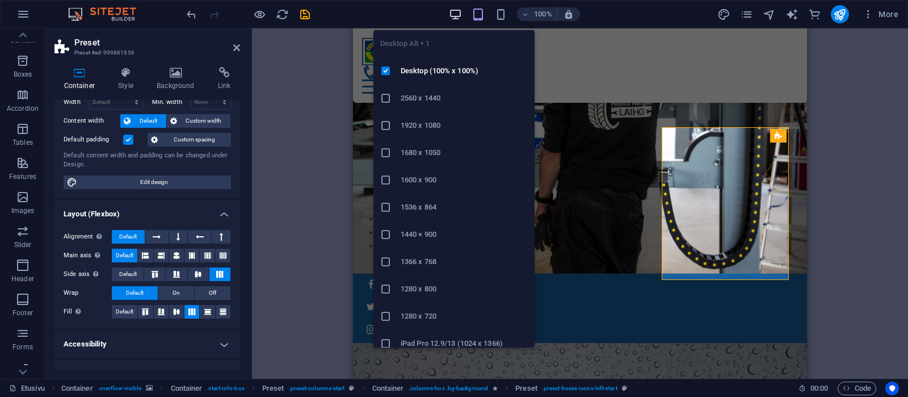
click at [456, 13] on icon "button" at bounding box center [455, 14] width 13 height 13
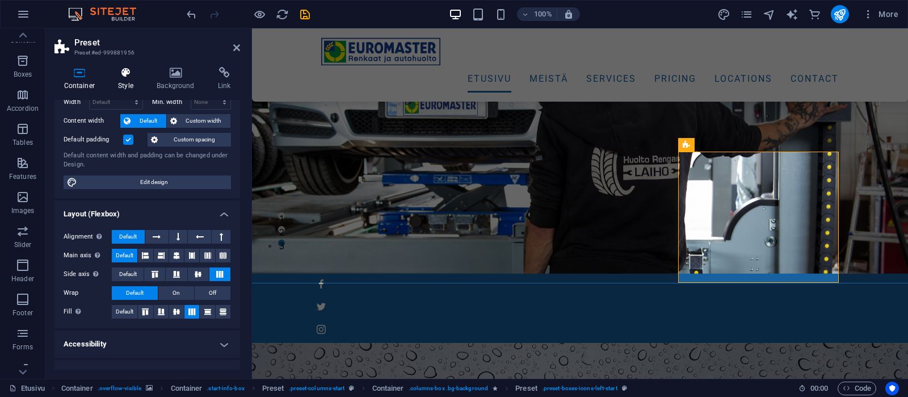
click at [116, 77] on icon at bounding box center [126, 72] width 34 height 11
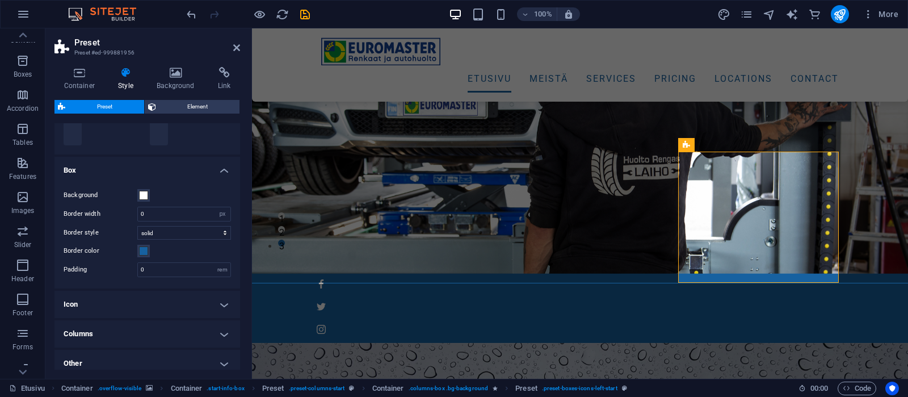
scroll to position [214, 0]
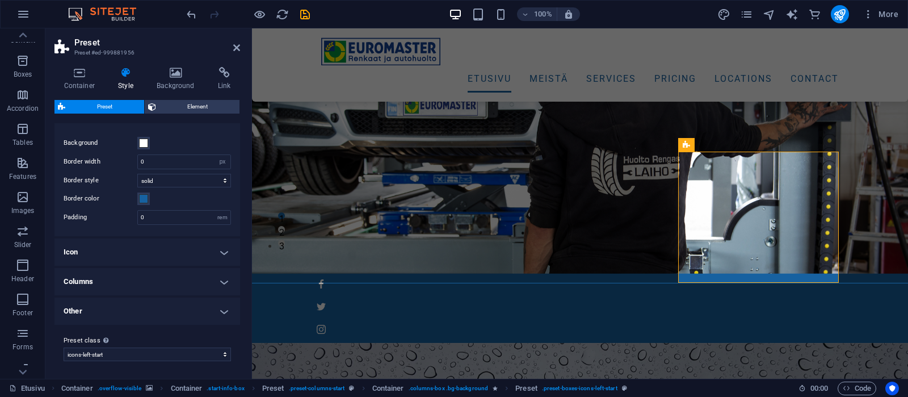
click at [208, 282] on h4 "Columns" at bounding box center [147, 281] width 186 height 27
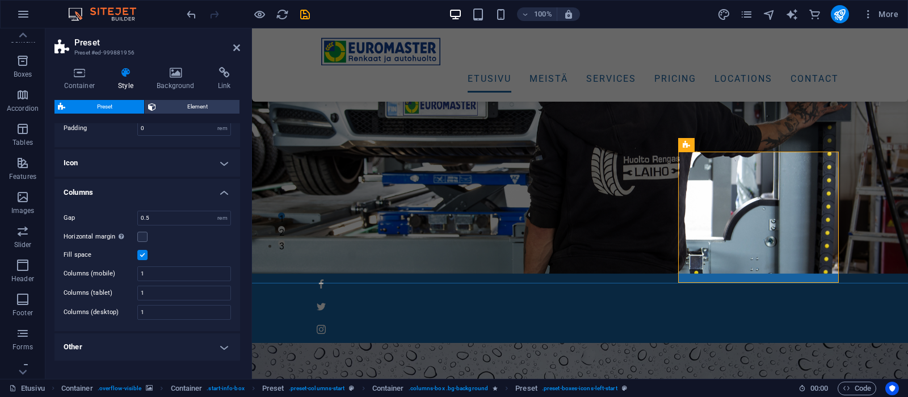
scroll to position [322, 0]
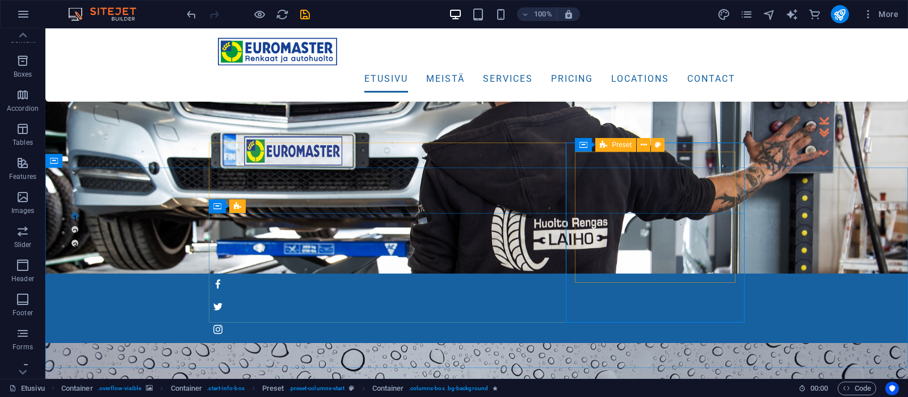
click at [621, 144] on span "Preset" at bounding box center [622, 144] width 20 height 7
select select "px"
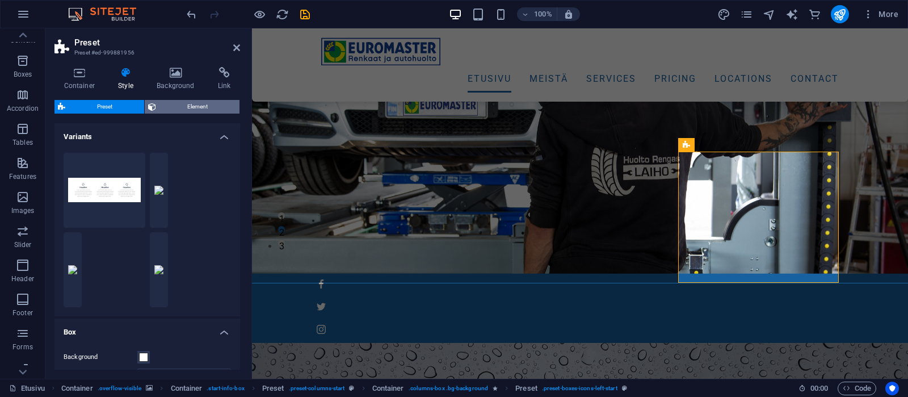
click at [192, 103] on span "Element" at bounding box center [197, 107] width 77 height 14
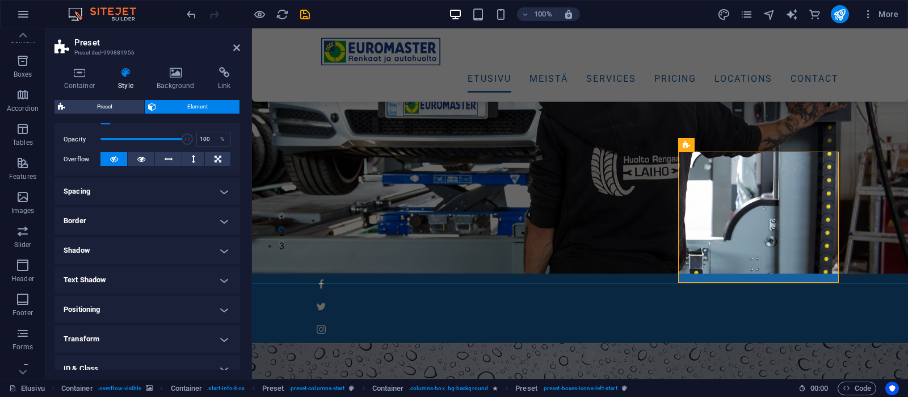
scroll to position [0, 0]
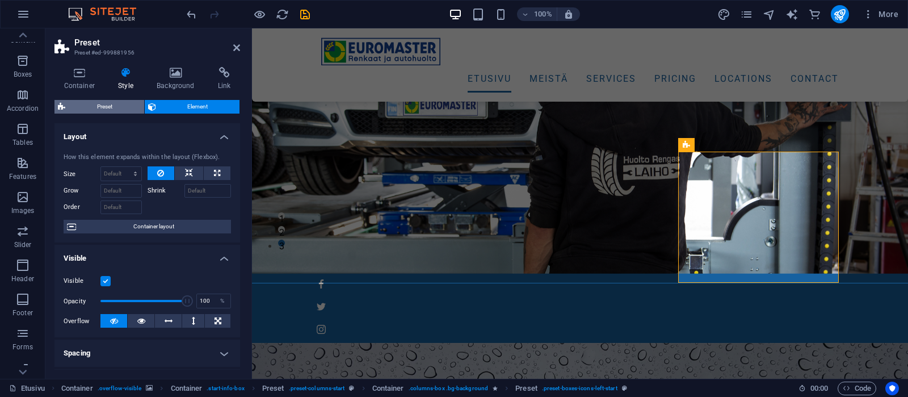
click at [115, 103] on span "Preset" at bounding box center [105, 107] width 72 height 14
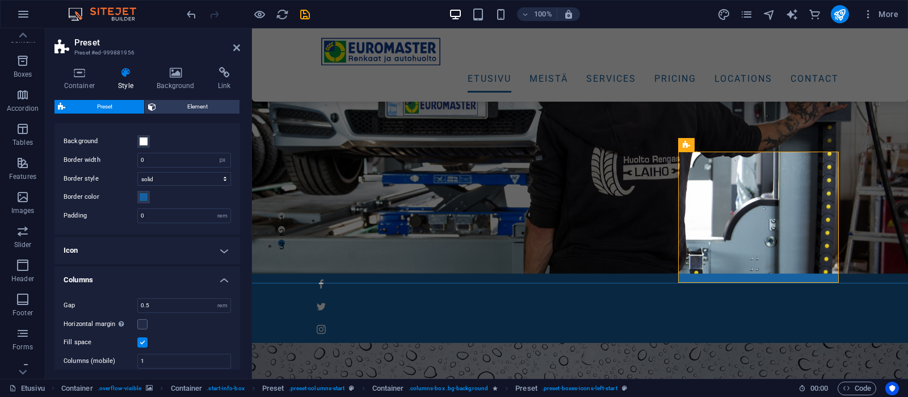
scroll to position [323, 0]
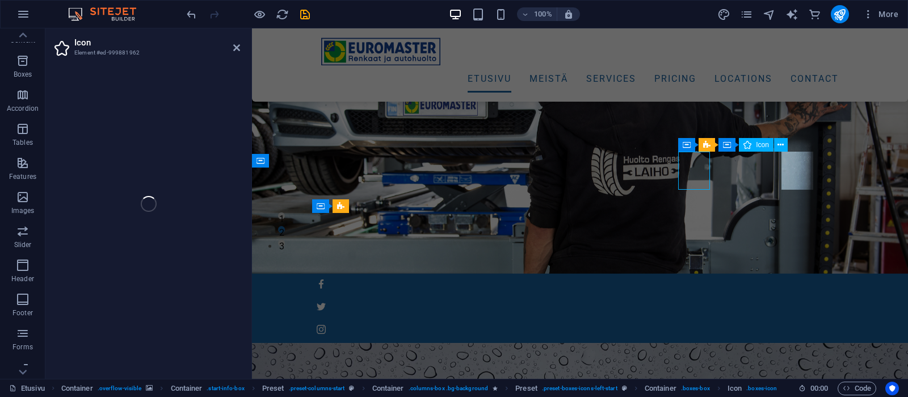
select select "xMidYMid"
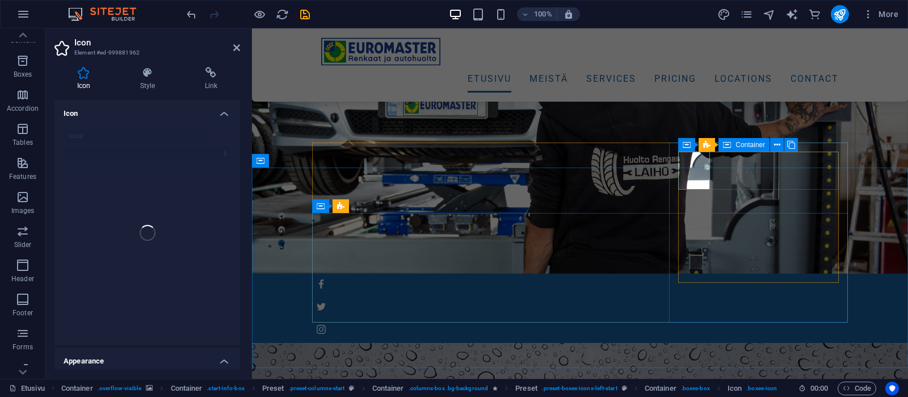
click at [736, 146] on span "Container" at bounding box center [749, 144] width 29 height 7
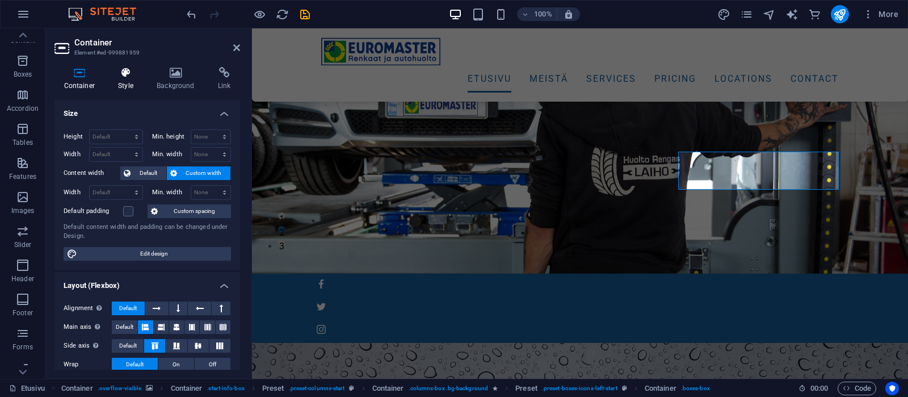
click at [125, 78] on icon at bounding box center [126, 72] width 34 height 11
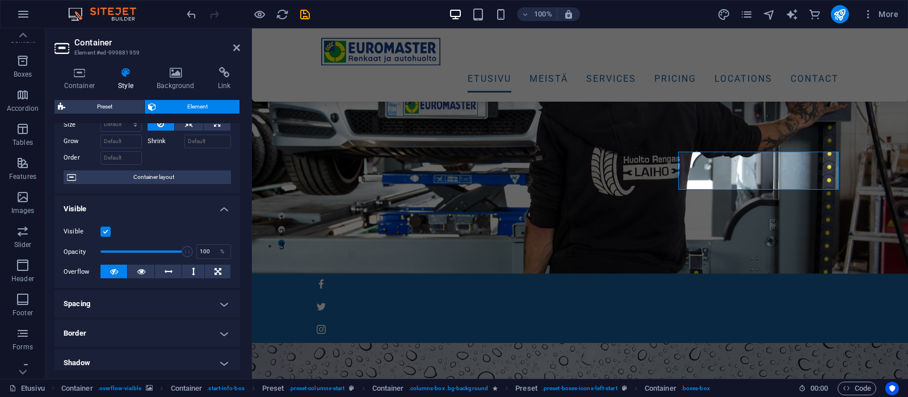
scroll to position [0, 0]
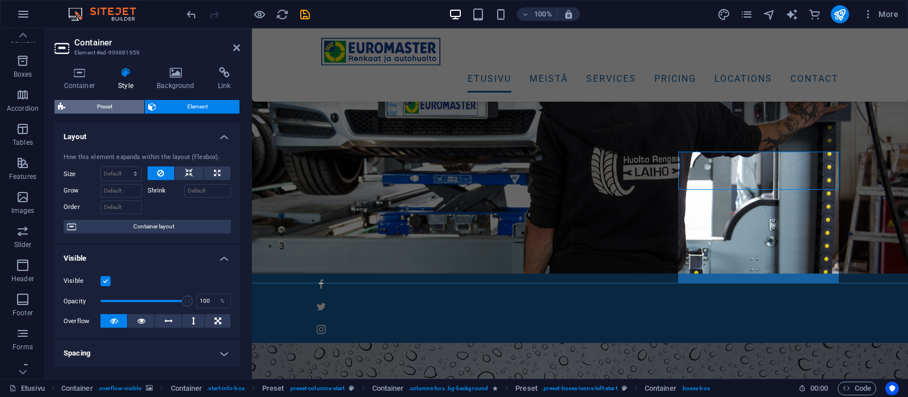
click at [102, 103] on span "Preset" at bounding box center [105, 107] width 72 height 14
select select "px"
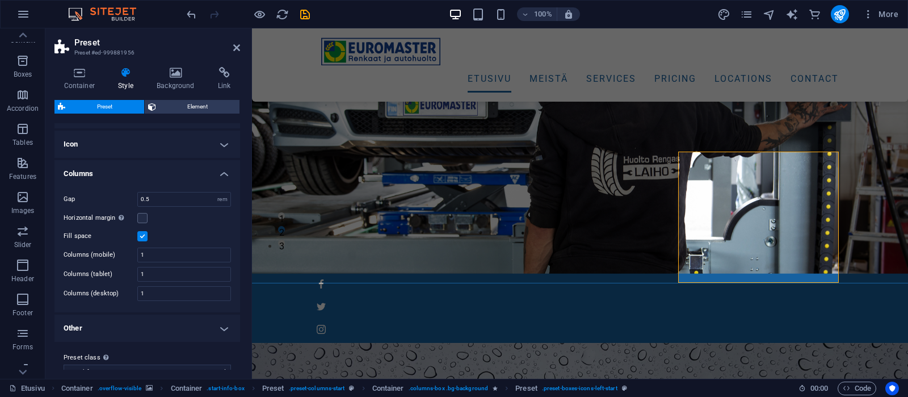
scroll to position [323, 0]
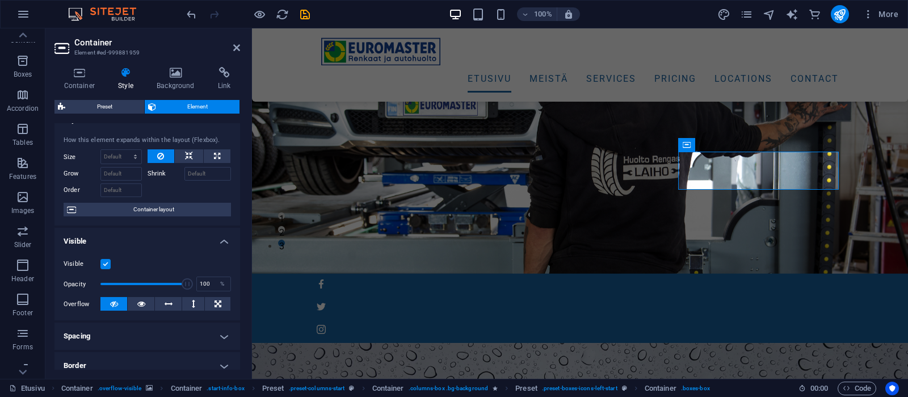
scroll to position [0, 0]
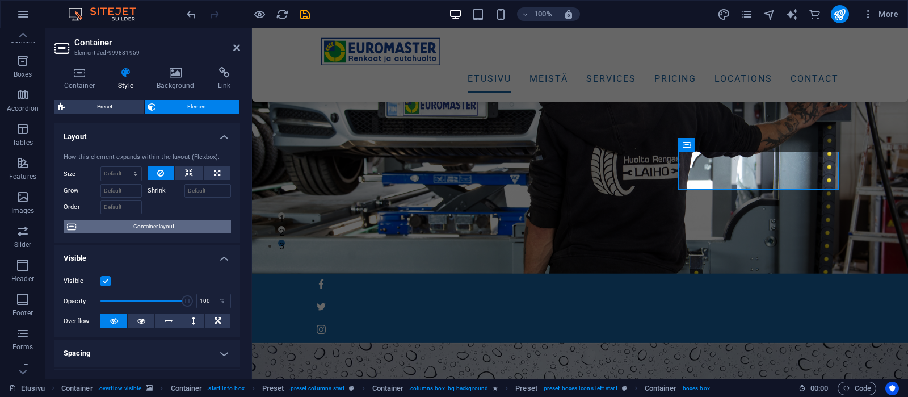
click at [161, 227] on span "Container layout" at bounding box center [153, 227] width 148 height 14
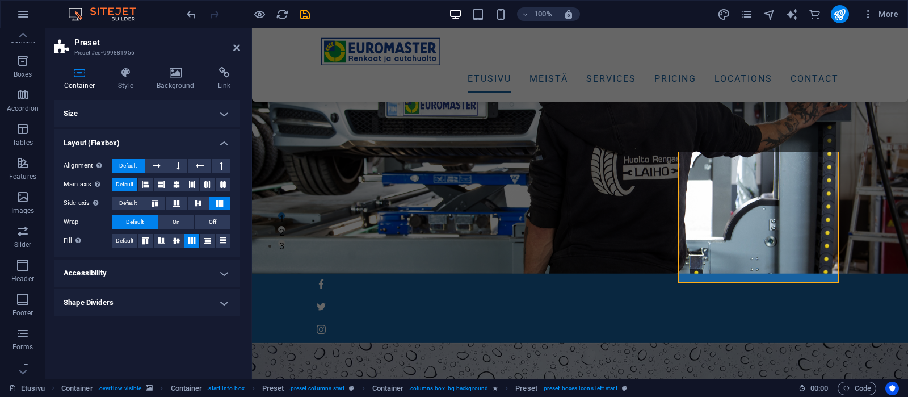
click at [160, 275] on h4 "Accessibility" at bounding box center [147, 272] width 186 height 27
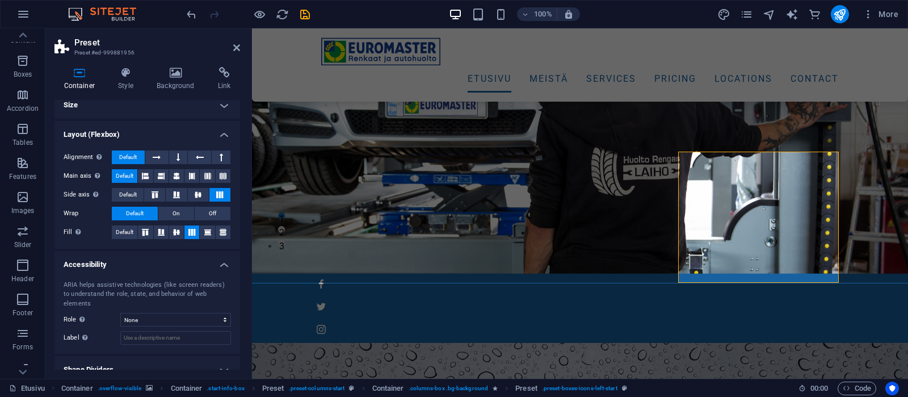
scroll to position [12, 0]
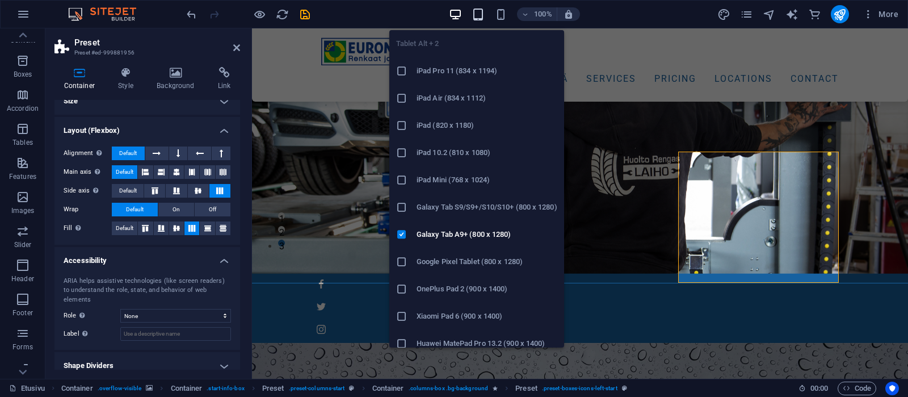
click at [480, 14] on icon "button" at bounding box center [477, 14] width 13 height 13
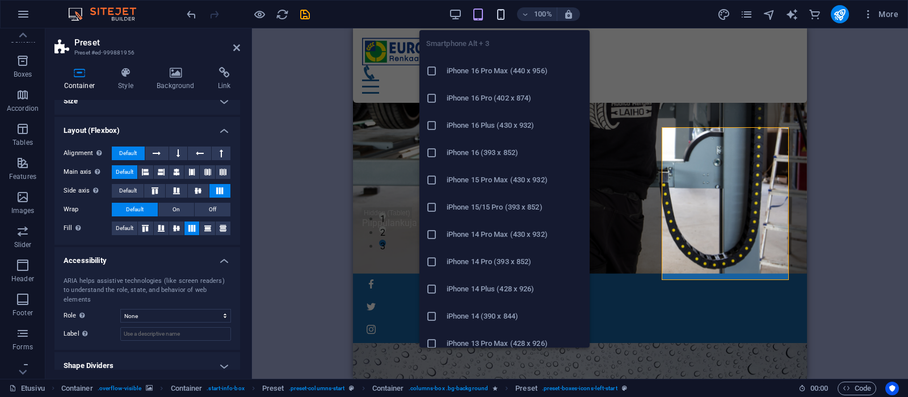
click at [503, 15] on icon "button" at bounding box center [500, 14] width 13 height 13
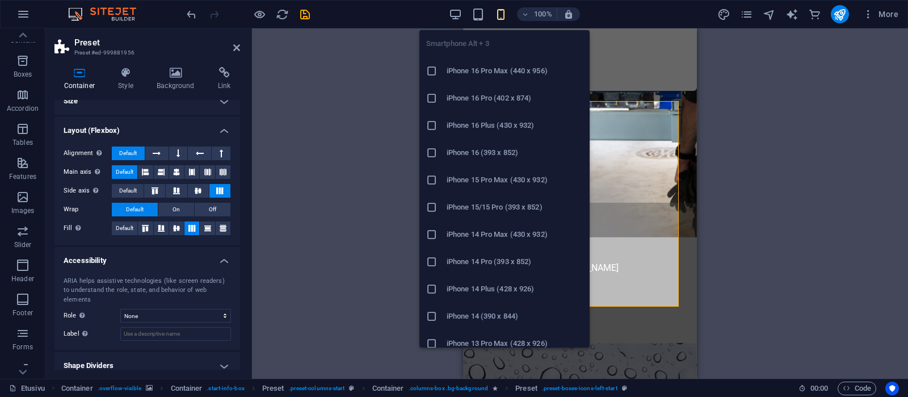
scroll to position [522, 0]
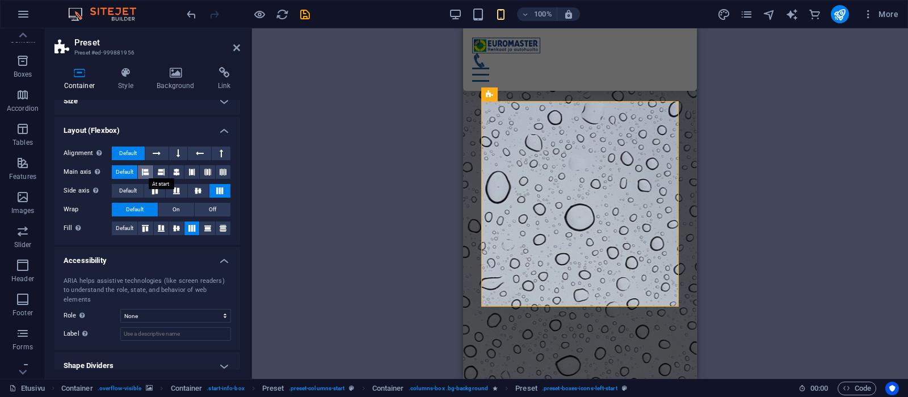
click at [146, 171] on icon at bounding box center [145, 172] width 7 height 14
click at [118, 172] on span "Default" at bounding box center [125, 172] width 18 height 14
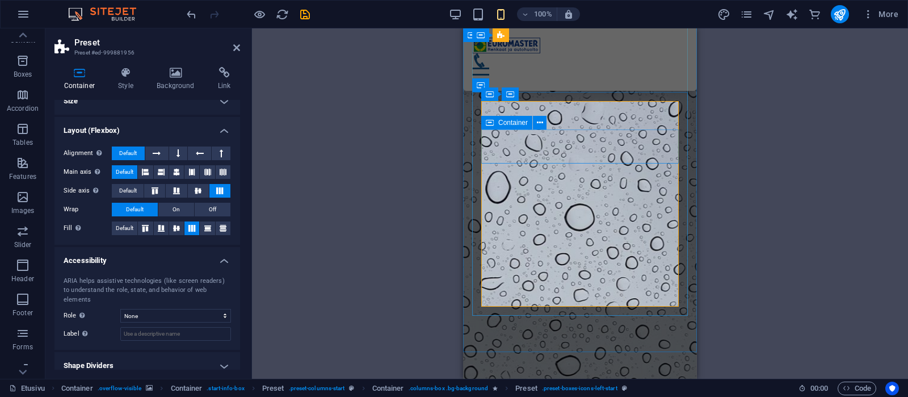
click at [491, 123] on icon at bounding box center [490, 123] width 8 height 14
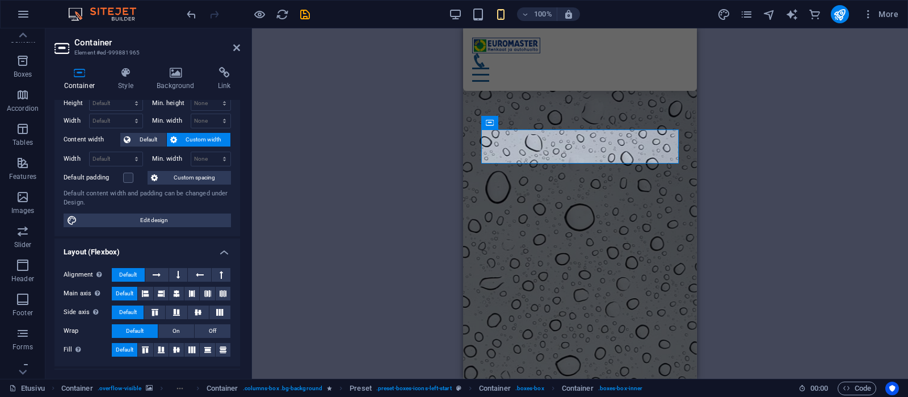
scroll to position [0, 0]
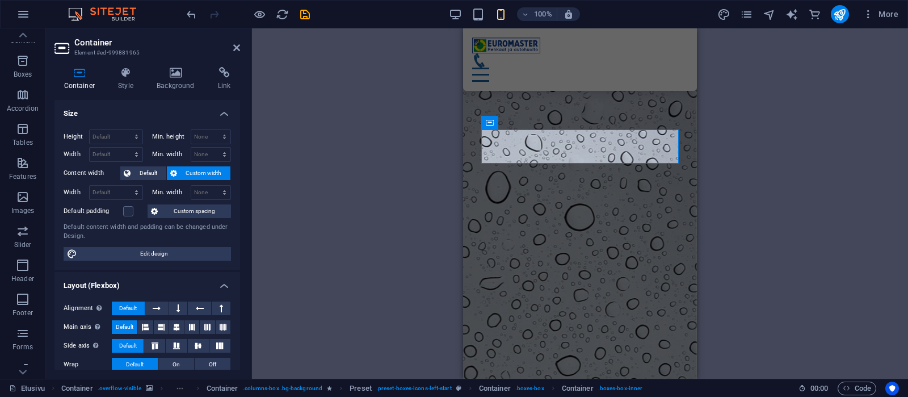
click at [201, 170] on span "Custom width" at bounding box center [203, 173] width 47 height 14
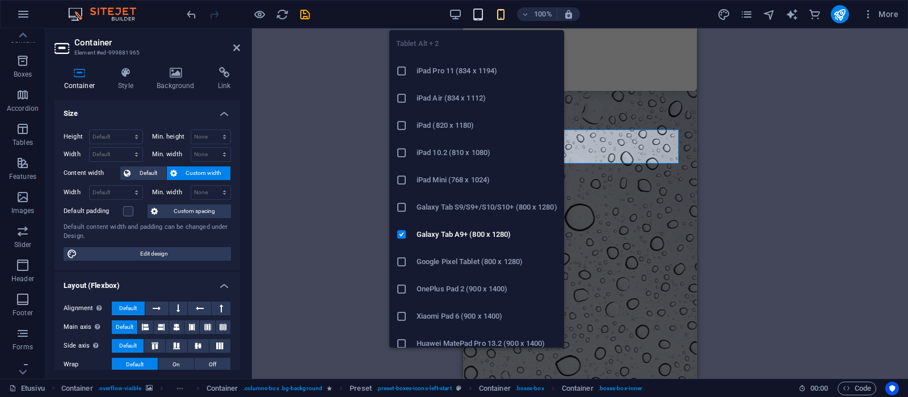
click at [477, 12] on icon "button" at bounding box center [477, 14] width 13 height 13
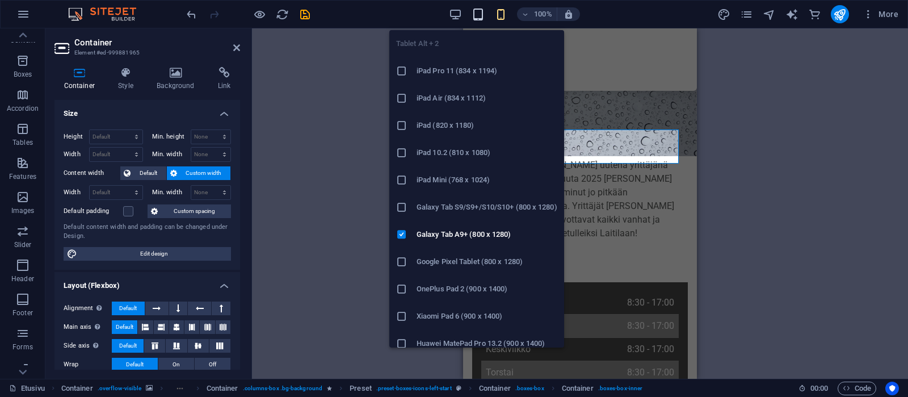
scroll to position [90, 0]
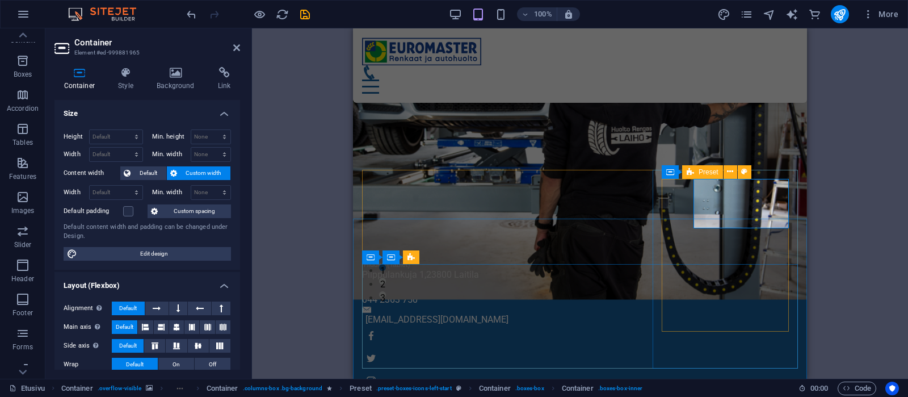
click at [704, 172] on span "Preset" at bounding box center [708, 171] width 20 height 7
click at [703, 172] on span "Preset" at bounding box center [708, 171] width 20 height 7
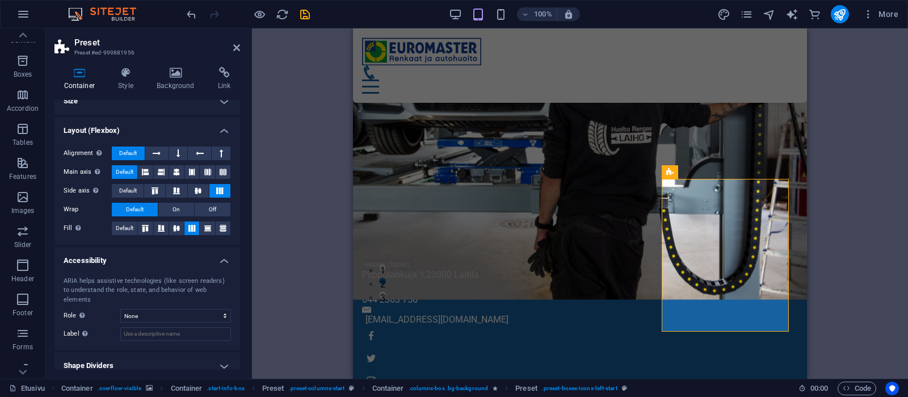
scroll to position [0, 0]
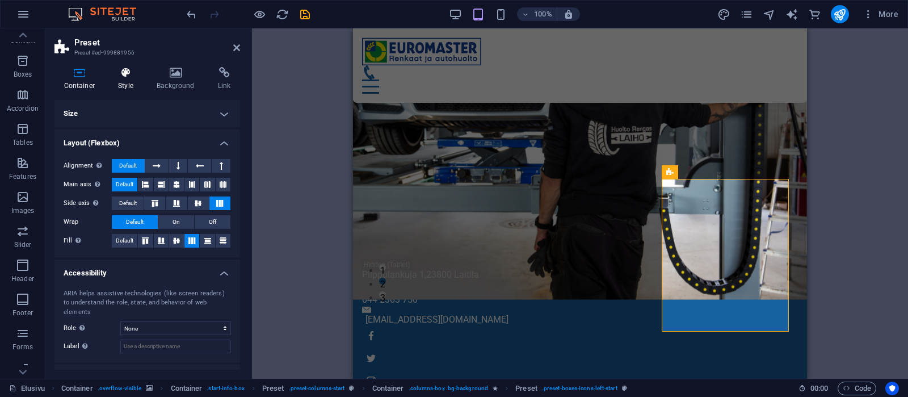
click at [127, 79] on h4 "Style" at bounding box center [128, 79] width 39 height 24
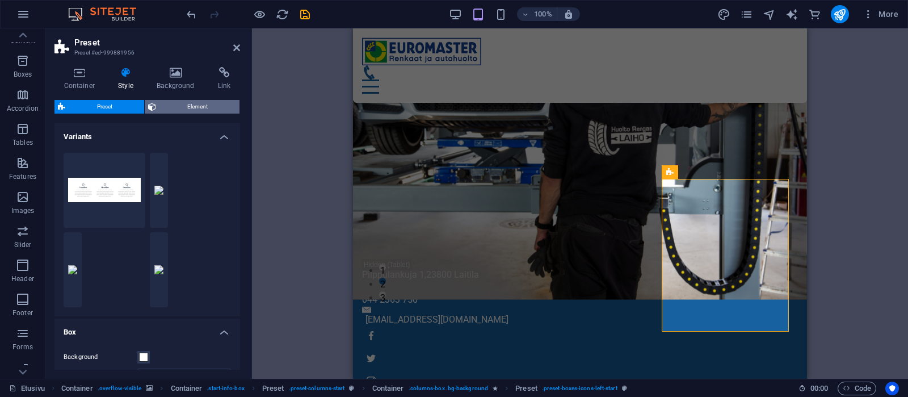
click at [208, 108] on span "Element" at bounding box center [197, 107] width 77 height 14
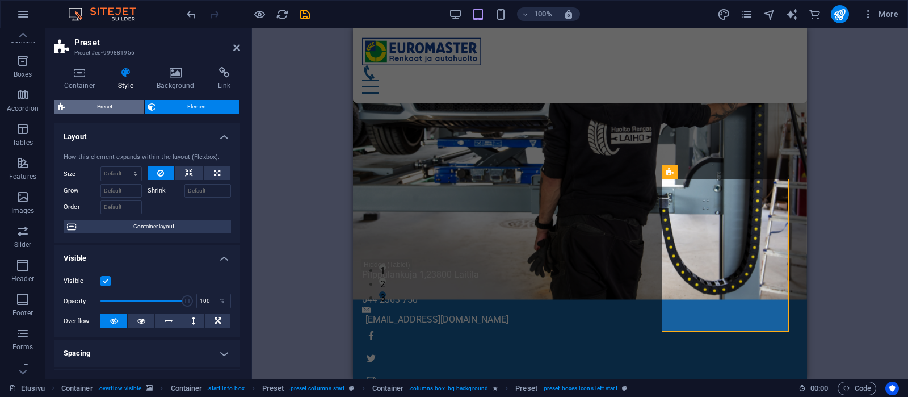
click at [90, 104] on span "Preset" at bounding box center [105, 107] width 72 height 14
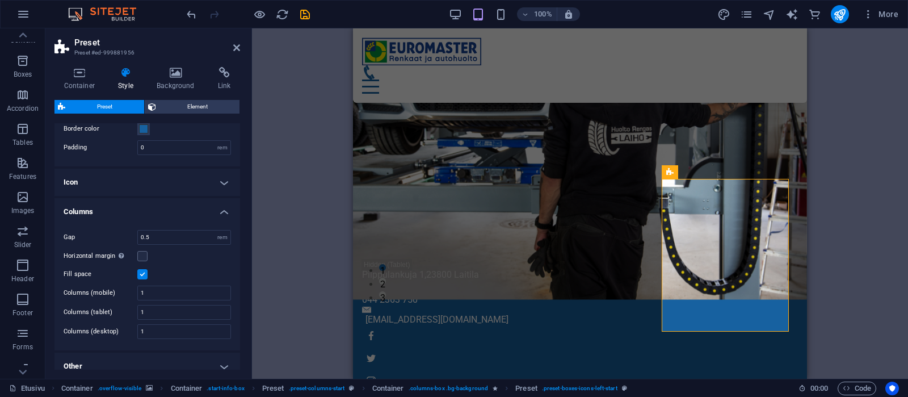
scroll to position [338, 0]
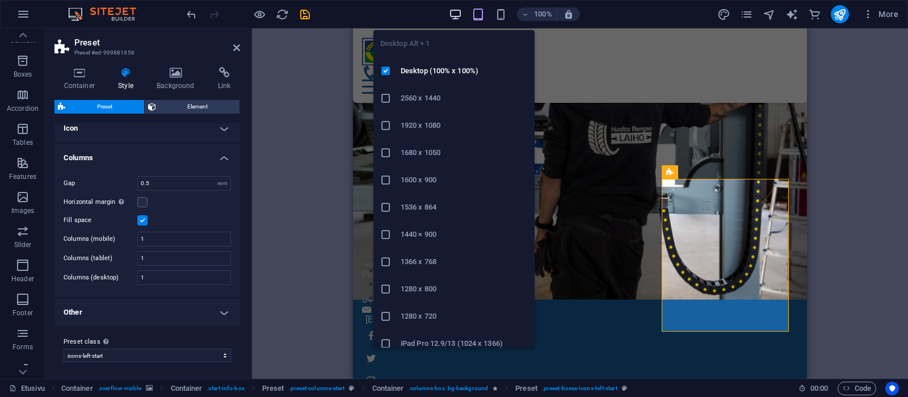
click at [454, 14] on icon "button" at bounding box center [455, 14] width 13 height 13
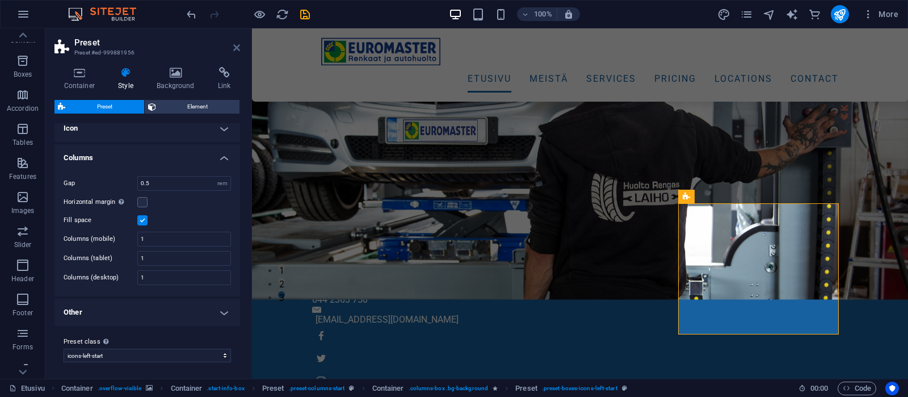
click at [237, 47] on icon at bounding box center [236, 47] width 7 height 9
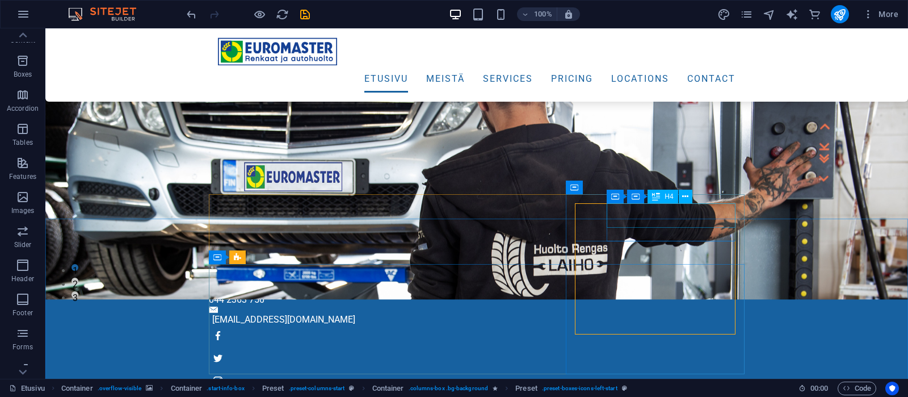
click at [663, 196] on div "H4" at bounding box center [662, 196] width 30 height 14
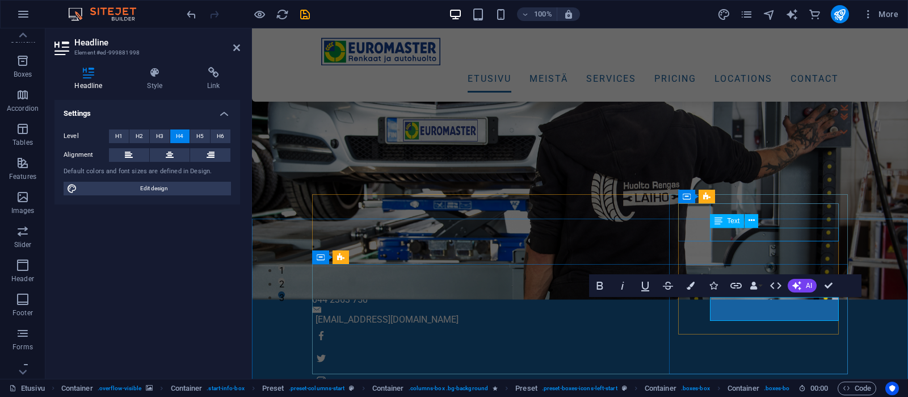
click at [738, 223] on span "Text" at bounding box center [733, 220] width 12 height 7
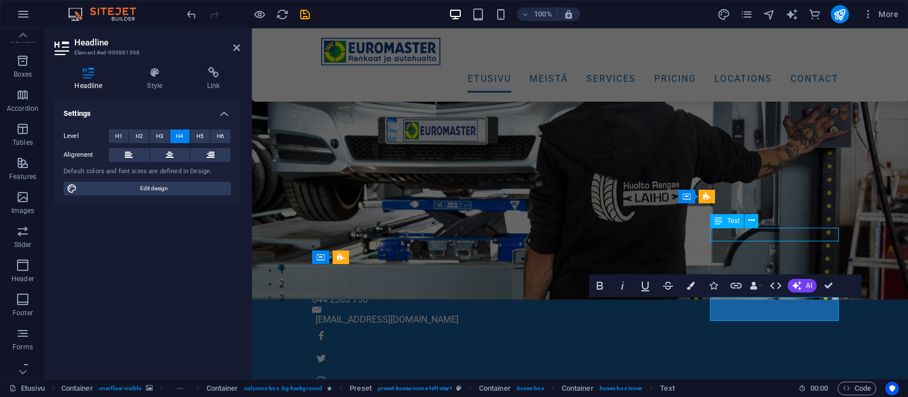
click at [738, 223] on span "Text" at bounding box center [733, 220] width 12 height 7
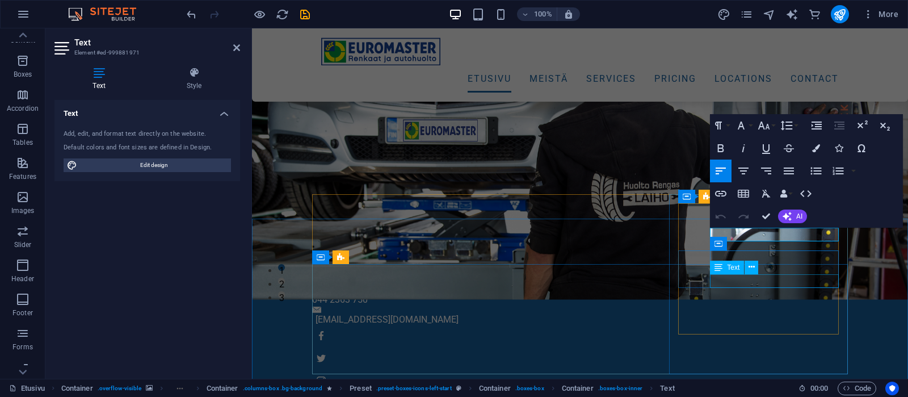
click at [730, 265] on span "Text" at bounding box center [733, 267] width 12 height 7
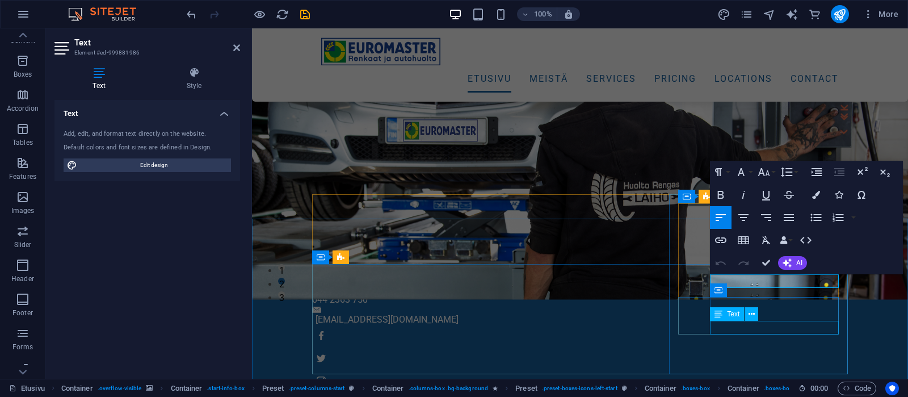
click at [730, 313] on span "Text" at bounding box center [733, 313] width 12 height 7
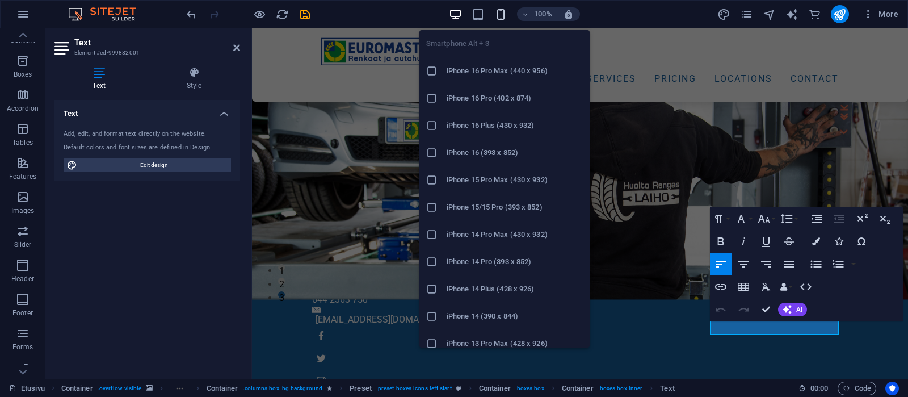
click at [498, 14] on icon "button" at bounding box center [500, 14] width 13 height 13
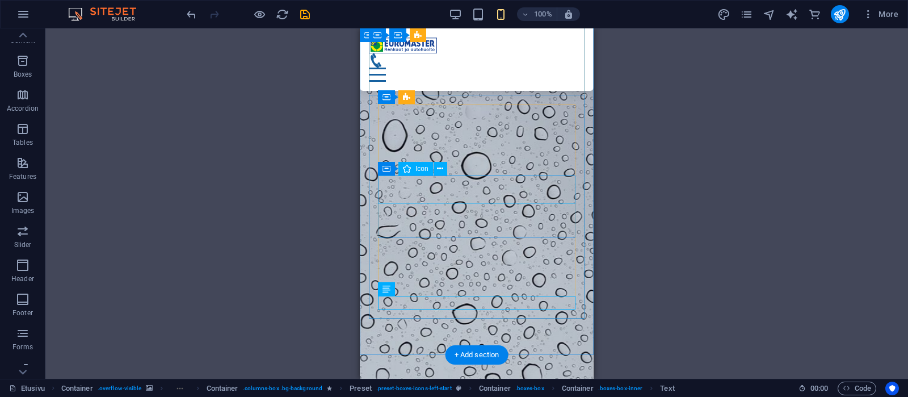
scroll to position [499, 0]
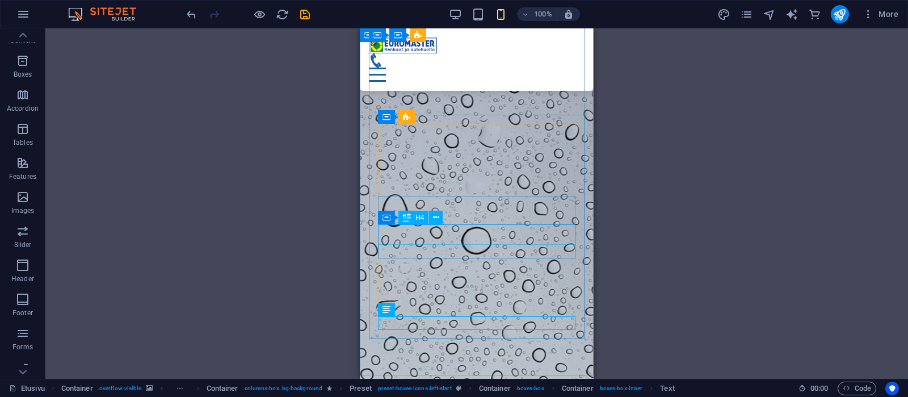
click at [416, 217] on span "H4" at bounding box center [419, 217] width 9 height 7
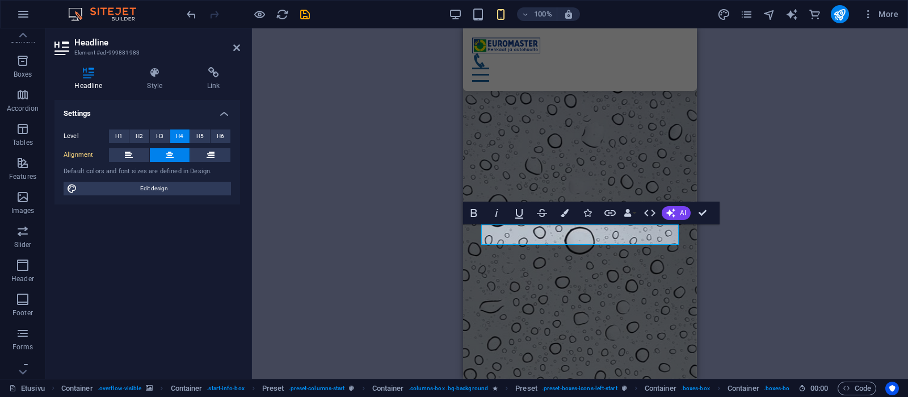
click at [797, 222] on div "H3 Container Container Container Container Container Preset Container Preset Co…" at bounding box center [580, 203] width 656 height 350
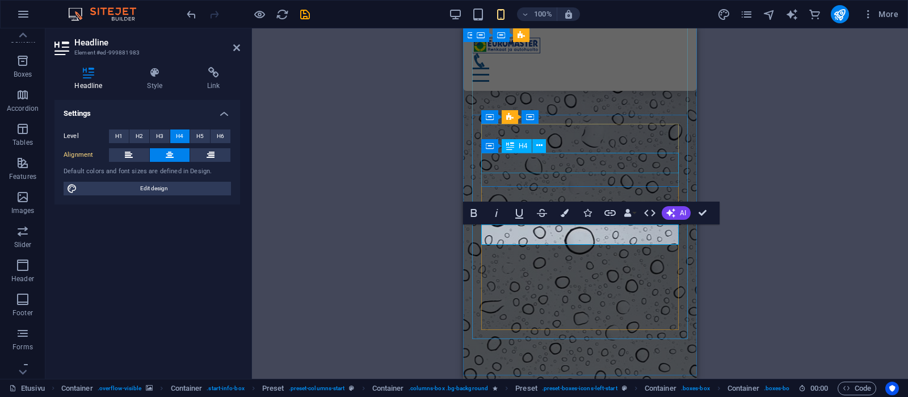
click at [521, 147] on span "H4" at bounding box center [522, 145] width 9 height 7
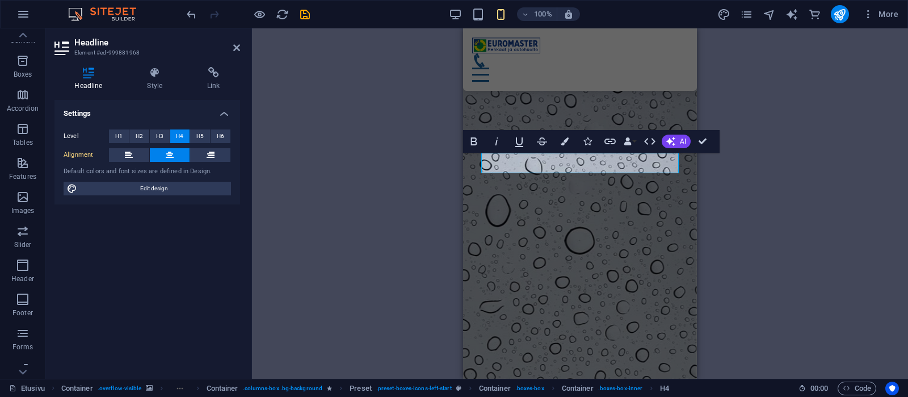
click at [798, 157] on div "H3 Container Container Container Container Container Preset Container Preset Co…" at bounding box center [580, 203] width 656 height 350
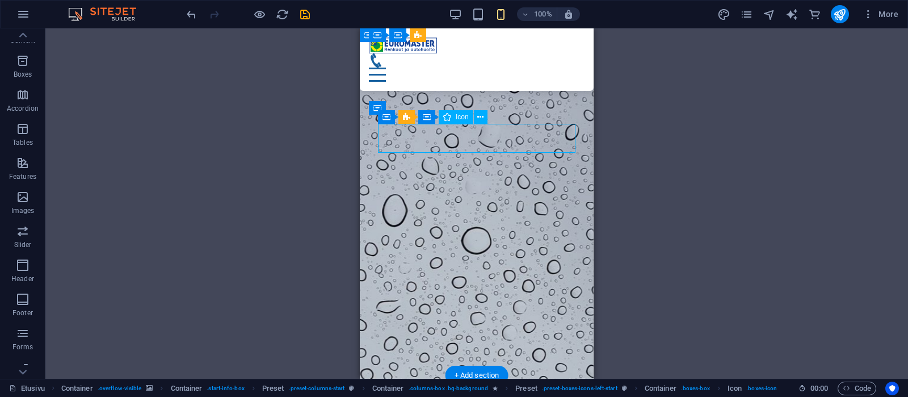
select select "xMidYMid"
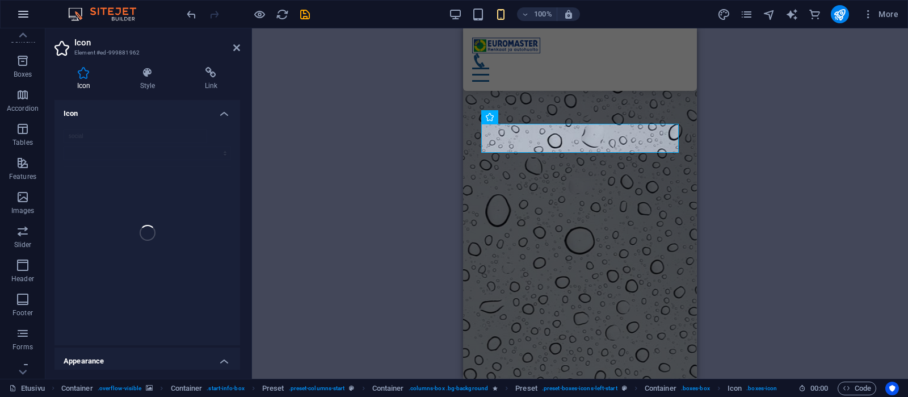
click at [25, 14] on icon "button" at bounding box center [23, 14] width 14 height 14
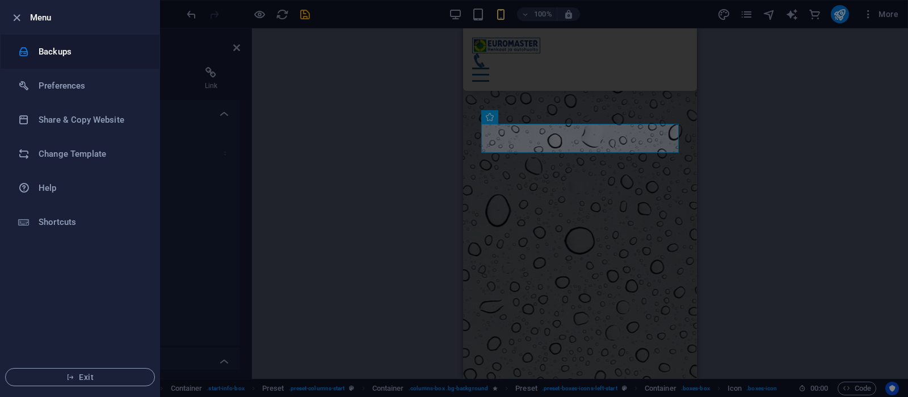
click at [47, 53] on h6 "Backups" at bounding box center [91, 52] width 105 height 14
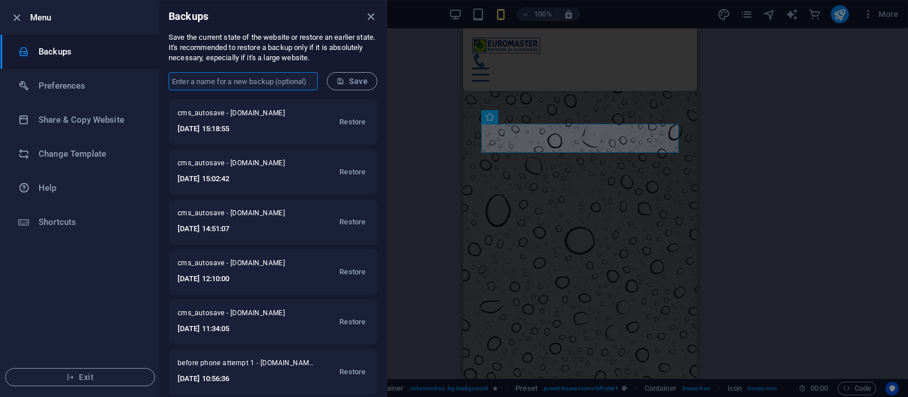
click at [210, 82] on input "text" at bounding box center [242, 81] width 149 height 18
type input "voi hyvaa paivaa fya"
click at [357, 77] on span "Save" at bounding box center [351, 81] width 31 height 9
click at [373, 13] on icon "close" at bounding box center [370, 16] width 13 height 13
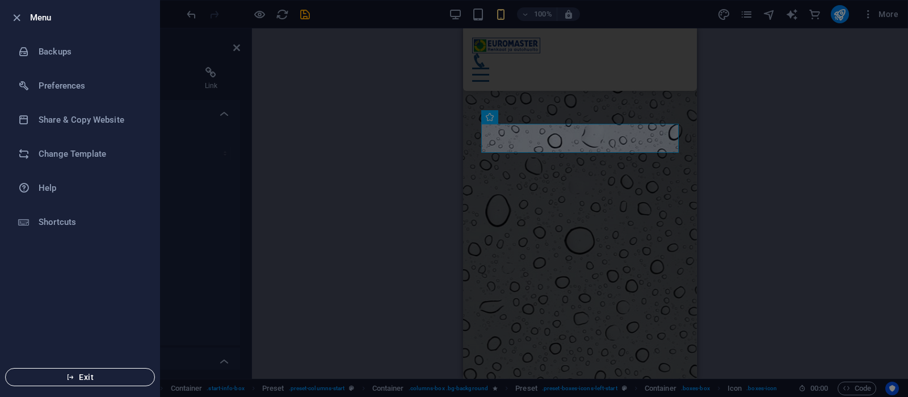
click at [92, 348] on span "Exit" at bounding box center [80, 376] width 130 height 9
